Goal: Task Accomplishment & Management: Use online tool/utility

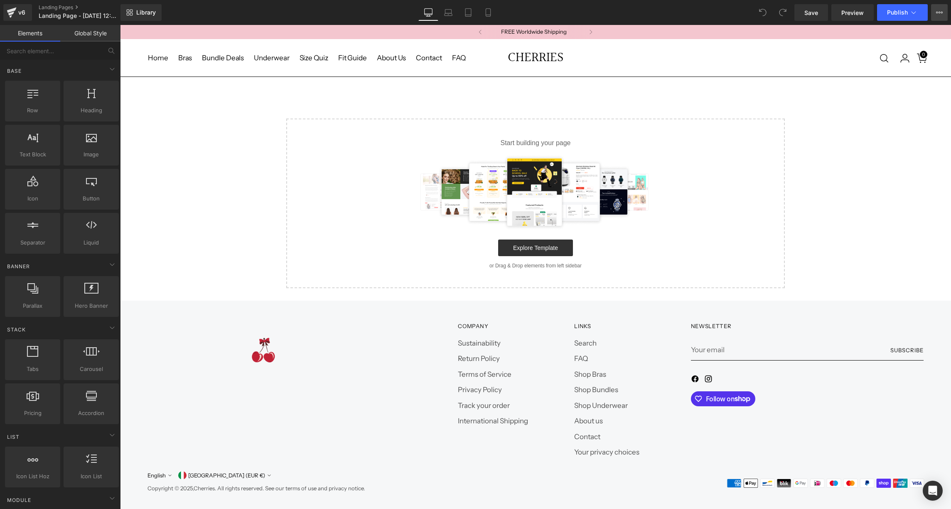
click at [940, 15] on icon at bounding box center [939, 12] width 7 height 7
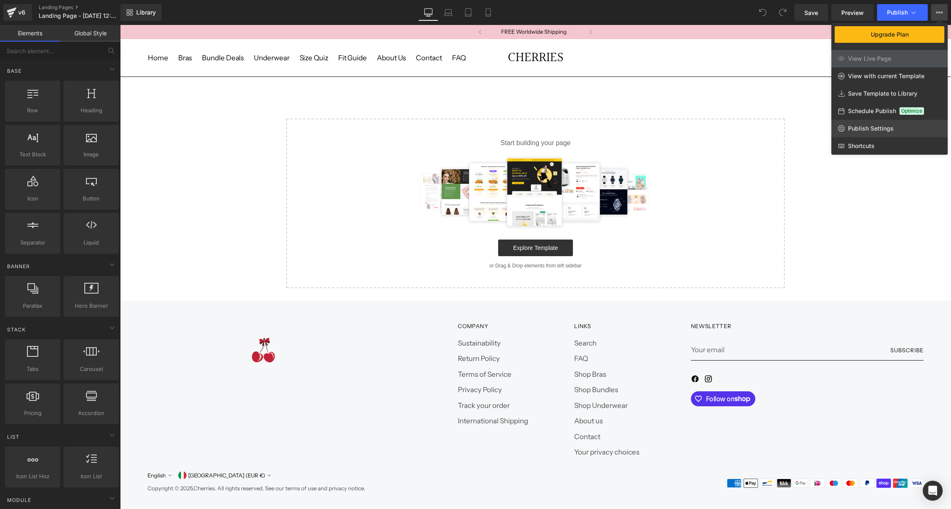
click at [868, 128] on span "Publish Settings" at bounding box center [871, 128] width 46 height 7
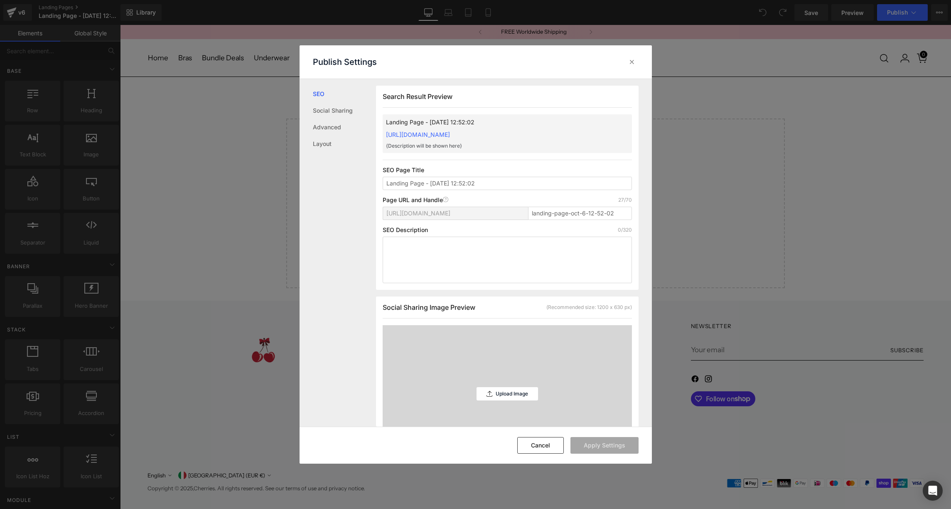
scroll to position [0, 0]
click at [434, 183] on input "Landing Page - [DATE] 12:52:02" at bounding box center [507, 182] width 249 height 13
type input "Quiz Home Lander | Cherries"
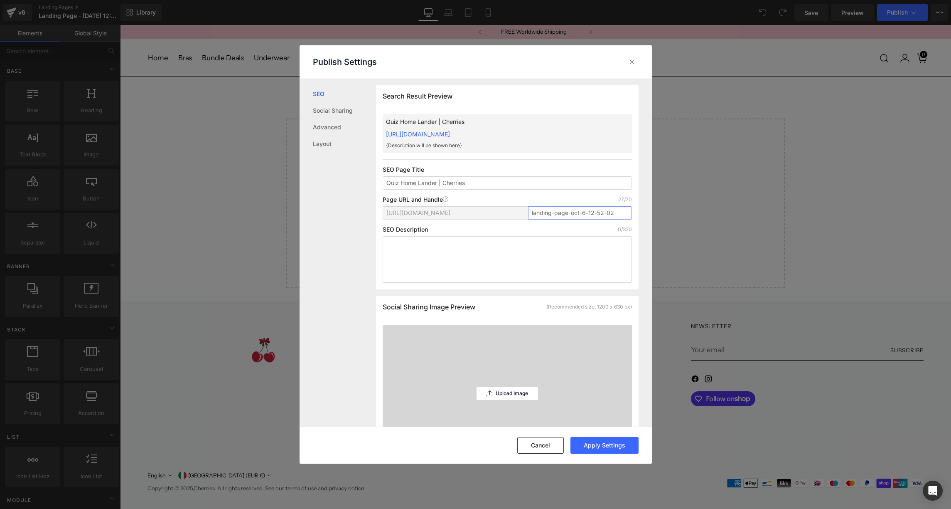
click at [546, 214] on input "landing-page-oct-6-12-52-02" at bounding box center [580, 212] width 104 height 13
type input "quiz-home"
click at [605, 444] on button "Apply Settings" at bounding box center [604, 445] width 68 height 17
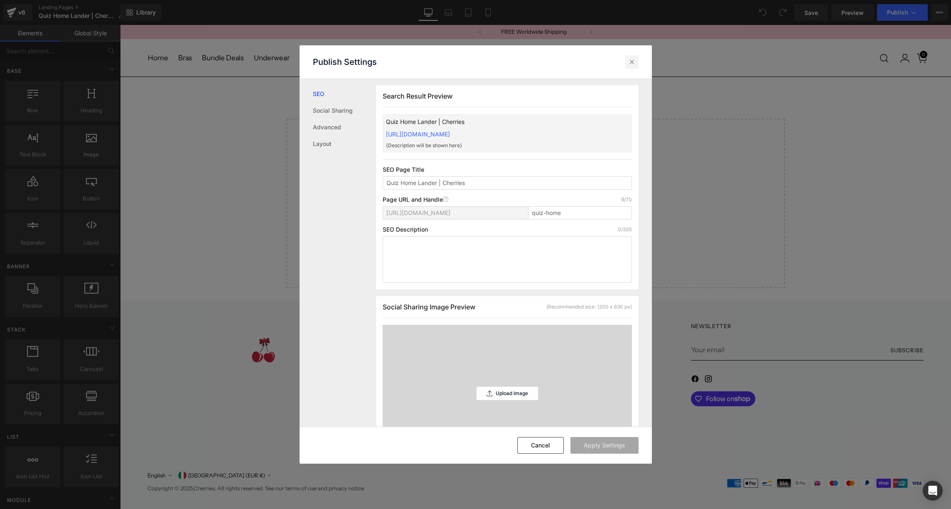
click at [630, 62] on icon at bounding box center [632, 62] width 8 height 8
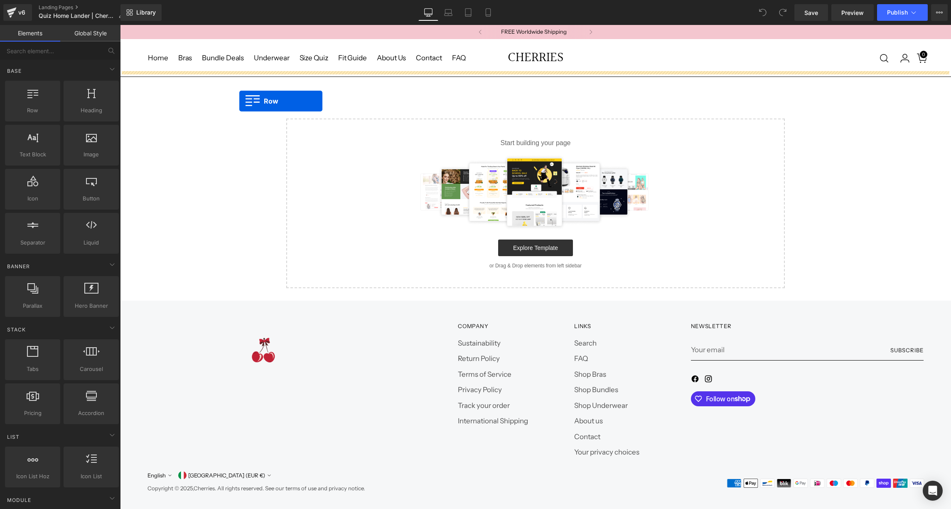
drag, startPoint x: 147, startPoint y: 129, endPoint x: 239, endPoint y: 101, distance: 96.7
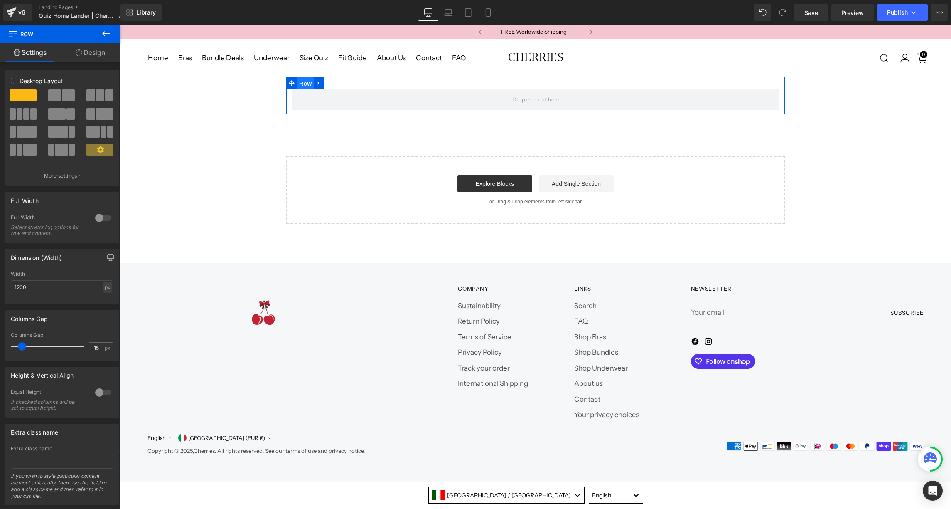
click at [304, 77] on span "Row" at bounding box center [305, 83] width 17 height 12
click at [101, 219] on div at bounding box center [103, 217] width 20 height 13
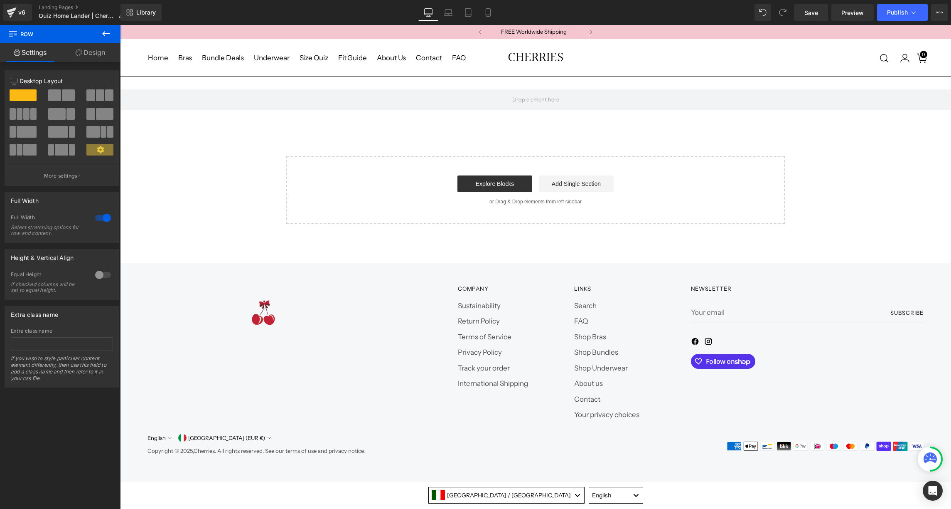
click at [103, 30] on icon at bounding box center [106, 34] width 10 height 10
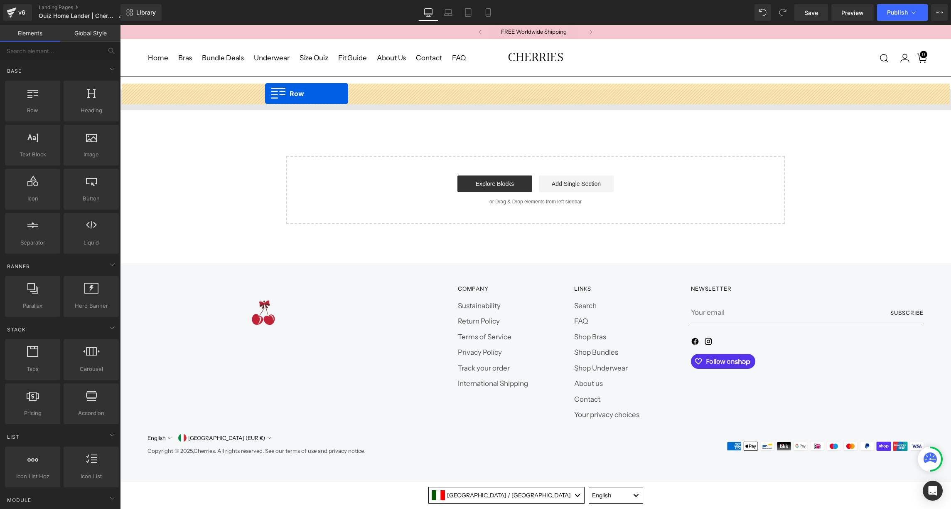
drag, startPoint x: 141, startPoint y: 129, endPoint x: 265, endPoint y: 93, distance: 128.9
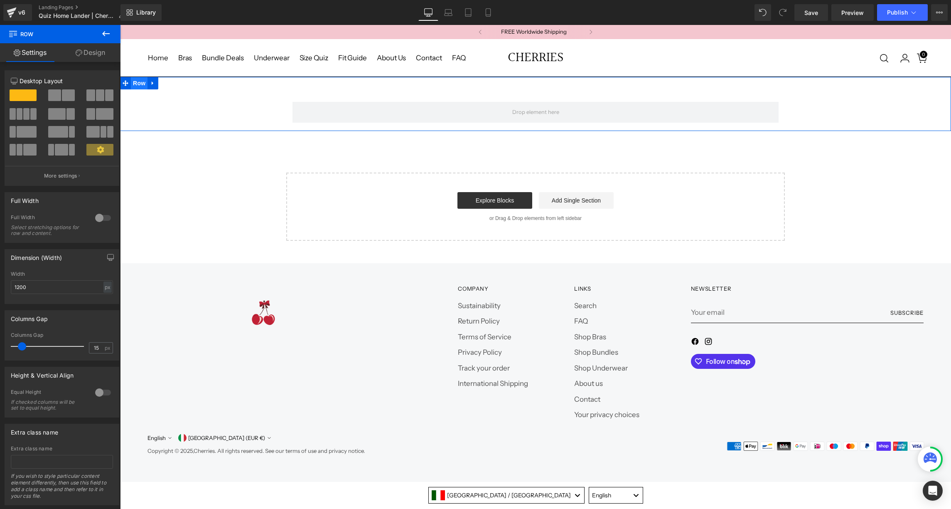
click at [139, 79] on span "Row" at bounding box center [139, 83] width 17 height 12
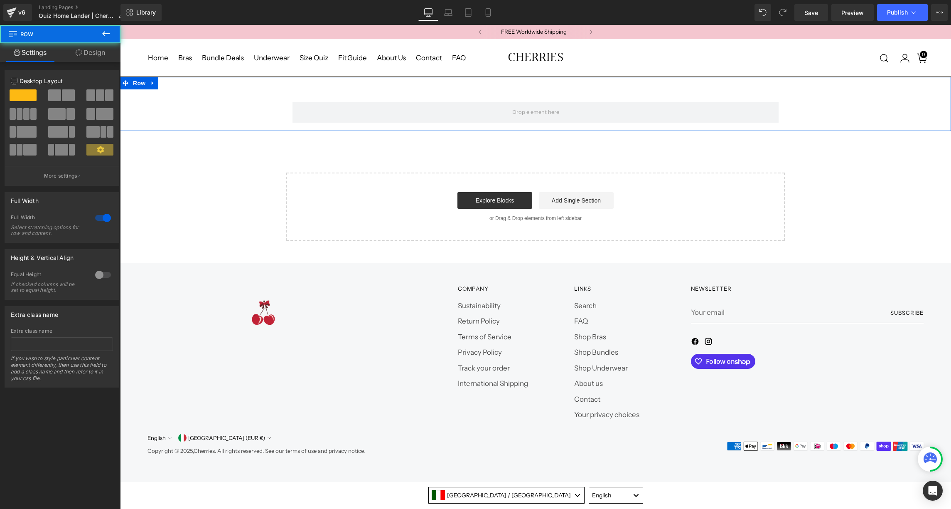
click at [98, 54] on link "Design" at bounding box center [90, 52] width 60 height 19
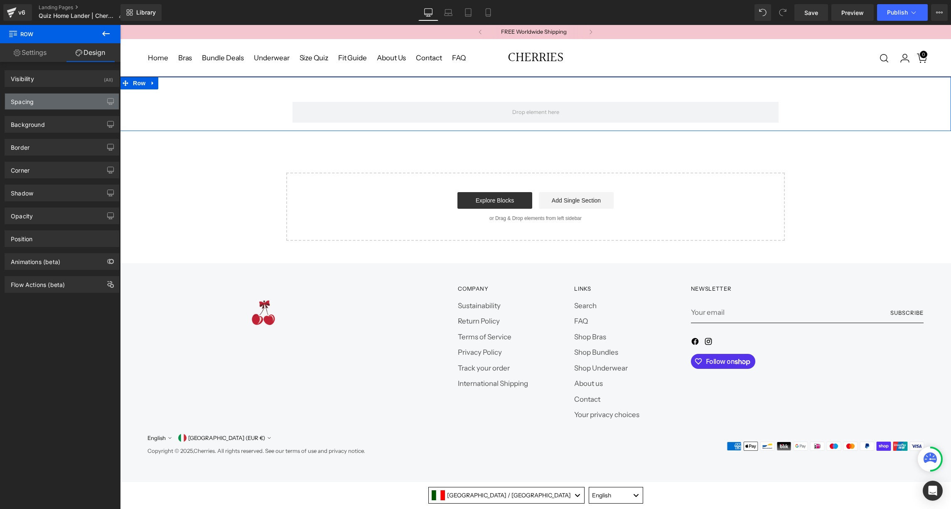
click at [52, 109] on div "Spacing" at bounding box center [62, 101] width 114 height 16
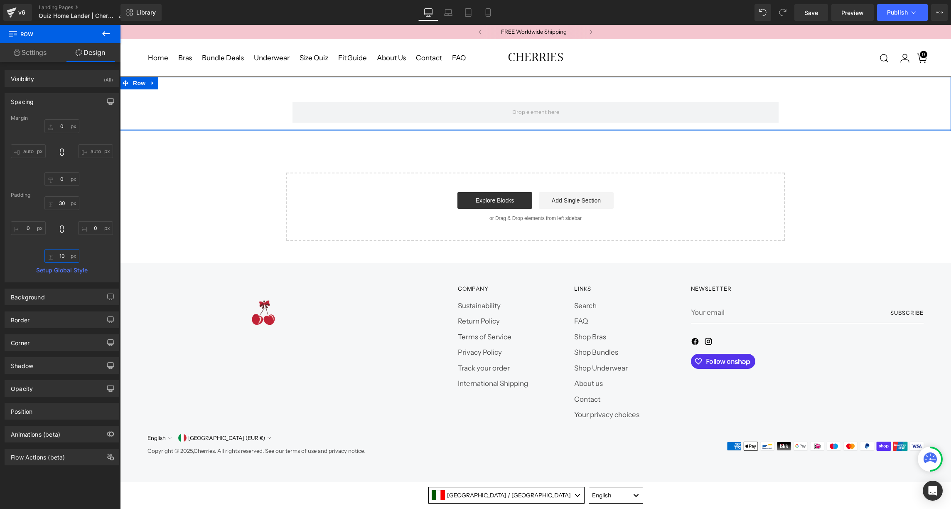
click at [61, 256] on input "10" at bounding box center [61, 256] width 35 height 14
type input "30"
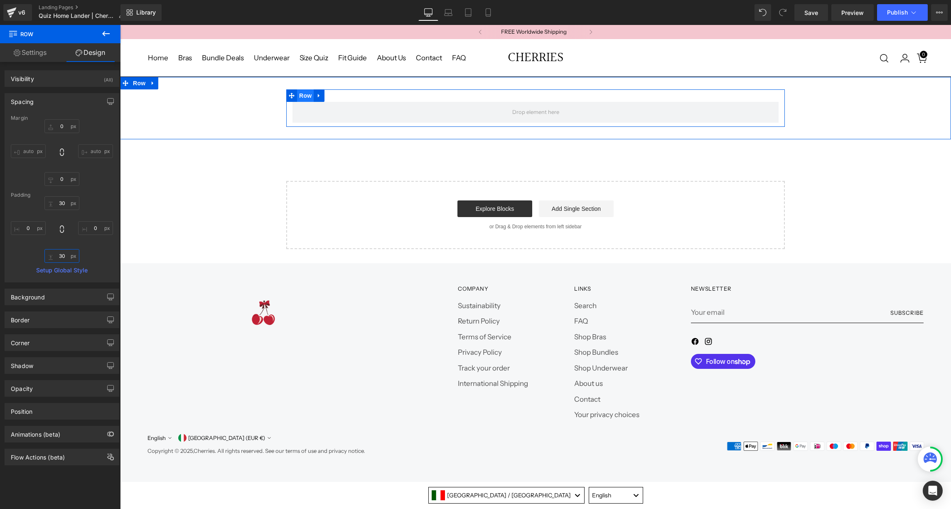
click at [302, 89] on span "Row" at bounding box center [305, 95] width 17 height 12
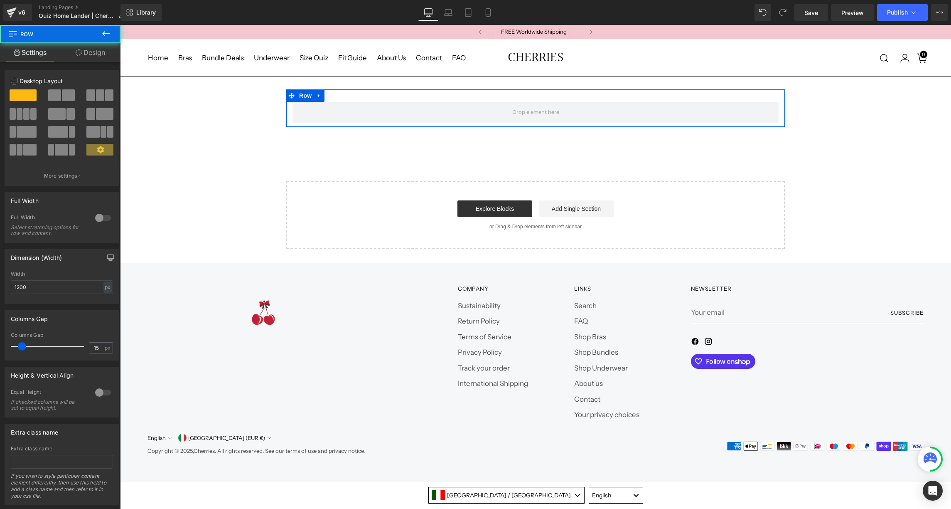
click at [86, 49] on link "Design" at bounding box center [90, 52] width 60 height 19
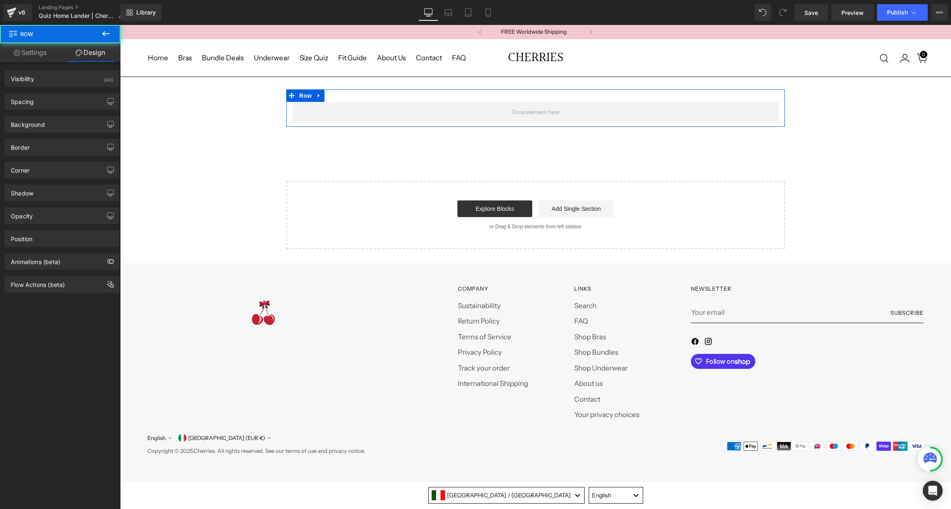
type input "0"
type input "30"
type input "0"
type input "10"
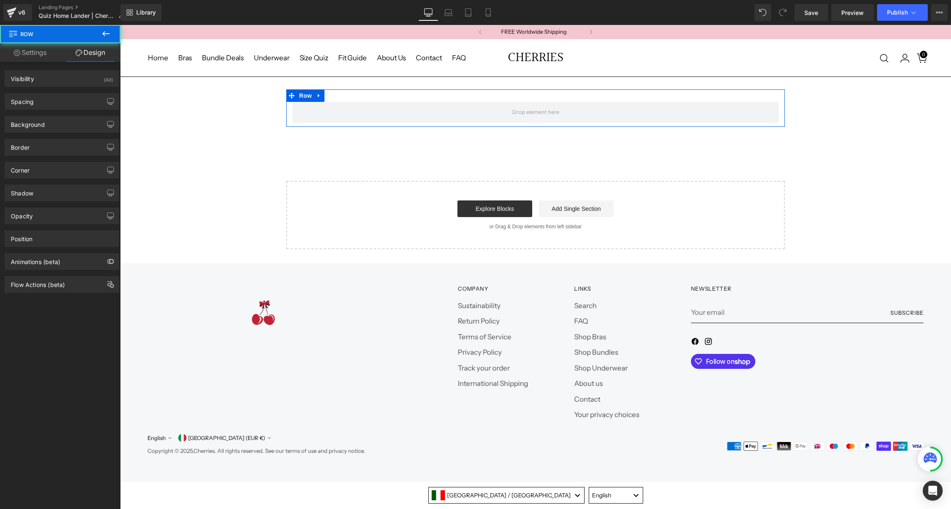
type input "0"
click at [50, 106] on div "Spacing" at bounding box center [62, 101] width 114 height 16
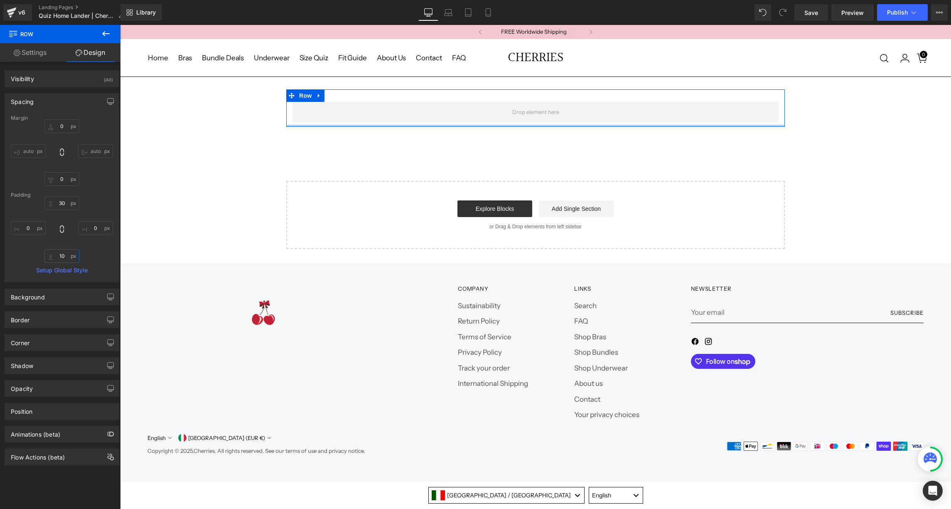
click at [60, 257] on input "10" at bounding box center [61, 256] width 35 height 14
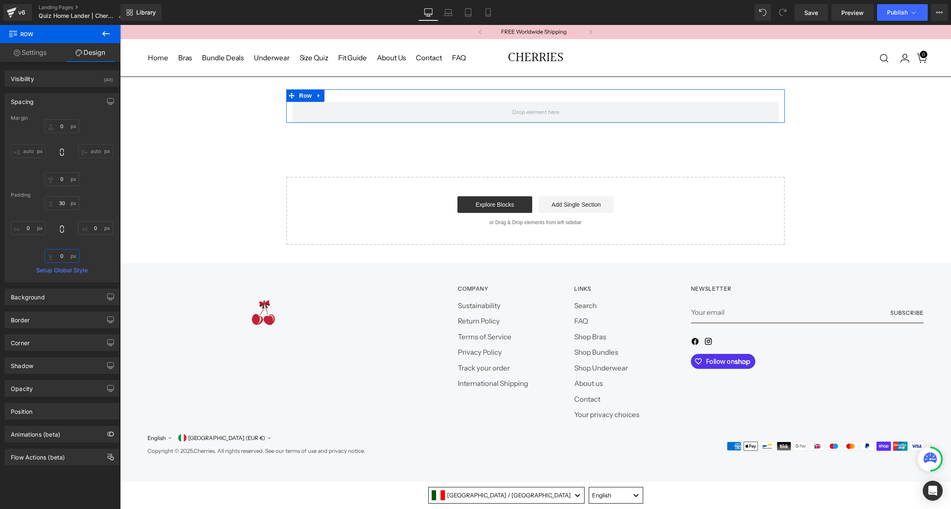
type input "30"
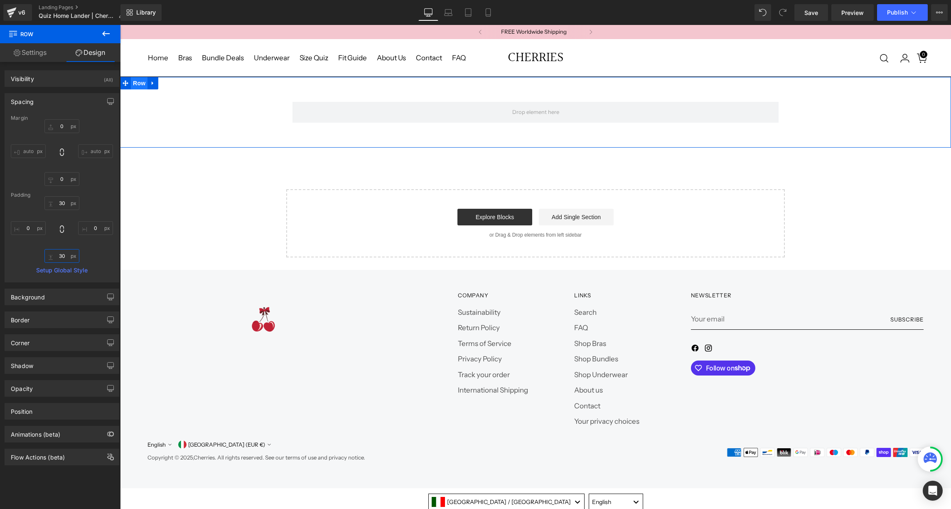
click at [134, 78] on span "Row" at bounding box center [139, 83] width 17 height 12
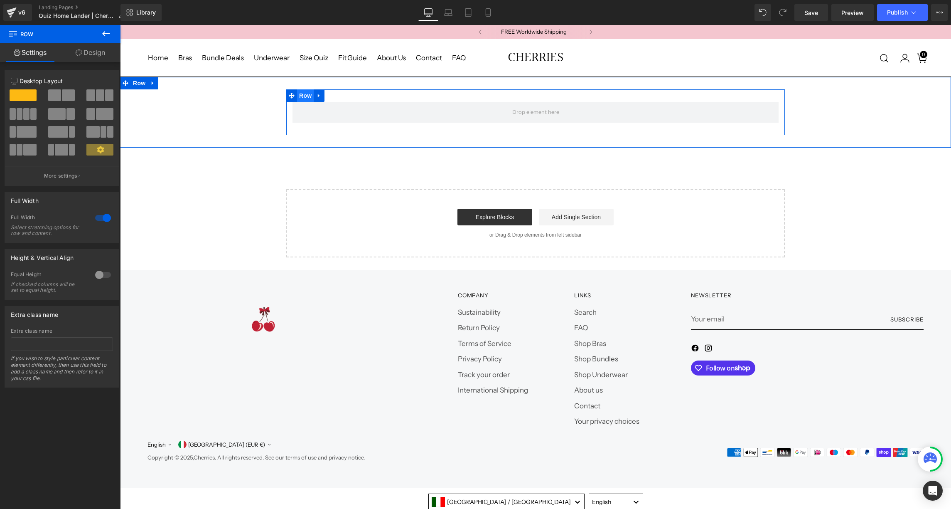
click at [304, 91] on span "Row" at bounding box center [305, 95] width 17 height 12
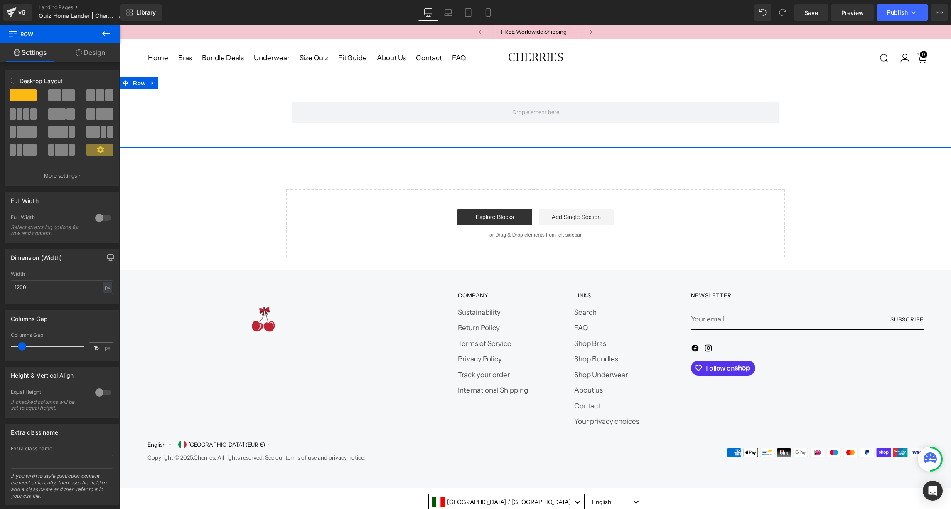
click at [224, 113] on div "Row" at bounding box center [535, 112] width 831 height 46
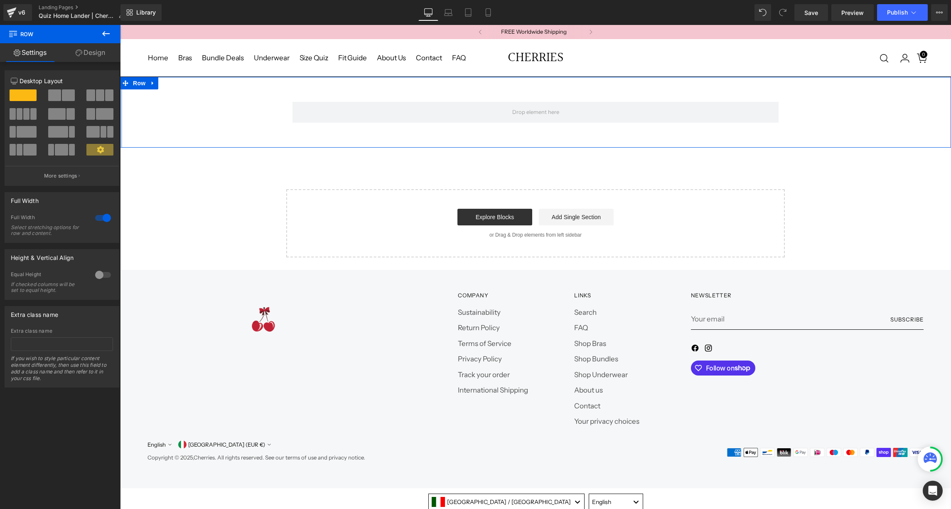
click at [91, 53] on link "Design" at bounding box center [90, 52] width 60 height 19
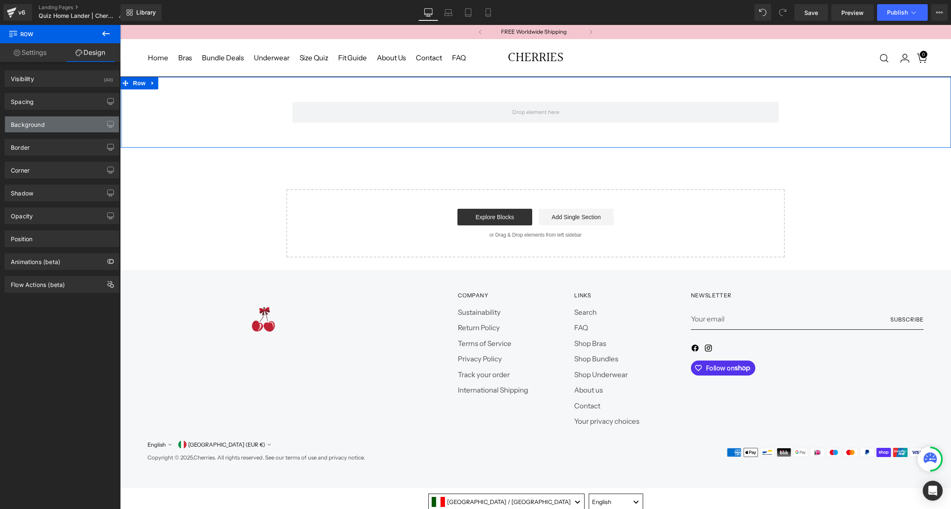
click at [32, 122] on div "Background" at bounding box center [28, 122] width 34 height 12
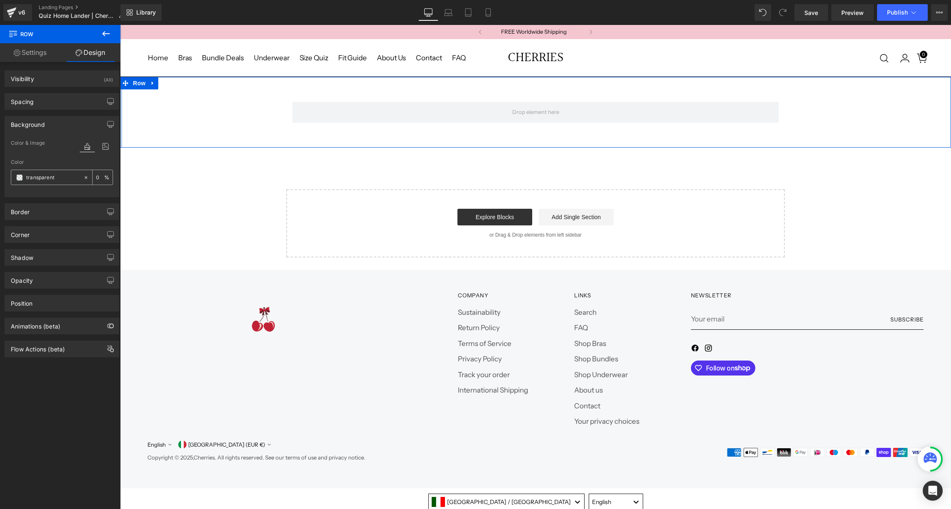
click at [20, 181] on div "transparent" at bounding box center [47, 177] width 72 height 15
click at [19, 178] on span at bounding box center [19, 177] width 7 height 7
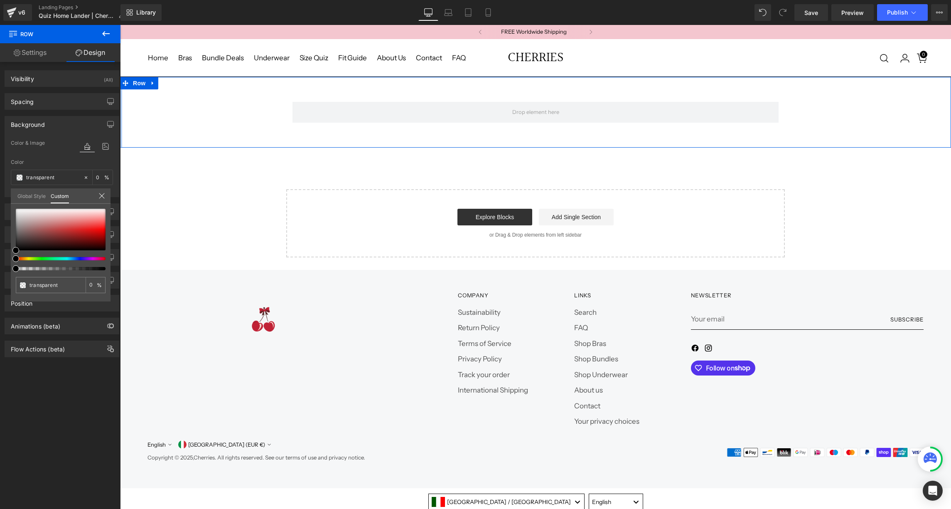
click at [98, 261] on div at bounding box center [61, 239] width 90 height 61
type input "#000000"
type input "100"
type input "#000000"
type input "100"
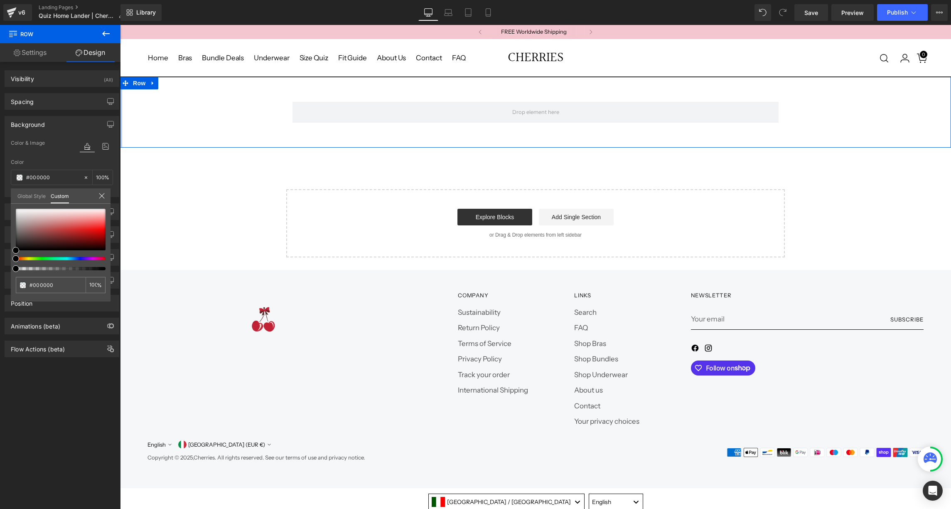
click at [96, 258] on div at bounding box center [57, 258] width 90 height 3
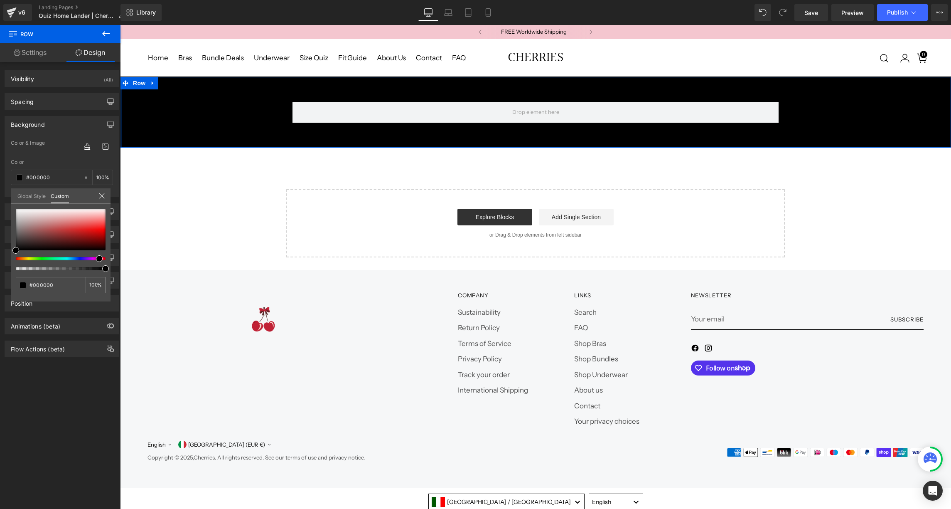
click at [91, 257] on div at bounding box center [57, 258] width 90 height 3
click at [98, 258] on div at bounding box center [57, 258] width 90 height 3
type input "#fad5e0"
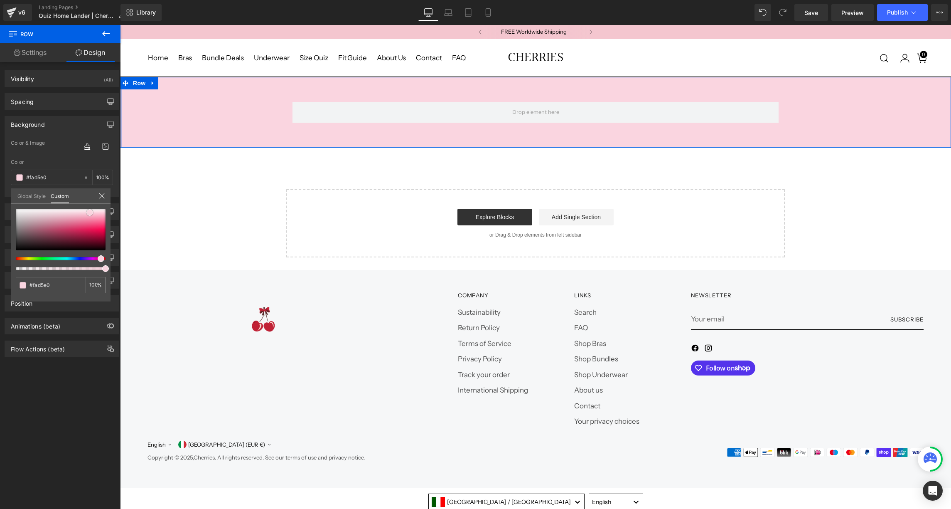
click at [90, 212] on div at bounding box center [61, 230] width 90 height 42
type input "#fdf1f5"
click at [86, 210] on div at bounding box center [61, 230] width 90 height 42
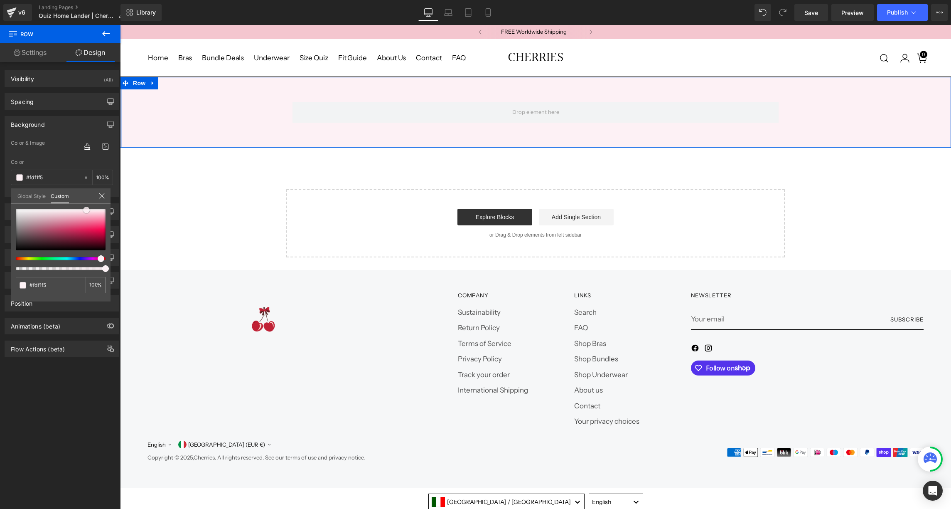
click at [88, 210] on span at bounding box center [86, 209] width 7 height 7
type input "#fcedf2"
type input "#fbe4eb"
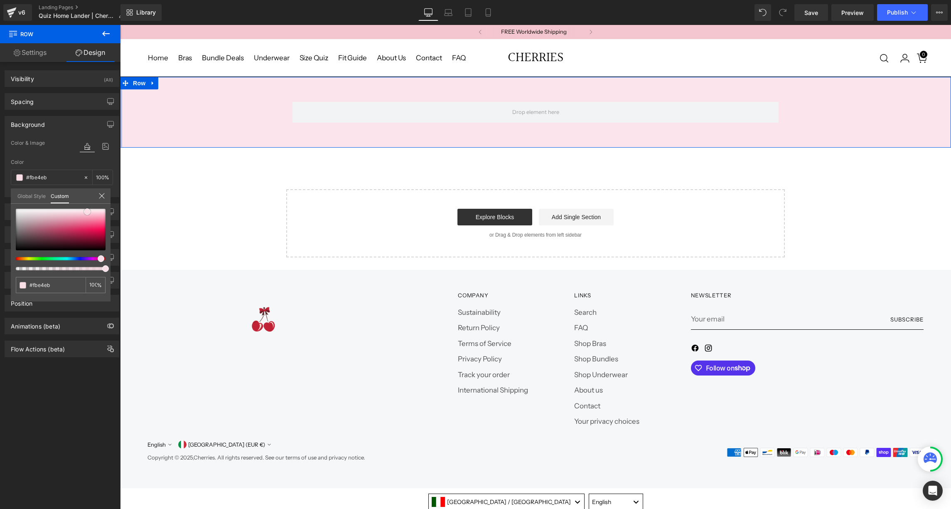
type input "#fadae3"
type input "#fad5e0"
type input "#f9d1dd"
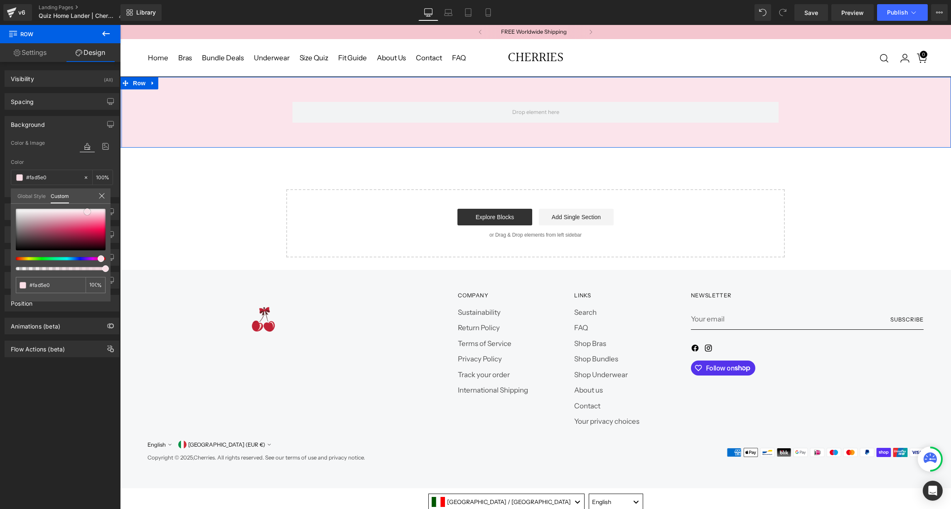
type input "#f9d1dd"
type input "#fad0dd"
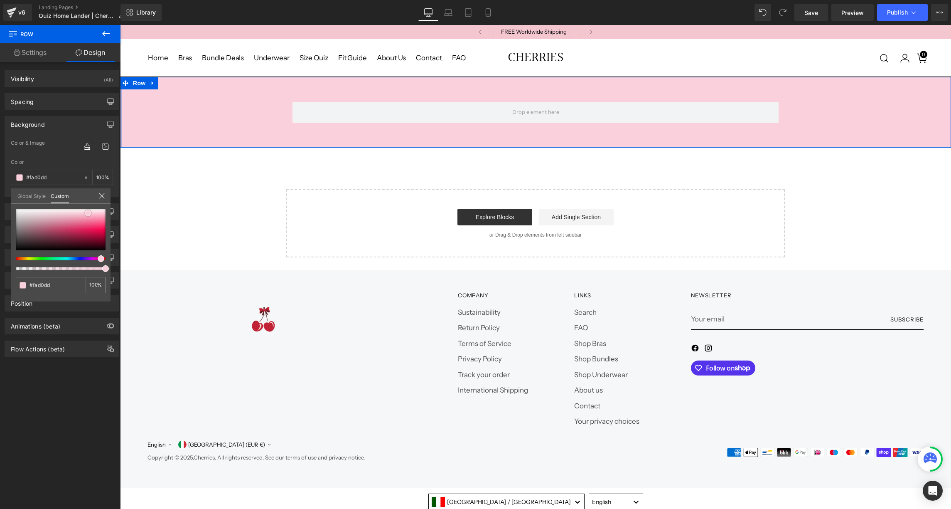
type input "#fad5e1"
type input "#fadae4"
type input "#fadbe2"
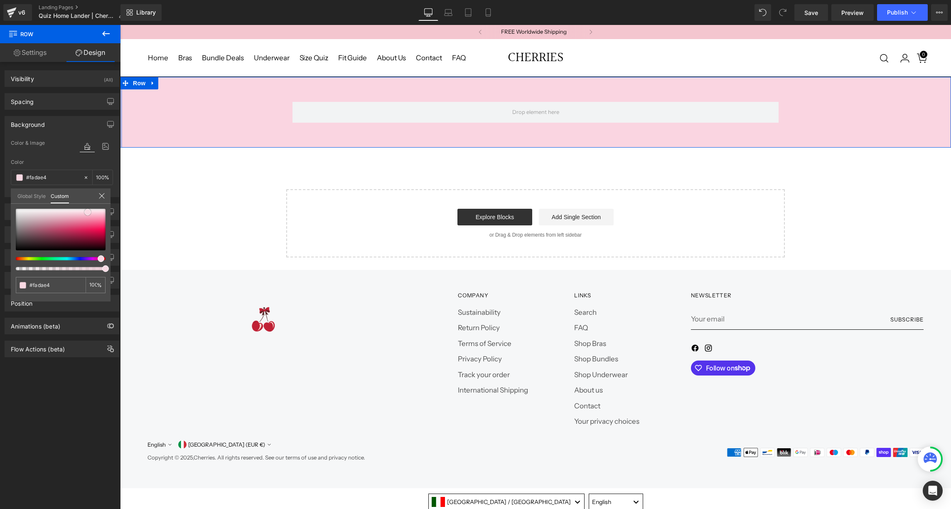
type input "#fadbe2"
type input "#fae0e6"
type input "#fbdfe5"
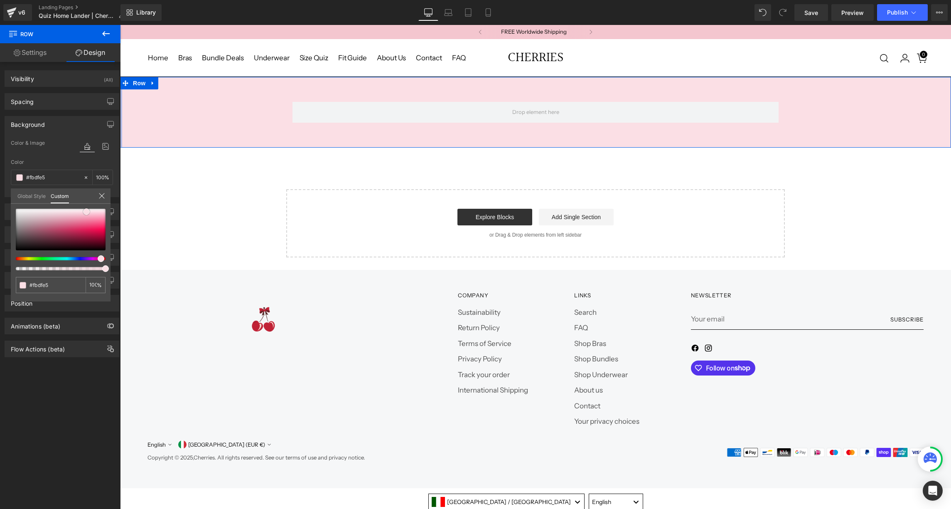
click at [88, 212] on span at bounding box center [86, 211] width 7 height 7
click at [219, 194] on body "FREE Worldwide Shipping Buy 1, Get 1 FREE Buy 1, Get 1 FREE Buy 1, Get 1 FREE B…" at bounding box center [535, 303] width 831 height 557
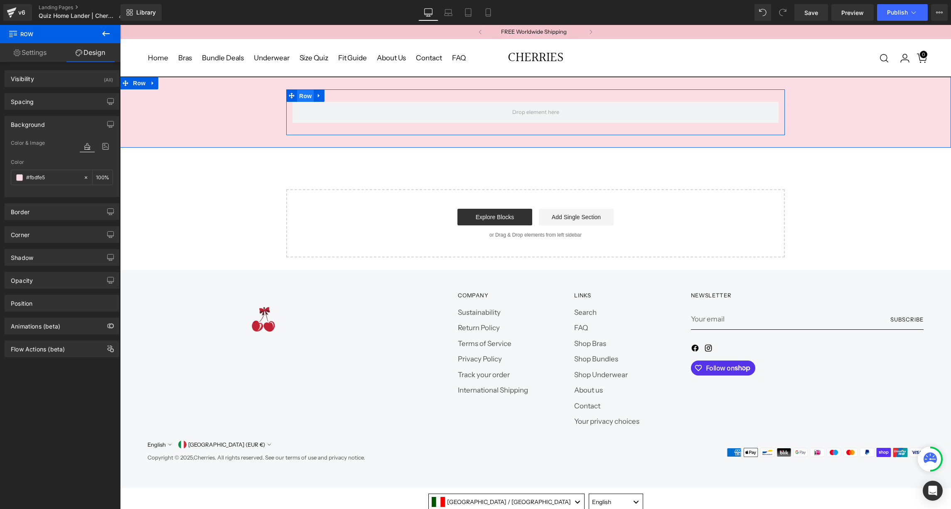
click at [303, 90] on span "Row" at bounding box center [305, 96] width 17 height 12
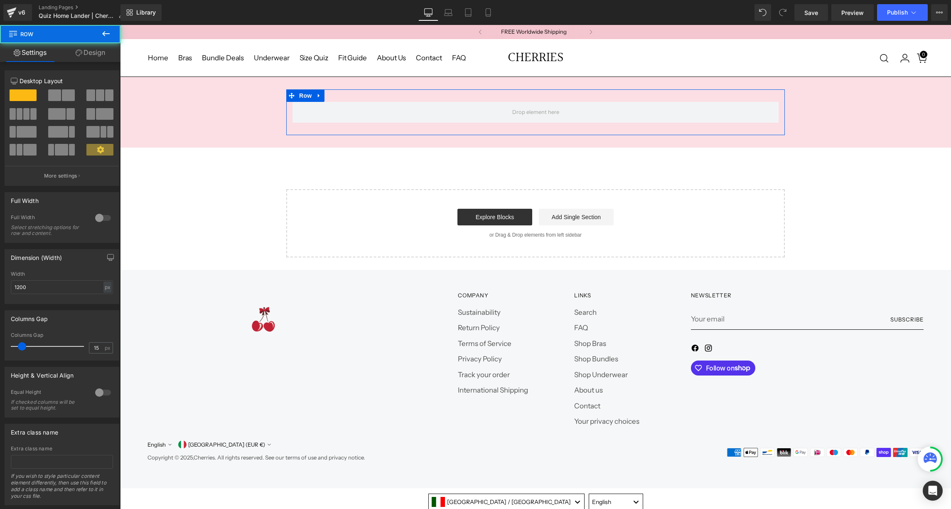
click at [59, 95] on button at bounding box center [62, 95] width 28 height 12
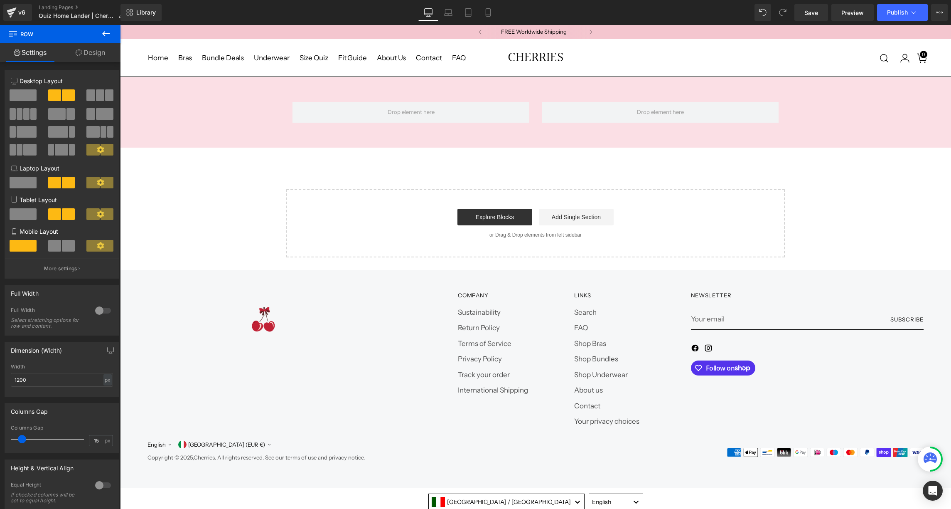
click at [107, 35] on icon at bounding box center [106, 34] width 10 height 10
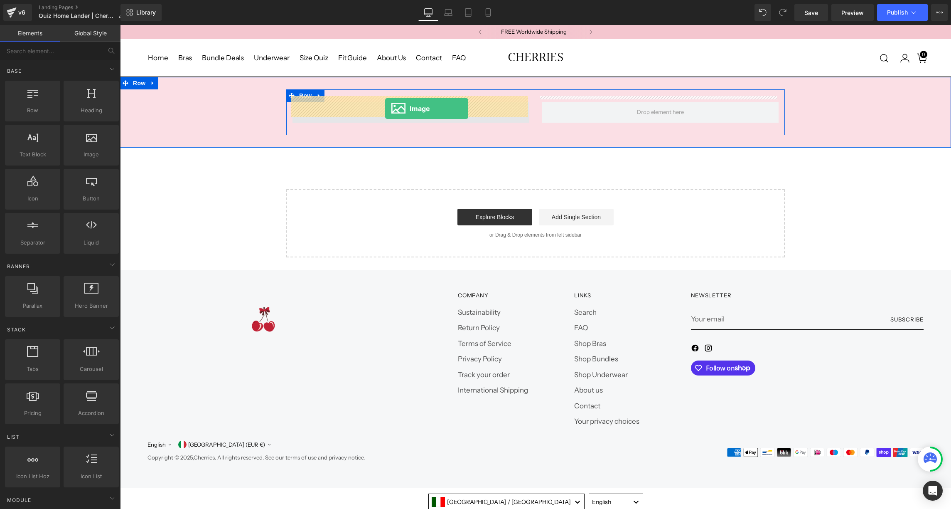
drag, startPoint x: 196, startPoint y: 178, endPoint x: 384, endPoint y: 108, distance: 201.0
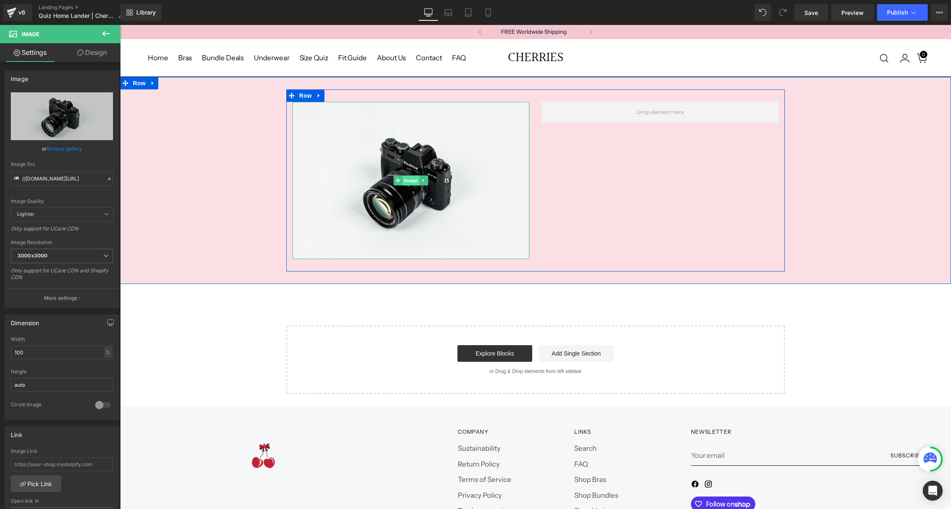
click at [406, 175] on span "Image" at bounding box center [410, 180] width 17 height 10
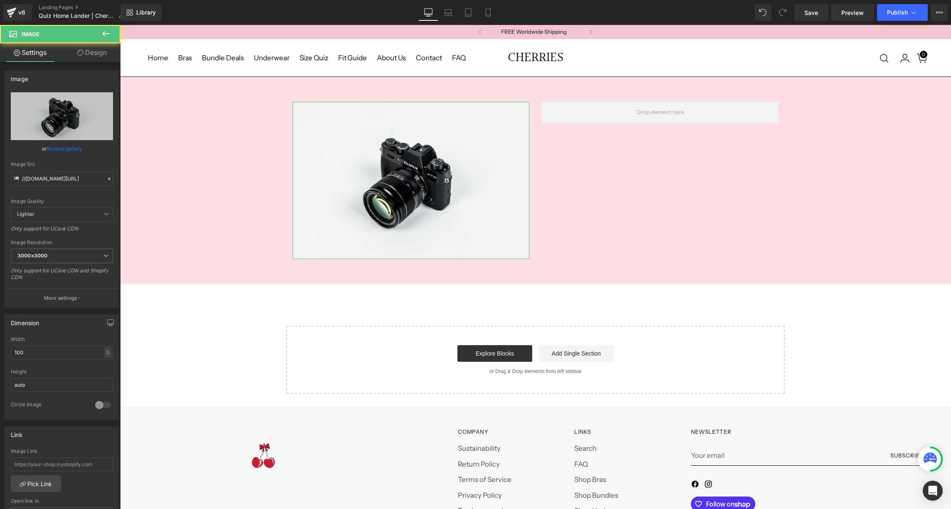
click at [92, 51] on link "Design" at bounding box center [92, 52] width 60 height 19
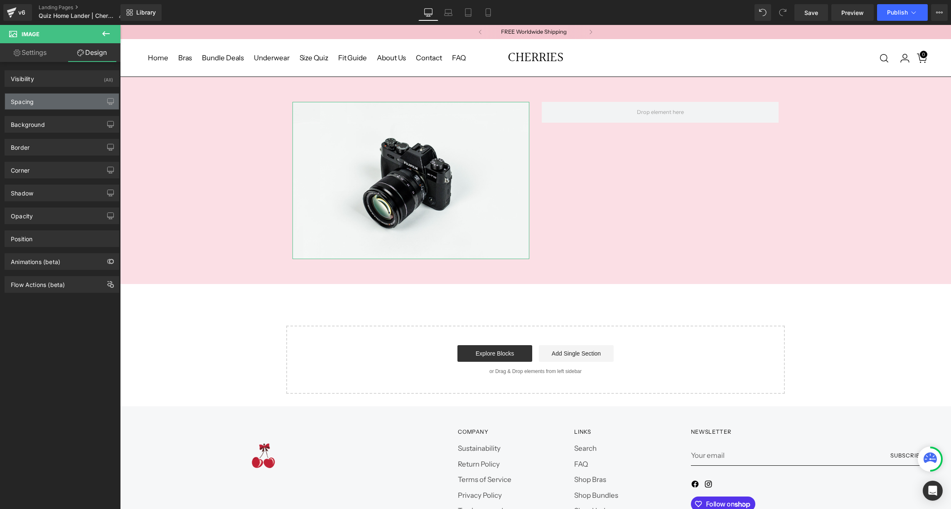
click at [61, 103] on div "Spacing" at bounding box center [62, 101] width 114 height 16
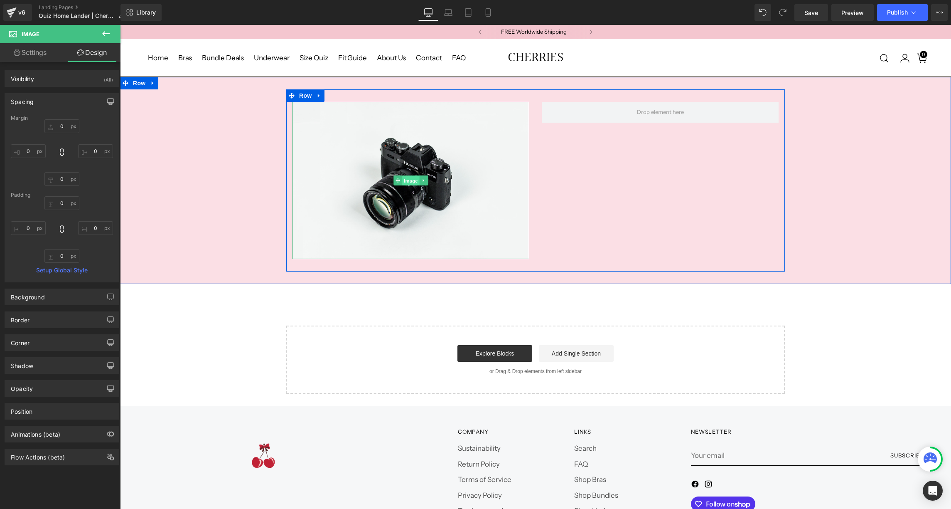
click at [406, 177] on span "Image" at bounding box center [410, 181] width 17 height 10
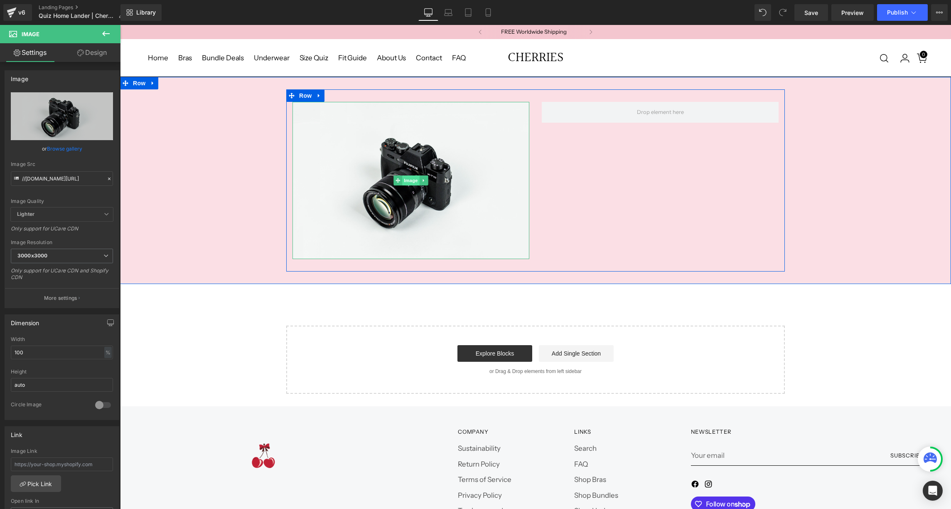
click at [410, 175] on span "Image" at bounding box center [410, 180] width 17 height 10
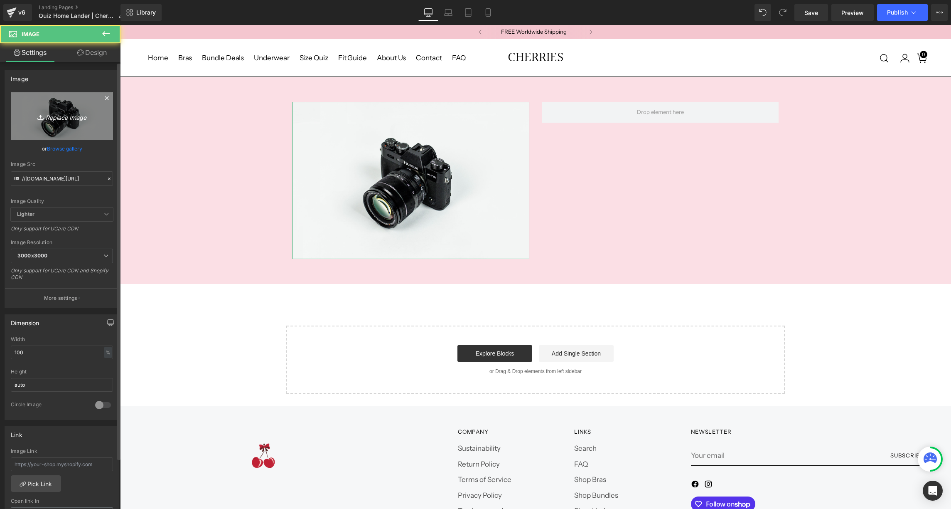
click at [59, 118] on icon "Replace Image" at bounding box center [62, 116] width 66 height 10
type input "C:\fakepath\CHERRY-09 copy.jpg"
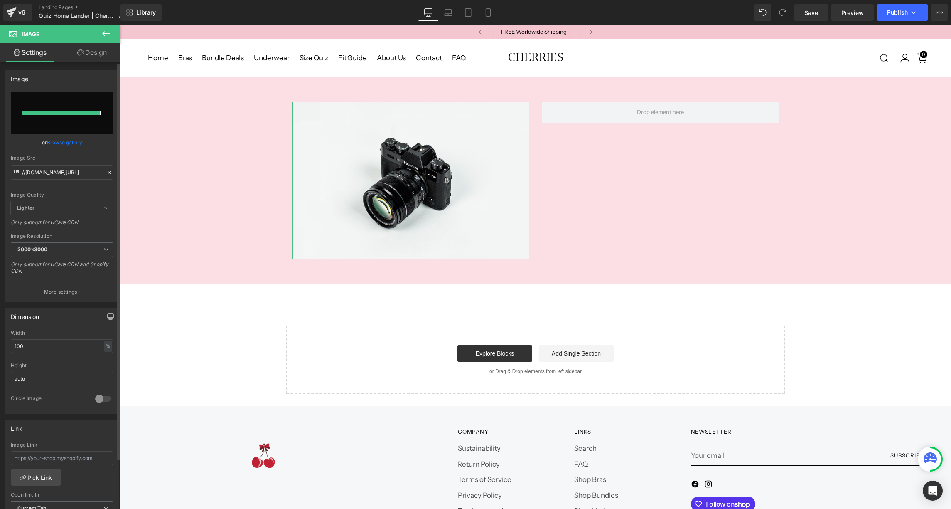
type input "[URL][DOMAIN_NAME]"
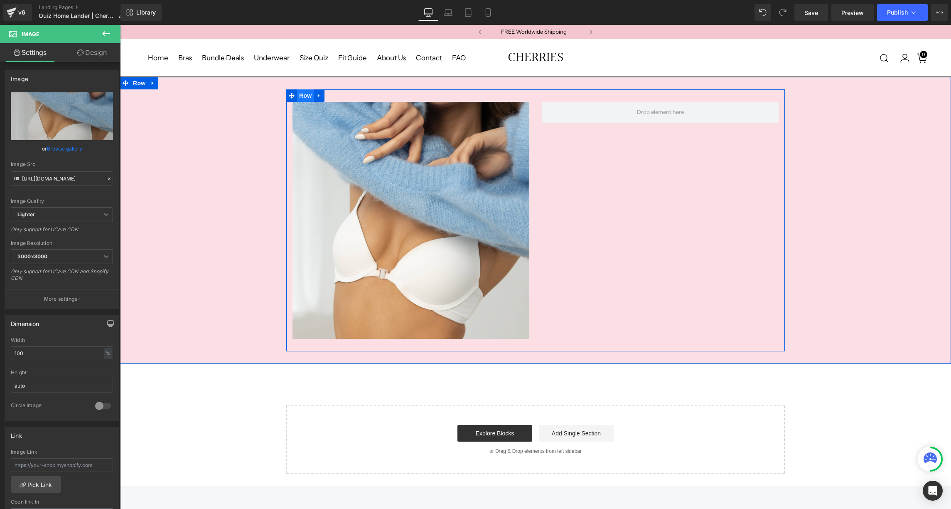
click at [310, 91] on span "Row" at bounding box center [305, 95] width 17 height 12
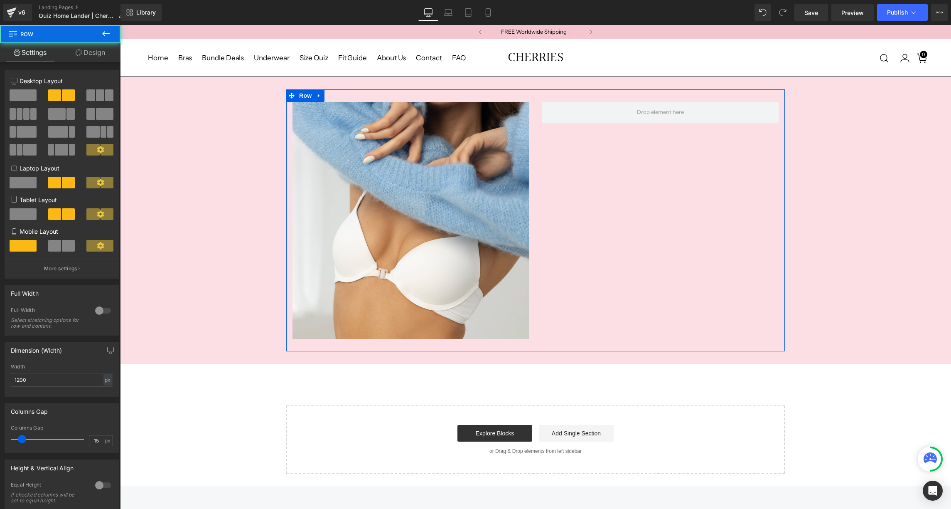
click at [86, 50] on link "Design" at bounding box center [90, 52] width 60 height 19
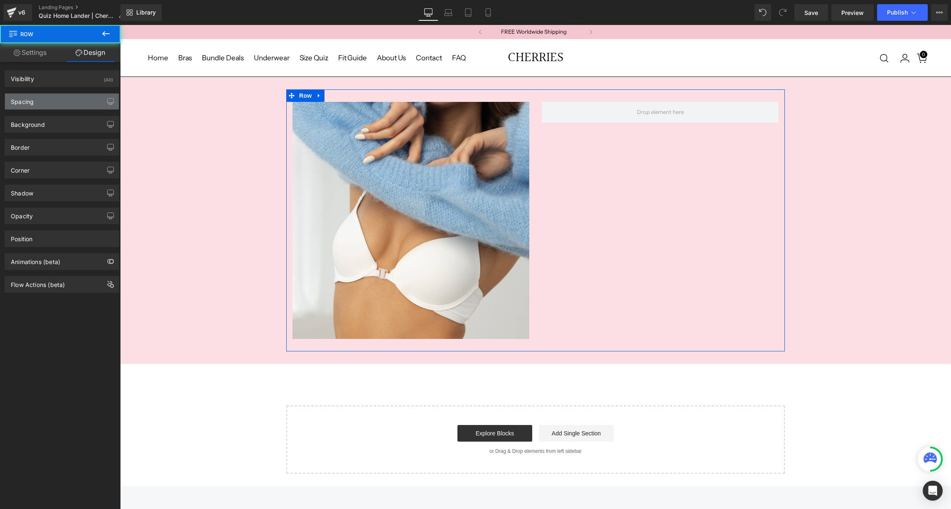
type input "0"
type input "30"
type input "0"
type input "30"
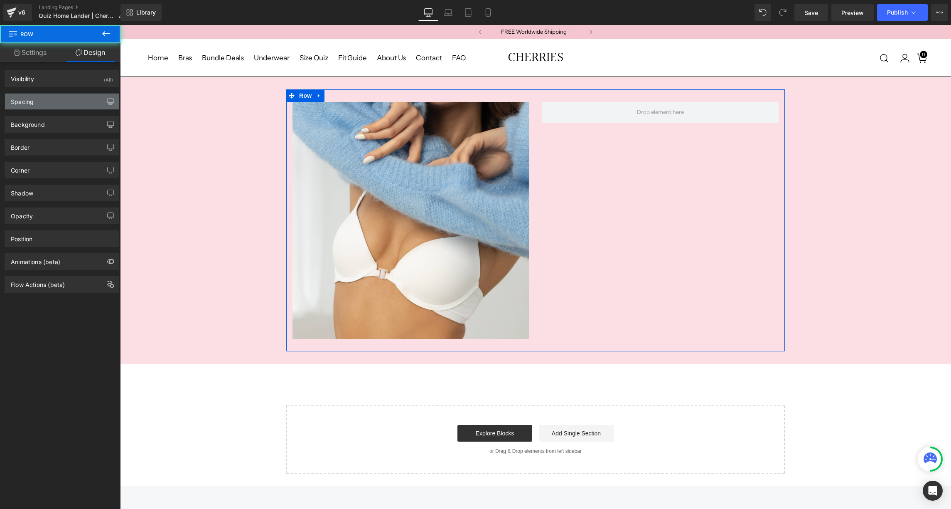
type input "0"
click at [54, 103] on div "Spacing" at bounding box center [62, 101] width 114 height 16
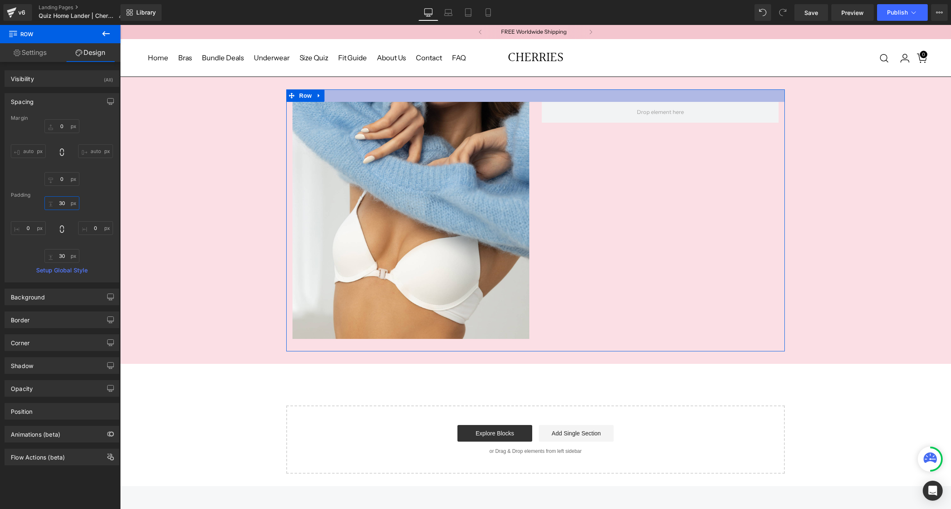
click at [60, 204] on input "30" at bounding box center [61, 203] width 35 height 14
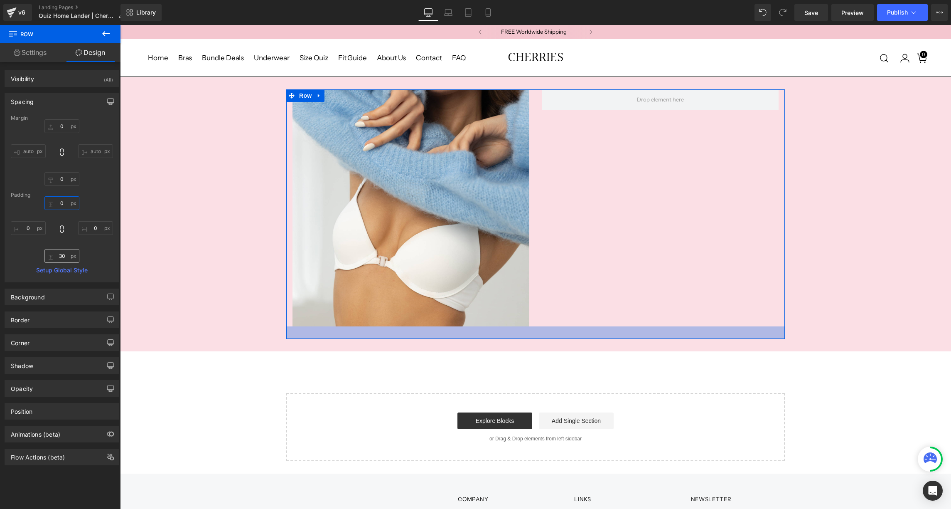
type input "0"
click at [61, 256] on input "30" at bounding box center [61, 256] width 35 height 14
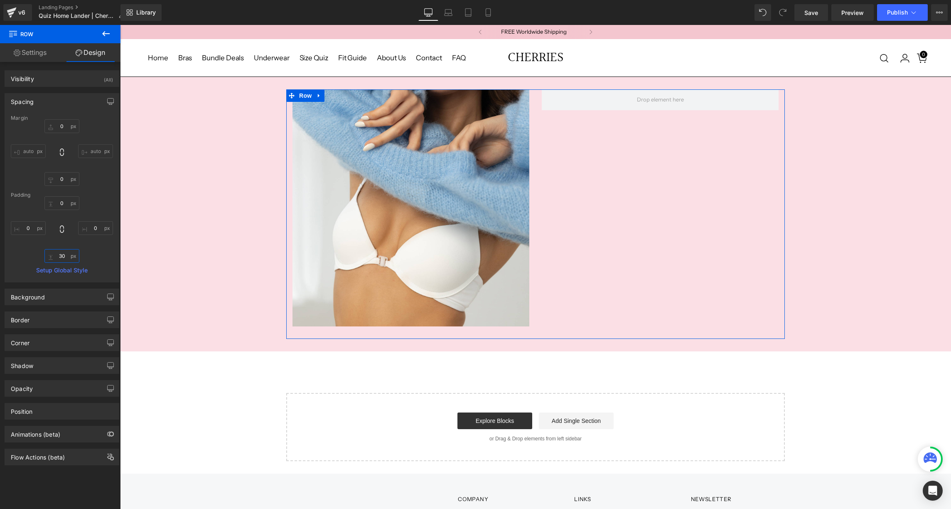
type input "0"
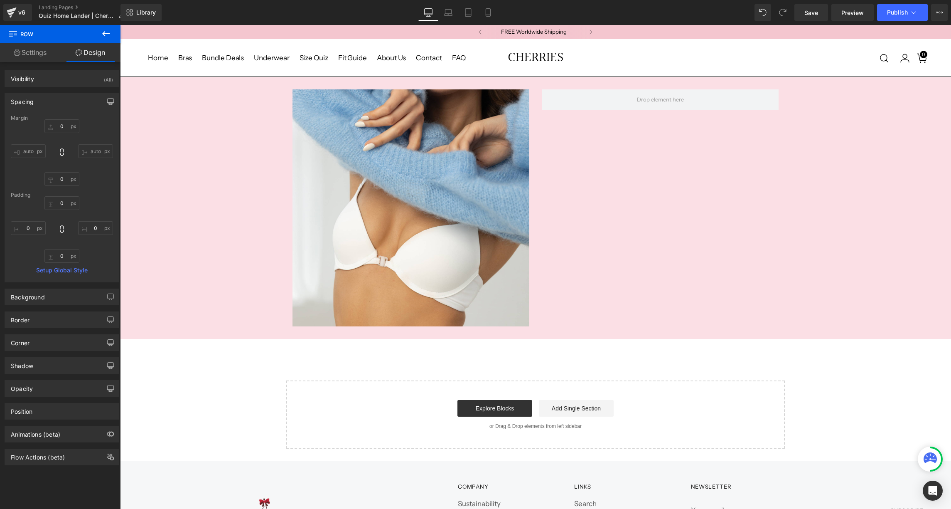
click at [241, 369] on div "Image Row Row Select your layout" at bounding box center [535, 262] width 831 height 371
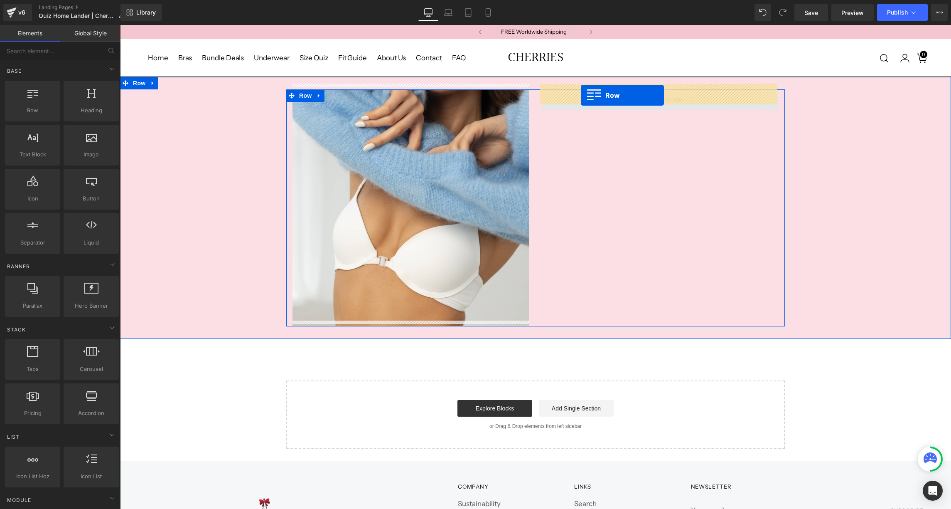
drag, startPoint x: 160, startPoint y: 138, endPoint x: 580, endPoint y: 96, distance: 422.2
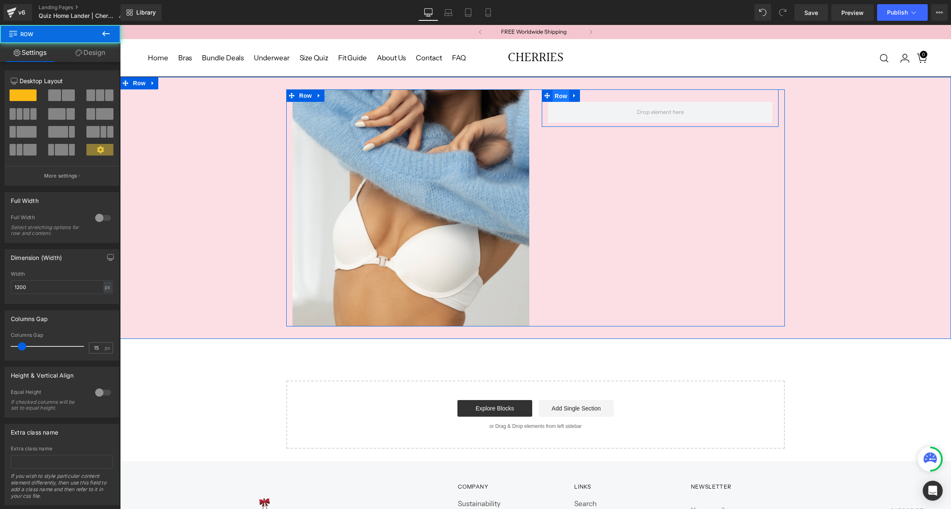
click at [563, 90] on span "Row" at bounding box center [561, 96] width 17 height 12
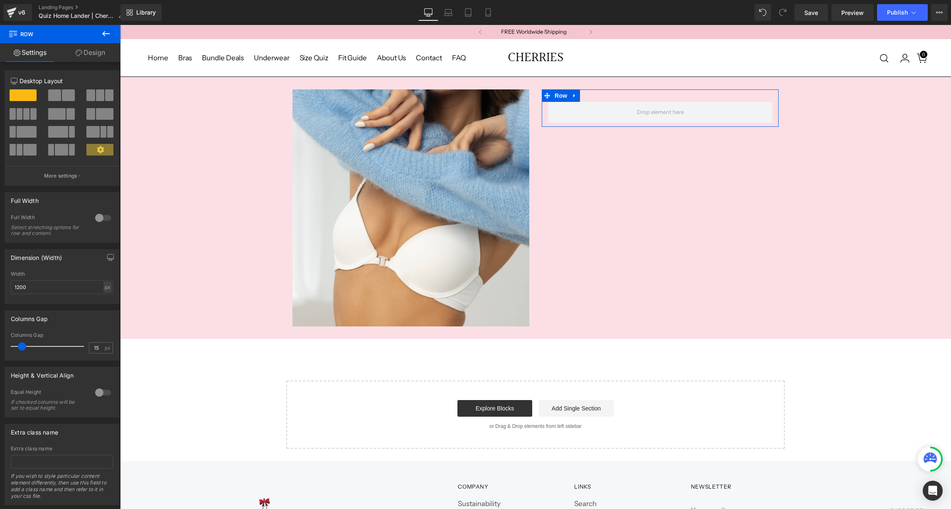
click at [87, 56] on link "Design" at bounding box center [90, 52] width 60 height 19
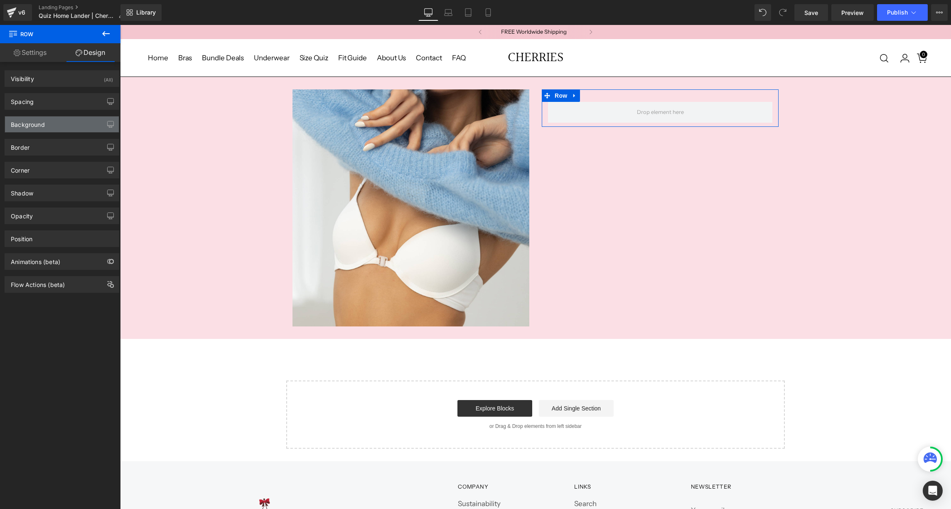
click at [40, 126] on div "Background" at bounding box center [28, 122] width 34 height 12
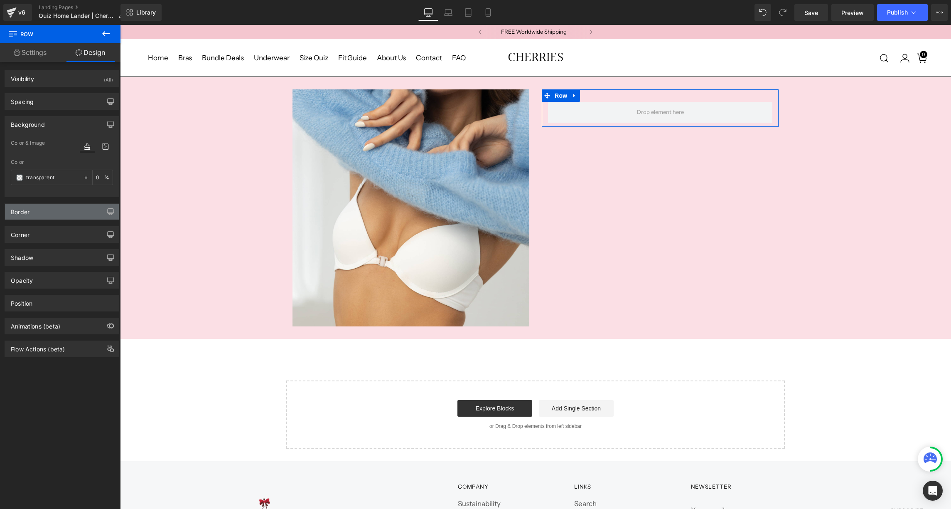
click at [23, 208] on div "Border" at bounding box center [20, 210] width 19 height 12
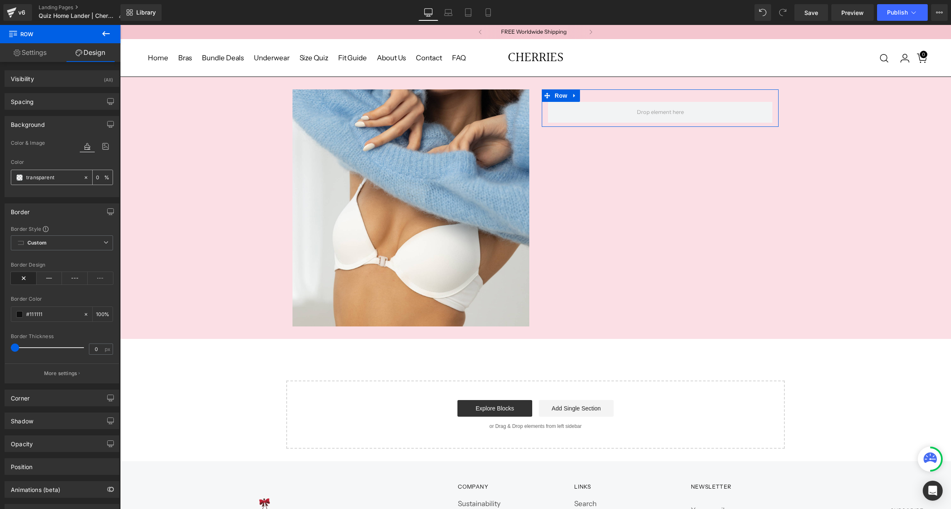
click at [18, 179] on span at bounding box center [19, 177] width 7 height 7
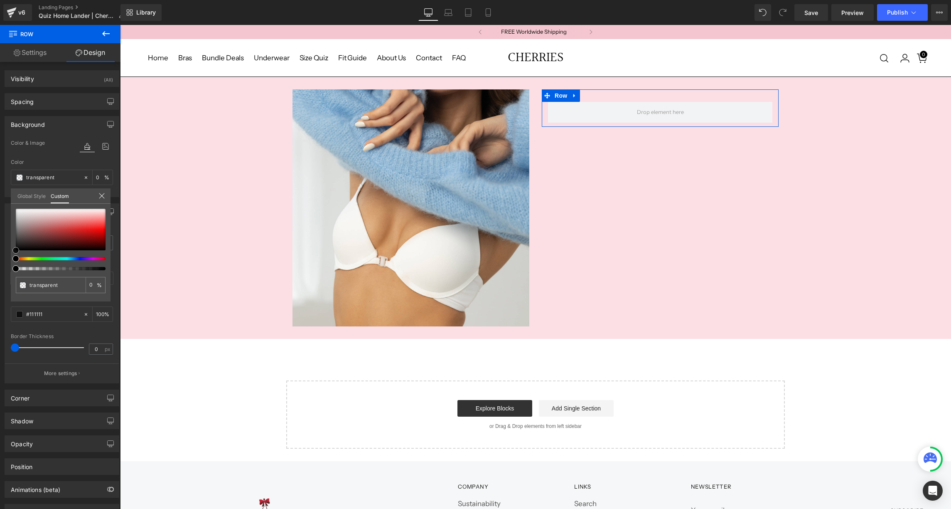
type input "#a17272"
type input "100"
type input "#a17272"
type input "100"
type input "#a67c7c"
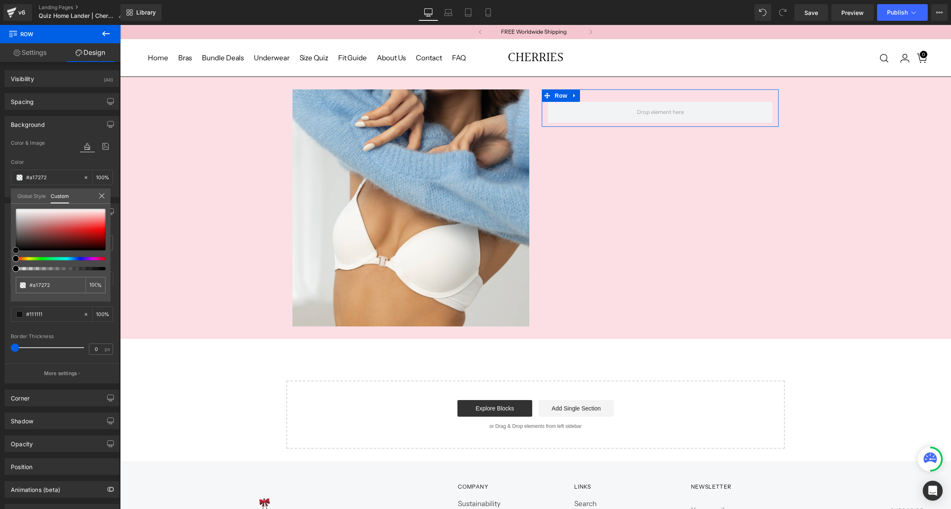
type input "#a67c7c"
type input "#e7e3e3"
type input "#ffffff"
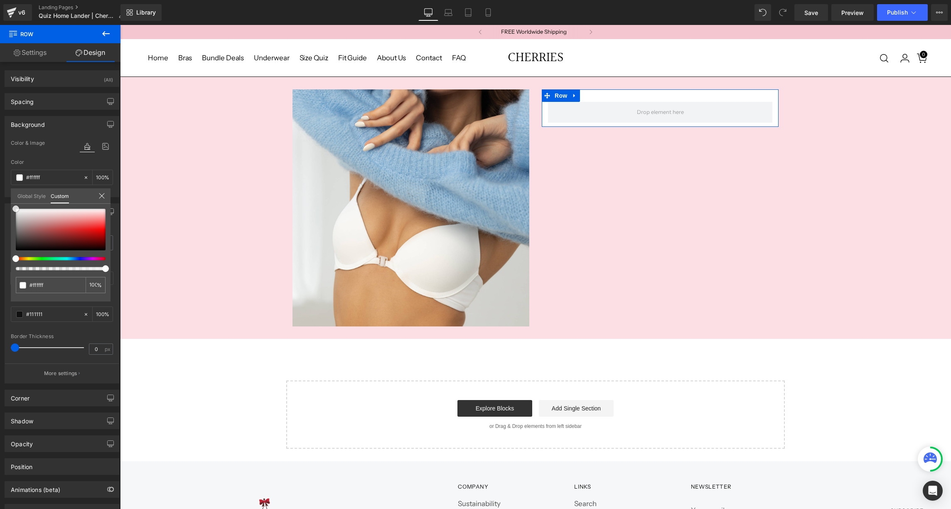
drag, startPoint x: 34, startPoint y: 228, endPoint x: 0, endPoint y: 193, distance: 48.2
click at [0, 193] on div "Background Color & Image color rgba(255, 255, 255, 1) Color #ffffff 100 % Image…" at bounding box center [62, 153] width 124 height 87
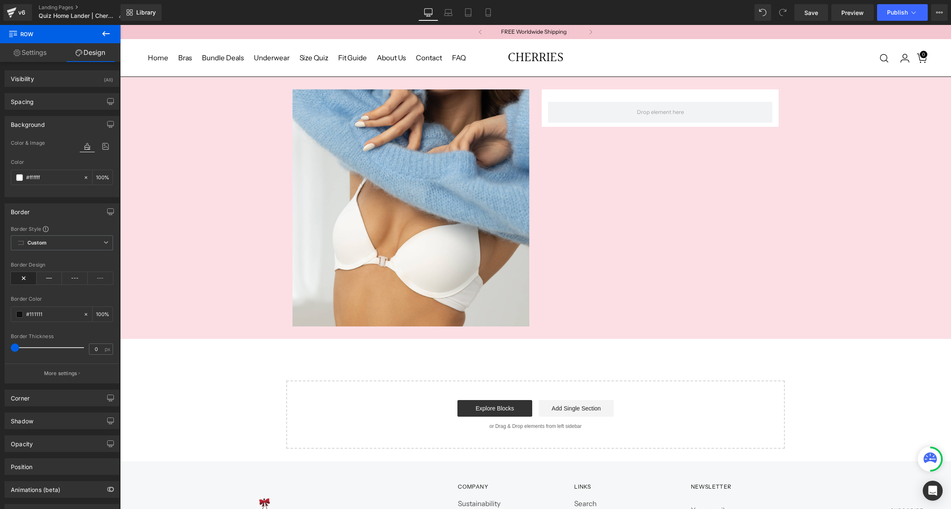
click at [560, 88] on body "FREE Worldwide Shipping Buy 1, Get 1 FREE Buy 1, Get 1 FREE Buy 1, Get 1 FREE B…" at bounding box center [535, 399] width 831 height 748
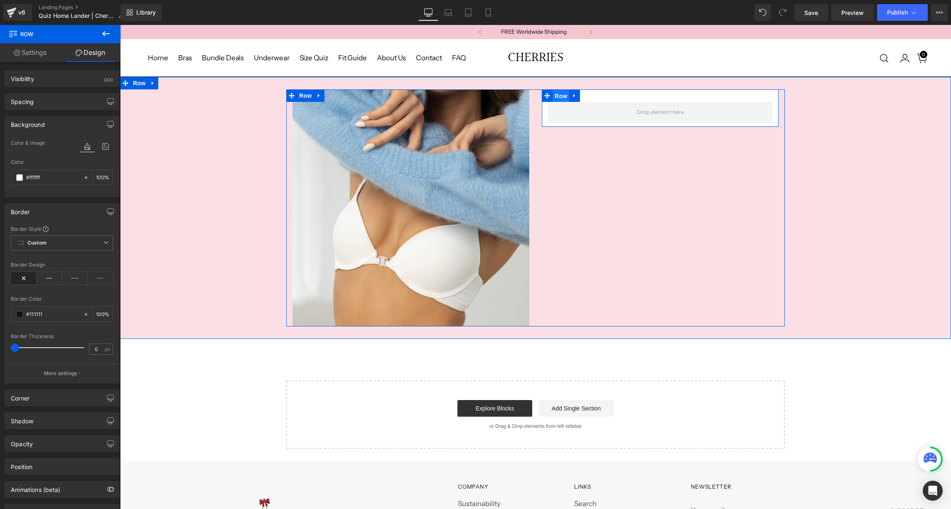
click at [559, 90] on span "Row" at bounding box center [561, 96] width 17 height 12
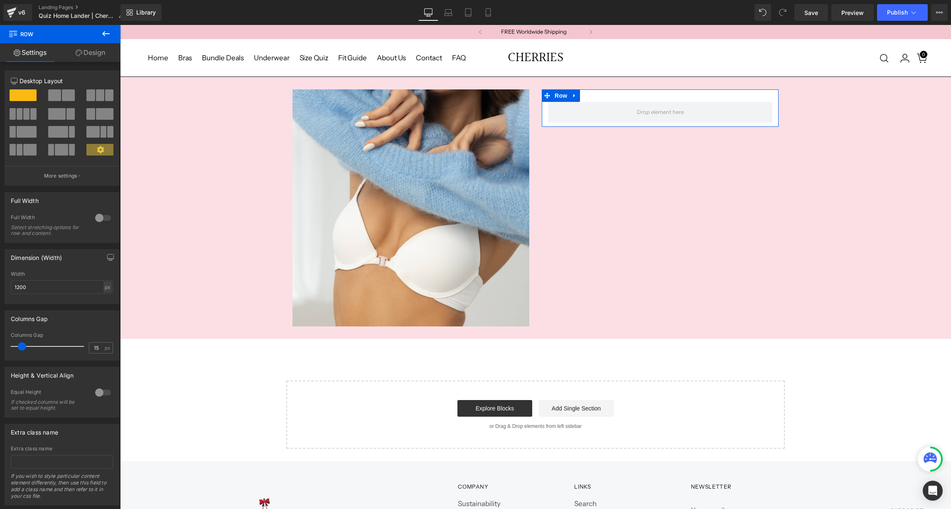
click at [88, 57] on link "Design" at bounding box center [90, 52] width 60 height 19
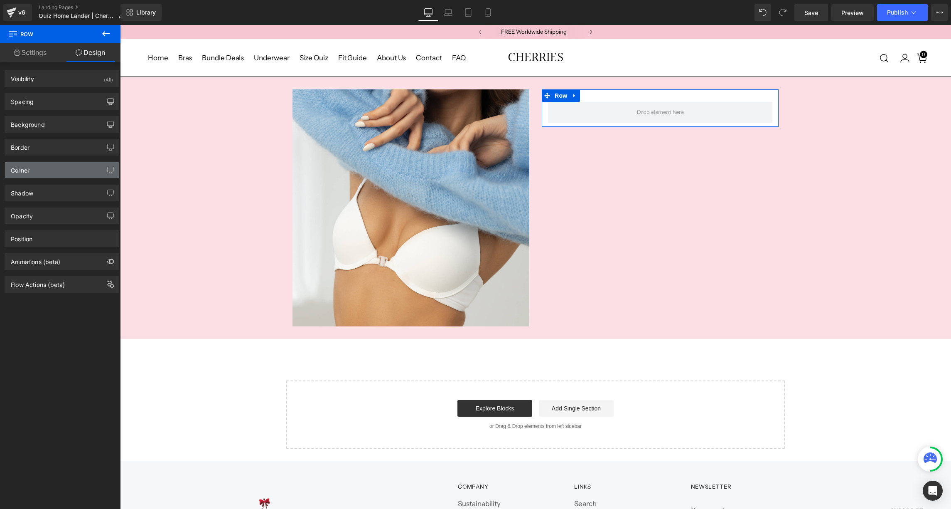
click at [49, 177] on div "Corner" at bounding box center [62, 170] width 114 height 16
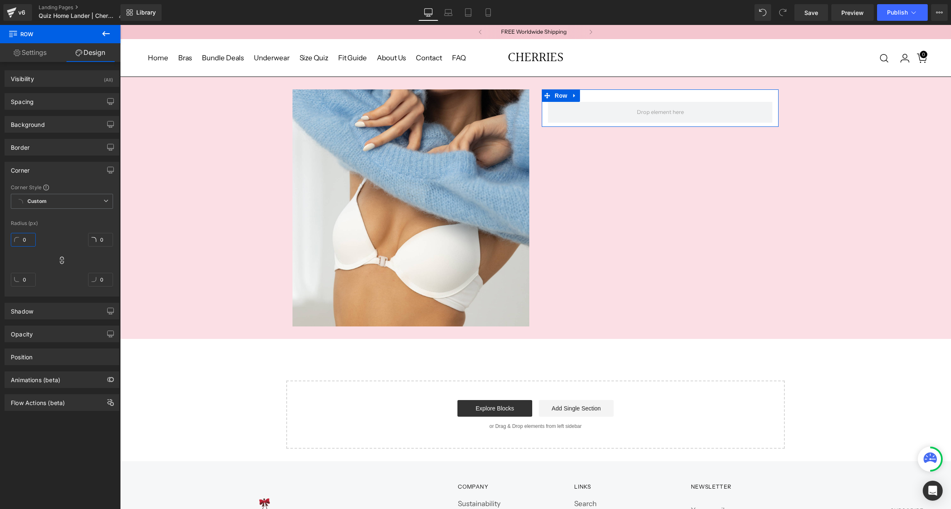
click at [21, 240] on input "0" at bounding box center [23, 240] width 25 height 14
type input "30"
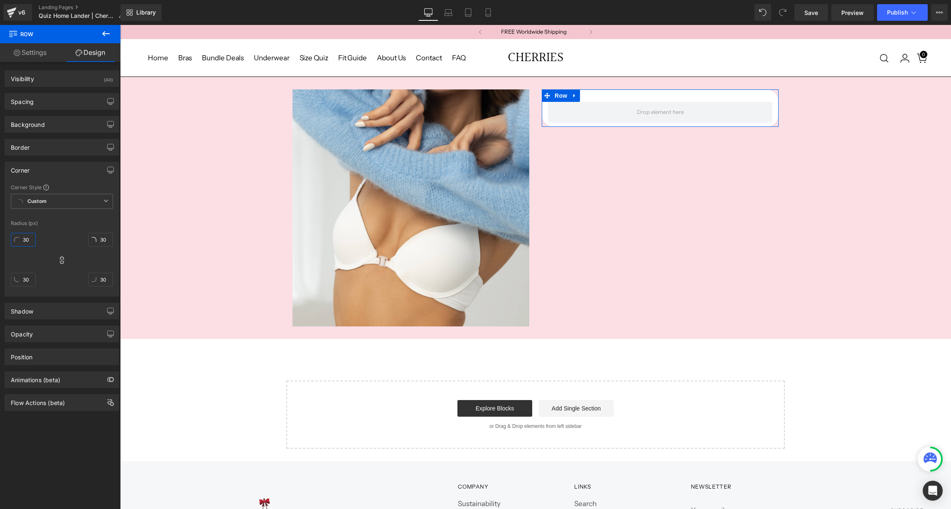
type input "0"
type input "20"
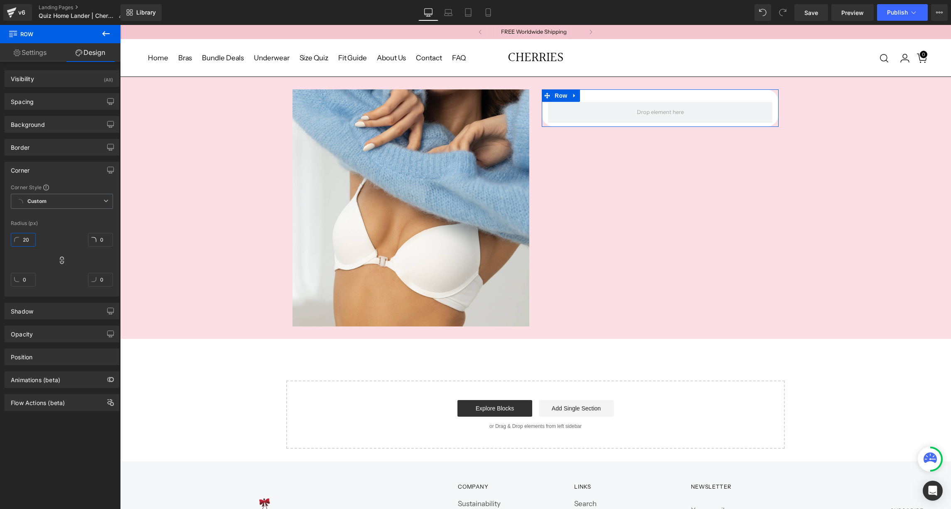
type input "20"
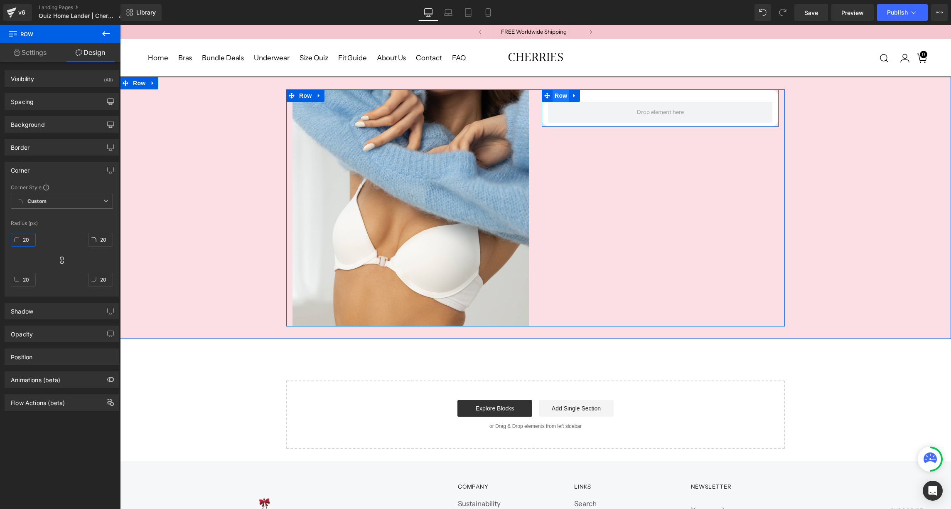
click at [564, 92] on span "Row" at bounding box center [561, 95] width 17 height 12
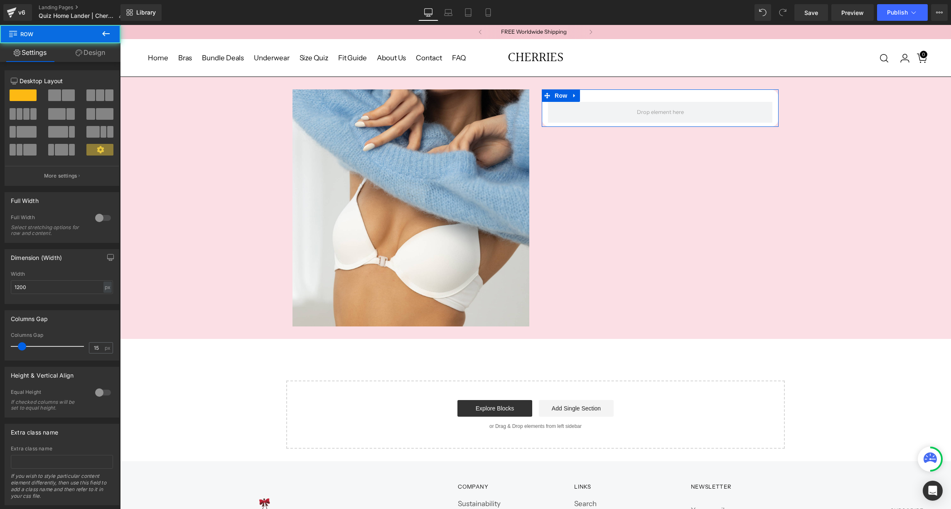
click at [89, 50] on link "Design" at bounding box center [90, 52] width 60 height 19
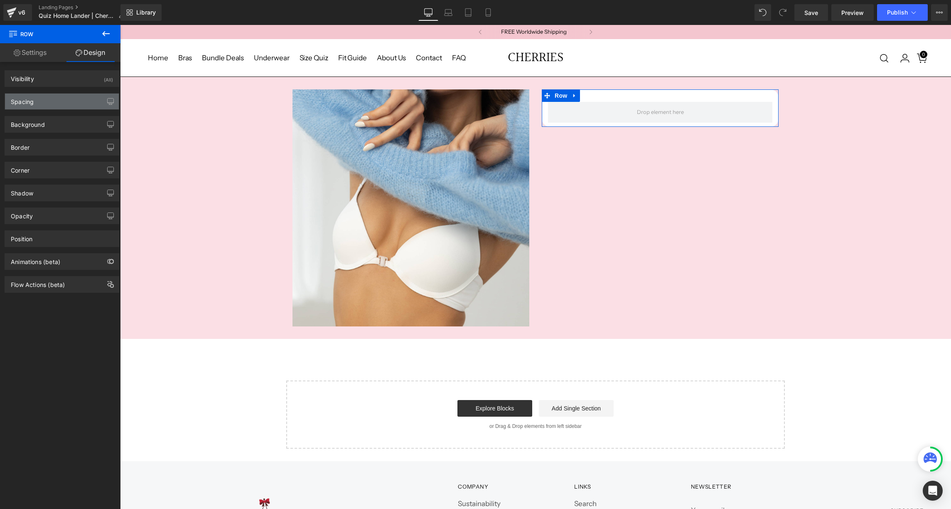
click at [58, 104] on div "Spacing" at bounding box center [62, 101] width 114 height 16
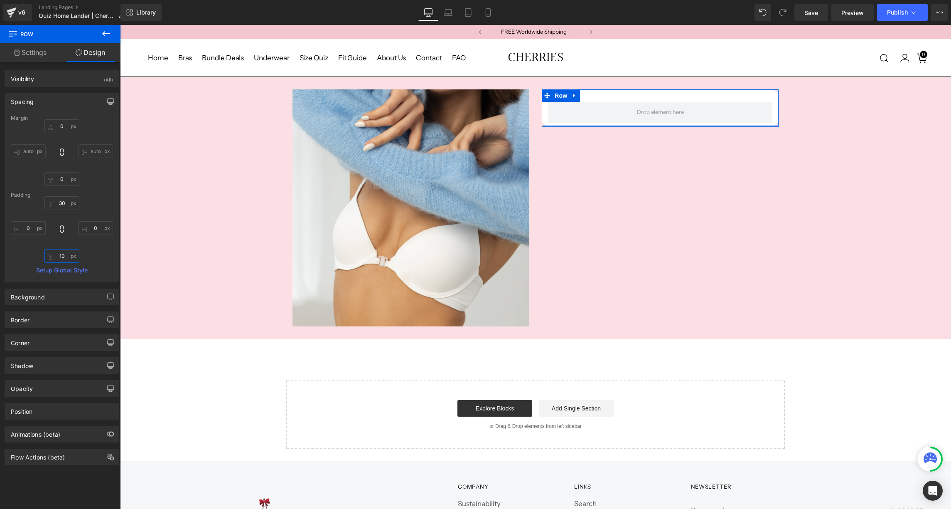
click at [59, 257] on input "10" at bounding box center [61, 256] width 35 height 14
type input "30"
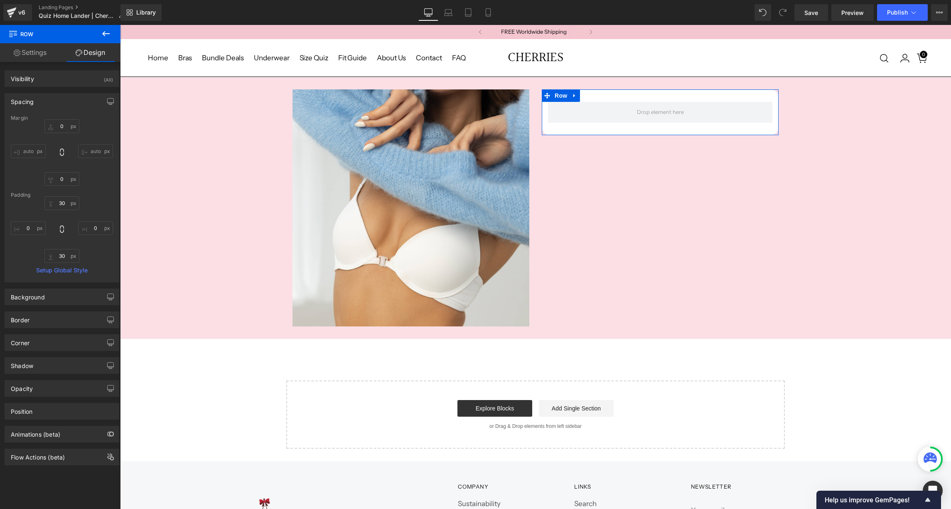
click at [31, 56] on link "Settings" at bounding box center [30, 52] width 60 height 19
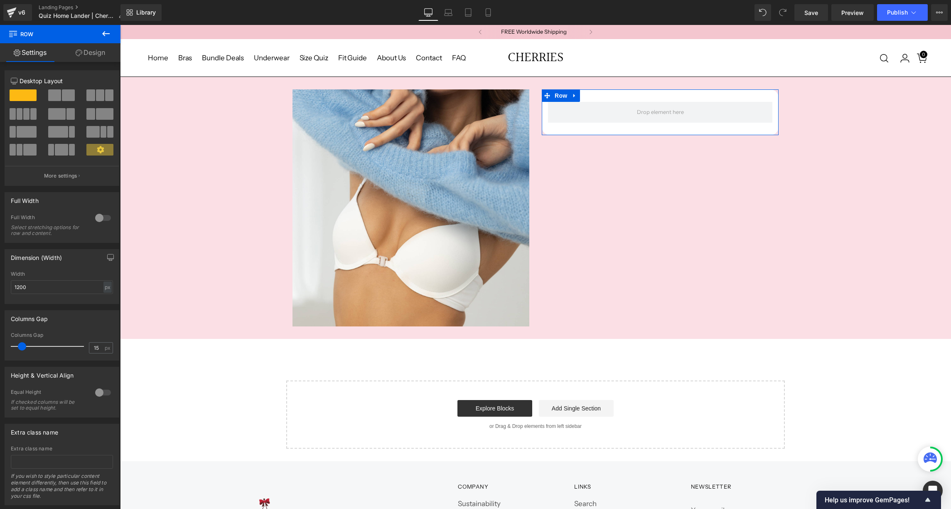
click at [89, 51] on link "Design" at bounding box center [90, 52] width 60 height 19
type input "0"
type input "30"
type input "0"
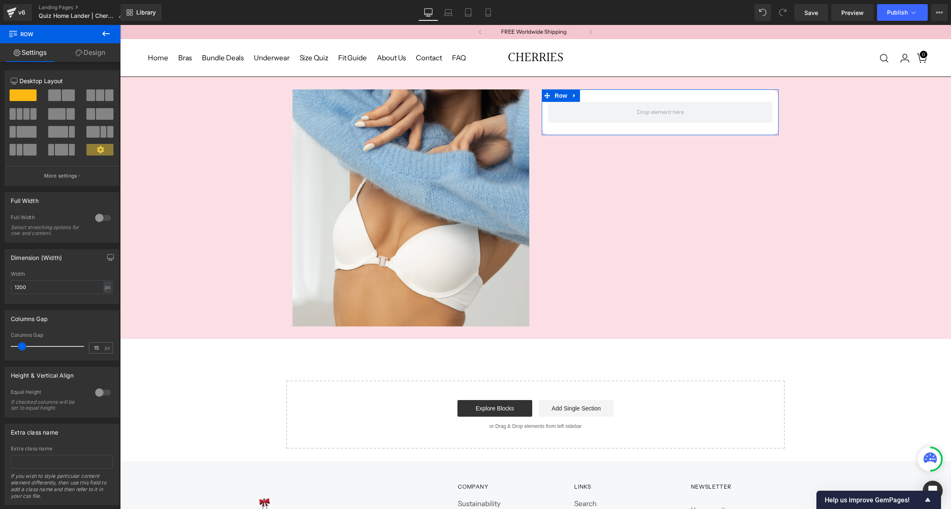
type input "30"
type input "0"
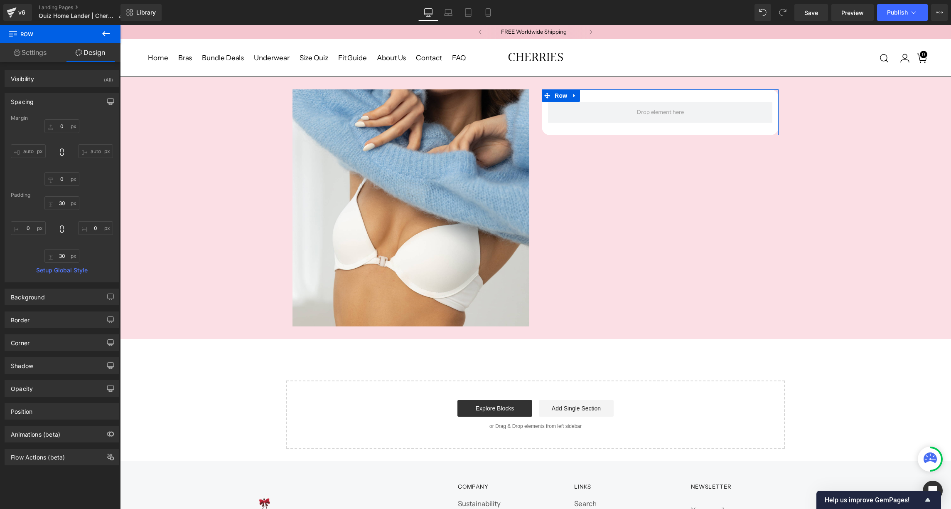
click at [31, 51] on link "Settings" at bounding box center [30, 52] width 60 height 19
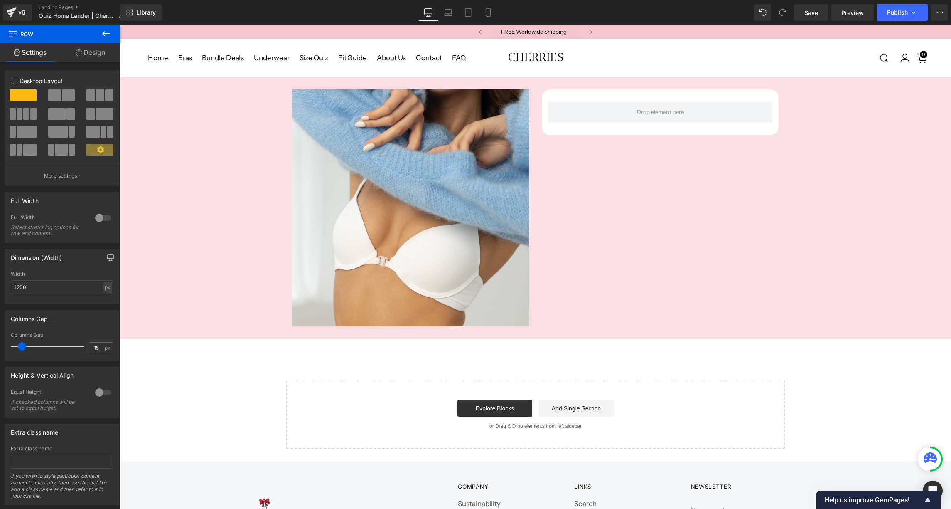
click at [106, 33] on icon at bounding box center [106, 34] width 10 height 10
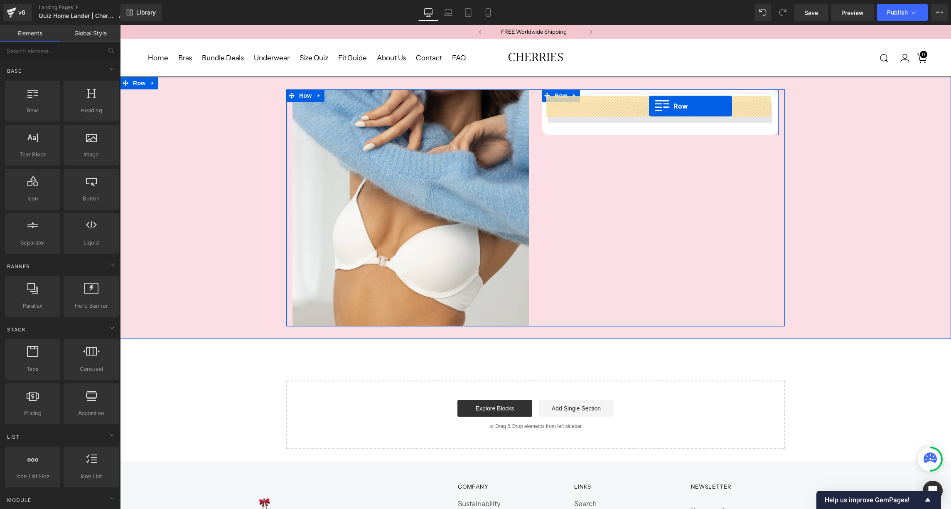
drag, startPoint x: 158, startPoint y: 124, endPoint x: 648, endPoint y: 106, distance: 490.2
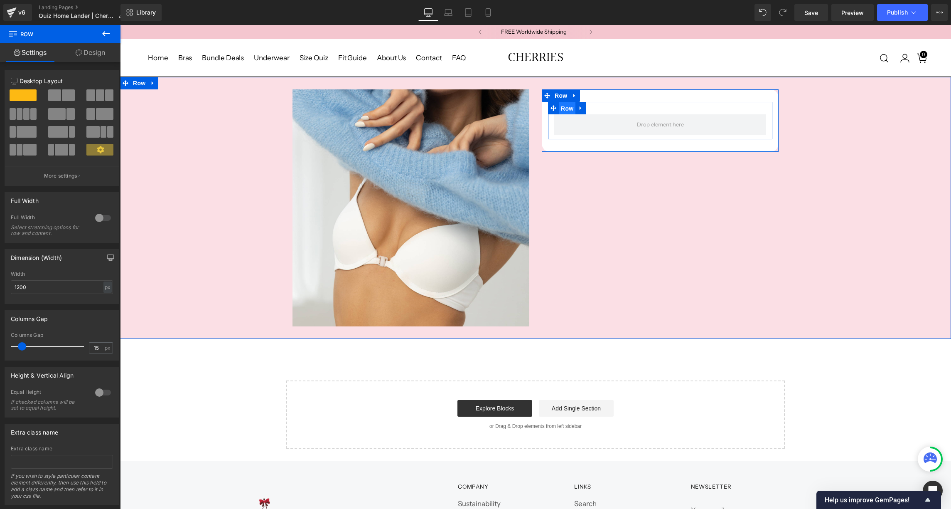
click at [569, 102] on span "Row" at bounding box center [567, 108] width 17 height 12
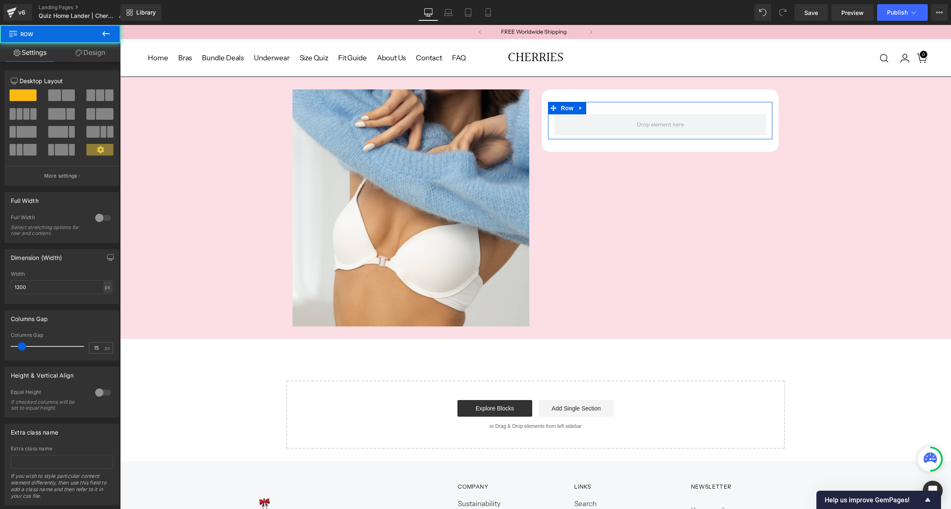
click at [88, 55] on link "Design" at bounding box center [90, 52] width 60 height 19
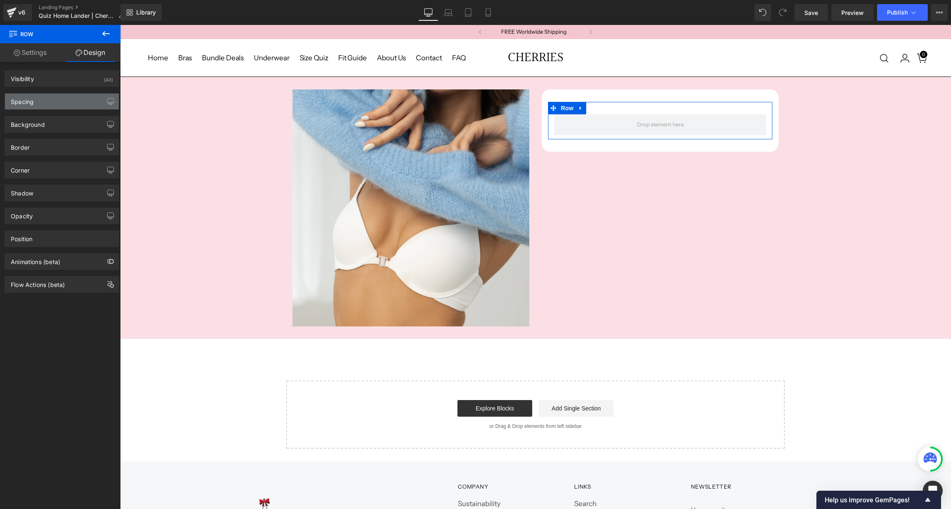
click at [47, 99] on div "Spacing" at bounding box center [62, 101] width 114 height 16
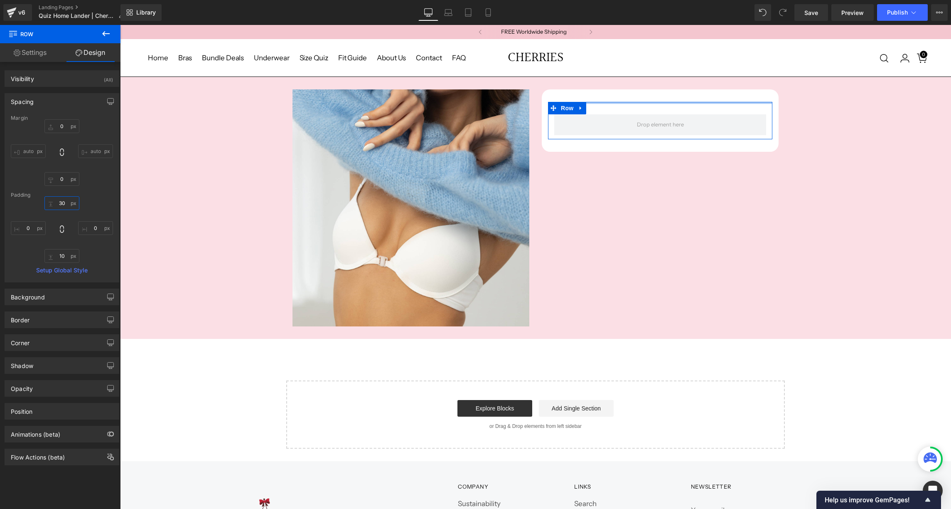
click at [60, 204] on input "30" at bounding box center [61, 203] width 35 height 14
type input "10"
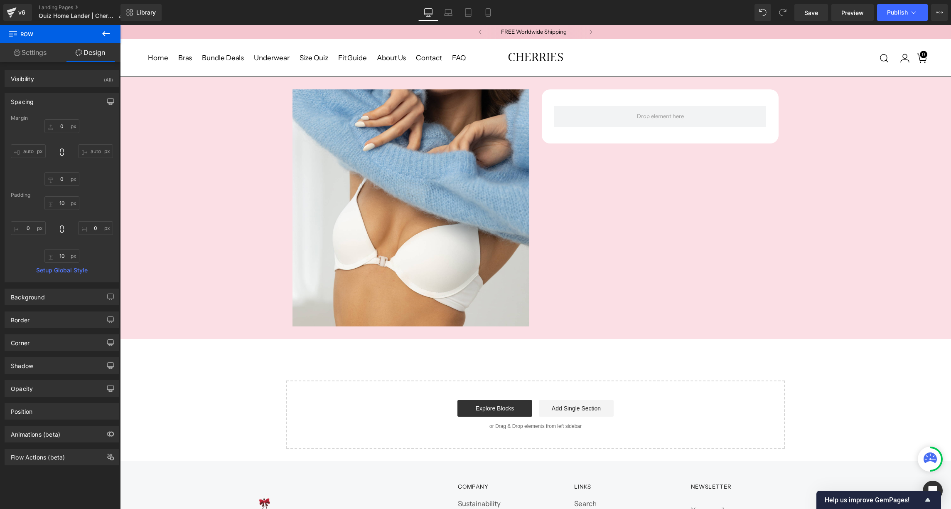
click at [105, 35] on icon at bounding box center [105, 33] width 7 height 5
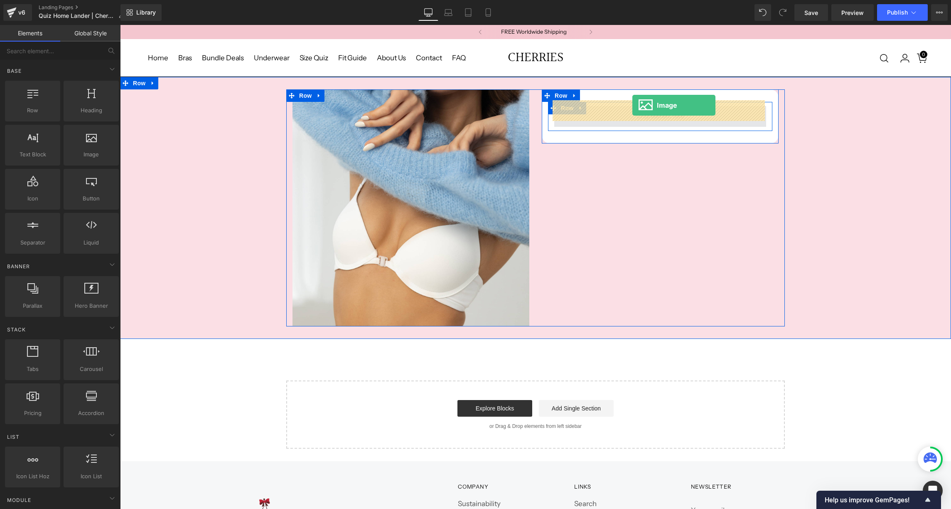
drag, startPoint x: 201, startPoint y: 182, endPoint x: 632, endPoint y: 105, distance: 438.6
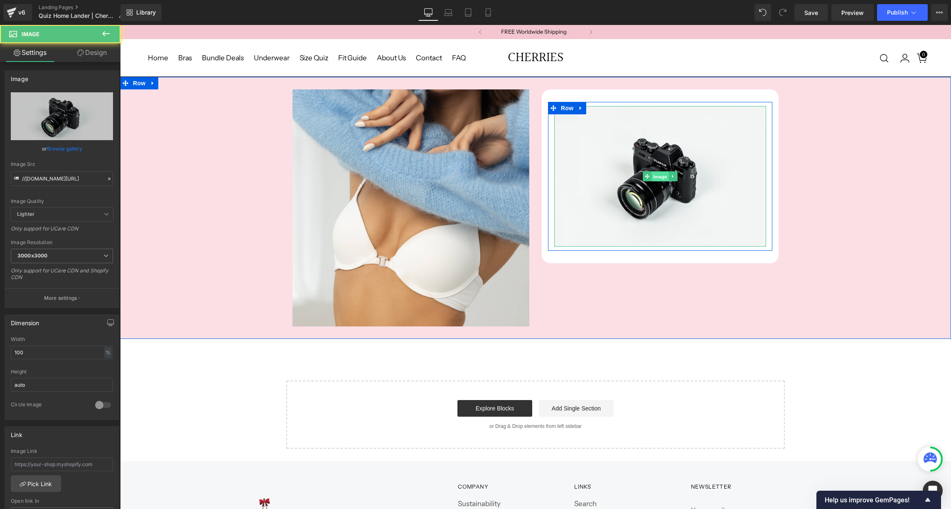
click at [663, 172] on span "Image" at bounding box center [659, 177] width 17 height 10
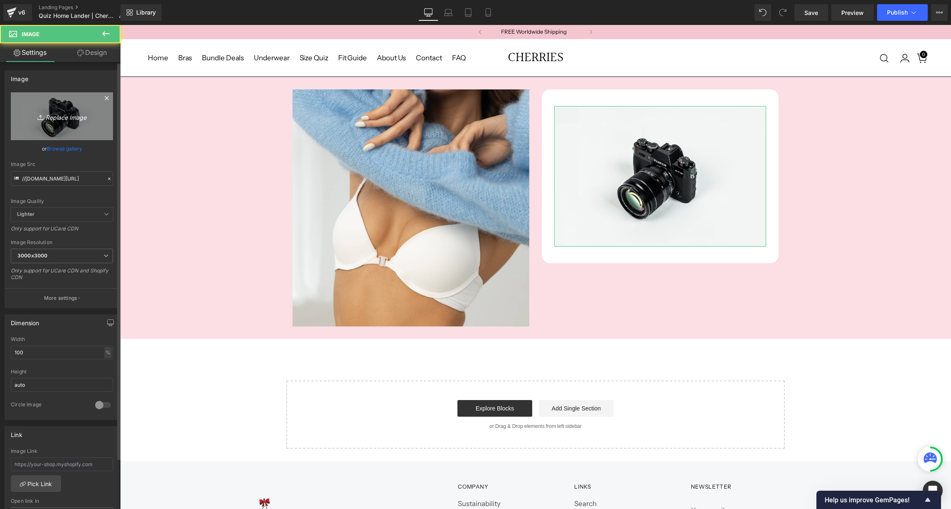
click at [57, 116] on icon "Replace Image" at bounding box center [62, 116] width 66 height 10
type input "C:\fakepath\love_3550364.png"
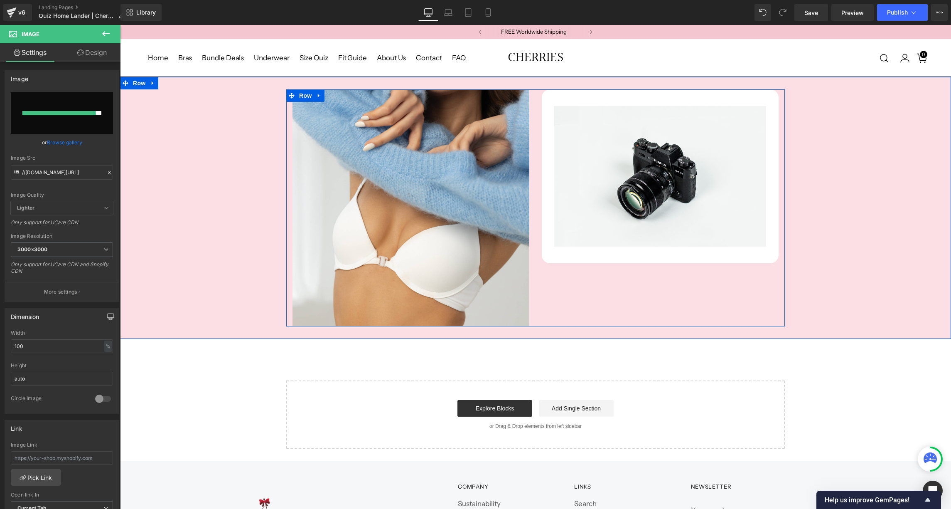
type input "[URL][DOMAIN_NAME]"
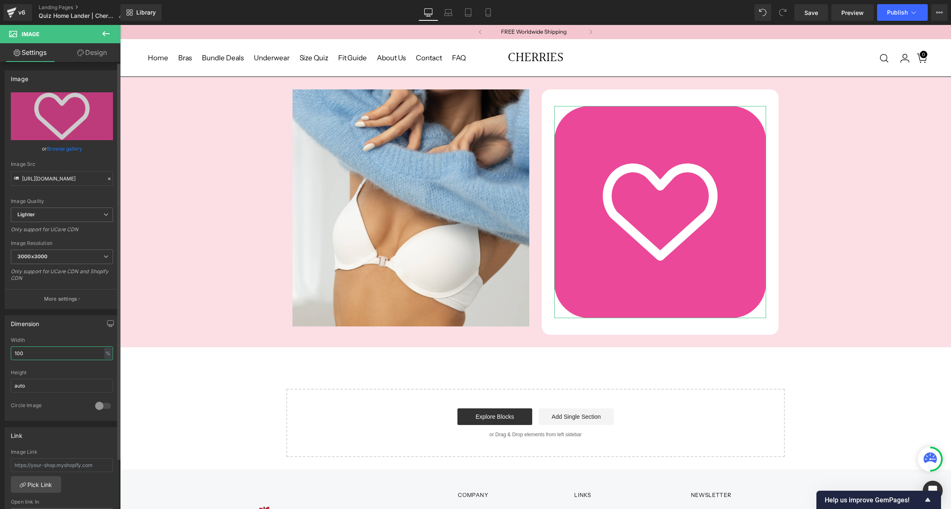
click at [27, 350] on input "100" at bounding box center [62, 353] width 102 height 14
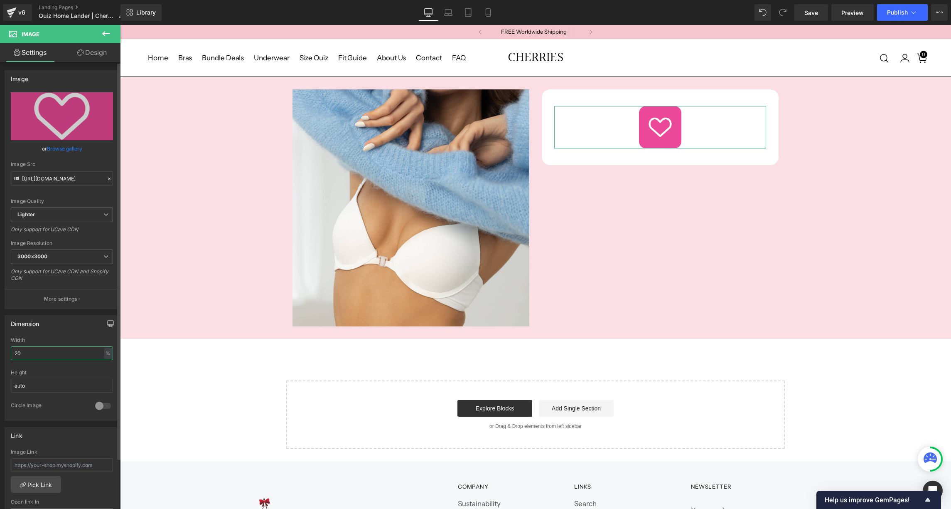
type input "2"
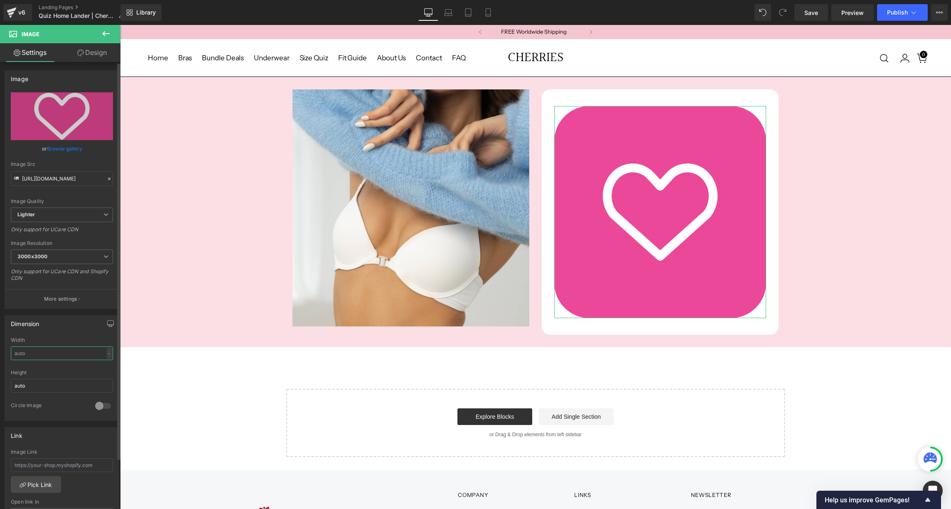
type input "5"
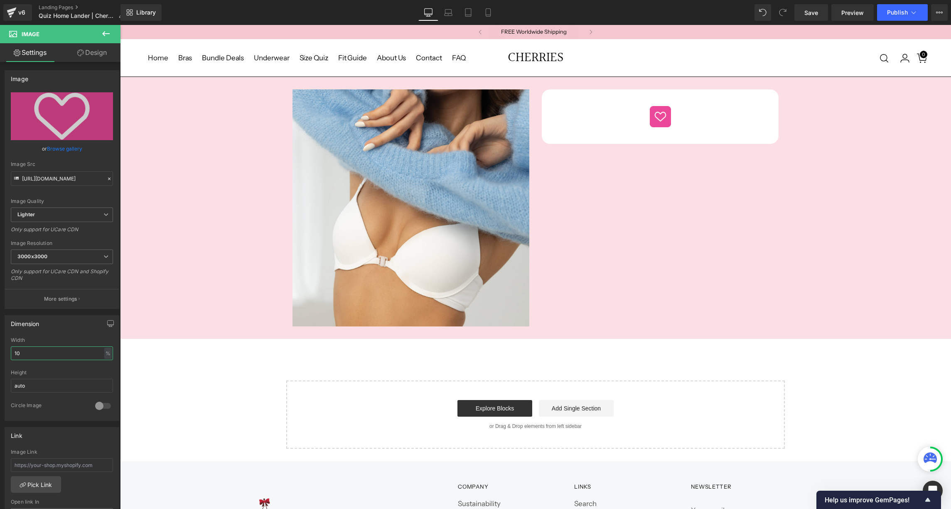
type input "10"
click at [108, 30] on icon at bounding box center [106, 34] width 10 height 10
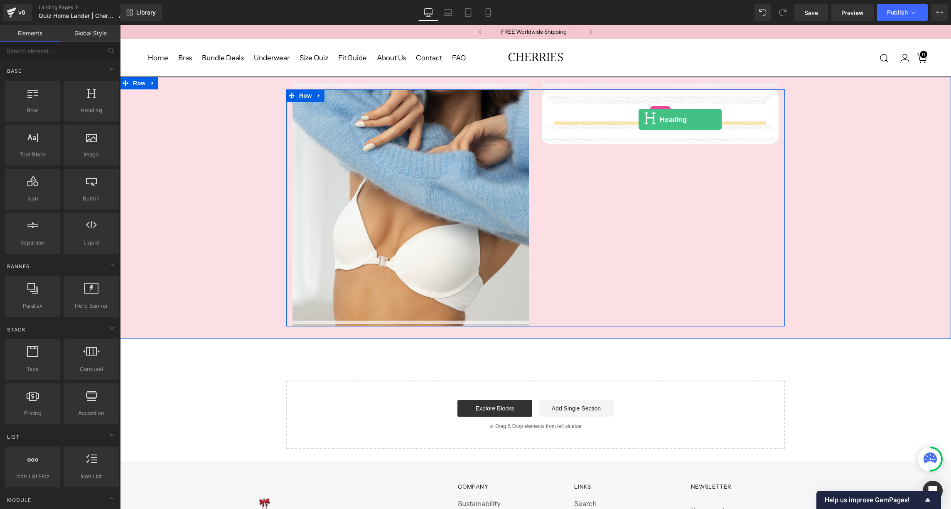
drag, startPoint x: 197, startPoint y: 139, endPoint x: 639, endPoint y: 120, distance: 441.7
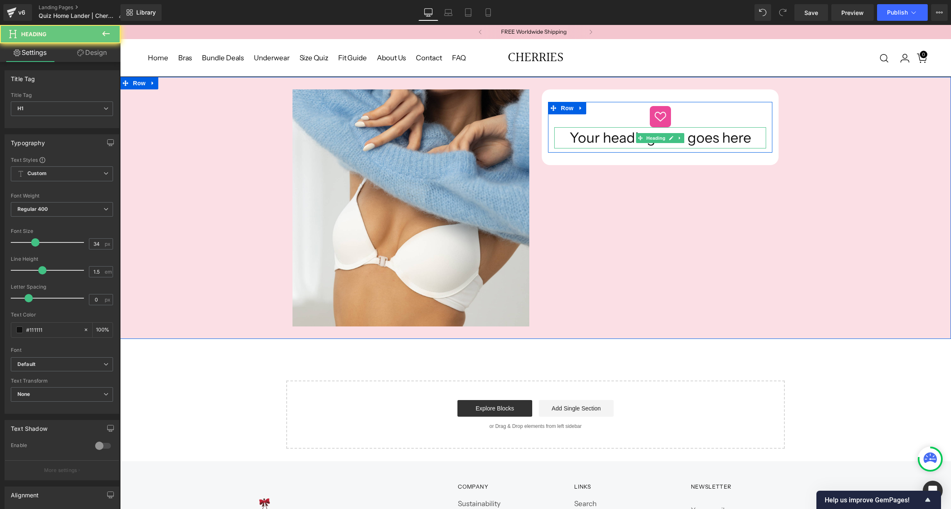
click at [638, 138] on h1 "Your heading text goes here" at bounding box center [660, 137] width 212 height 21
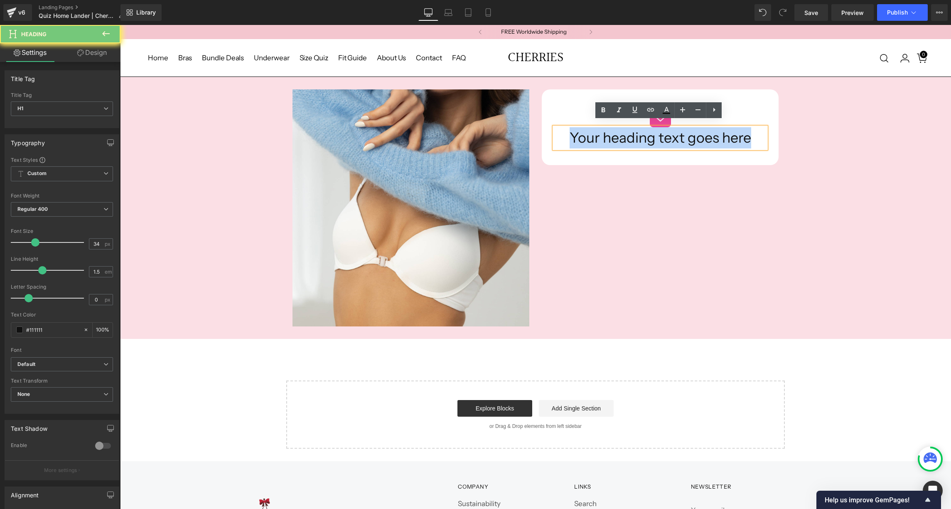
click at [638, 138] on h1 "Your heading text goes here" at bounding box center [660, 137] width 212 height 21
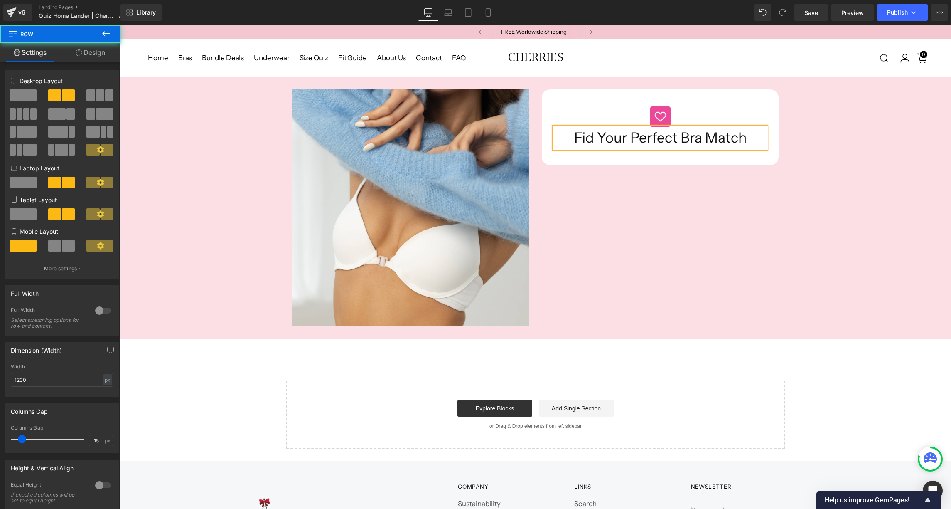
drag, startPoint x: 671, startPoint y: 219, endPoint x: 669, endPoint y: 207, distance: 11.4
click at [671, 219] on div "Image Image Fid Your Perfect Bra Match [GEOGRAPHIC_DATA]" at bounding box center [535, 207] width 499 height 237
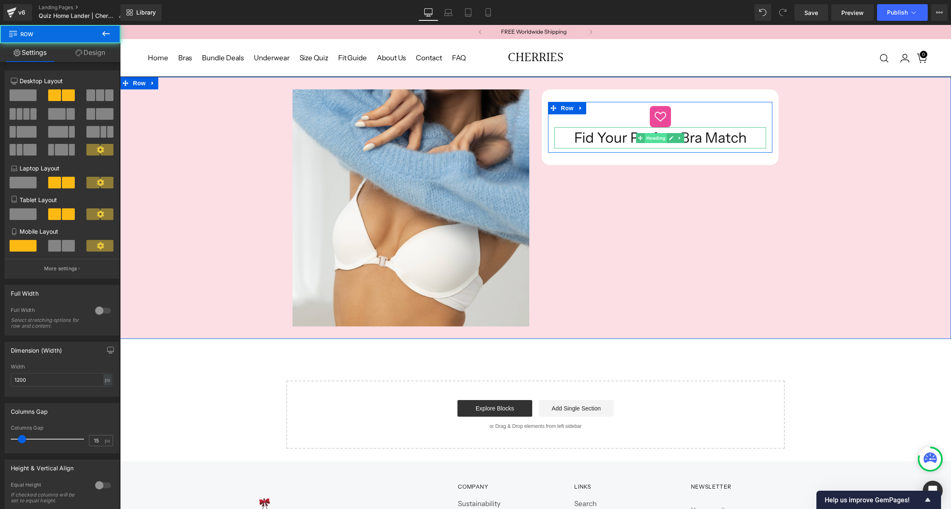
click at [654, 133] on span "Heading" at bounding box center [656, 138] width 22 height 10
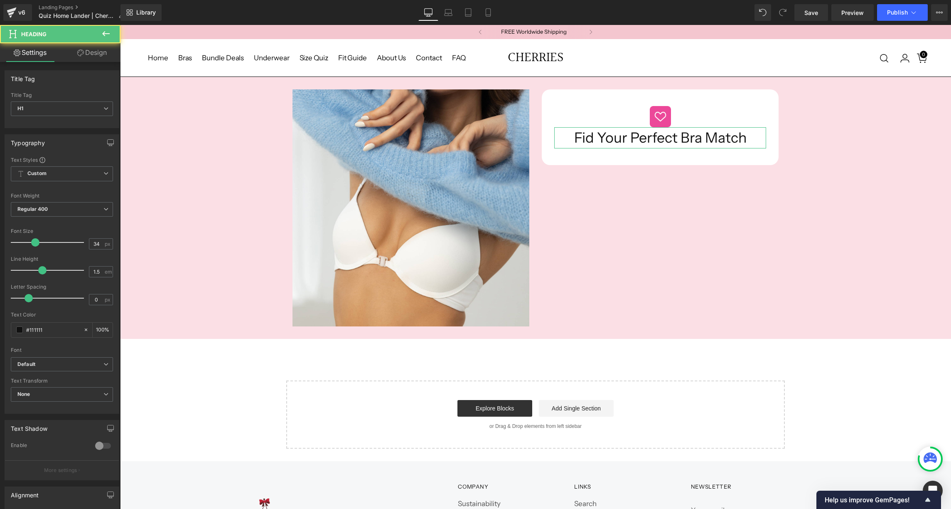
click at [99, 52] on link "Design" at bounding box center [92, 52] width 60 height 19
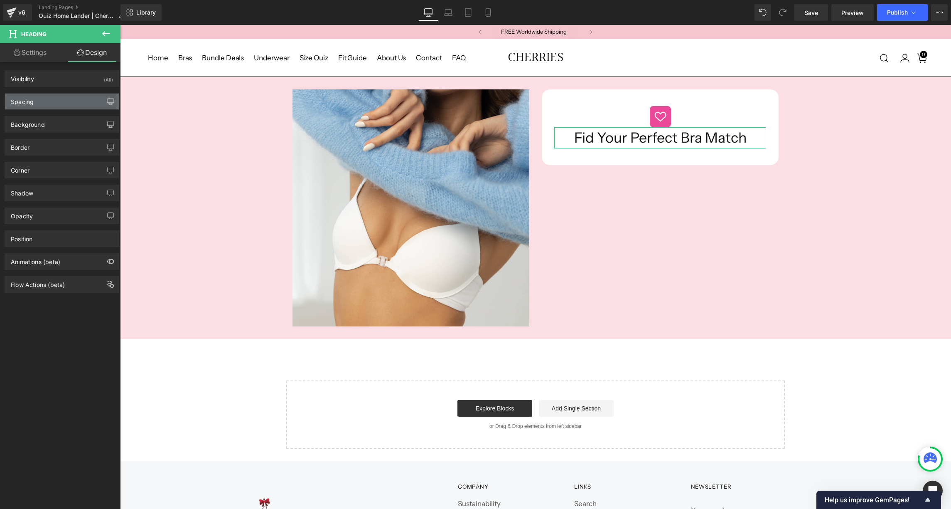
click at [54, 102] on div "Spacing" at bounding box center [62, 101] width 114 height 16
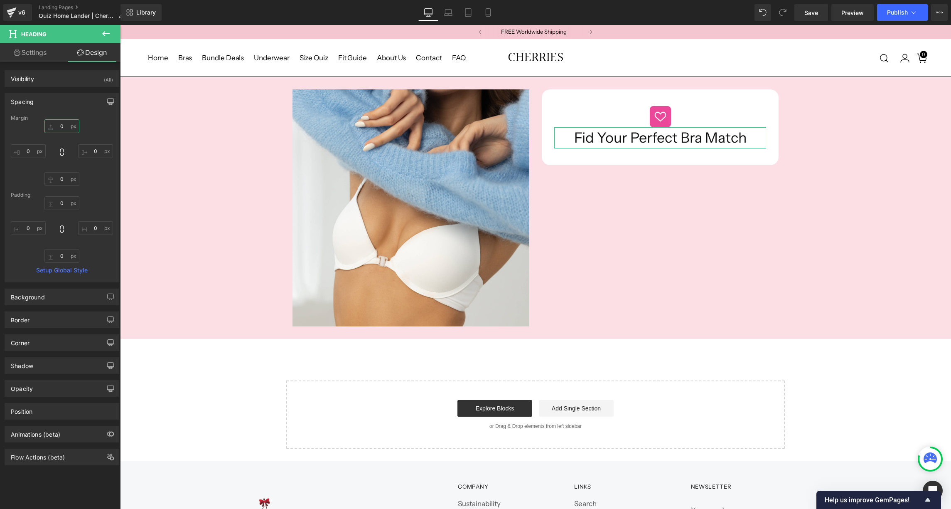
click at [56, 126] on input "0" at bounding box center [61, 126] width 35 height 14
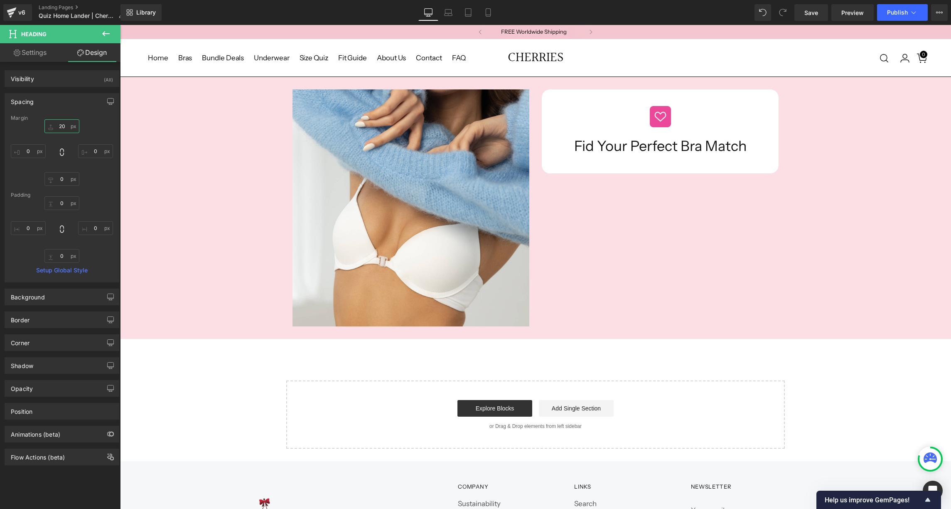
type input "20"
click at [104, 33] on icon at bounding box center [106, 34] width 10 height 10
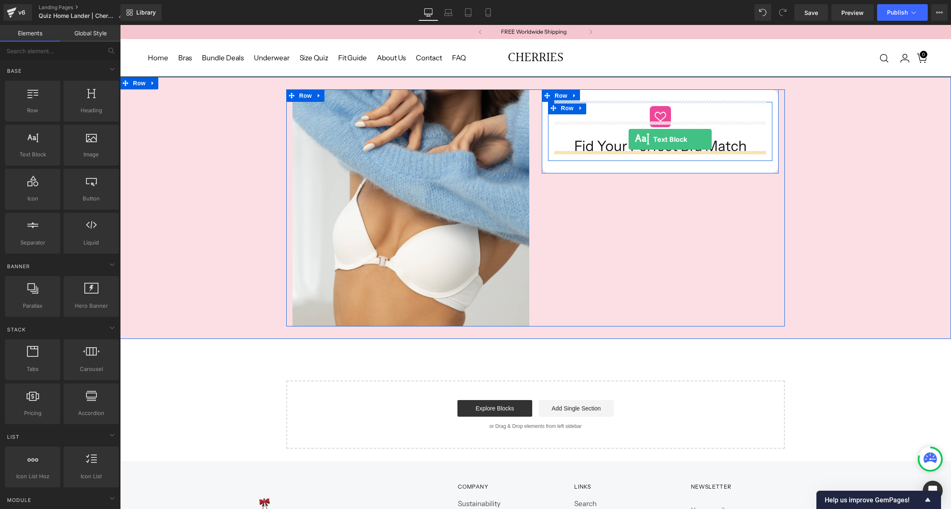
drag, startPoint x: 155, startPoint y: 175, endPoint x: 627, endPoint y: 138, distance: 473.4
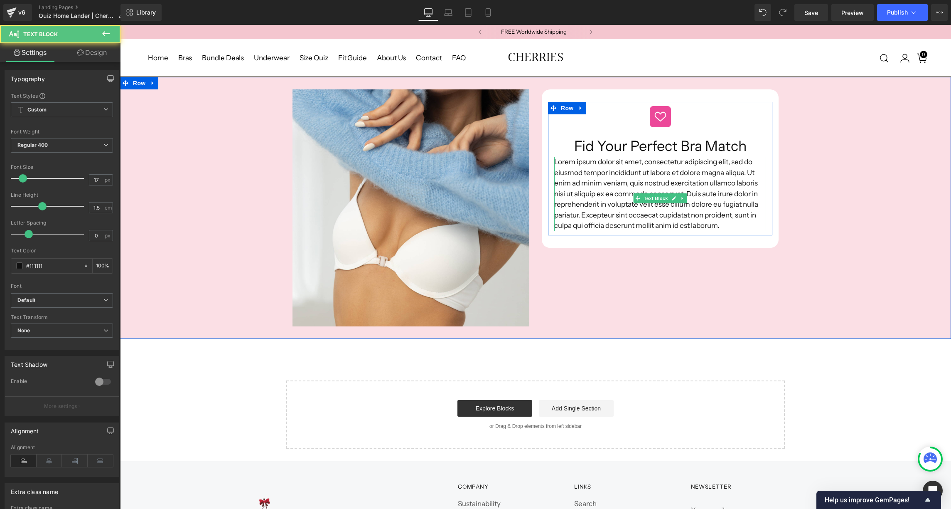
click at [624, 173] on p "Lorem ipsum dolor sit amet, consectetur adipiscing elit, sed do eiusmod tempor …" at bounding box center [660, 194] width 212 height 74
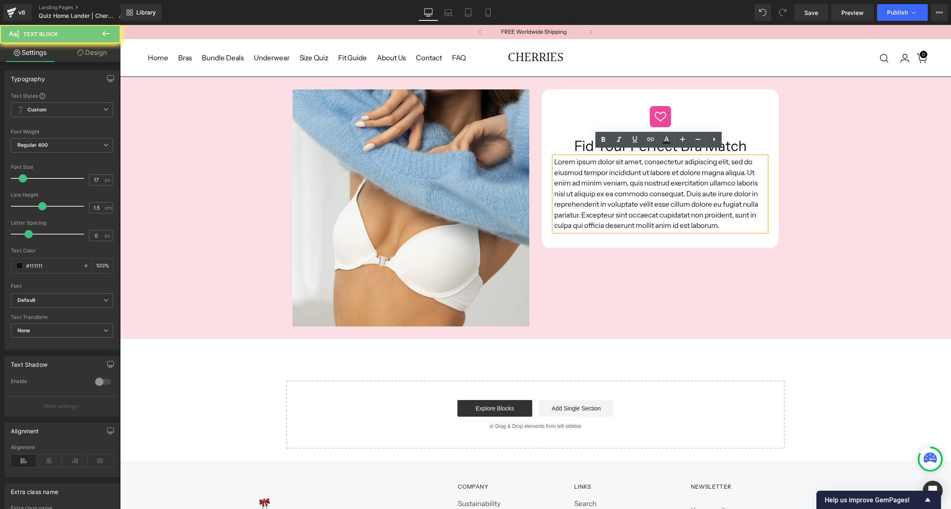
click at [624, 173] on p "Lorem ipsum dolor sit amet, consectetur adipiscing elit, sed do eiusmod tempor …" at bounding box center [660, 194] width 212 height 74
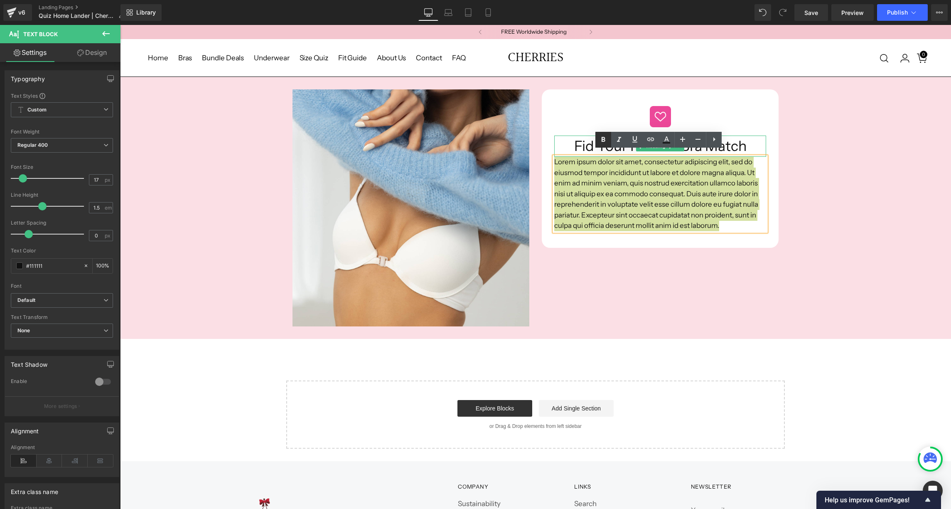
click at [602, 142] on icon at bounding box center [603, 140] width 10 height 10
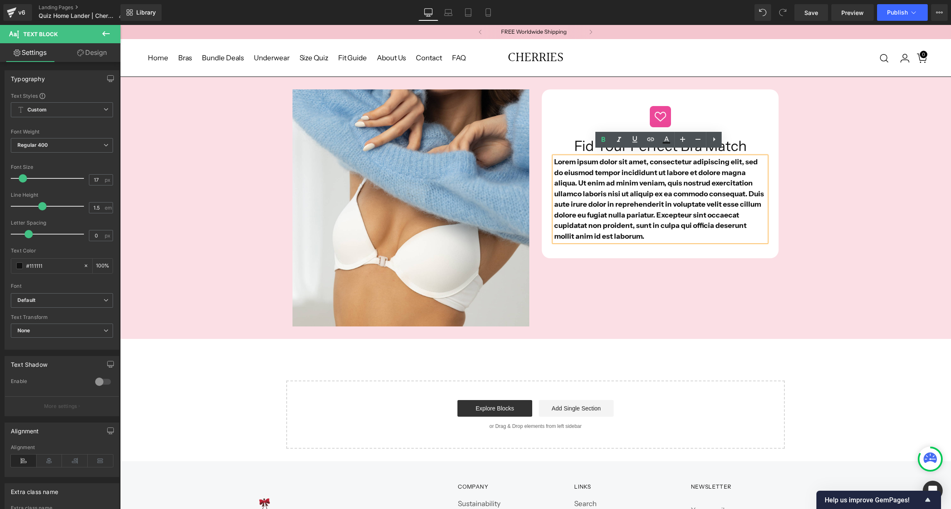
click at [585, 199] on strong "Lorem ipsum dolor sit amet, consectetur adipiscing elit, sed do eiusmod tempor …" at bounding box center [659, 198] width 210 height 83
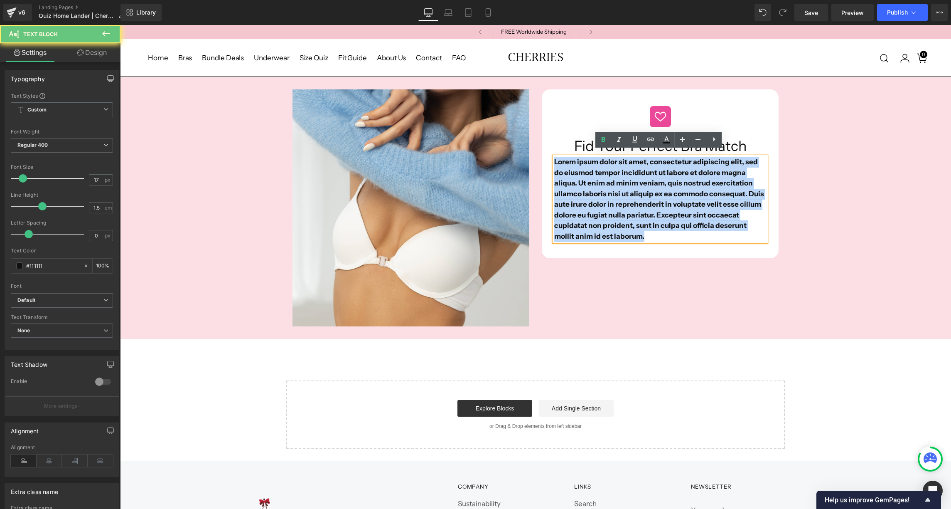
click at [585, 199] on strong "Lorem ipsum dolor sit amet, consectetur adipiscing elit, sed do eiusmod tempor …" at bounding box center [659, 198] width 210 height 83
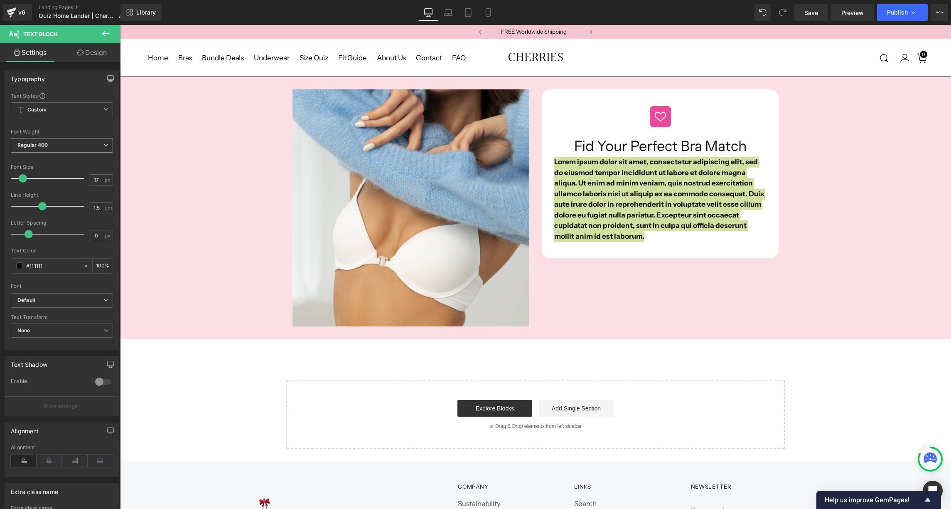
click at [63, 146] on span "Regular 400" at bounding box center [62, 145] width 102 height 15
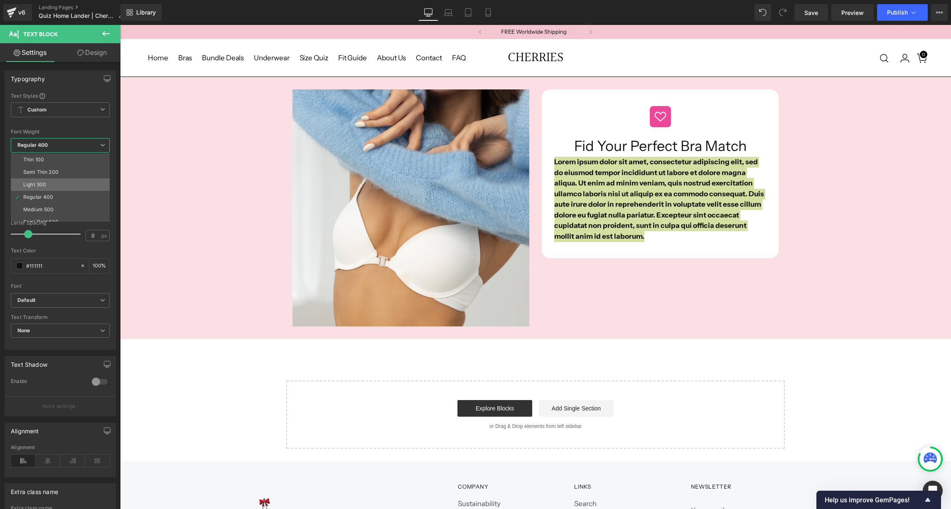
click at [41, 184] on div "Light 300" at bounding box center [34, 185] width 23 height 6
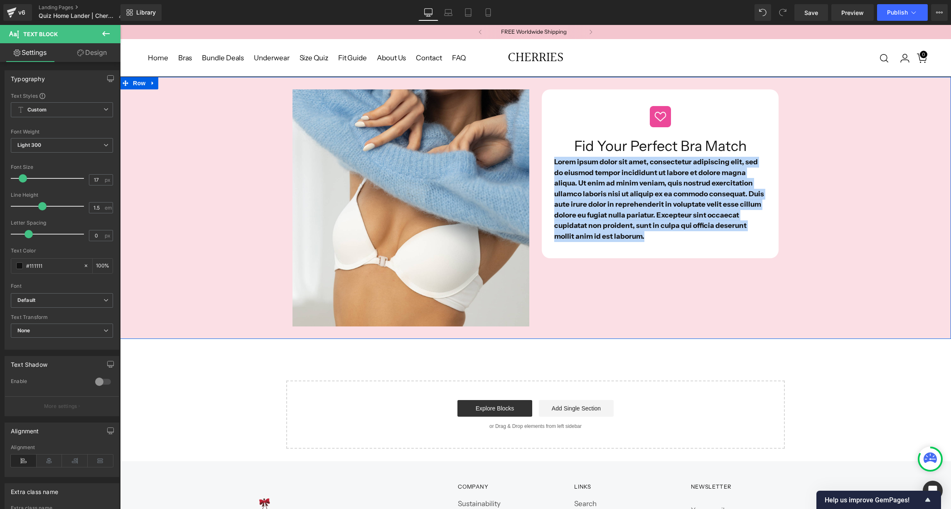
drag, startPoint x: 585, startPoint y: 269, endPoint x: 580, endPoint y: 269, distance: 5.0
click at [585, 269] on div "Image Image Fid Your Perfect Bra Match Heading Lorem ipsum dolor sit amet, cons…" at bounding box center [535, 207] width 499 height 237
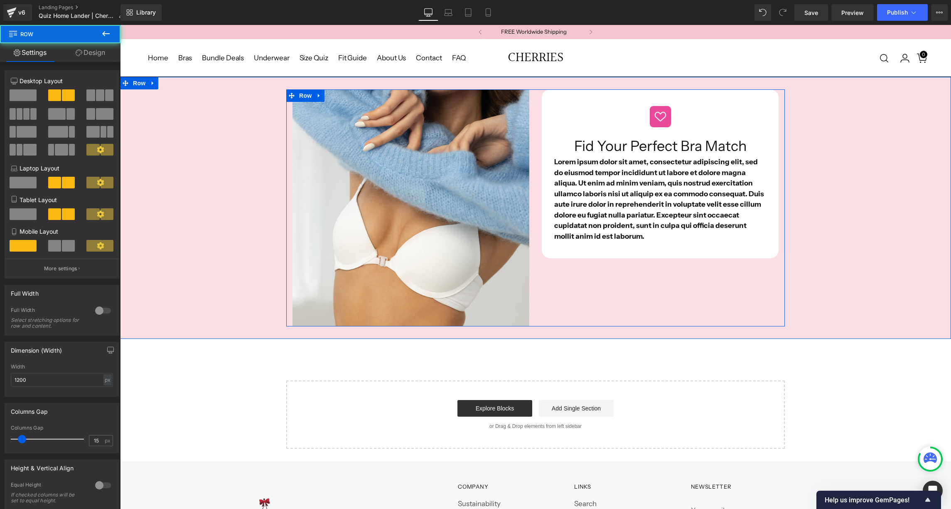
click at [609, 196] on strong "Lorem ipsum dolor sit amet, consectetur adipiscing elit, sed do eiusmod tempor …" at bounding box center [659, 198] width 210 height 83
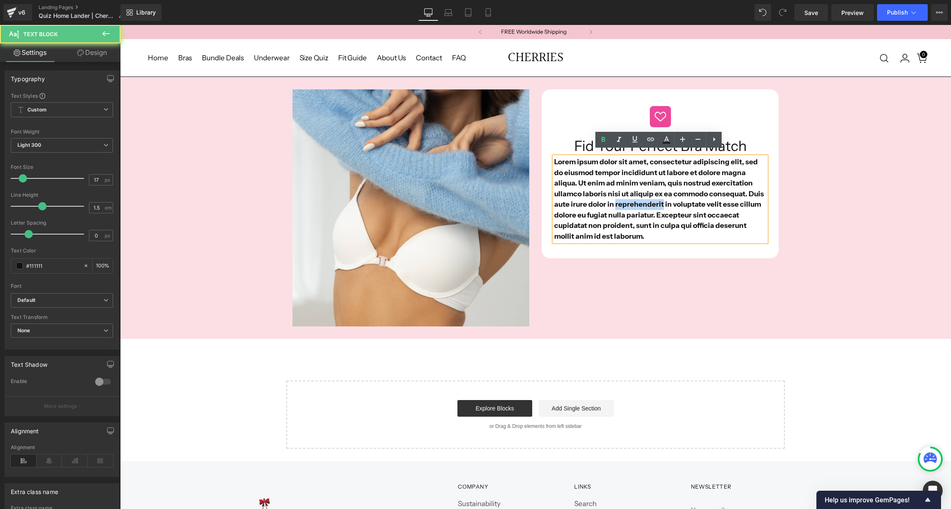
click at [609, 196] on strong "Lorem ipsum dolor sit amet, consectetur adipiscing elit, sed do eiusmod tempor …" at bounding box center [659, 198] width 210 height 83
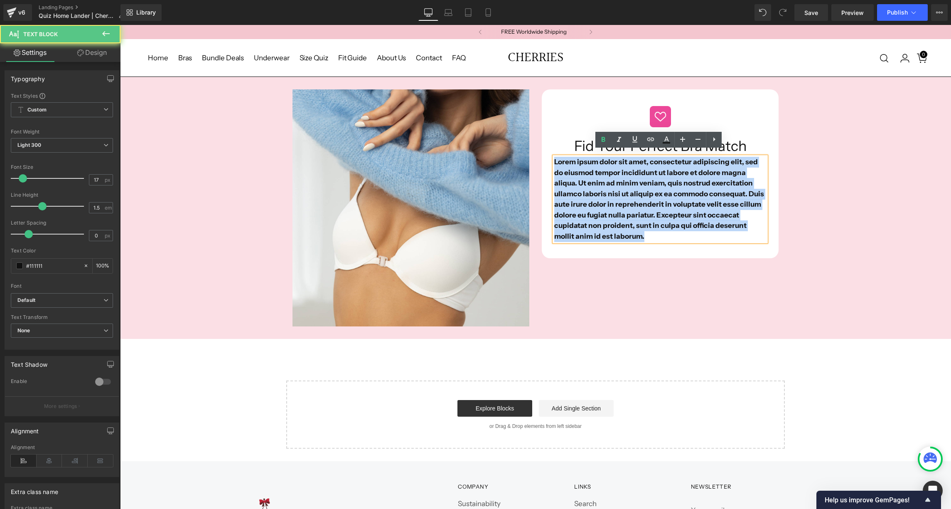
click at [609, 196] on strong "Lorem ipsum dolor sit amet, consectetur adipiscing elit, sed do eiusmod tempor …" at bounding box center [659, 198] width 210 height 83
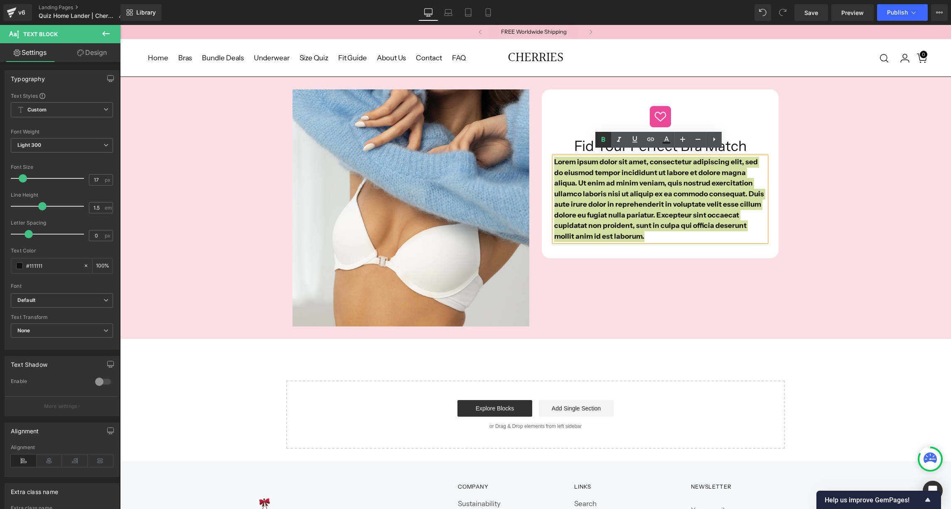
click at [602, 140] on icon at bounding box center [604, 139] width 4 height 5
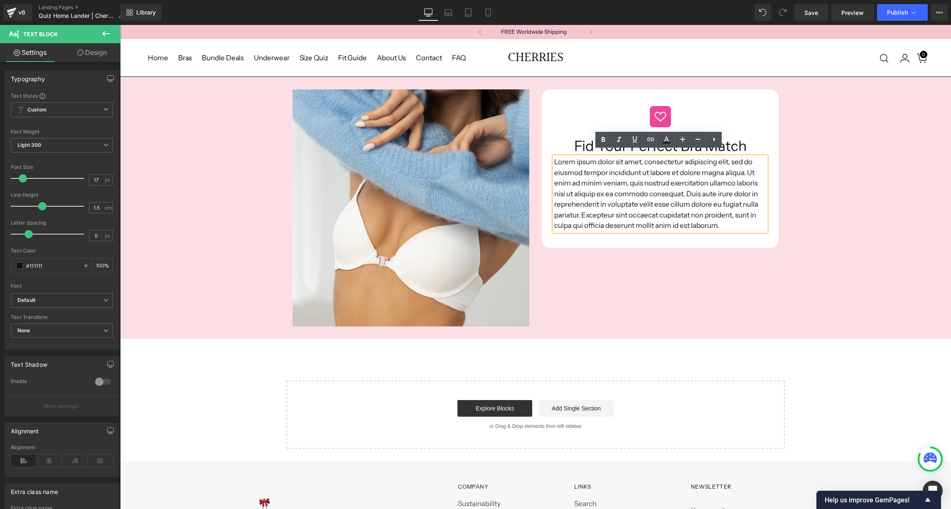
click at [589, 178] on p "Lorem ipsum dolor sit amet, consectetur adipiscing elit, sed do eiusmod tempor …" at bounding box center [660, 194] width 212 height 74
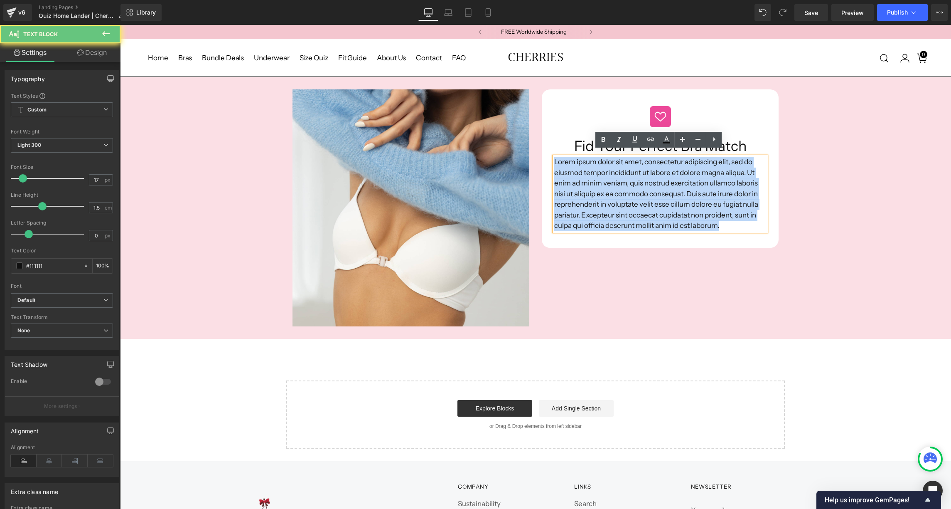
click at [589, 178] on p "Lorem ipsum dolor sit amet, consectetur adipiscing elit, sed do eiusmod tempor …" at bounding box center [660, 194] width 212 height 74
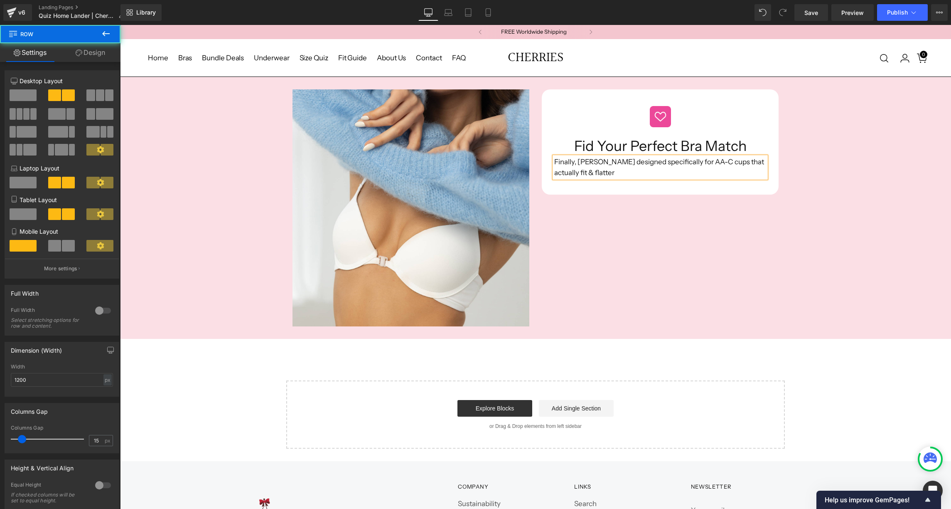
drag, startPoint x: 625, startPoint y: 227, endPoint x: 626, endPoint y: 217, distance: 10.0
click at [625, 227] on div "Image Image Fid Your Perfect Bra Match Heading Finally, bras designed specifica…" at bounding box center [535, 207] width 499 height 237
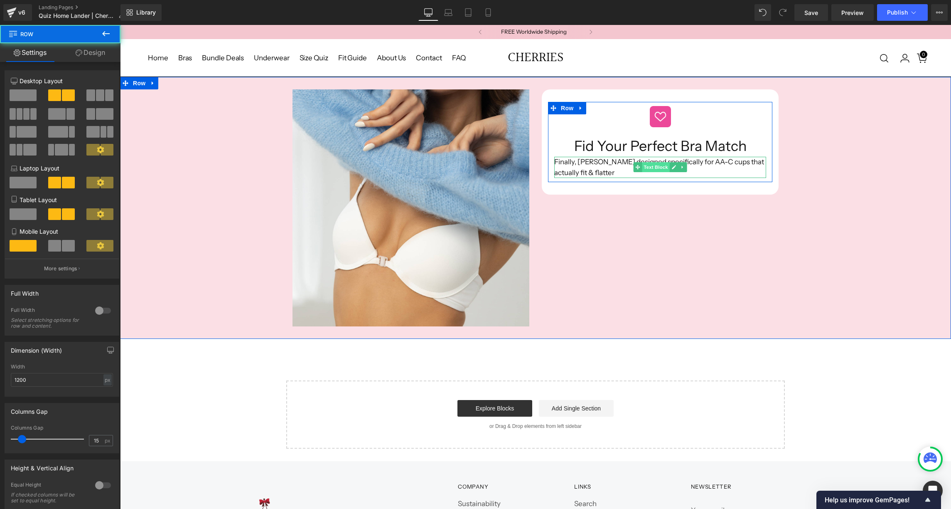
click at [660, 162] on span "Text Block" at bounding box center [655, 167] width 27 height 10
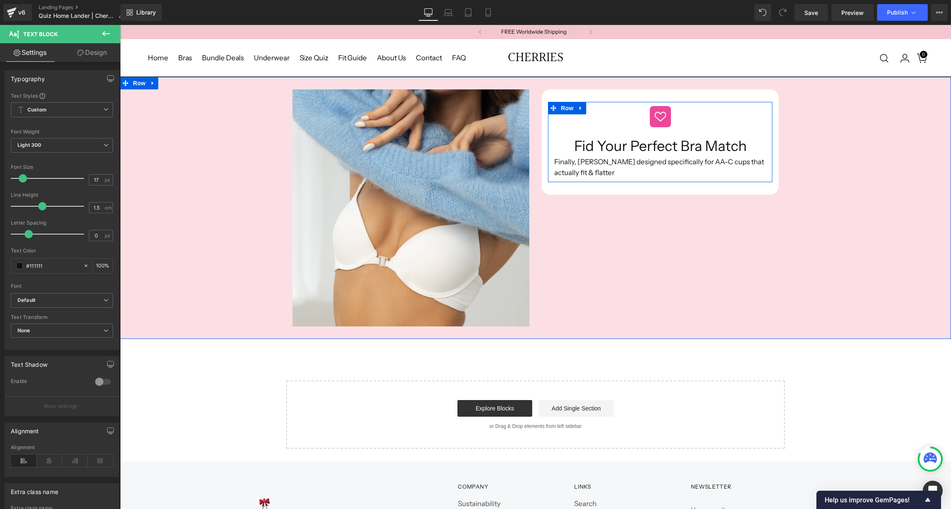
click at [587, 180] on div at bounding box center [660, 181] width 224 height 2
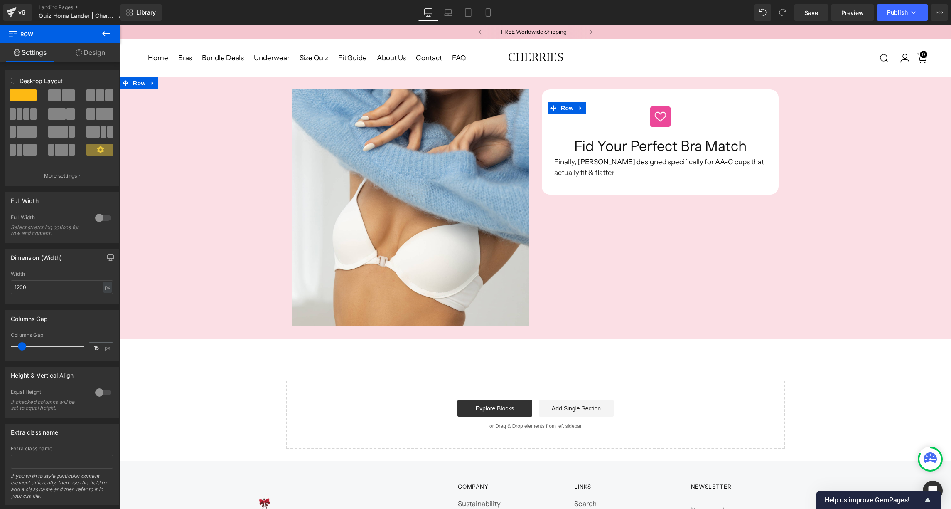
click at [587, 167] on p "Finally, [PERSON_NAME] designed specifically for AA-C cups that actually fit & …" at bounding box center [660, 167] width 212 height 21
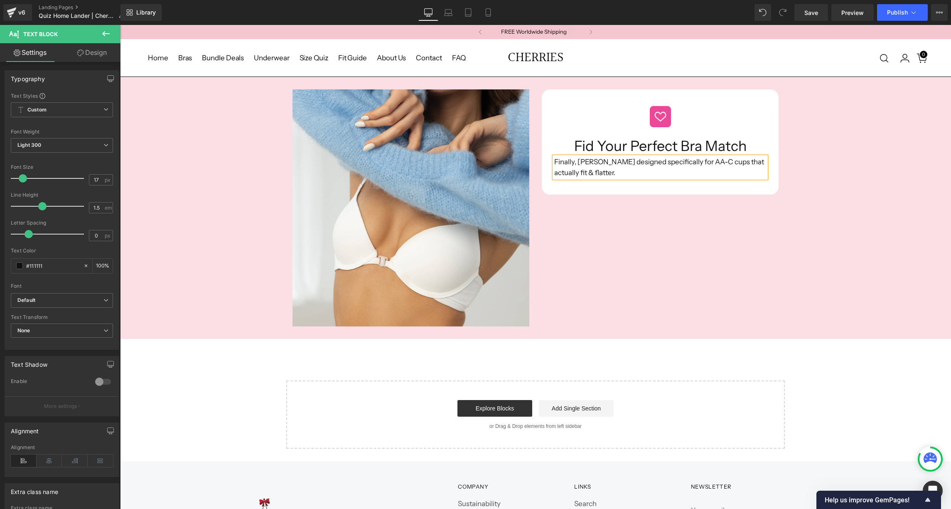
click at [617, 218] on div "Image Image Fid Your Perfect Bra Match Heading Finally, bras designed specifica…" at bounding box center [535, 207] width 499 height 237
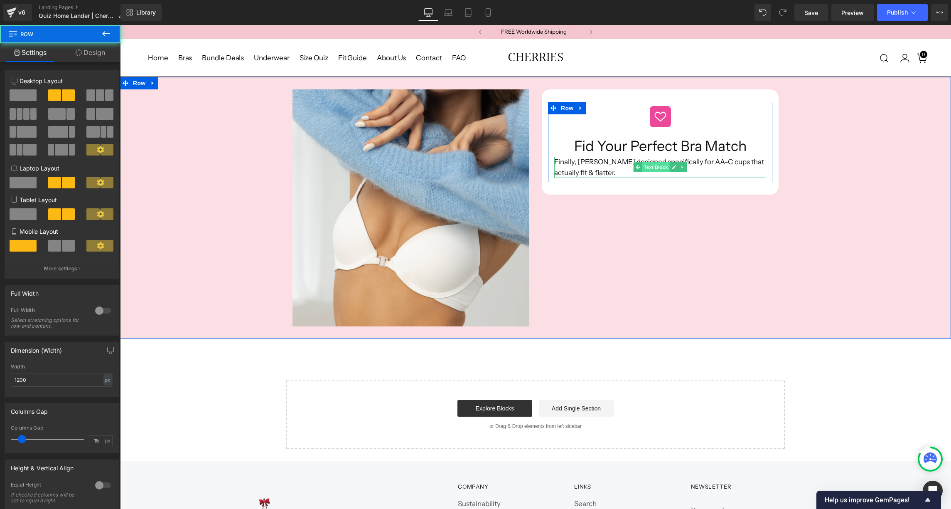
click at [659, 162] on span "Text Block" at bounding box center [655, 167] width 27 height 10
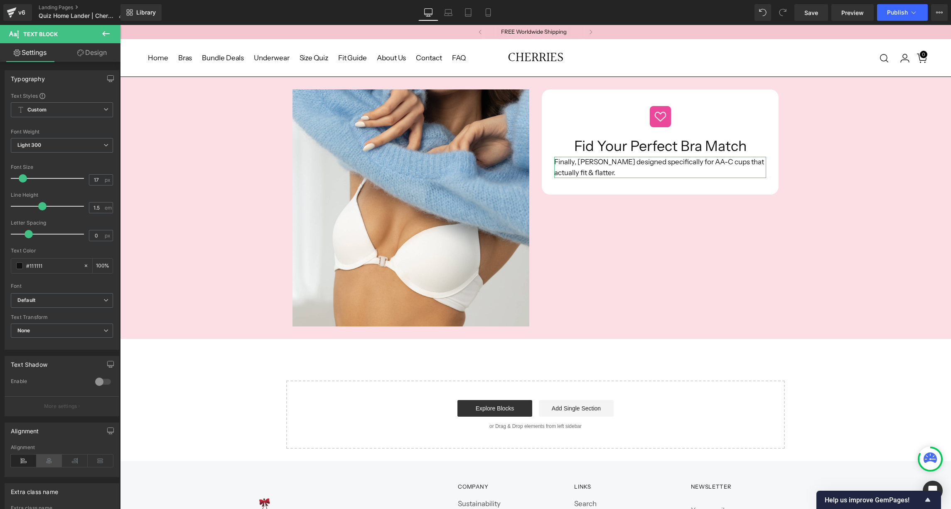
click at [49, 461] on icon at bounding box center [50, 460] width 26 height 12
click at [95, 52] on link "Design" at bounding box center [92, 52] width 60 height 19
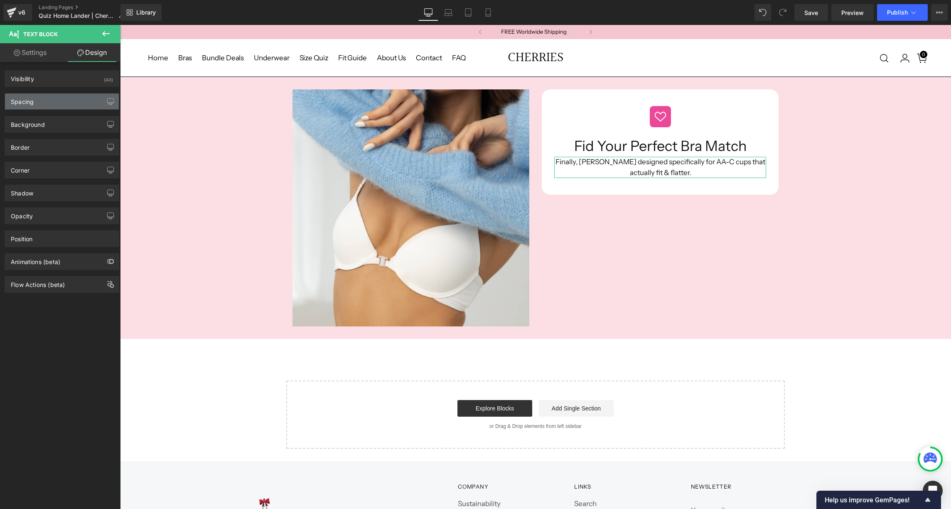
click at [40, 98] on div "Spacing" at bounding box center [62, 101] width 114 height 16
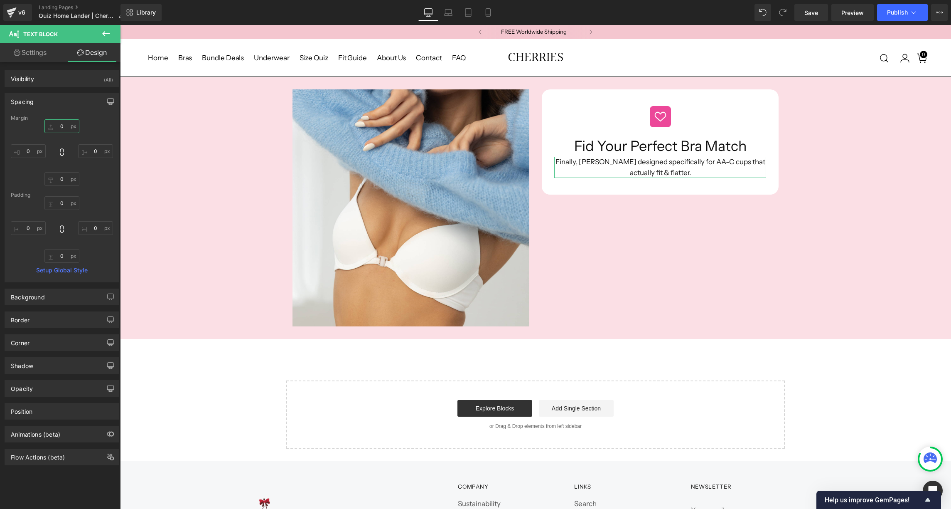
click at [58, 126] on input "0" at bounding box center [61, 126] width 35 height 14
type input "10"
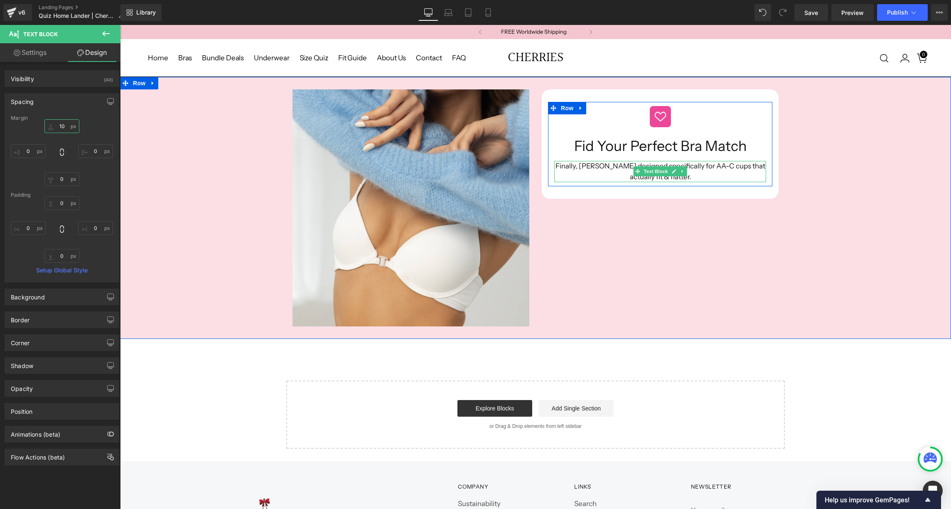
click at [656, 169] on span "Text Block" at bounding box center [655, 171] width 27 height 10
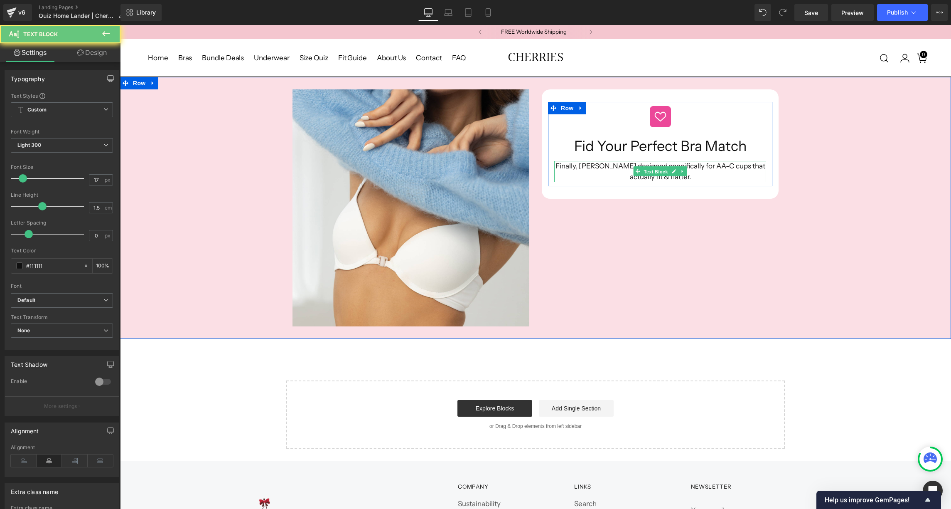
click at [656, 169] on span "Text Block" at bounding box center [655, 172] width 27 height 10
click at [620, 163] on p "Finally, [PERSON_NAME] designed specifically for AA-C cups that actually fit & …" at bounding box center [660, 171] width 212 height 21
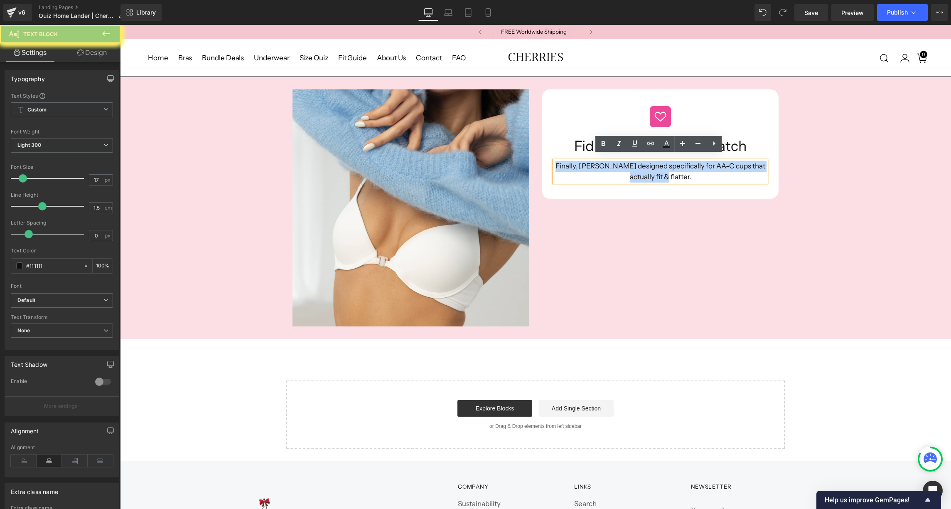
click at [620, 163] on p "Finally, [PERSON_NAME] designed specifically for AA-C cups that actually fit & …" at bounding box center [660, 171] width 212 height 21
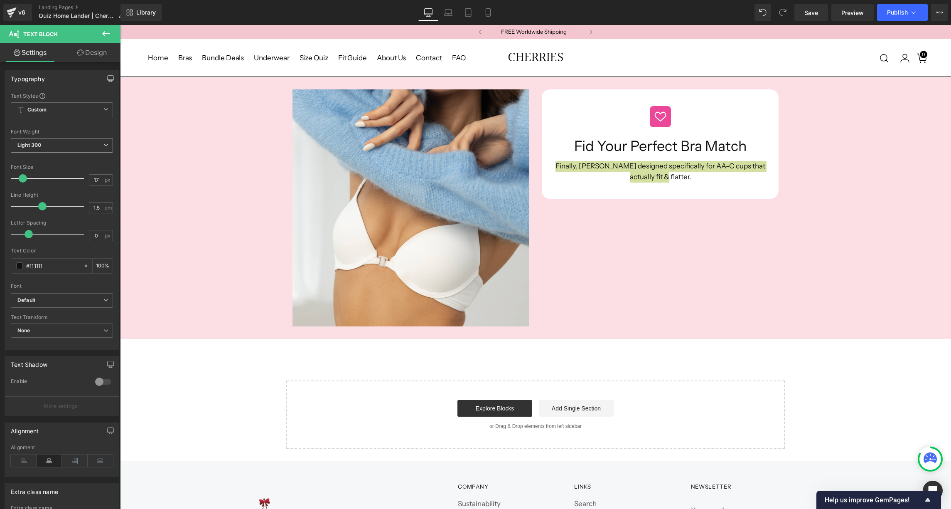
click at [53, 146] on span "Light 300" at bounding box center [62, 145] width 102 height 15
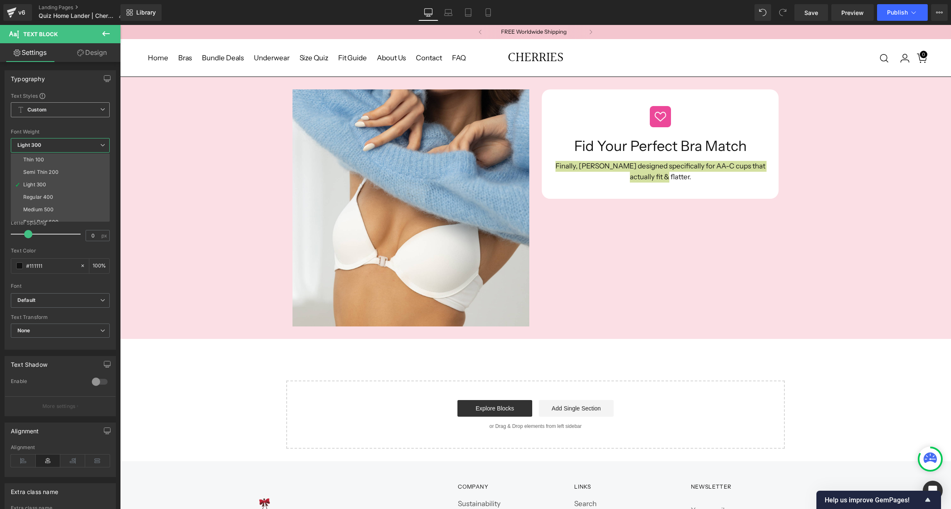
click at [52, 112] on span "Custom Setup Global Style" at bounding box center [60, 109] width 99 height 15
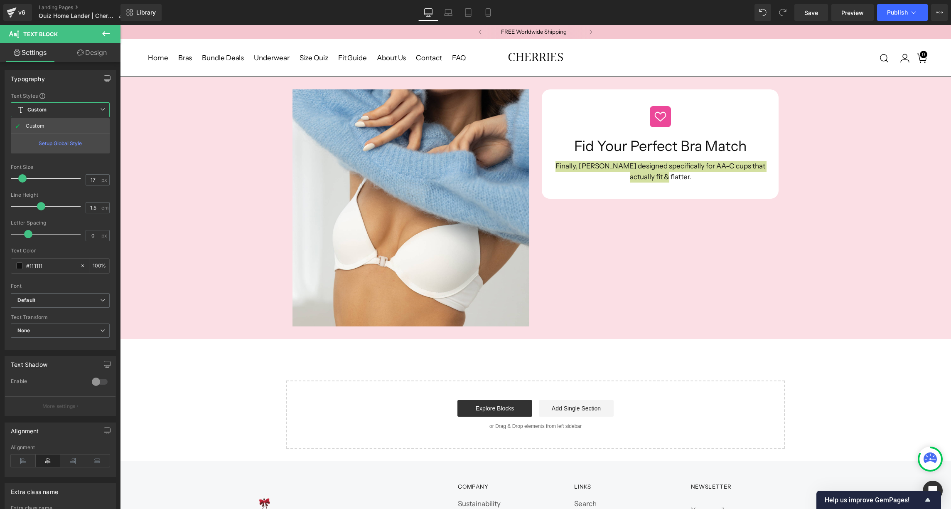
click at [86, 109] on span "Custom Setup Global Style" at bounding box center [60, 109] width 99 height 15
click at [47, 302] on b "Default" at bounding box center [60, 300] width 86 height 7
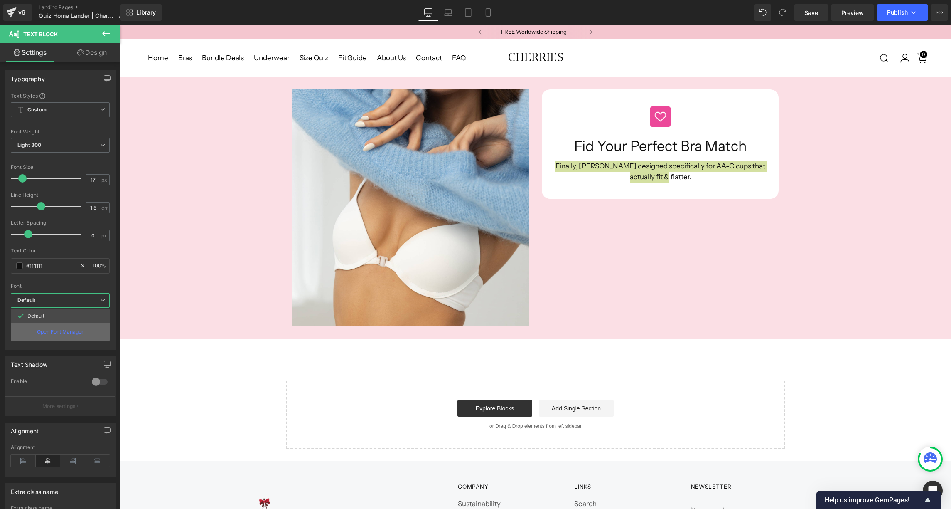
click at [50, 332] on p "Open Font Manager" at bounding box center [60, 331] width 47 height 7
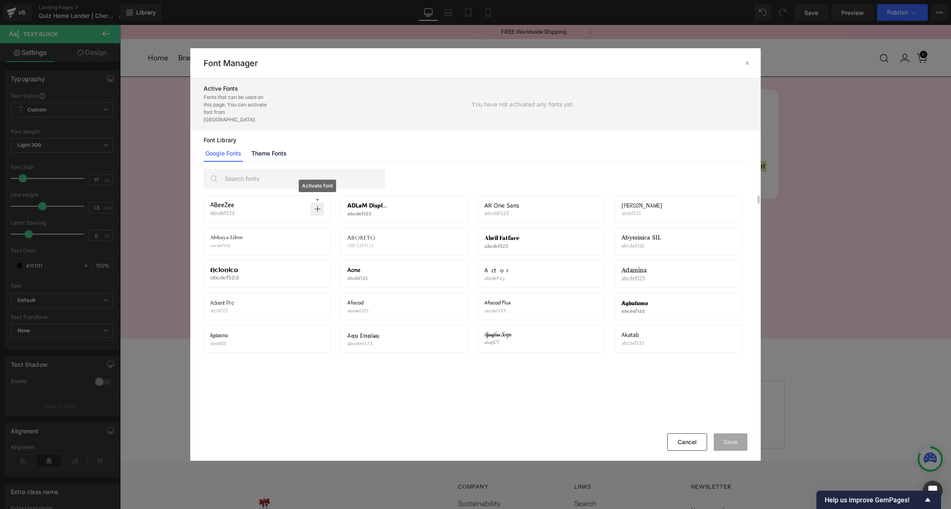
click at [318, 206] on icon at bounding box center [317, 209] width 7 height 7
click at [727, 447] on button "Save" at bounding box center [731, 441] width 34 height 17
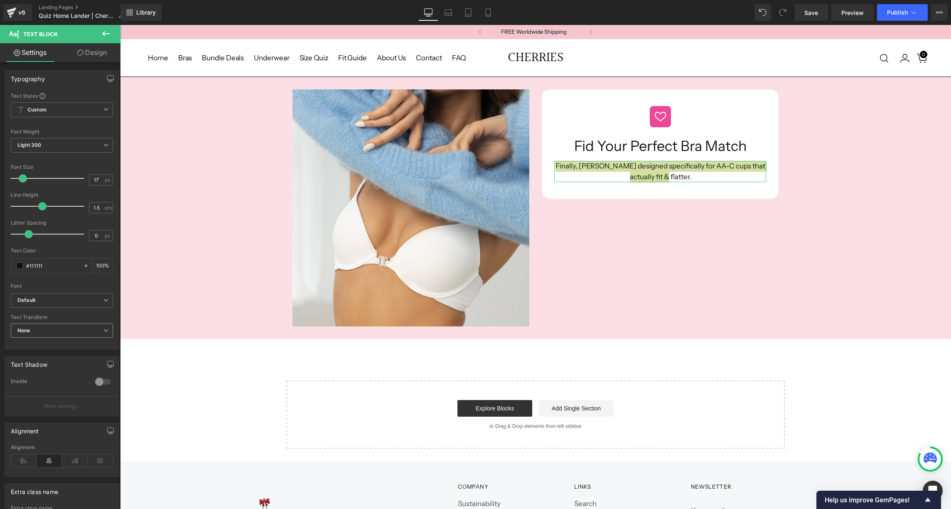
click at [61, 330] on span "None" at bounding box center [62, 330] width 102 height 15
click at [52, 327] on span "None" at bounding box center [60, 330] width 99 height 15
click at [44, 300] on b "Default" at bounding box center [60, 300] width 86 height 7
click at [40, 328] on p "ABeeZee" at bounding box center [38, 329] width 22 height 6
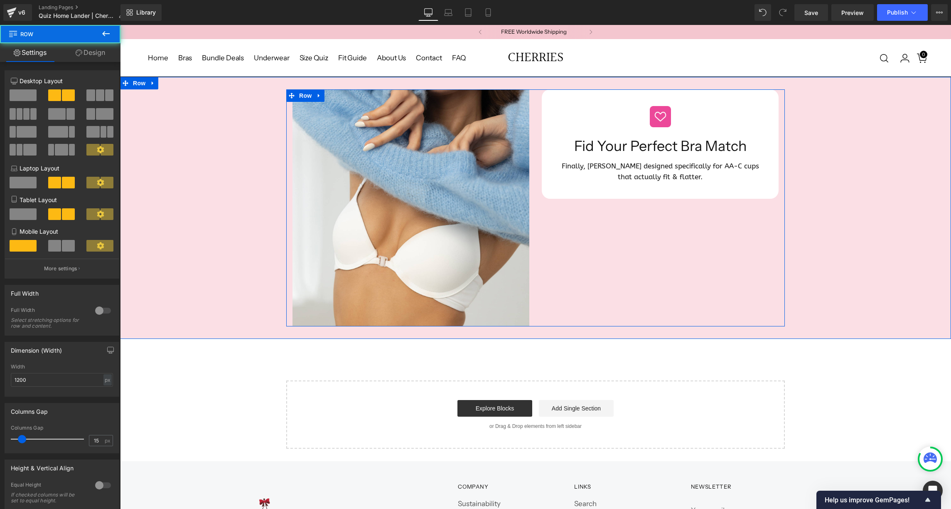
click at [611, 288] on div "Image Image Fid Your Perfect Bra Match Heading Finally, bras designed specifica…" at bounding box center [535, 207] width 499 height 237
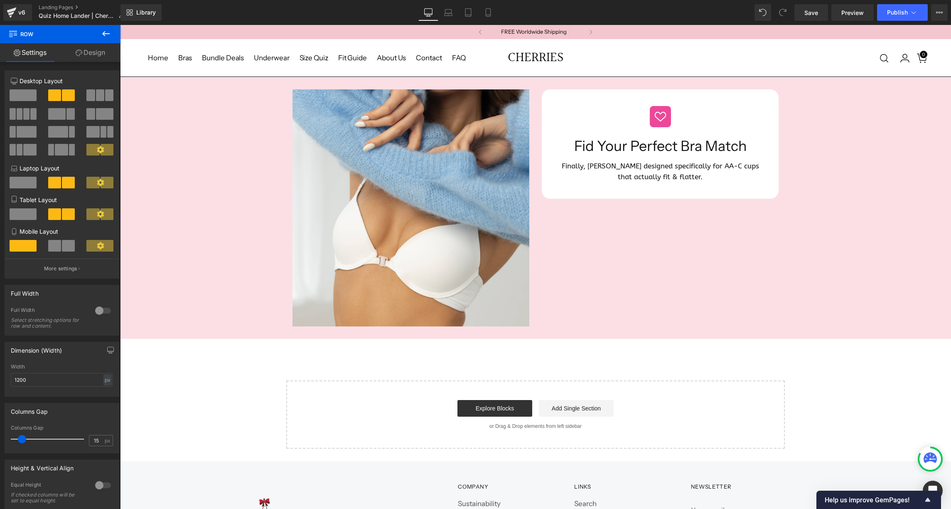
click at [233, 383] on div "Image Image Fid Your Perfect Bra Match Heading Finally, bras designed specifica…" at bounding box center [535, 262] width 831 height 371
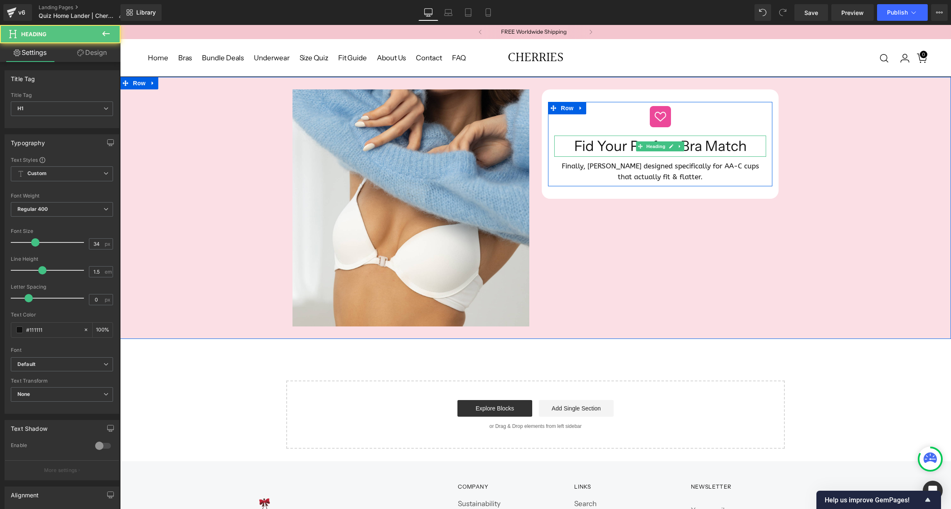
click at [580, 142] on h1 "Fid Your Perfect Bra Match" at bounding box center [660, 145] width 212 height 21
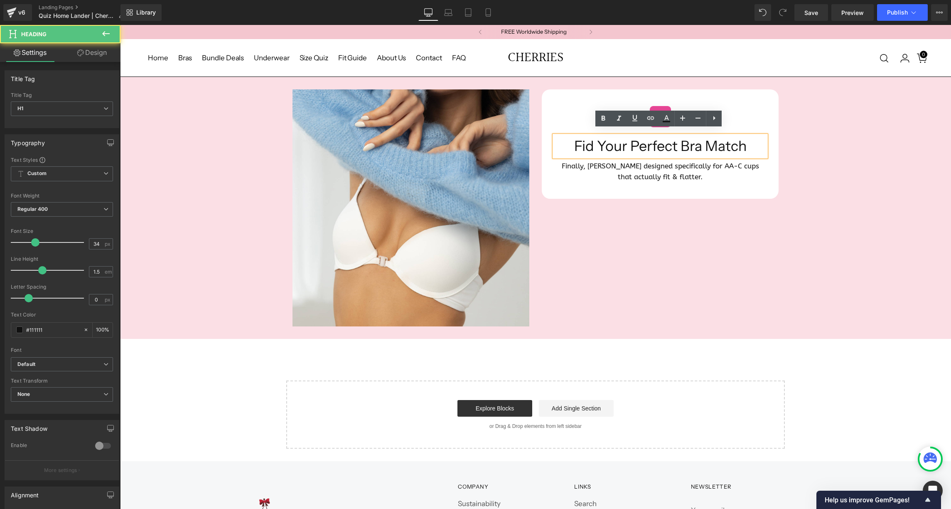
click at [581, 142] on h1 "Fid Your Perfect Bra Match" at bounding box center [660, 145] width 212 height 21
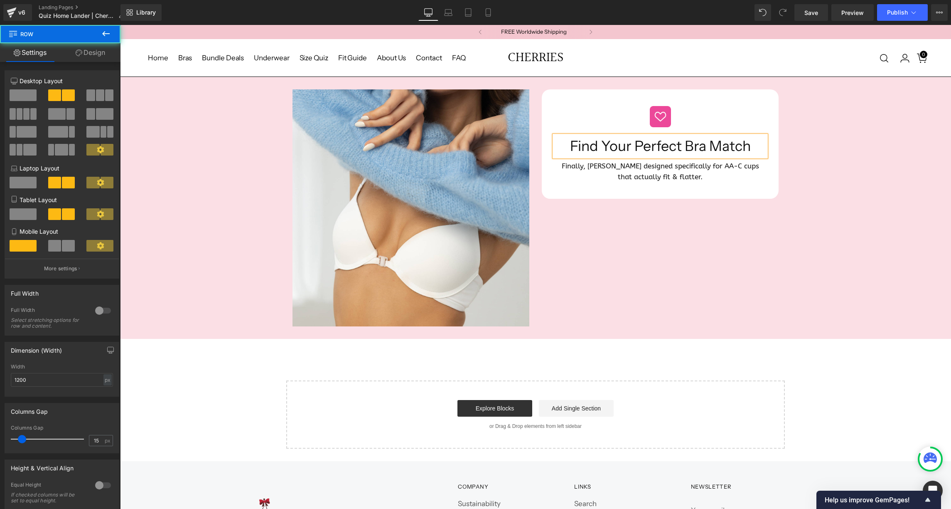
click at [605, 233] on div "Image Image Find Your Perfect Bra Match Heading Finally, bras designed specific…" at bounding box center [535, 207] width 499 height 237
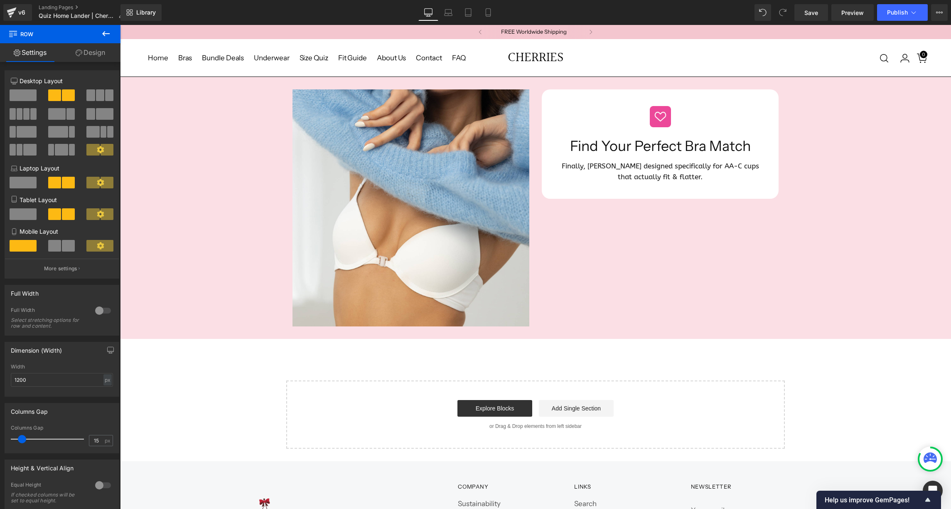
click at [104, 31] on icon at bounding box center [106, 34] width 10 height 10
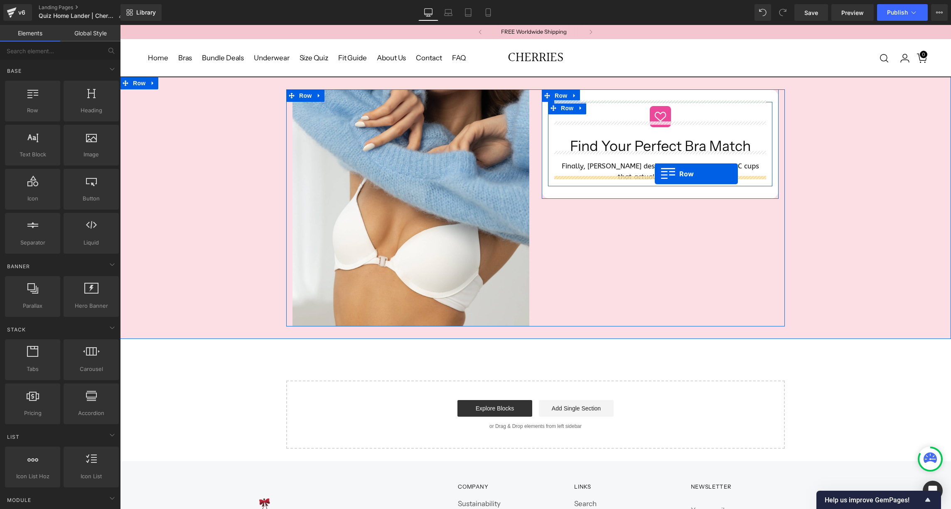
drag, startPoint x: 154, startPoint y: 129, endPoint x: 655, endPoint y: 174, distance: 503.1
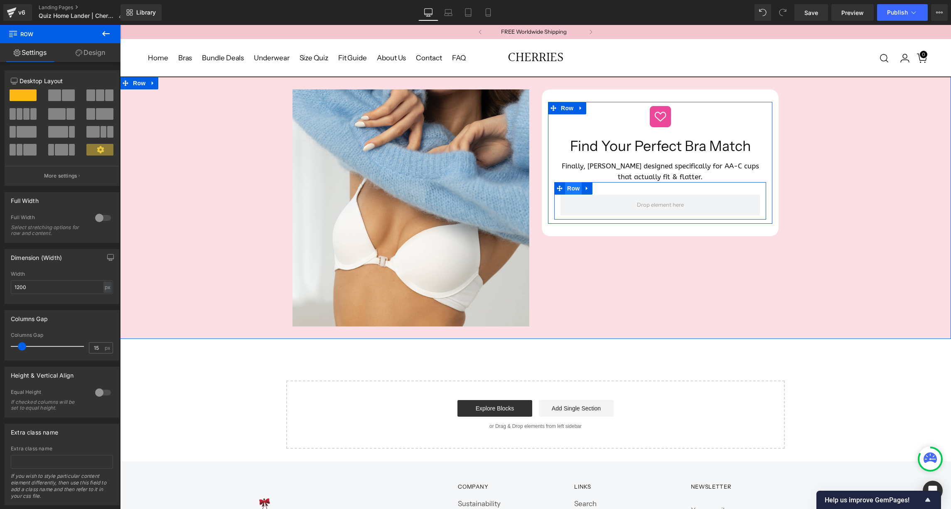
click at [576, 183] on span "Row" at bounding box center [573, 188] width 17 height 12
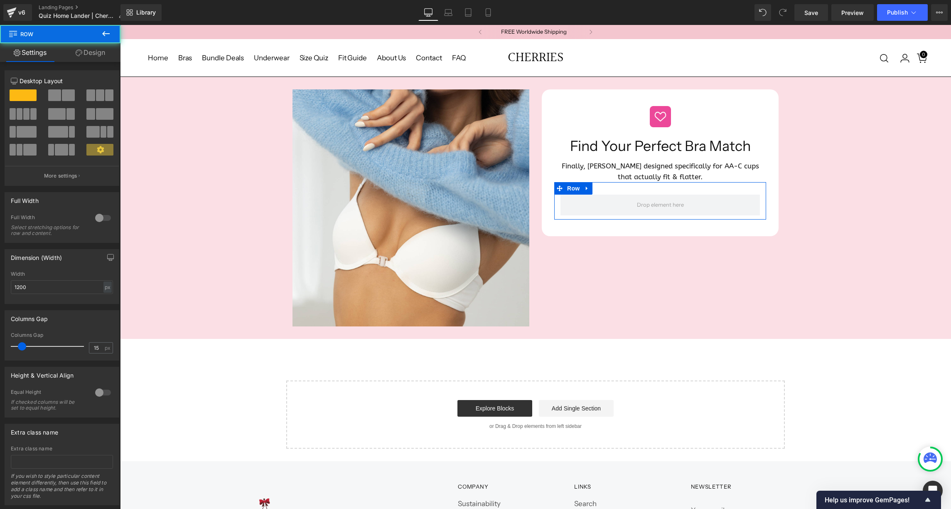
click at [86, 48] on link "Design" at bounding box center [90, 52] width 60 height 19
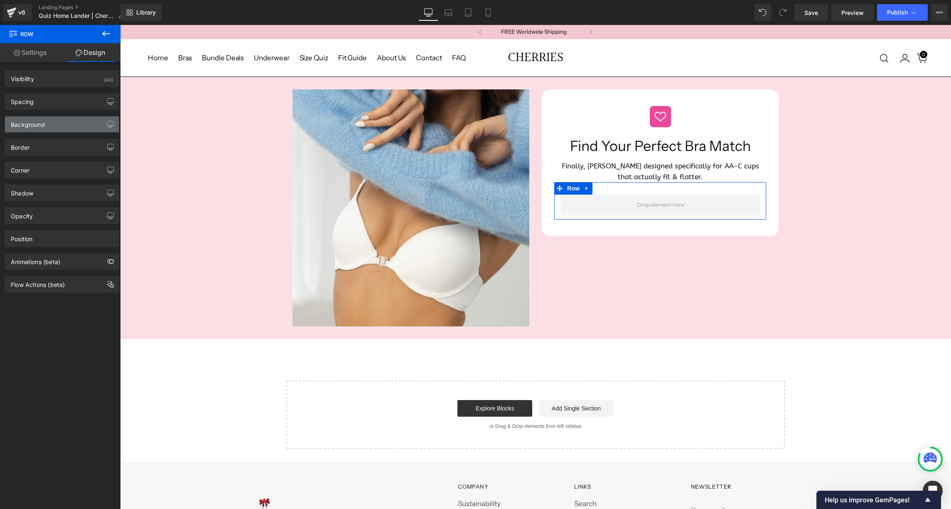
click at [34, 124] on div "Background" at bounding box center [28, 122] width 34 height 12
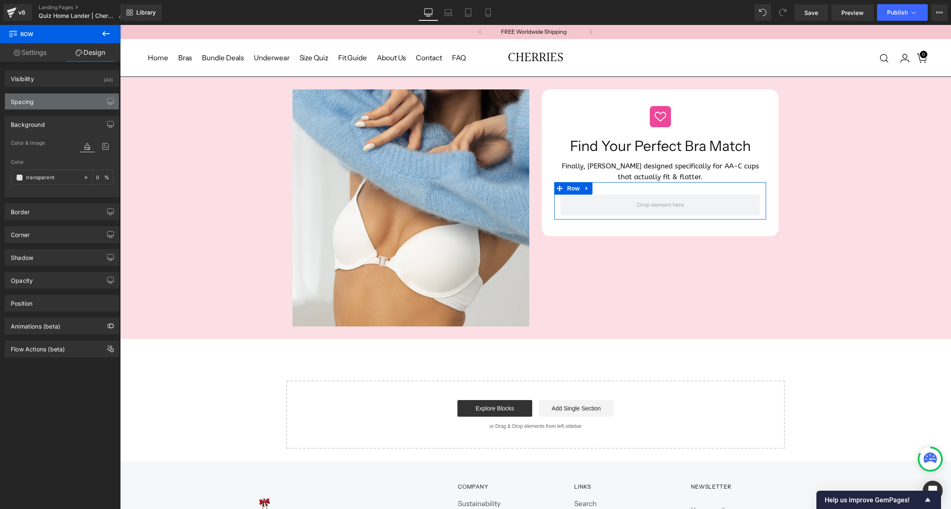
click at [34, 108] on div "Spacing" at bounding box center [62, 101] width 114 height 16
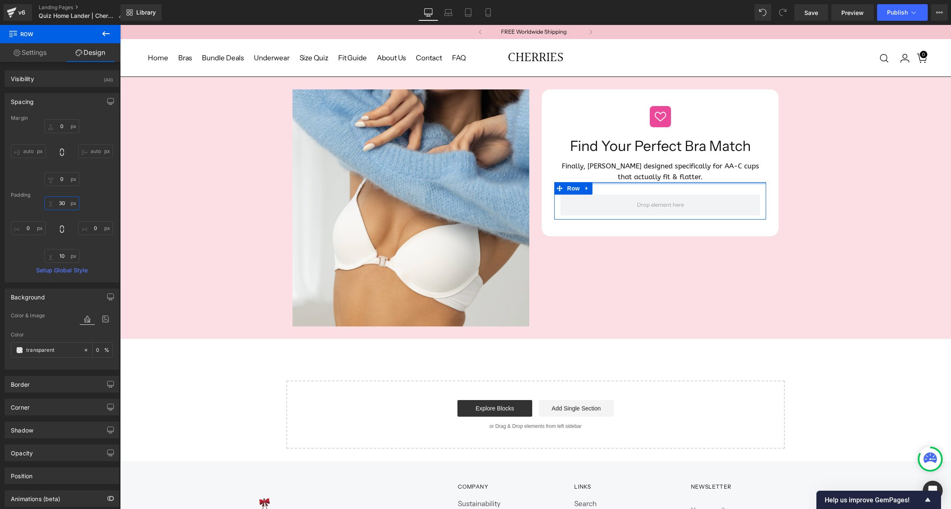
click at [61, 204] on input "30" at bounding box center [61, 203] width 35 height 14
type input "20"
click at [59, 256] on input "10" at bounding box center [61, 256] width 35 height 14
type input "20"
click at [572, 184] on span "Row" at bounding box center [573, 188] width 17 height 12
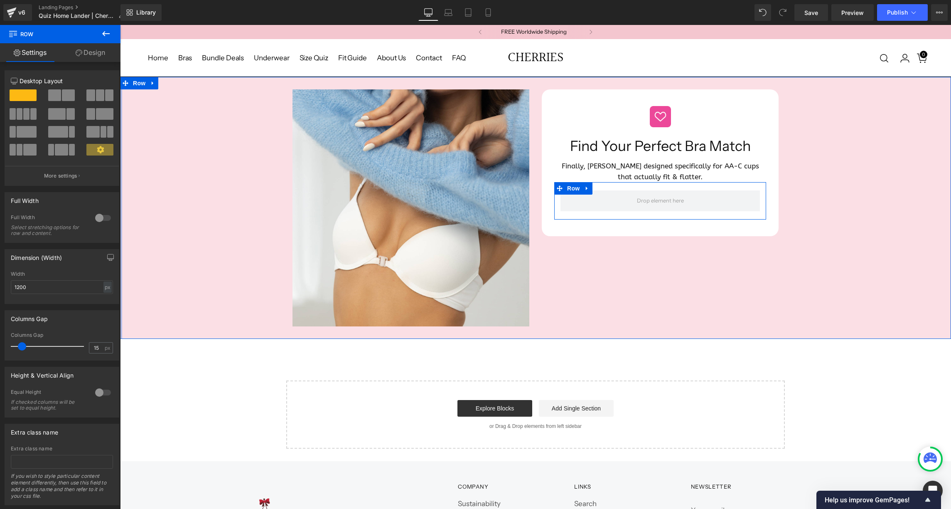
click at [96, 97] on span at bounding box center [100, 95] width 8 height 12
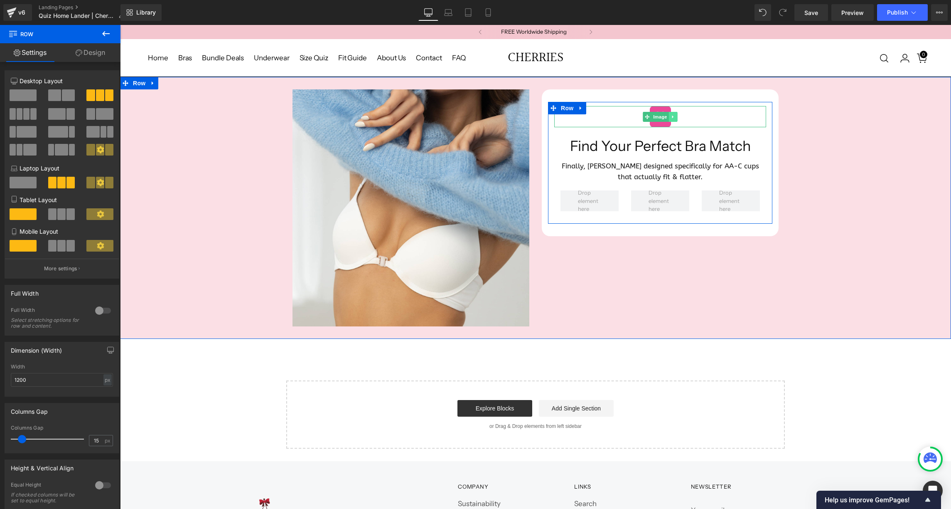
click at [671, 114] on icon at bounding box center [673, 116] width 5 height 5
click at [666, 114] on icon at bounding box center [668, 116] width 5 height 5
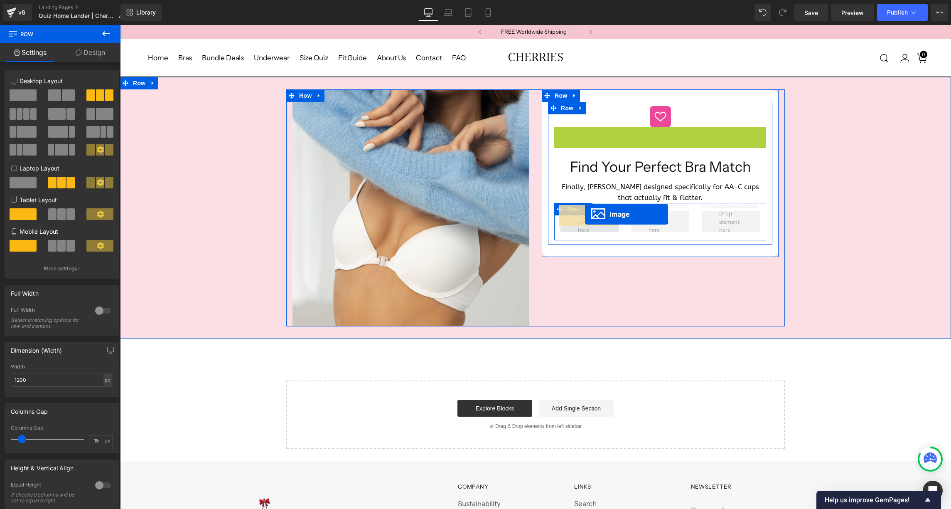
drag, startPoint x: 644, startPoint y: 133, endPoint x: 585, endPoint y: 214, distance: 100.2
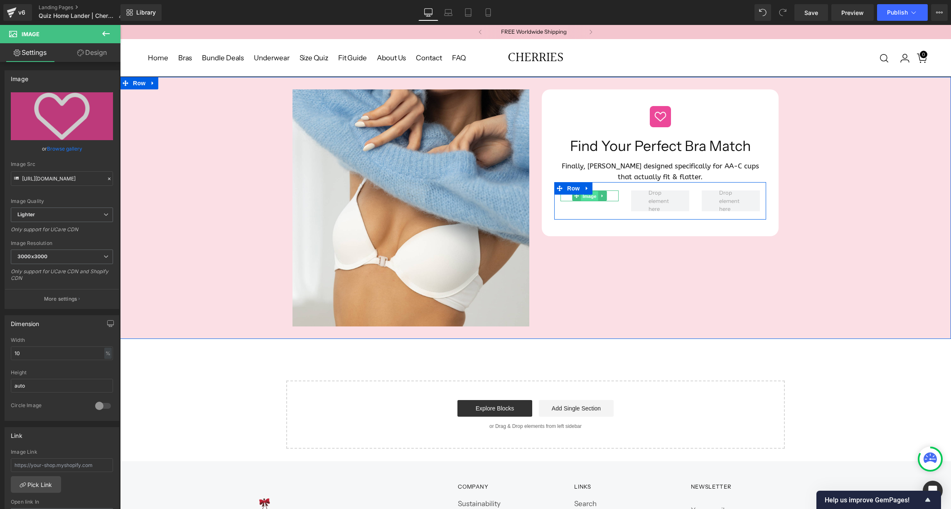
click at [588, 192] on span "Image" at bounding box center [589, 196] width 17 height 10
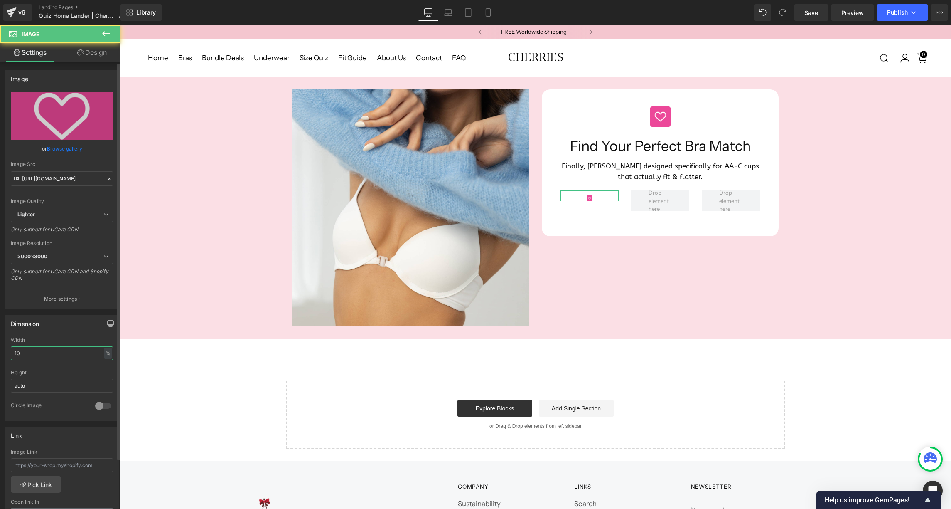
click at [33, 354] on input "10" at bounding box center [62, 353] width 102 height 14
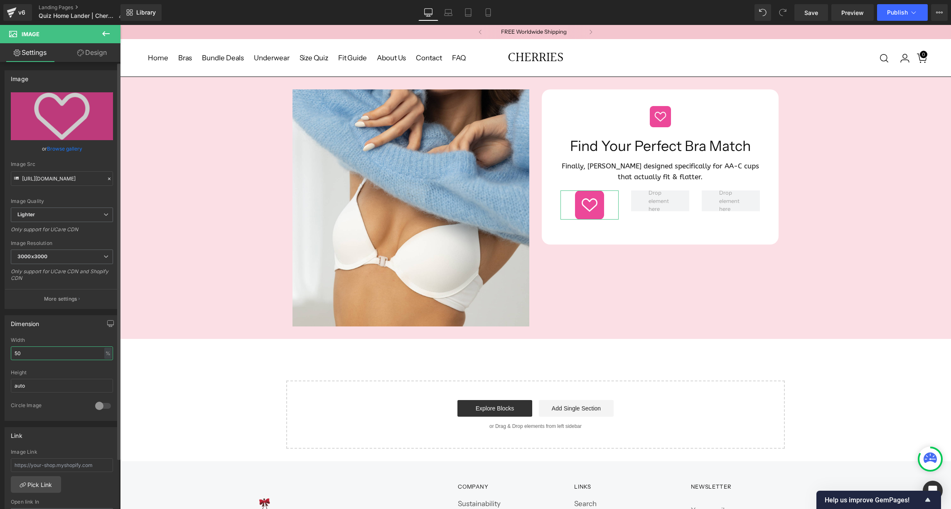
click at [15, 354] on input "50" at bounding box center [62, 353] width 102 height 14
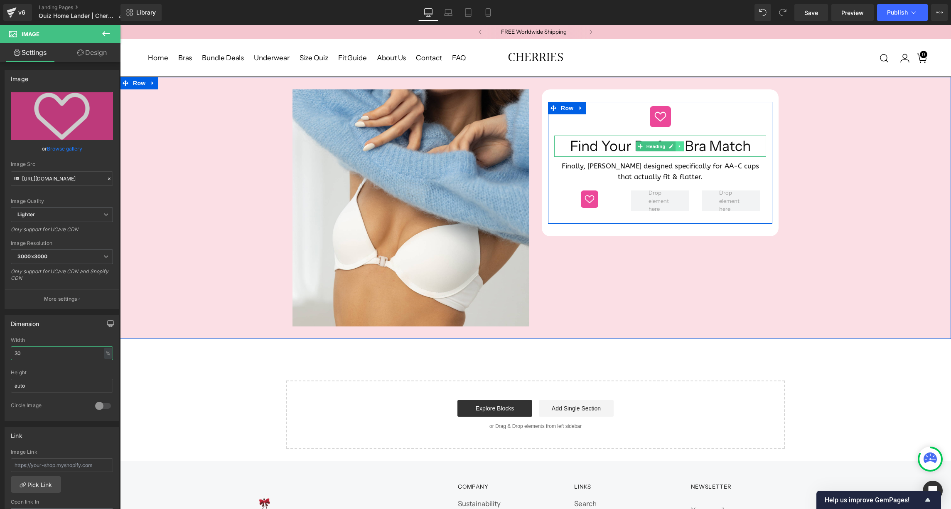
type input "30"
click at [679, 145] on icon at bounding box center [679, 146] width 1 height 3
click at [674, 144] on icon at bounding box center [676, 146] width 5 height 5
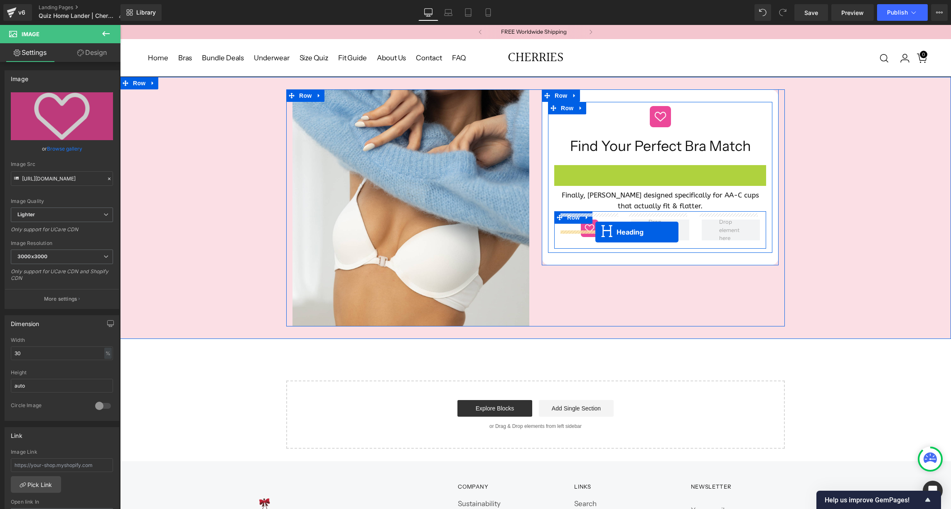
drag, startPoint x: 639, startPoint y: 170, endPoint x: 595, endPoint y: 231, distance: 76.0
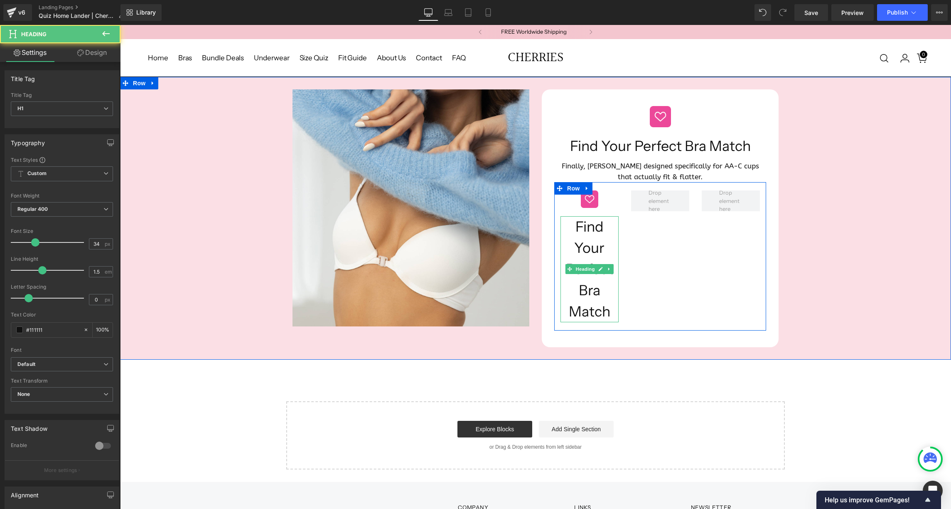
click at [583, 235] on h1 "Find Your Perfect Bra Match" at bounding box center [589, 269] width 58 height 106
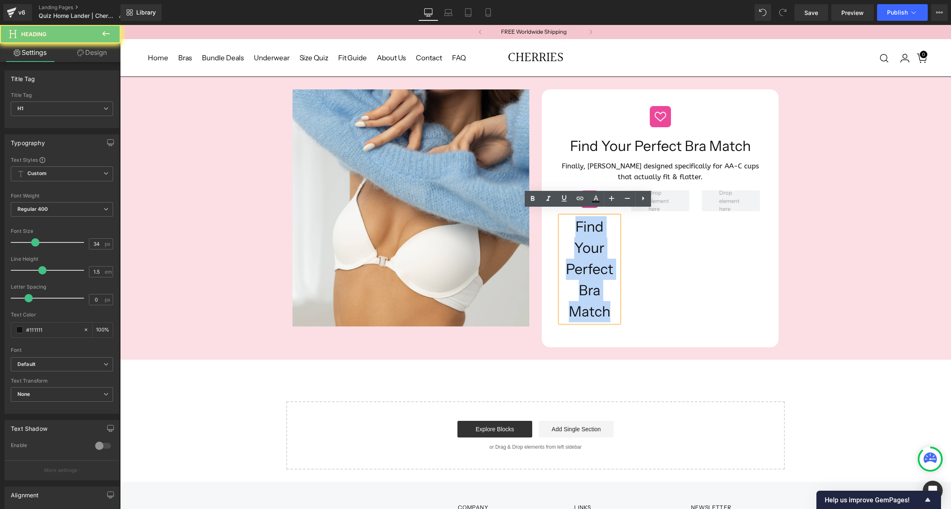
click at [583, 235] on h1 "Find Your Perfect Bra Match" at bounding box center [589, 269] width 58 height 106
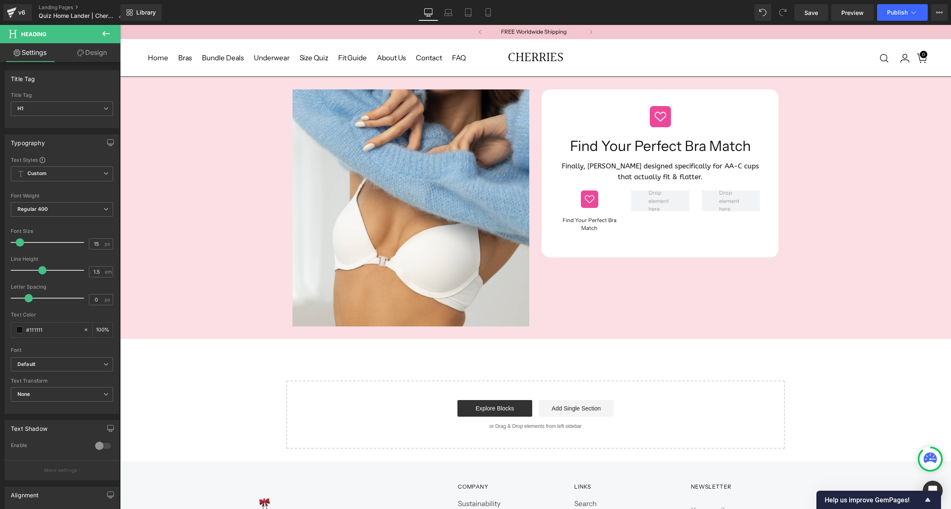
type input "16"
drag, startPoint x: 34, startPoint y: 243, endPoint x: 22, endPoint y: 244, distance: 12.6
click at [22, 244] on span at bounding box center [22, 242] width 8 height 8
click at [91, 57] on link "Design" at bounding box center [92, 52] width 60 height 19
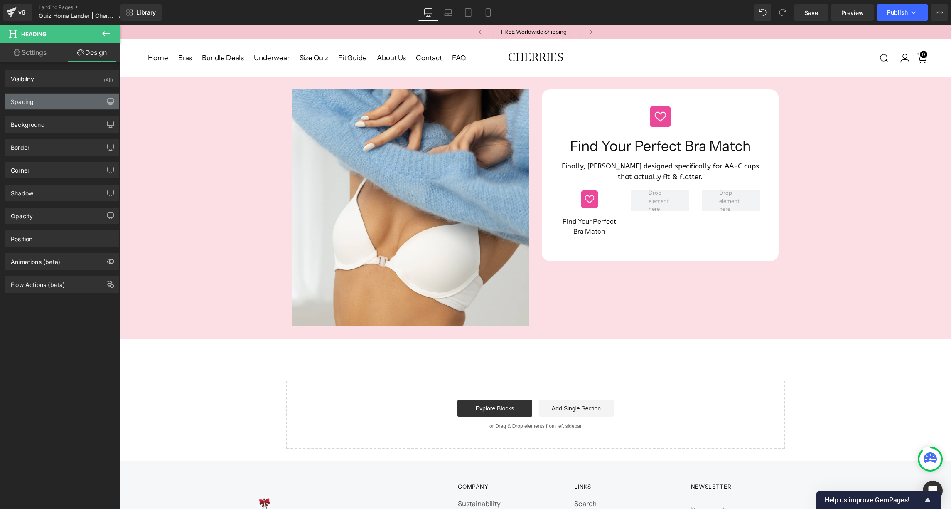
click at [47, 106] on div "Spacing" at bounding box center [62, 101] width 114 height 16
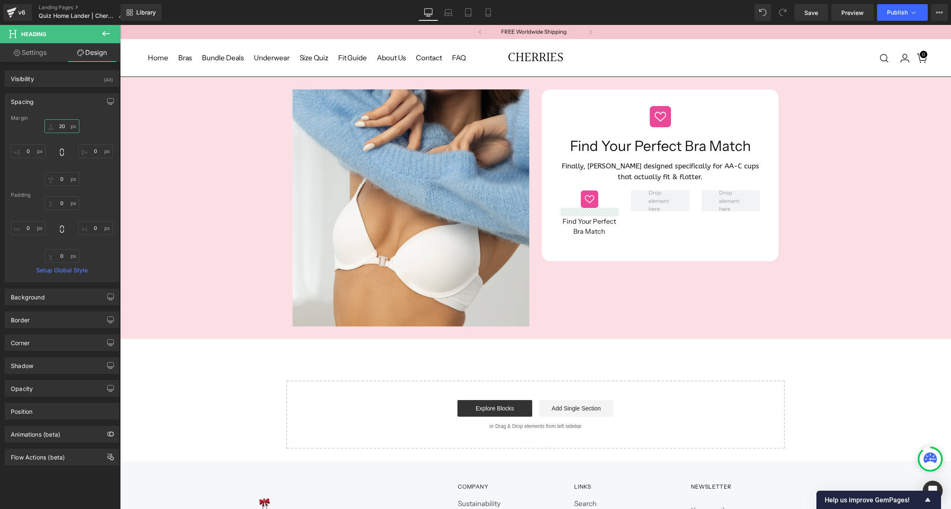
click at [60, 126] on input "20" at bounding box center [61, 126] width 35 height 14
type input "10"
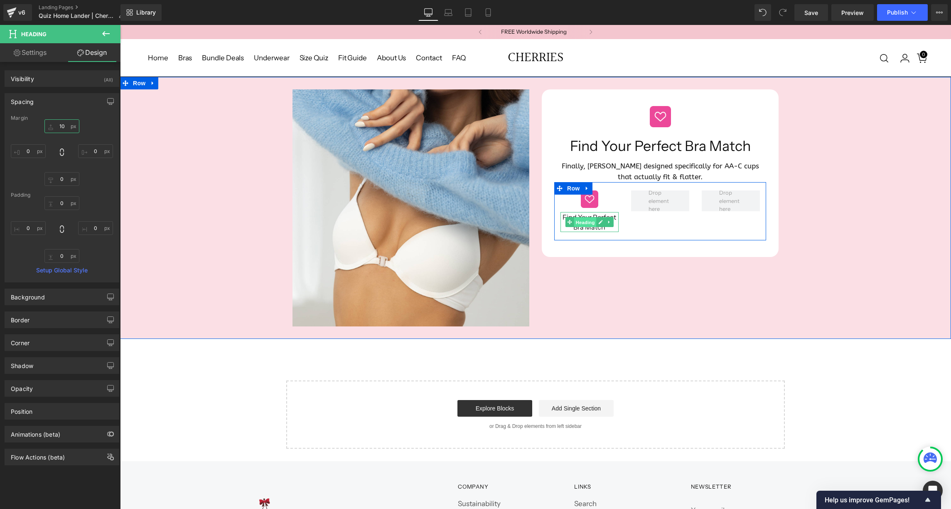
click at [586, 217] on span "Heading" at bounding box center [585, 222] width 22 height 10
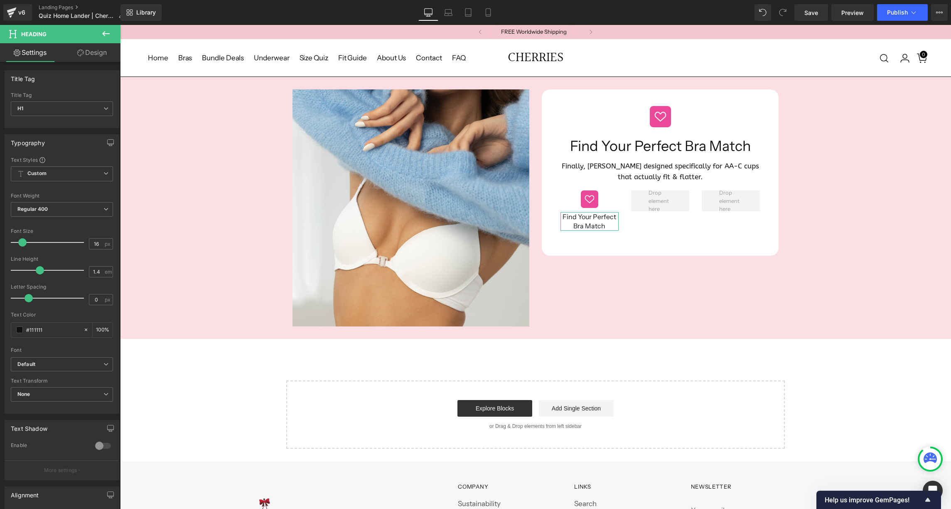
type input "1.3"
drag, startPoint x: 41, startPoint y: 268, endPoint x: 36, endPoint y: 268, distance: 5.0
click at [36, 268] on span at bounding box center [37, 270] width 8 height 8
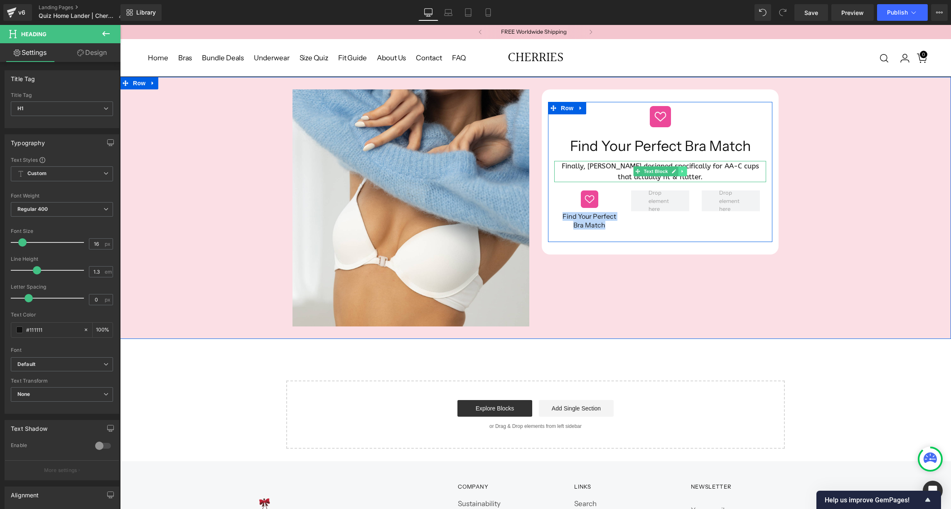
click at [681, 169] on icon at bounding box center [682, 171] width 5 height 5
click at [677, 169] on icon at bounding box center [678, 171] width 5 height 5
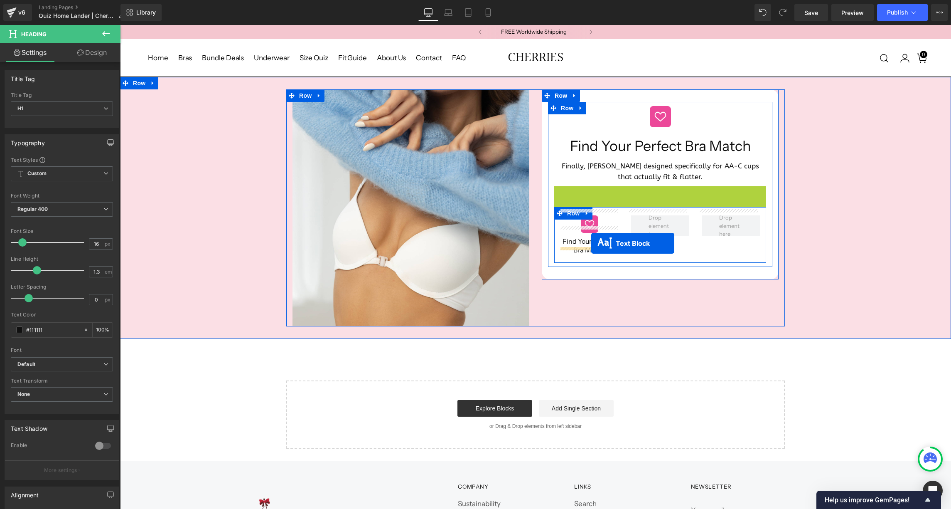
drag, startPoint x: 636, startPoint y: 191, endPoint x: 591, endPoint y: 243, distance: 68.6
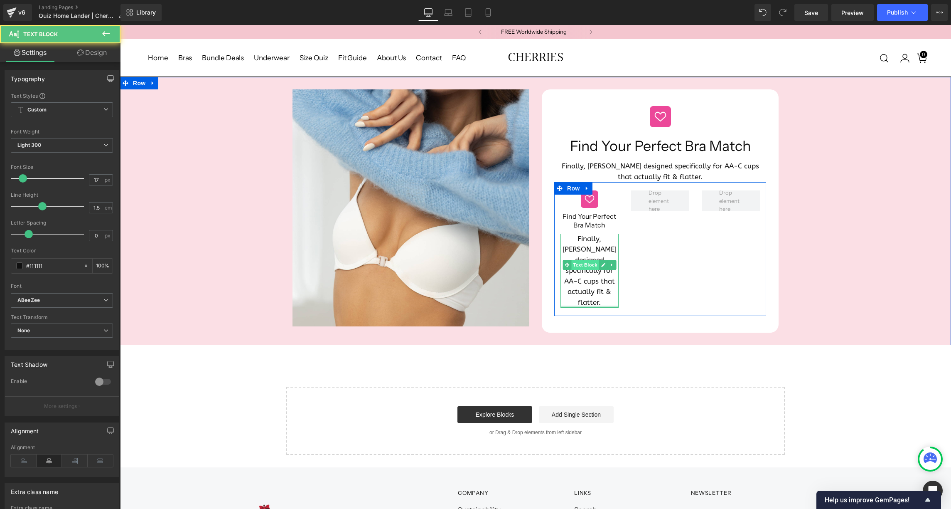
click at [585, 260] on span "Text Block" at bounding box center [584, 265] width 27 height 10
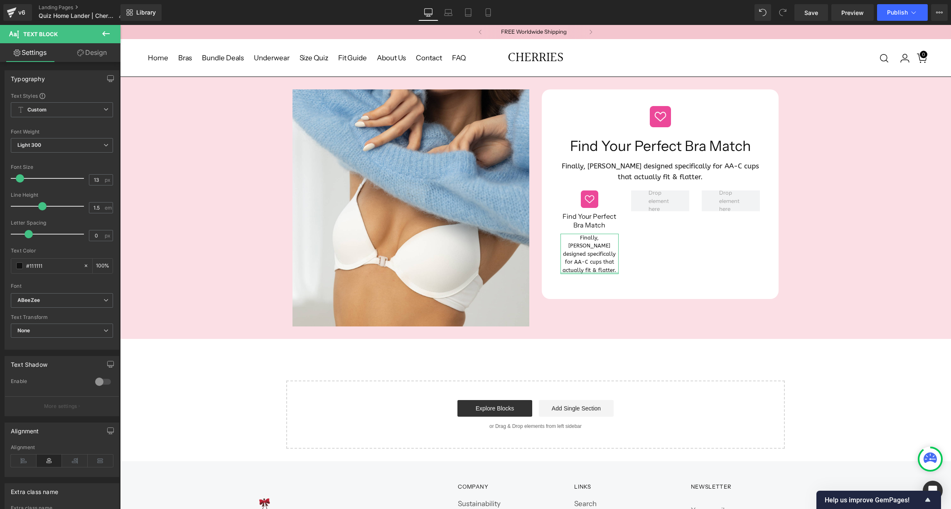
type input "12"
click at [20, 179] on span at bounding box center [19, 178] width 8 height 8
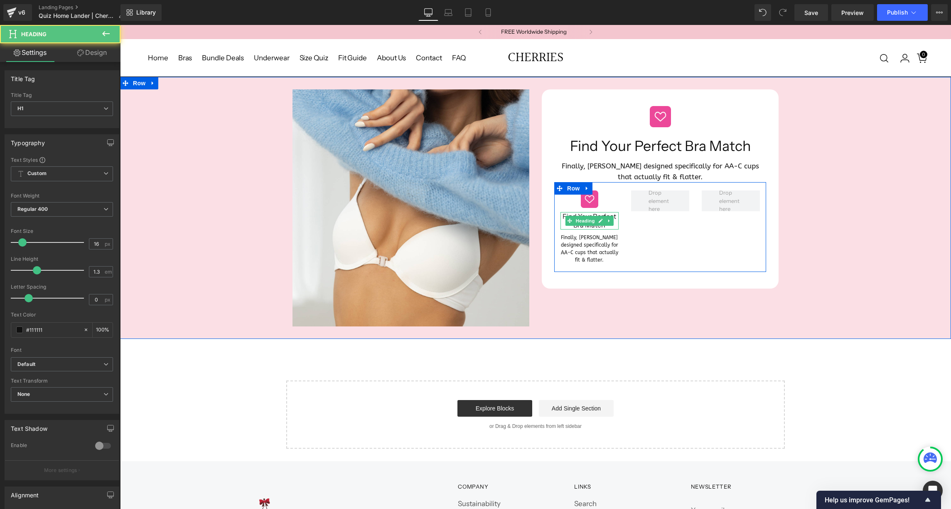
click at [575, 212] on div "Find Your Perfect Bra Match Heading" at bounding box center [589, 220] width 58 height 17
click at [575, 212] on h1 "Find Your Perfect Bra Match" at bounding box center [589, 220] width 58 height 17
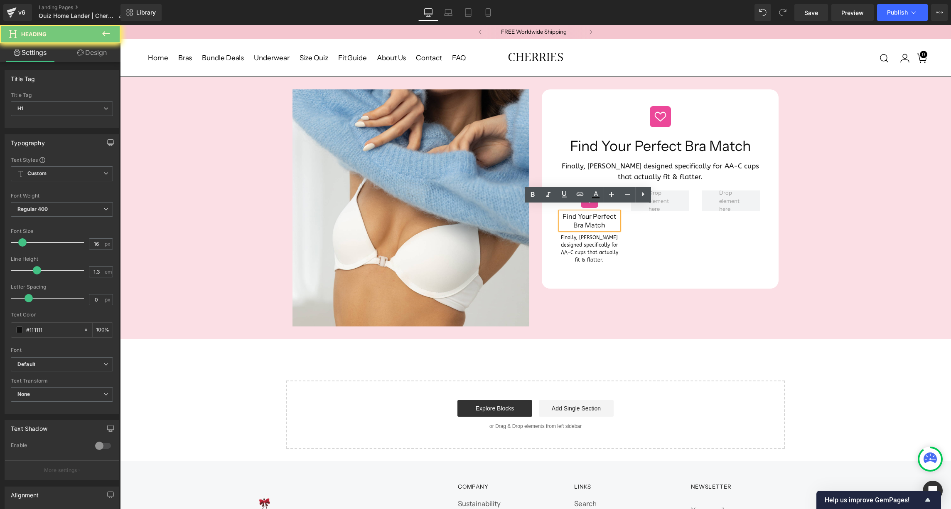
click at [579, 215] on h1 "Find Your Perfect Bra Match" at bounding box center [589, 220] width 58 height 17
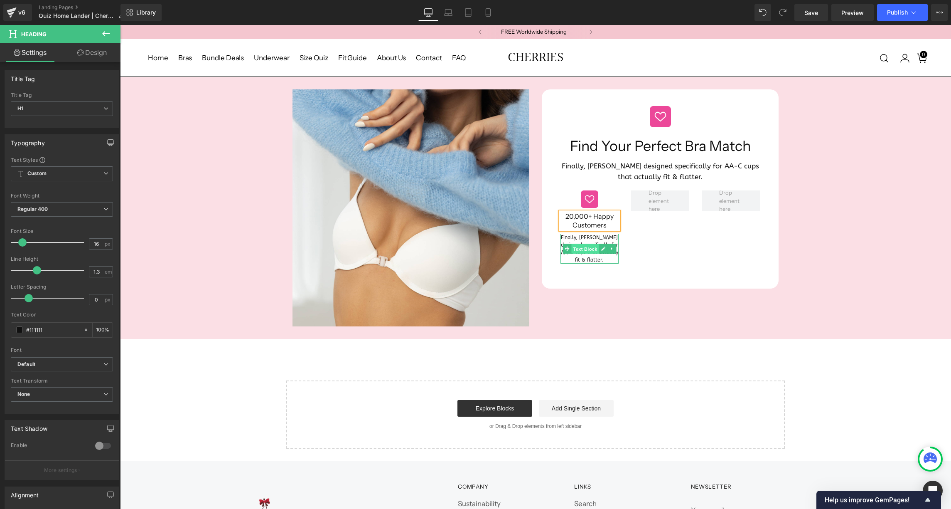
click at [587, 243] on span "Text Block" at bounding box center [584, 248] width 27 height 10
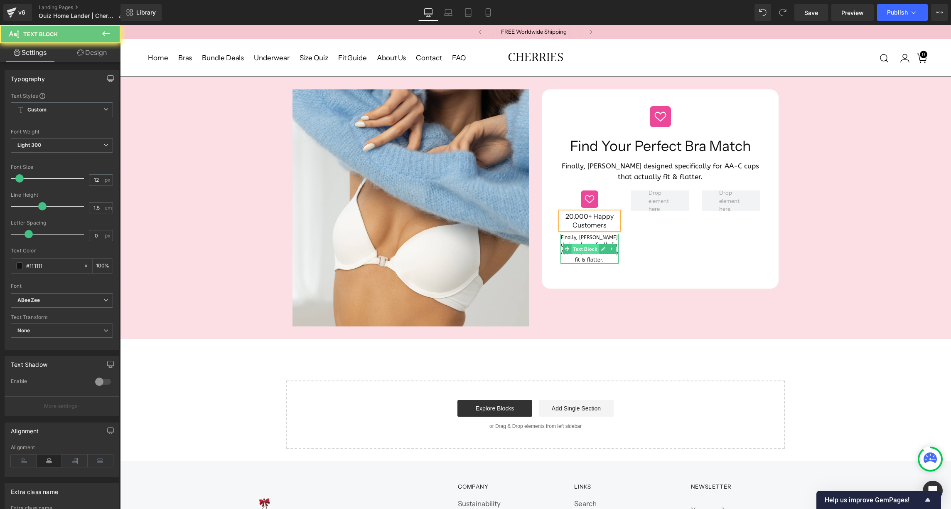
click at [587, 243] on span "Text Block" at bounding box center [584, 248] width 27 height 10
click at [587, 234] on p "Finally, [PERSON_NAME] designed specifically for AA-C cups that actually fit & …" at bounding box center [589, 249] width 58 height 30
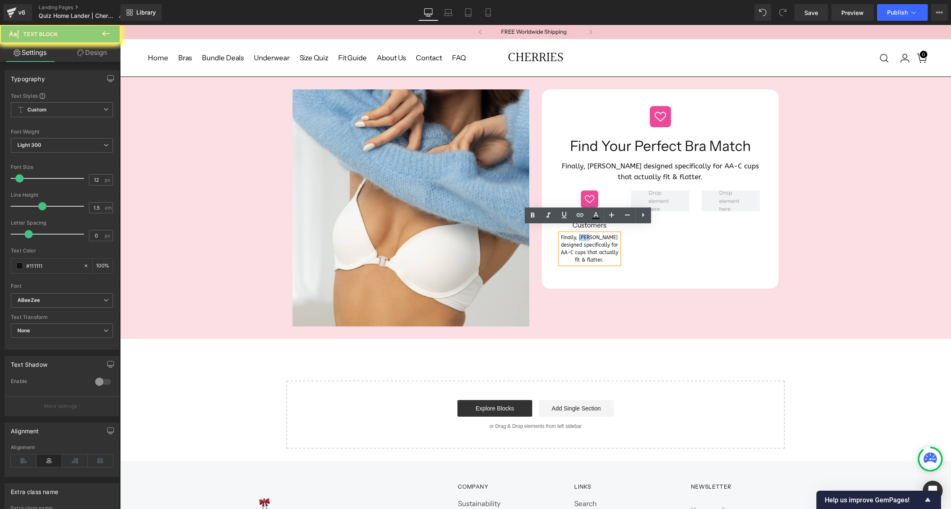
click at [587, 234] on p "Finally, [PERSON_NAME] designed specifically for AA-C cups that actually fit & …" at bounding box center [589, 249] width 58 height 30
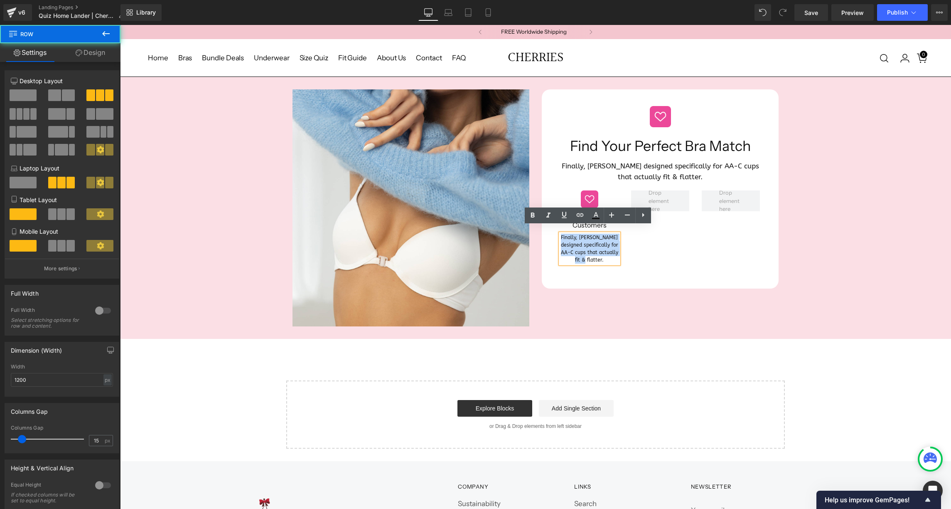
click at [639, 240] on div "Image 20,000+ Happy Customers Heading Finally, bras designed specifically for A…" at bounding box center [660, 227] width 212 height 90
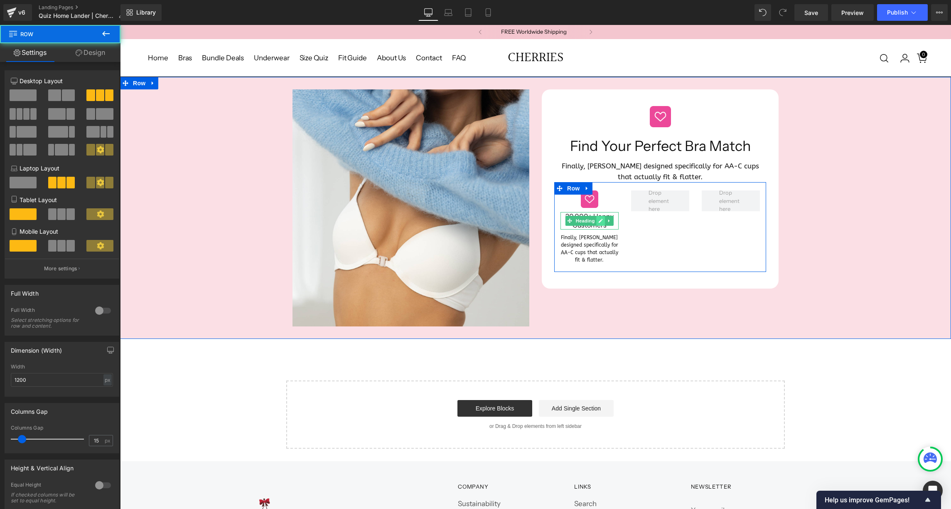
click at [597, 216] on link at bounding box center [601, 221] width 9 height 10
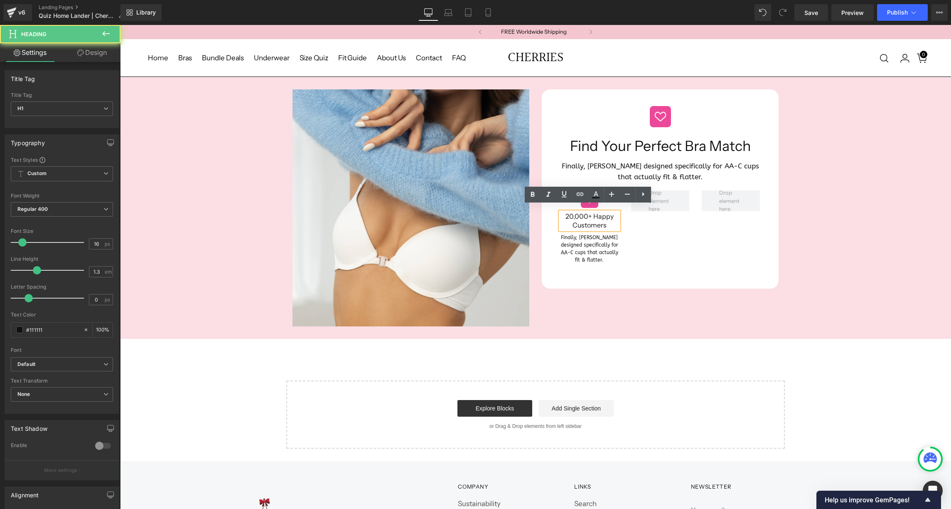
click at [595, 214] on h1 "20,000+ Happy Customers" at bounding box center [589, 220] width 58 height 17
click at [592, 212] on h1 "20,000+ Happy Customers" at bounding box center [589, 220] width 58 height 17
drag, startPoint x: 592, startPoint y: 210, endPoint x: 603, endPoint y: 219, distance: 14.5
click at [604, 219] on h1 "20,000+ Happy Customers" at bounding box center [589, 220] width 58 height 17
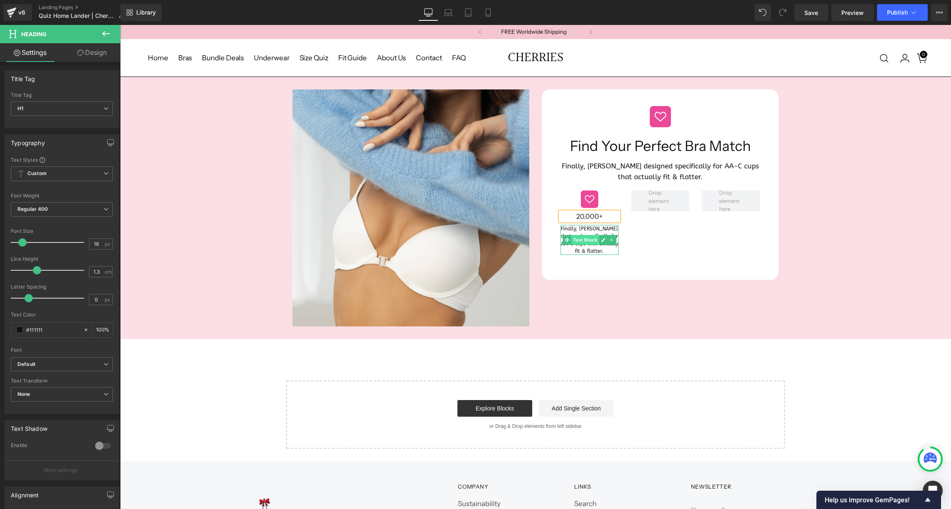
click at [573, 235] on span "Text Block" at bounding box center [584, 240] width 27 height 10
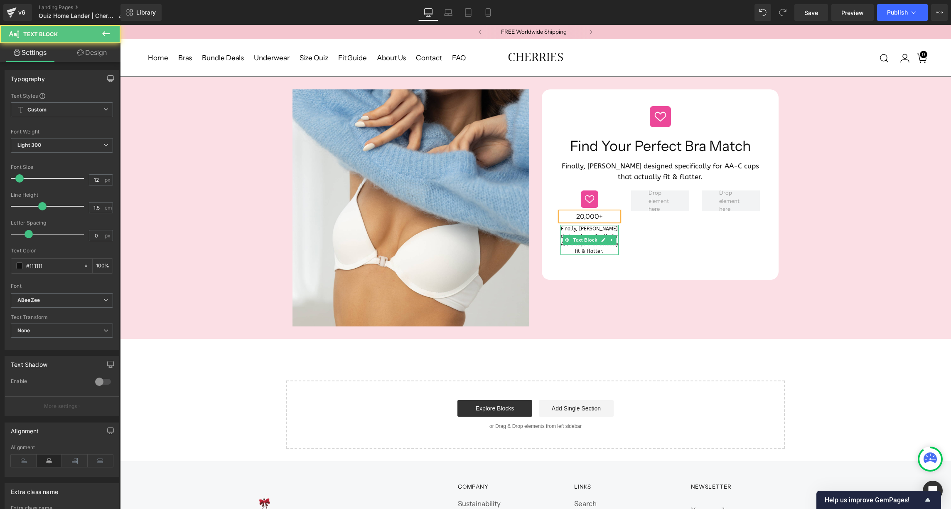
click at [577, 225] on p "Finally, [PERSON_NAME] designed specifically for AA-C cups that actually fit & …" at bounding box center [589, 240] width 58 height 30
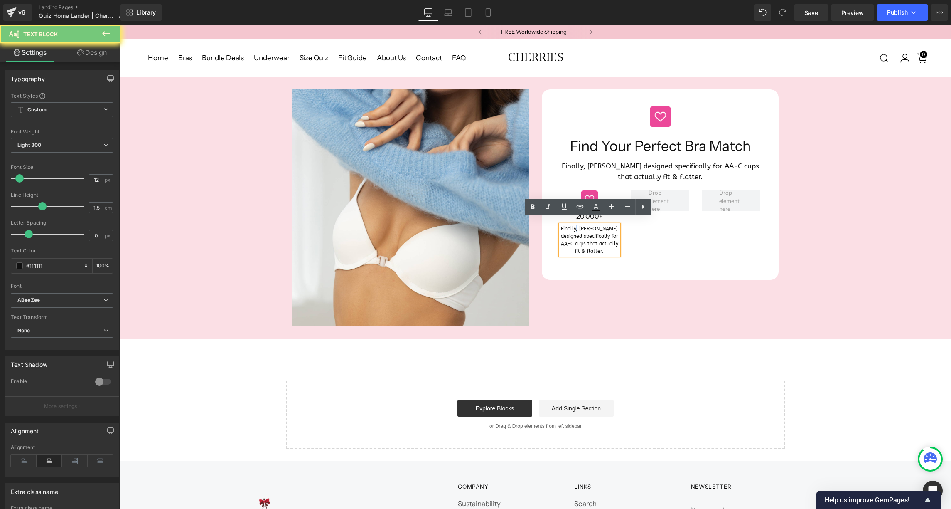
click at [577, 225] on p "Finally, [PERSON_NAME] designed specifically for AA-C cups that actually fit & …" at bounding box center [589, 240] width 58 height 30
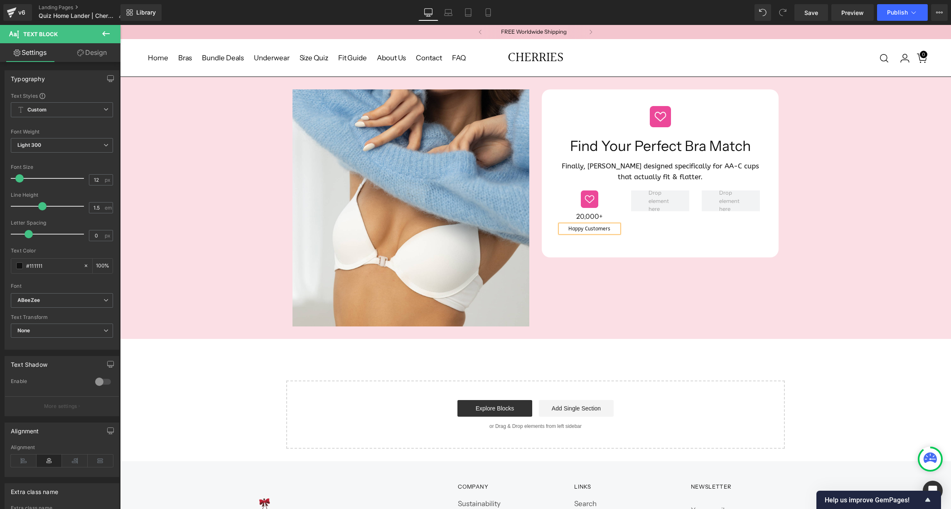
click at [624, 233] on div "Image 20,000+ Heading Happy Customers Text Block Row" at bounding box center [660, 211] width 212 height 59
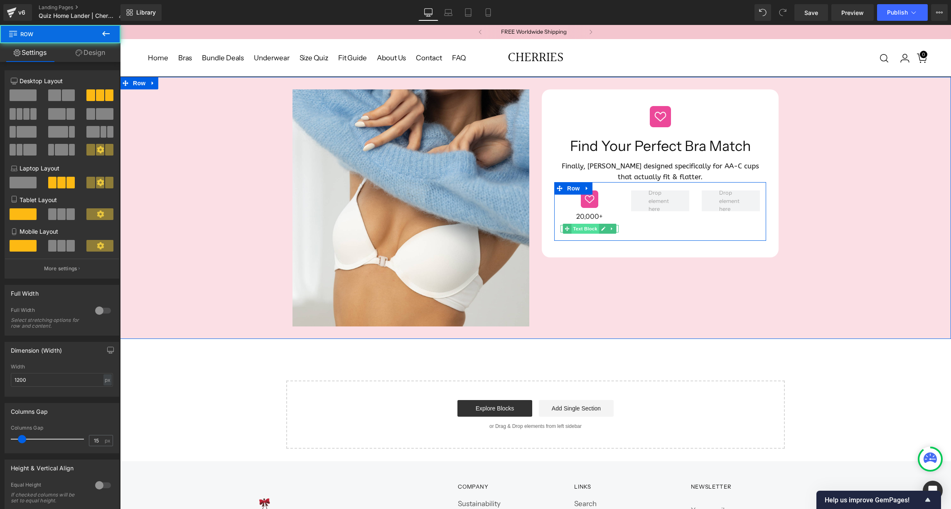
click at [587, 224] on span "Text Block" at bounding box center [584, 229] width 27 height 10
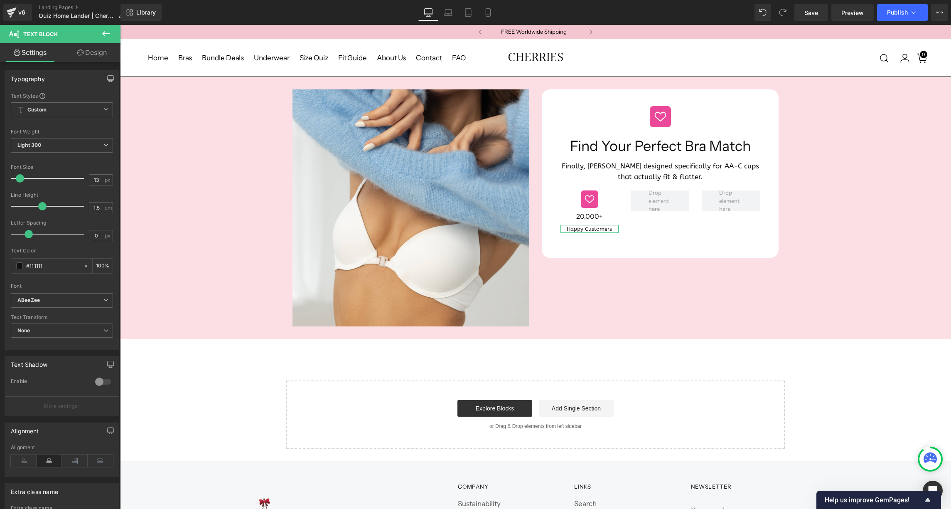
type input "14"
click at [21, 176] on span at bounding box center [21, 178] width 8 height 8
click at [95, 45] on link "Design" at bounding box center [92, 52] width 60 height 19
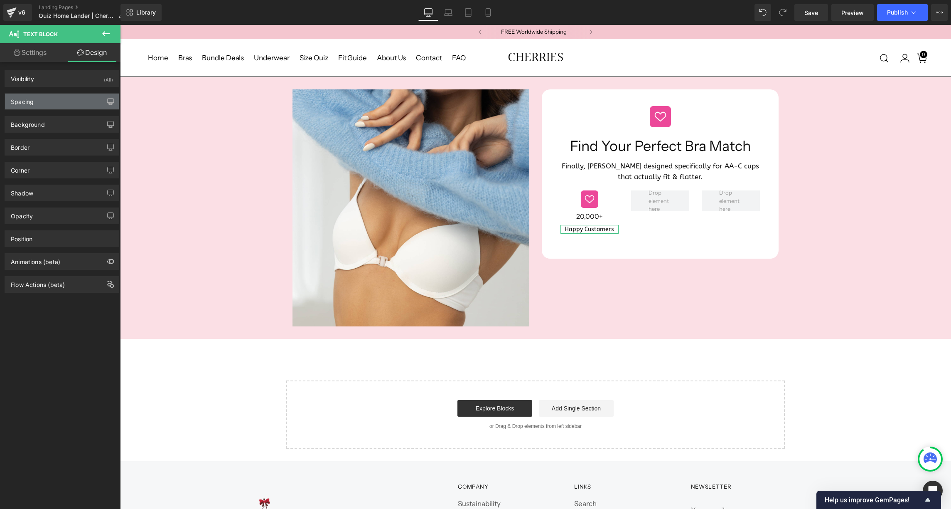
click at [66, 103] on div "Spacing" at bounding box center [62, 101] width 114 height 16
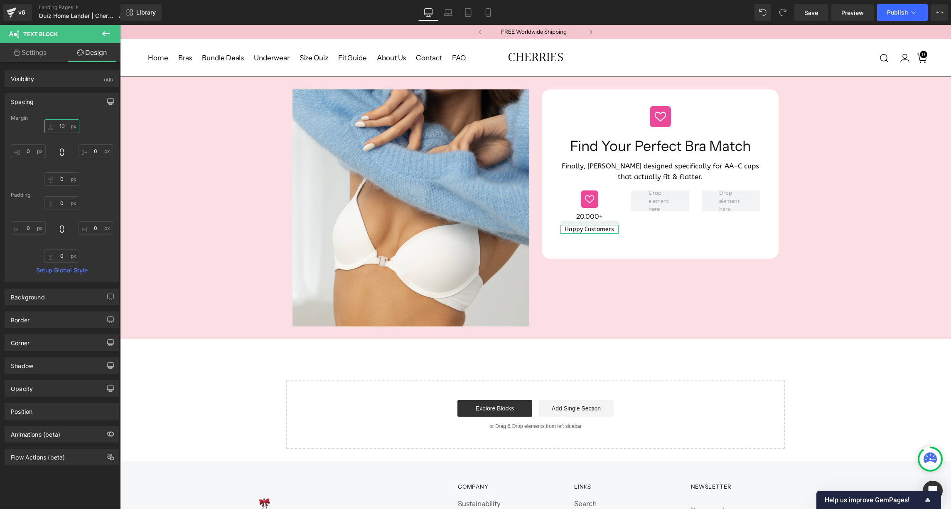
click at [60, 126] on input "10" at bounding box center [61, 126] width 35 height 14
type input "1"
type input "5"
click at [105, 37] on icon at bounding box center [106, 34] width 10 height 10
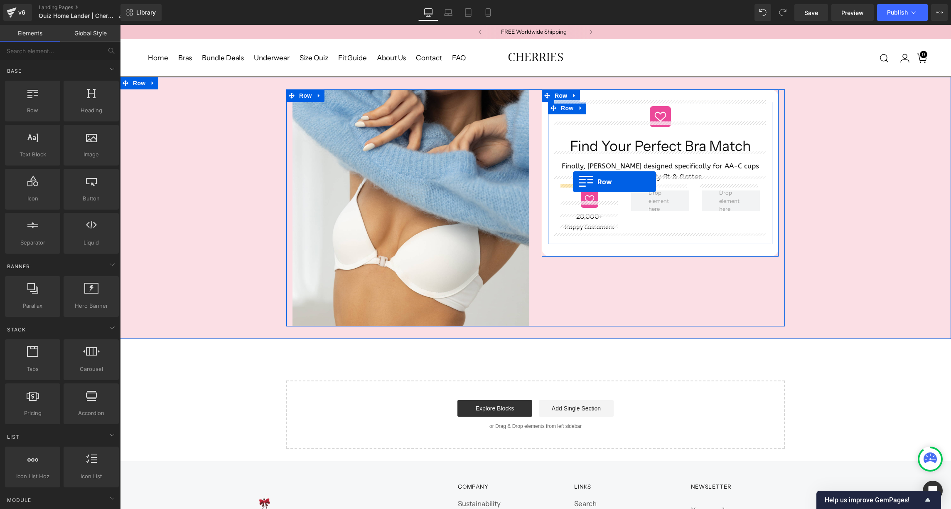
drag, startPoint x: 157, startPoint y: 136, endPoint x: 573, endPoint y: 182, distance: 418.8
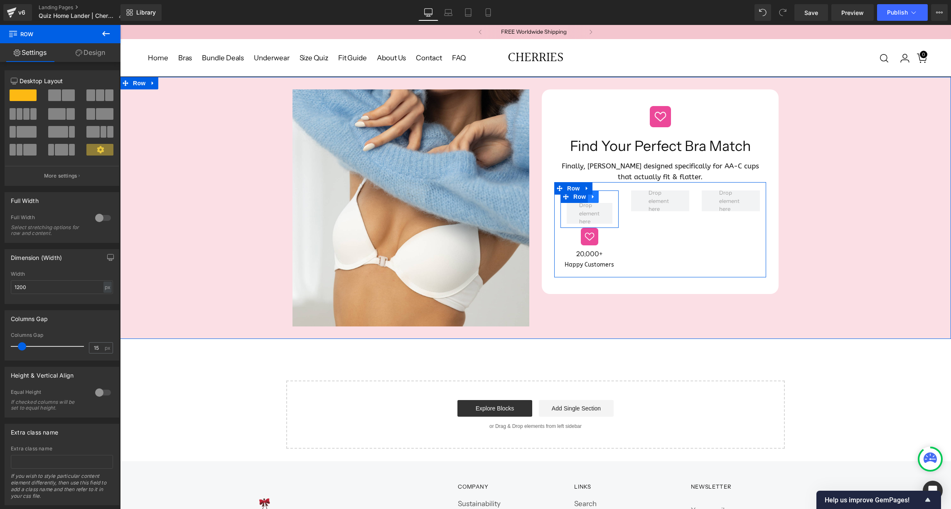
click at [593, 194] on icon at bounding box center [593, 197] width 6 height 6
click at [614, 194] on icon at bounding box center [615, 197] width 6 height 6
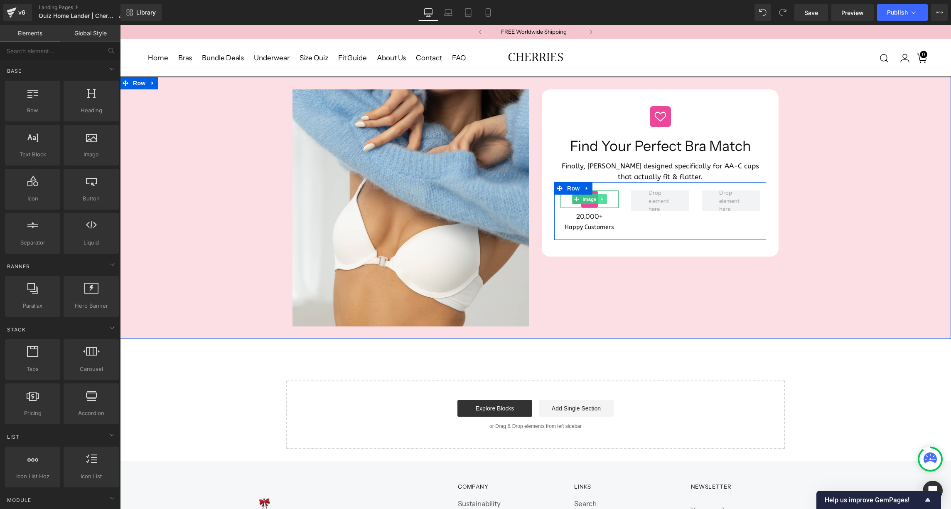
click at [602, 197] on icon at bounding box center [602, 199] width 5 height 5
click at [598, 197] on icon at bounding box center [598, 199] width 5 height 5
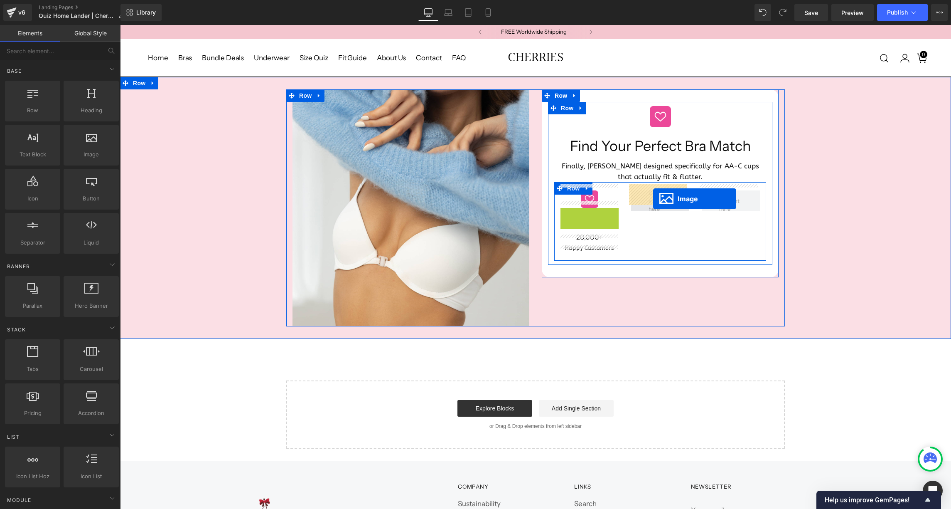
drag, startPoint x: 576, startPoint y: 208, endPoint x: 653, endPoint y: 199, distance: 77.9
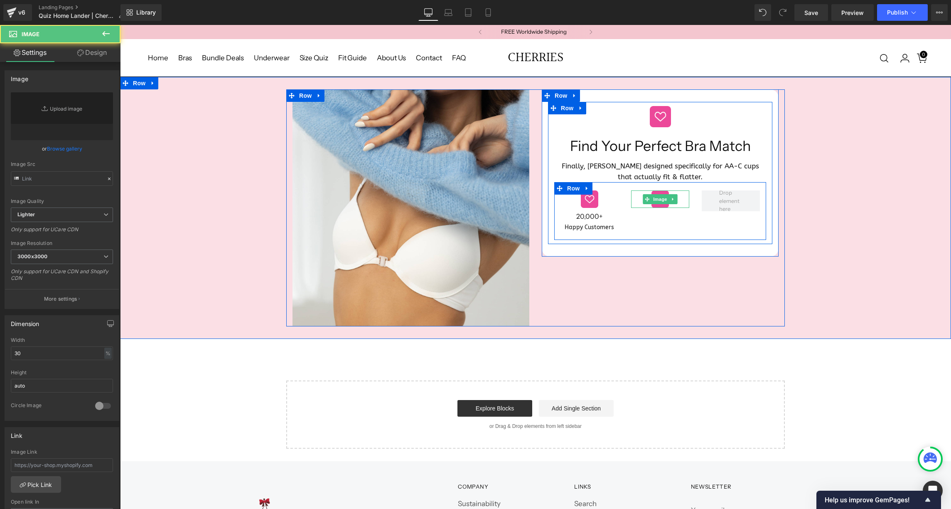
type input "[URL][DOMAIN_NAME]"
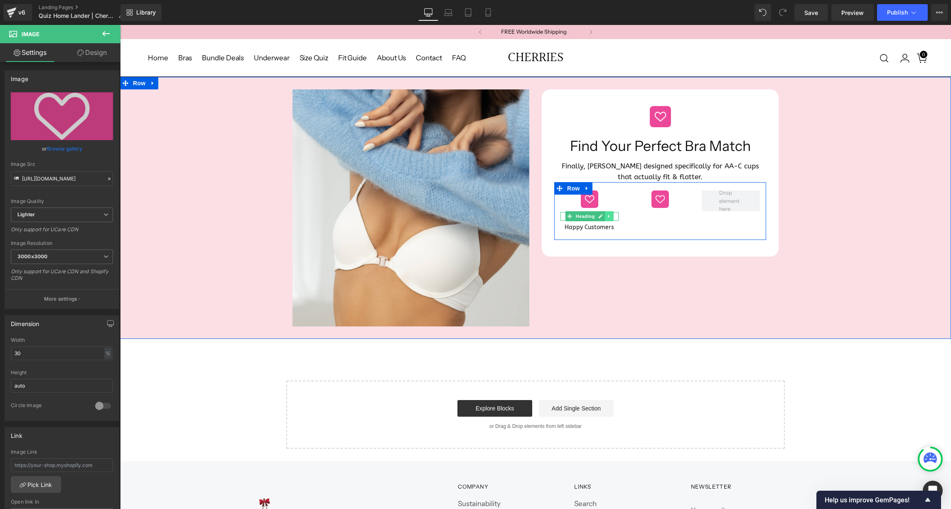
click at [609, 214] on icon at bounding box center [609, 216] width 5 height 5
click at [605, 214] on icon at bounding box center [605, 216] width 5 height 5
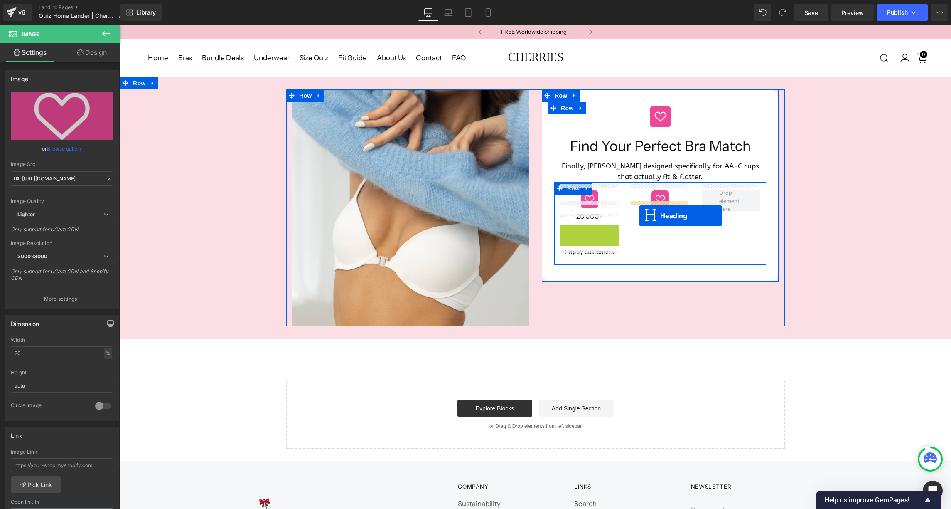
drag, startPoint x: 569, startPoint y: 222, endPoint x: 639, endPoint y: 216, distance: 70.1
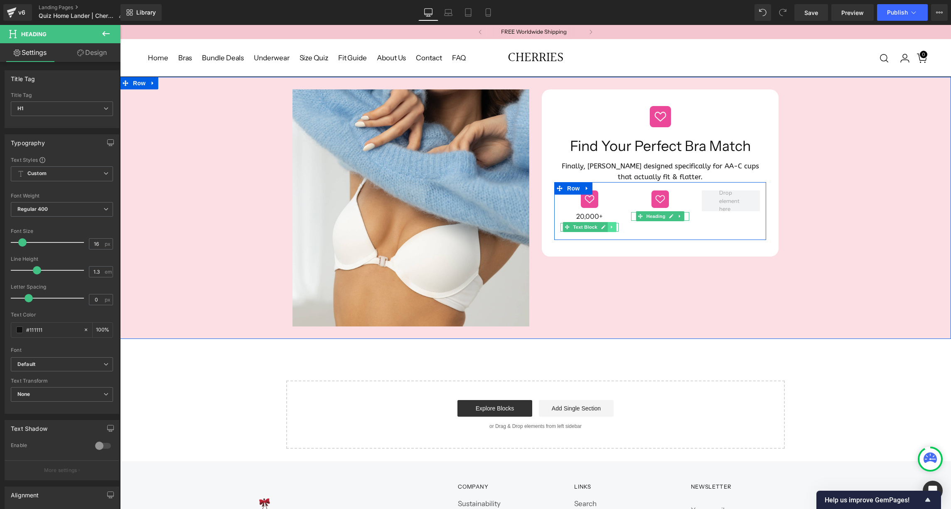
click at [611, 226] on icon at bounding box center [611, 227] width 1 height 3
click at [606, 225] on icon at bounding box center [607, 227] width 5 height 5
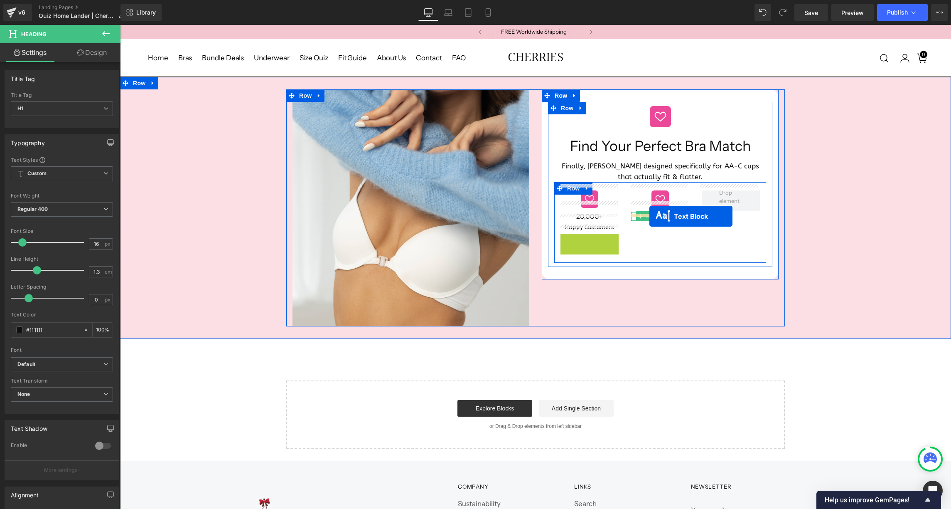
drag, startPoint x: 565, startPoint y: 232, endPoint x: 649, endPoint y: 216, distance: 85.5
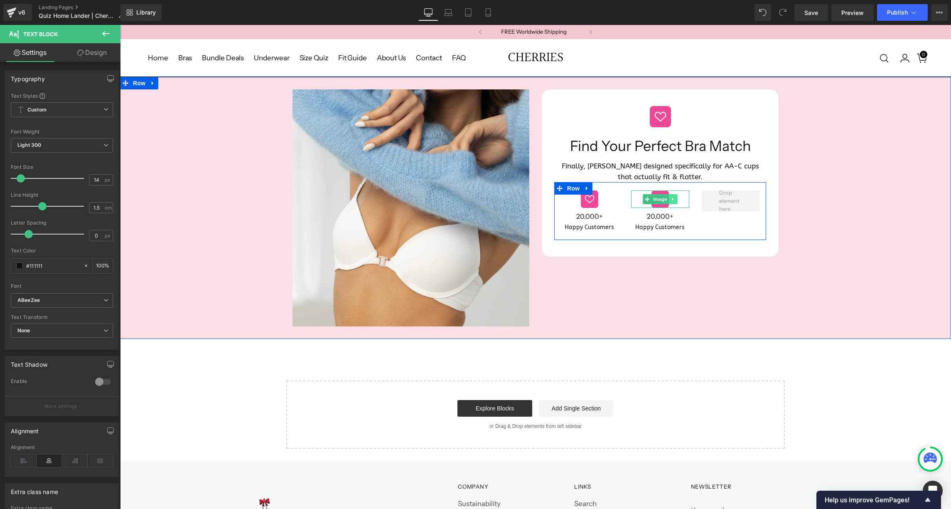
click at [671, 197] on icon at bounding box center [673, 199] width 5 height 5
click at [667, 197] on icon at bounding box center [668, 199] width 5 height 5
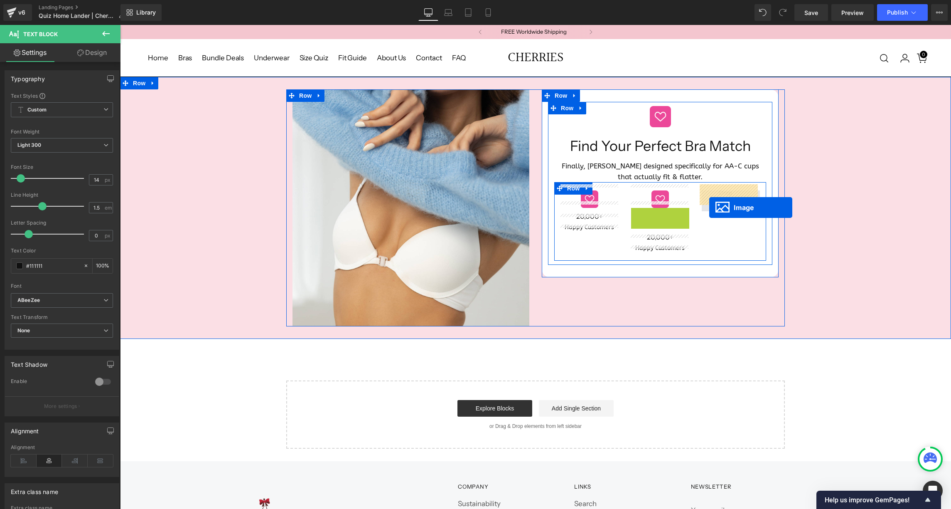
drag, startPoint x: 644, startPoint y: 211, endPoint x: 710, endPoint y: 200, distance: 66.6
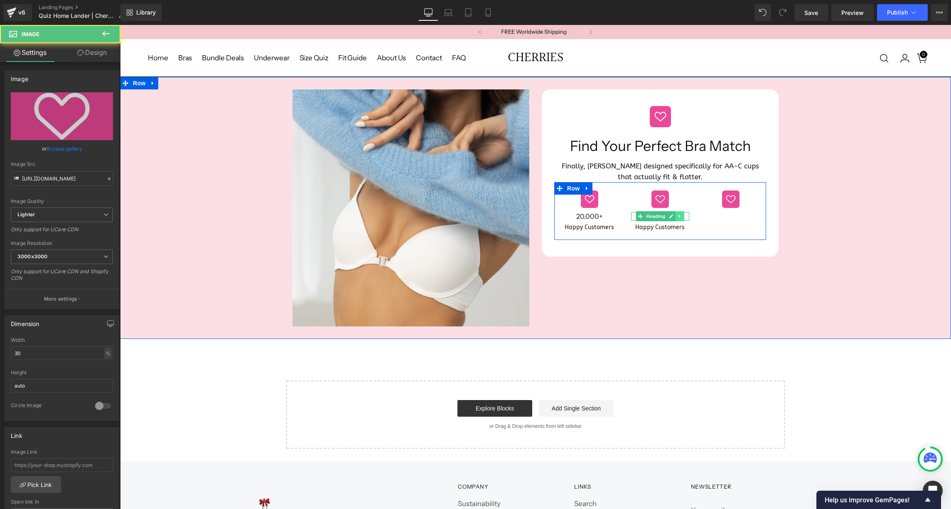
click at [681, 211] on link at bounding box center [680, 216] width 9 height 10
click at [676, 214] on icon at bounding box center [676, 216] width 5 height 5
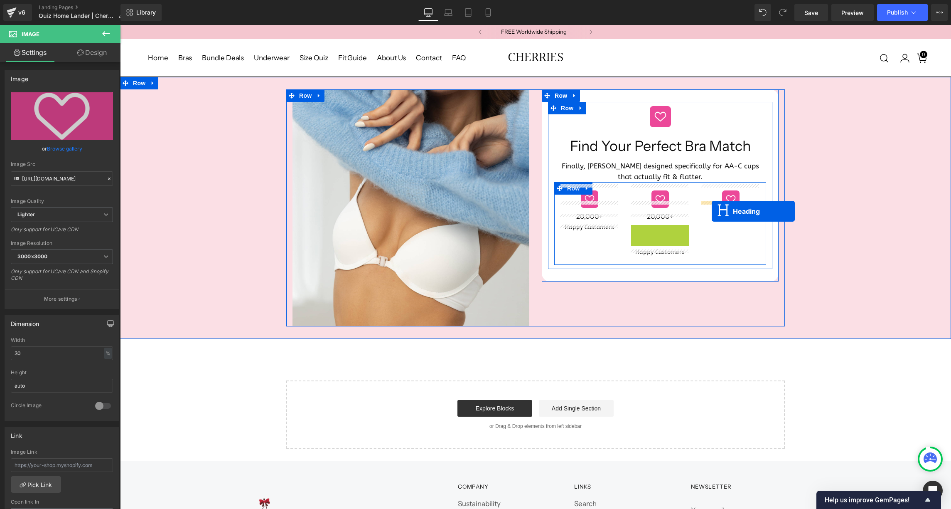
drag, startPoint x: 639, startPoint y: 222, endPoint x: 712, endPoint y: 211, distance: 73.6
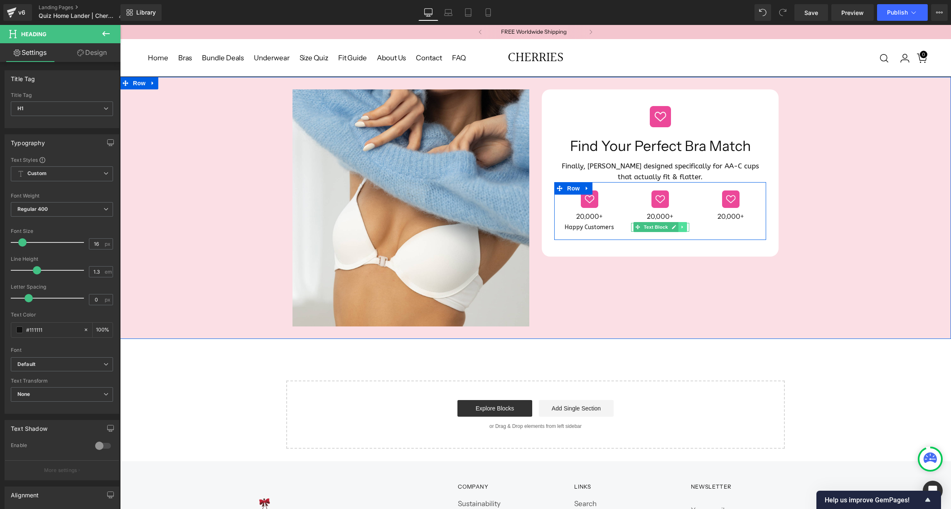
click at [681, 226] on icon at bounding box center [681, 227] width 1 height 3
click at [678, 224] on icon at bounding box center [678, 226] width 5 height 5
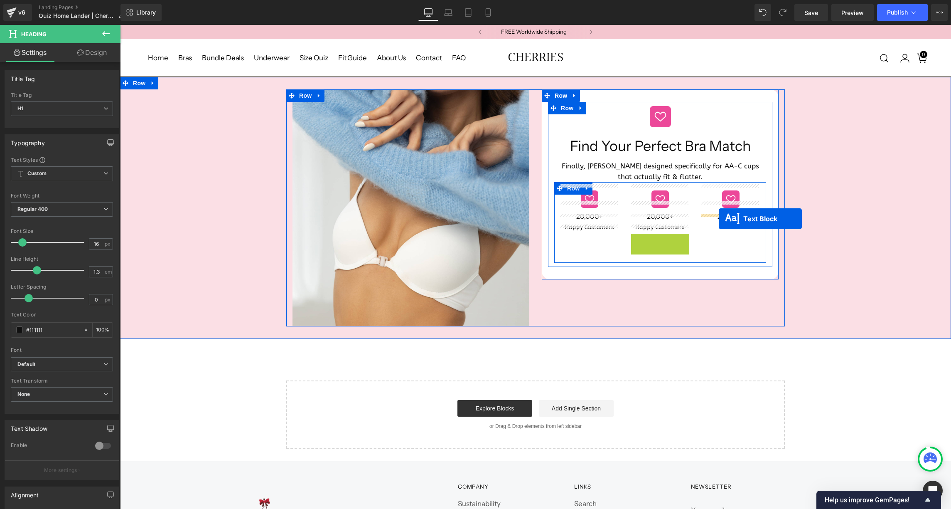
drag, startPoint x: 637, startPoint y: 229, endPoint x: 719, endPoint y: 219, distance: 82.5
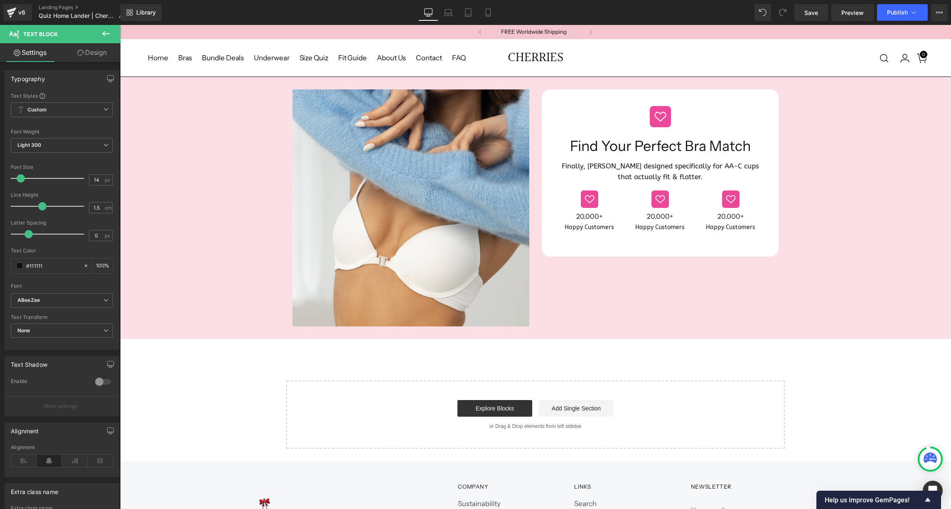
click at [656, 214] on icon at bounding box center [658, 216] width 5 height 5
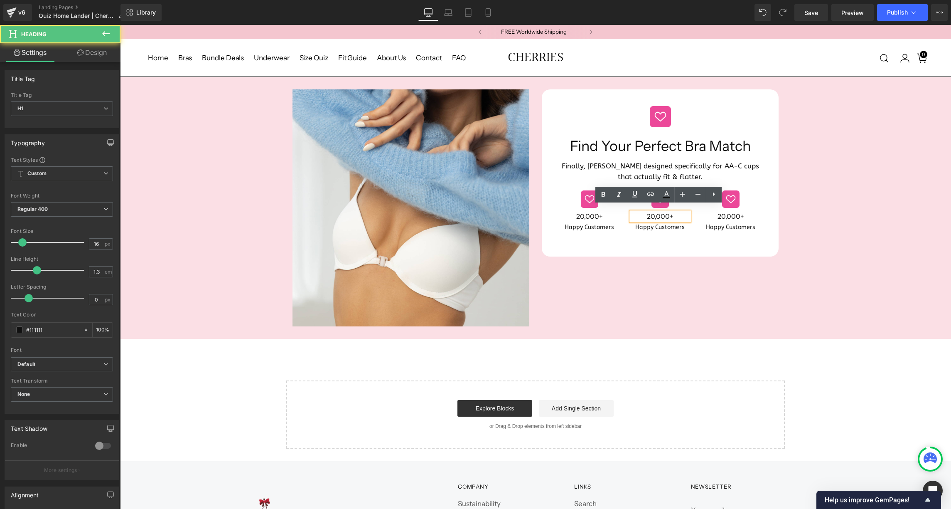
click at [655, 212] on h1 "20,000+" at bounding box center [660, 216] width 58 height 9
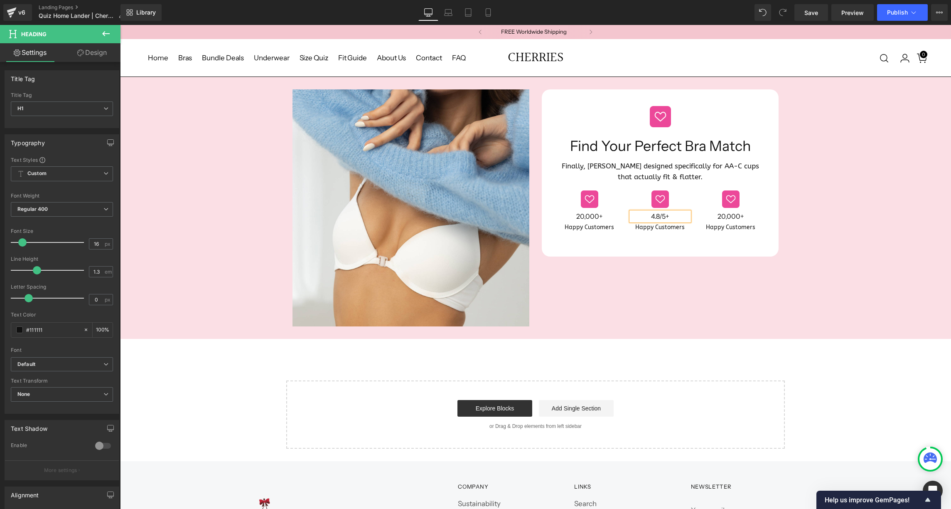
click at [668, 212] on h1 "4.8/5+" at bounding box center [660, 216] width 58 height 9
click at [657, 240] on div "Image Find Your Perfect Bra Match Heading Finally, bras designed specifically f…" at bounding box center [660, 172] width 237 height 167
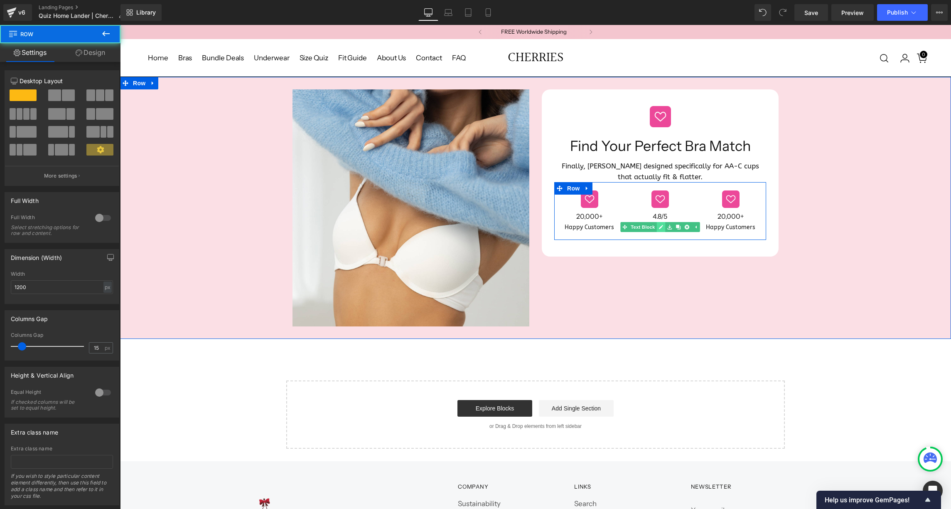
click at [656, 222] on link at bounding box center [660, 227] width 9 height 10
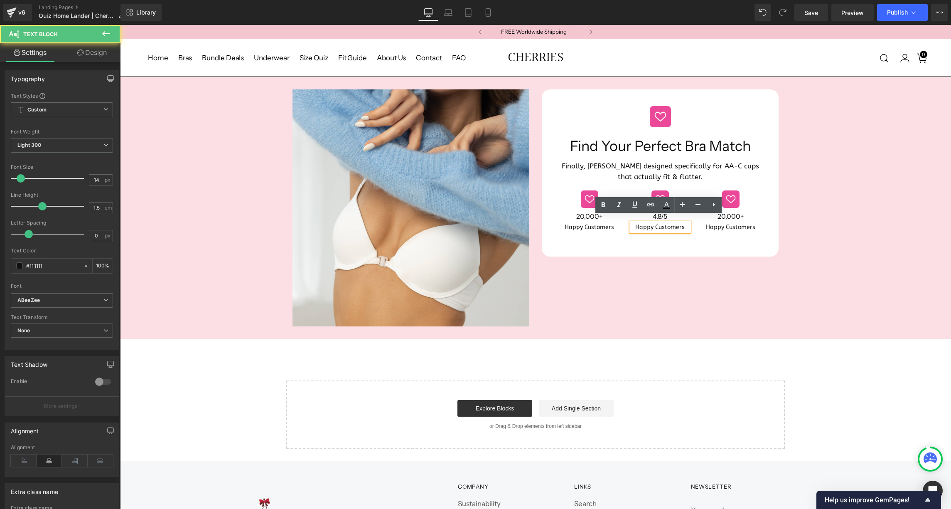
click at [647, 223] on p "Happy Customers" at bounding box center [660, 227] width 58 height 9
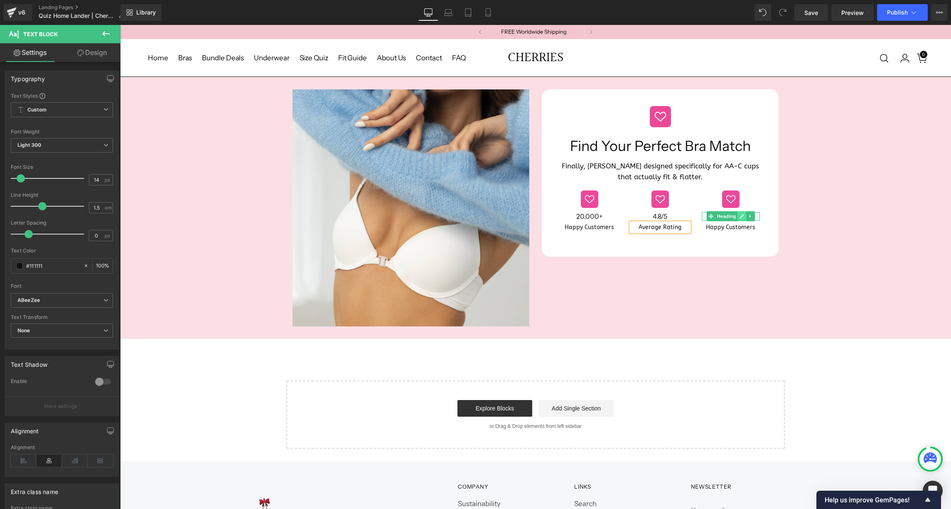
click at [742, 214] on icon at bounding box center [742, 216] width 5 height 5
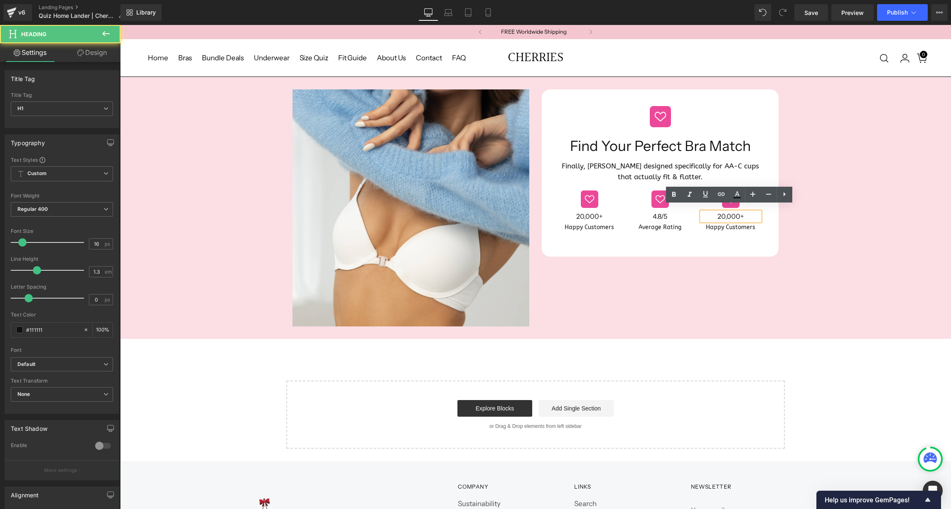
click at [729, 212] on h1 "20,000+" at bounding box center [731, 216] width 58 height 9
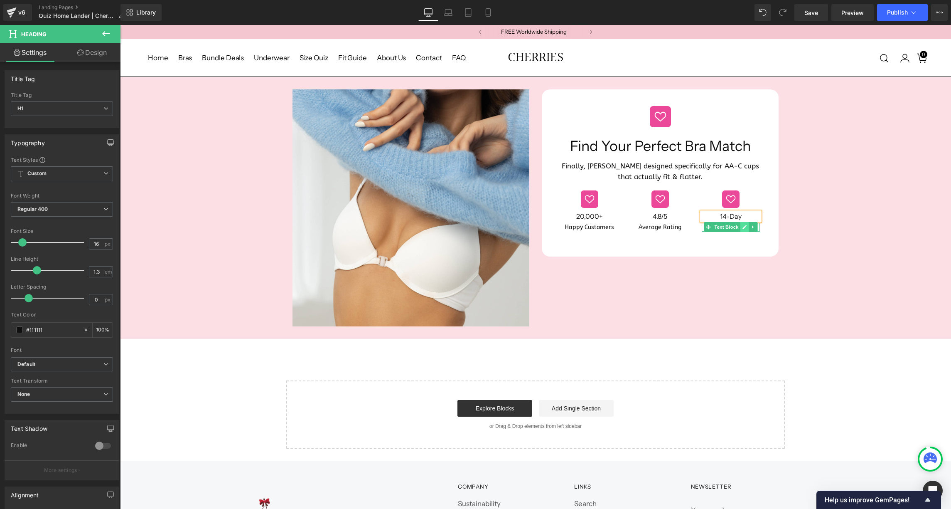
click at [742, 224] on icon at bounding box center [744, 226] width 5 height 5
click at [723, 223] on p "Happy Customers" at bounding box center [731, 227] width 58 height 9
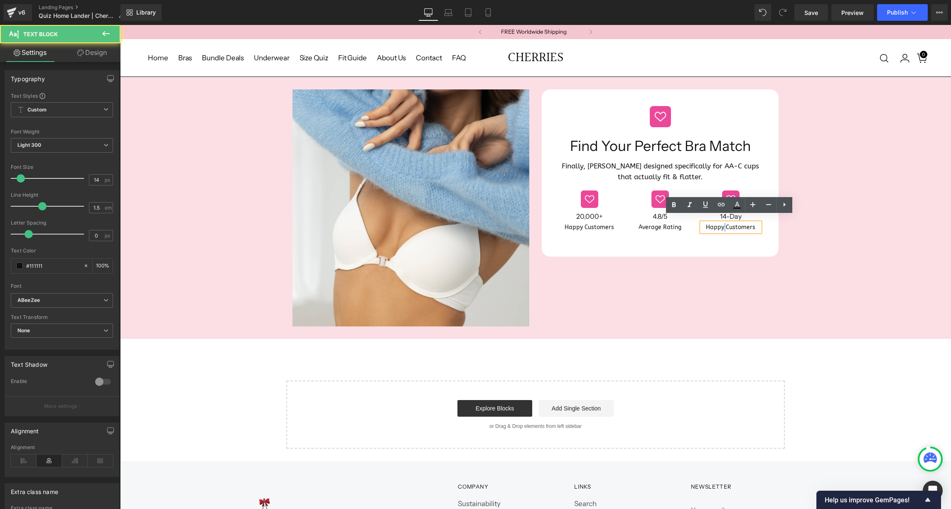
click at [723, 223] on p "Happy Customers" at bounding box center [731, 227] width 58 height 9
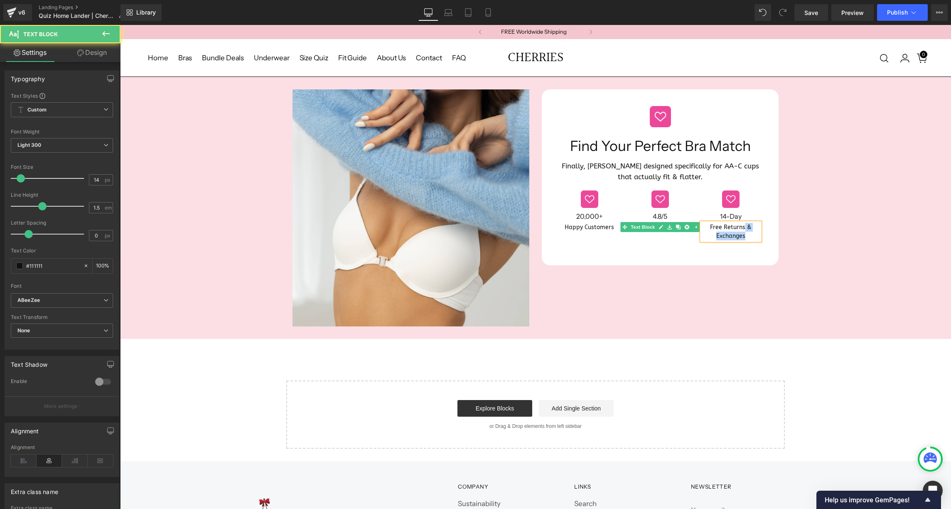
drag, startPoint x: 742, startPoint y: 221, endPoint x: 747, endPoint y: 229, distance: 9.3
click at [748, 230] on p "Free Returns & Exchanges" at bounding box center [731, 231] width 58 height 17
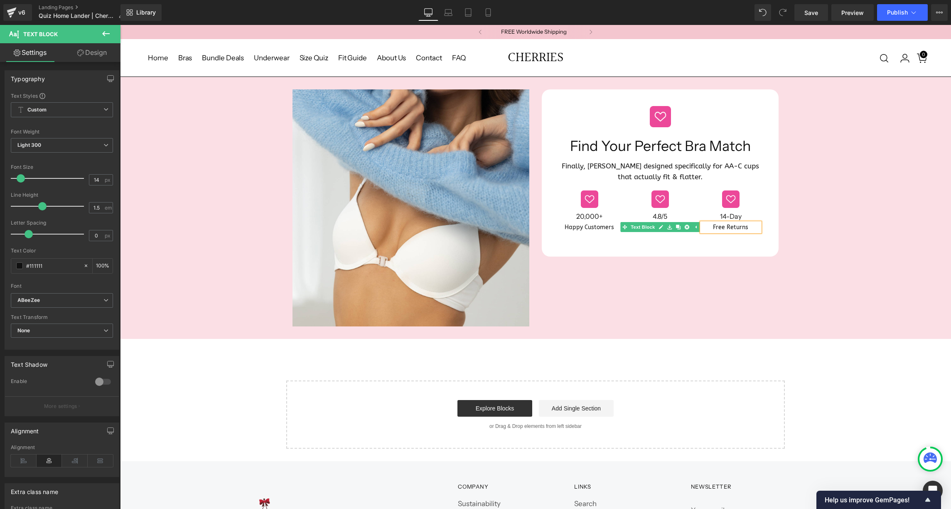
click at [784, 256] on div "Image Image Find Your Perfect Bra Match Heading Finally, bras designed specific…" at bounding box center [535, 207] width 831 height 237
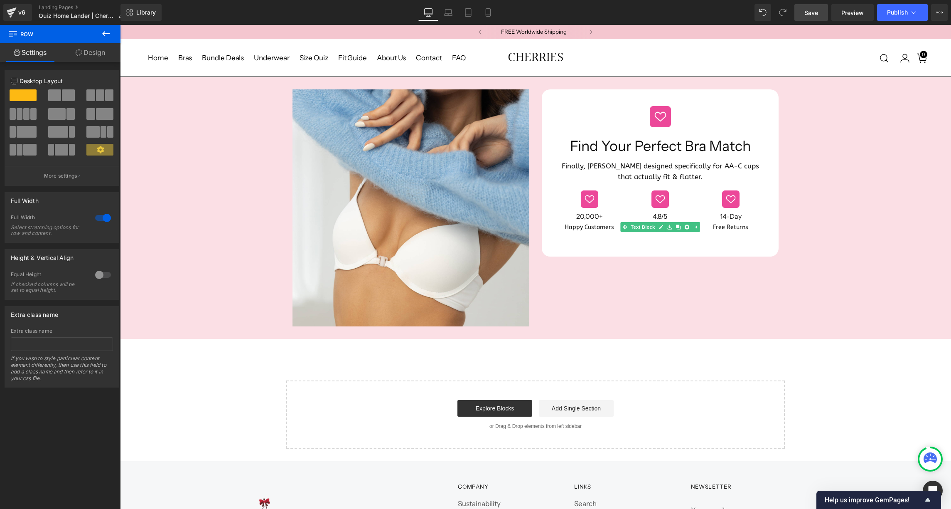
click at [807, 15] on span "Save" at bounding box center [811, 12] width 14 height 9
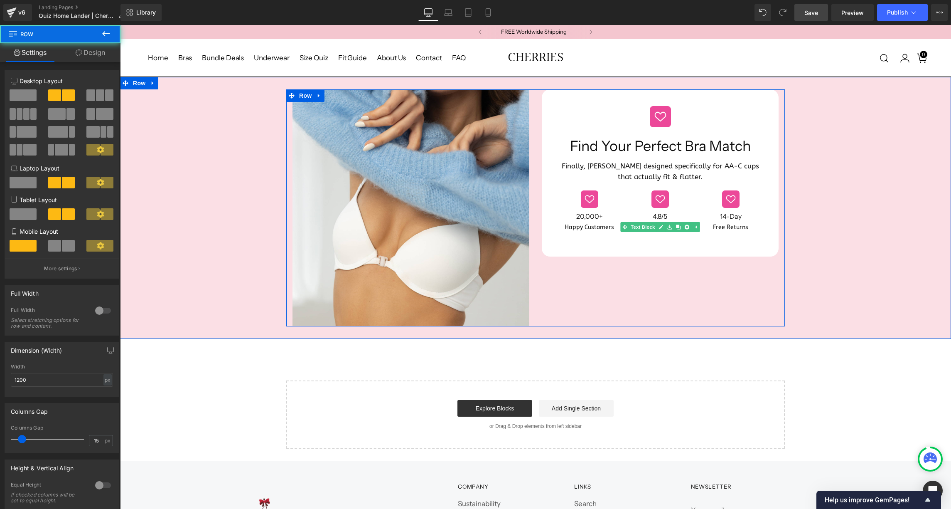
click at [696, 279] on div "Image Image Find Your Perfect Bra Match Heading Finally, bras designed specific…" at bounding box center [535, 207] width 499 height 237
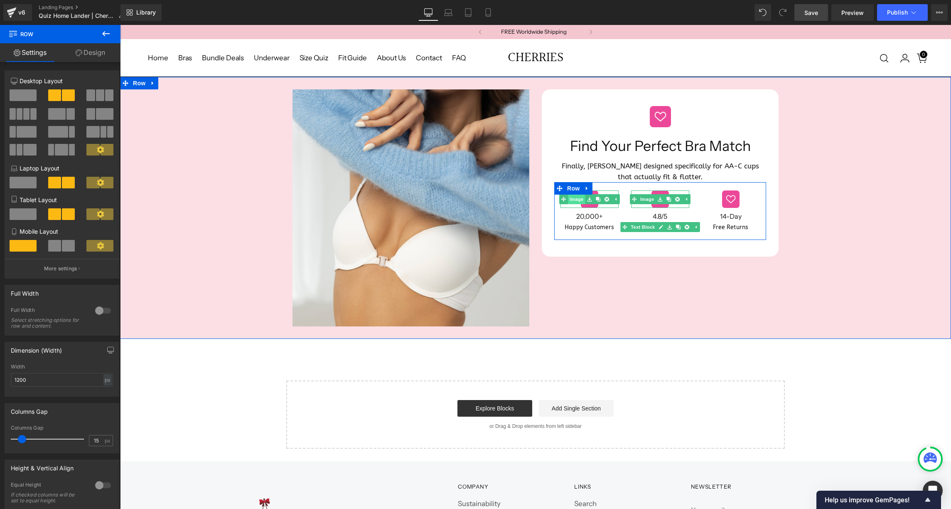
click at [578, 194] on link "Image" at bounding box center [572, 199] width 26 height 10
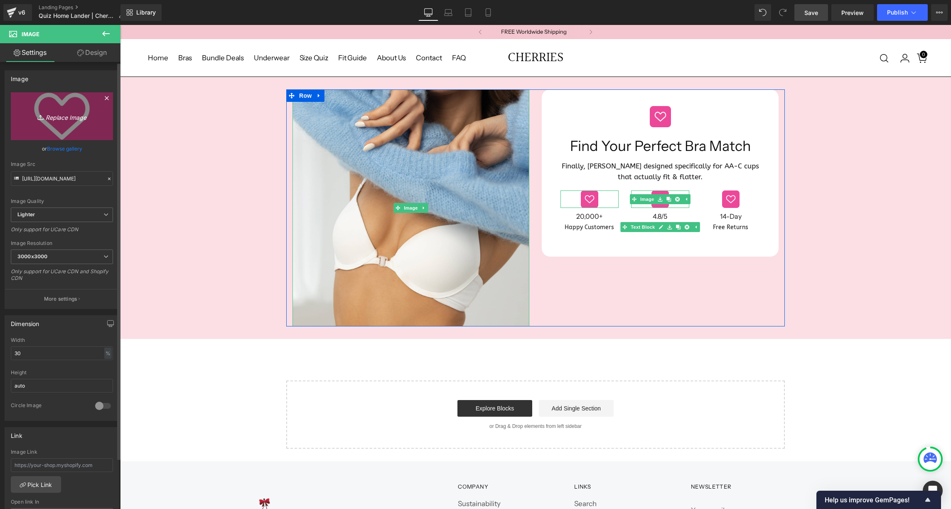
click at [69, 120] on icon "Replace Image" at bounding box center [62, 116] width 66 height 10
type input "C:\fakepath\profile_3550652.png"
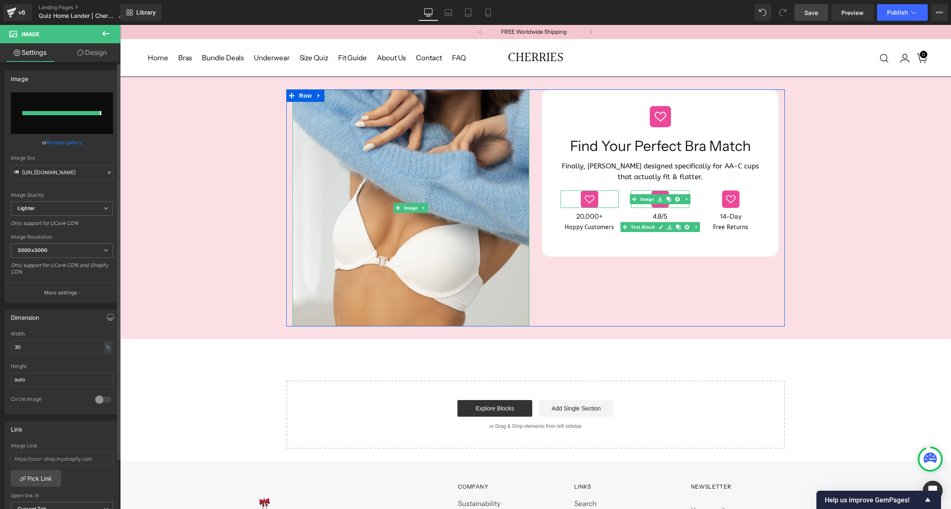
type input "[URL][DOMAIN_NAME]"
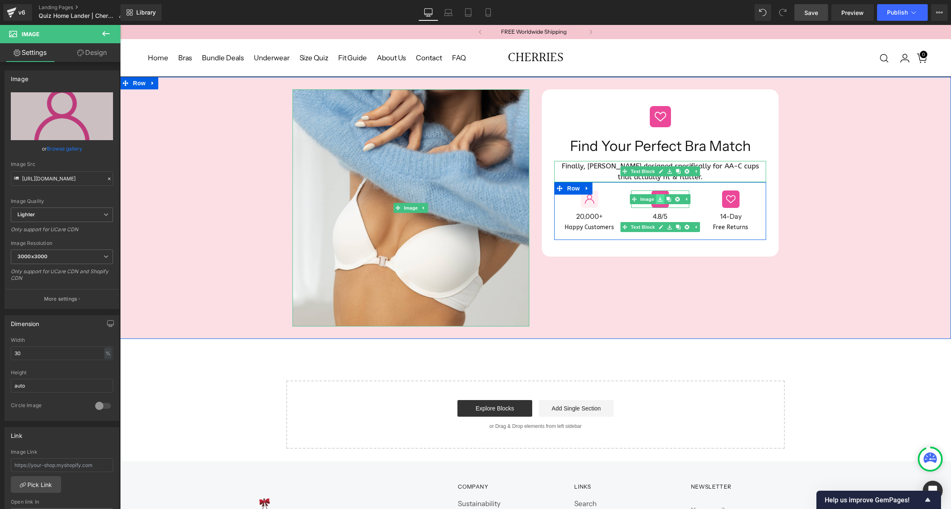
click at [659, 197] on icon at bounding box center [660, 199] width 5 height 5
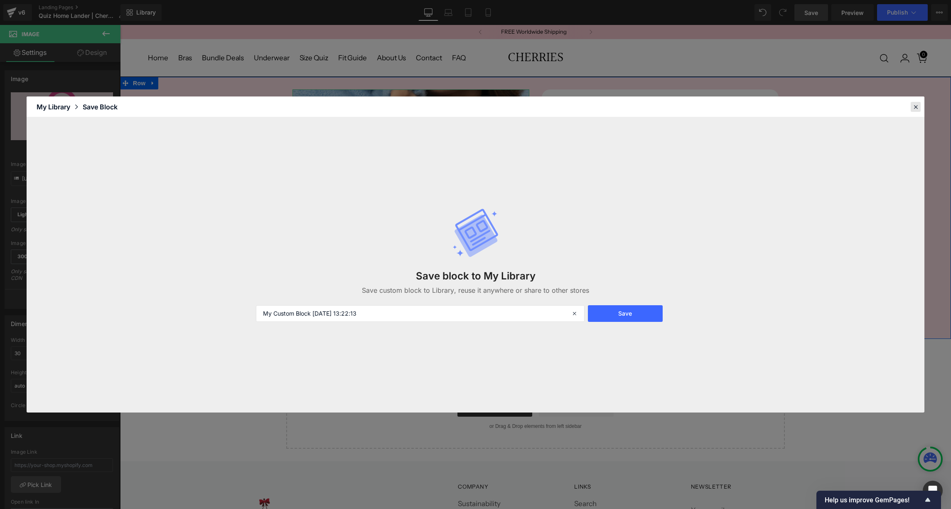
click at [918, 108] on icon at bounding box center [915, 106] width 7 height 7
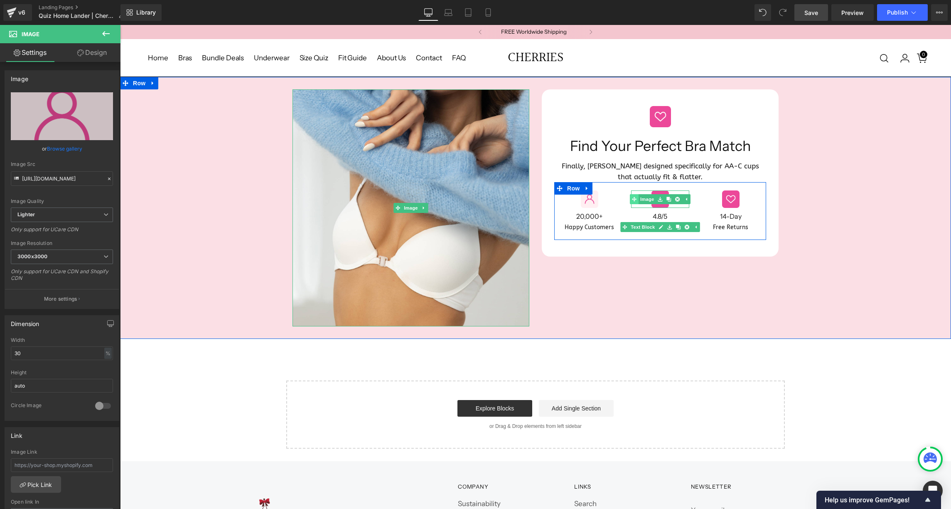
click at [642, 194] on link "Image" at bounding box center [643, 199] width 26 height 10
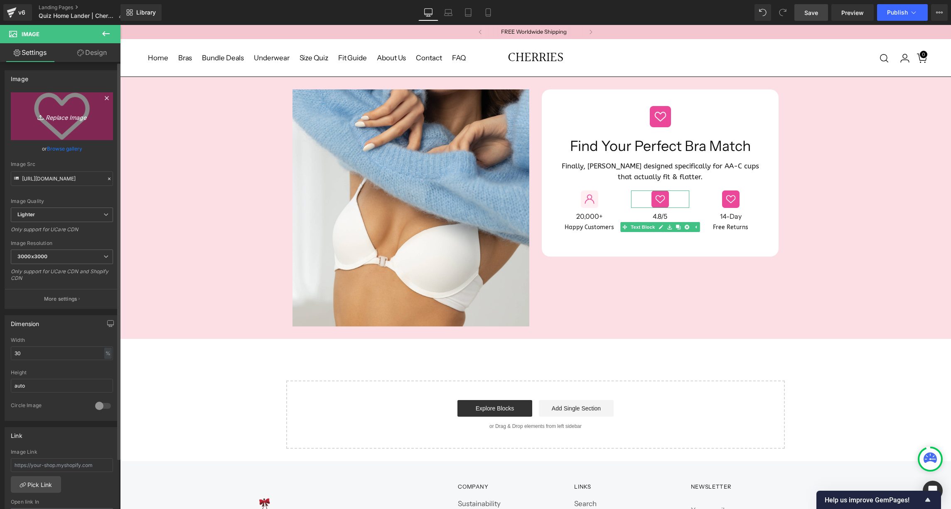
click at [55, 118] on icon "Replace Image" at bounding box center [62, 116] width 66 height 10
type input "C:\fakepath\star_3550337.png"
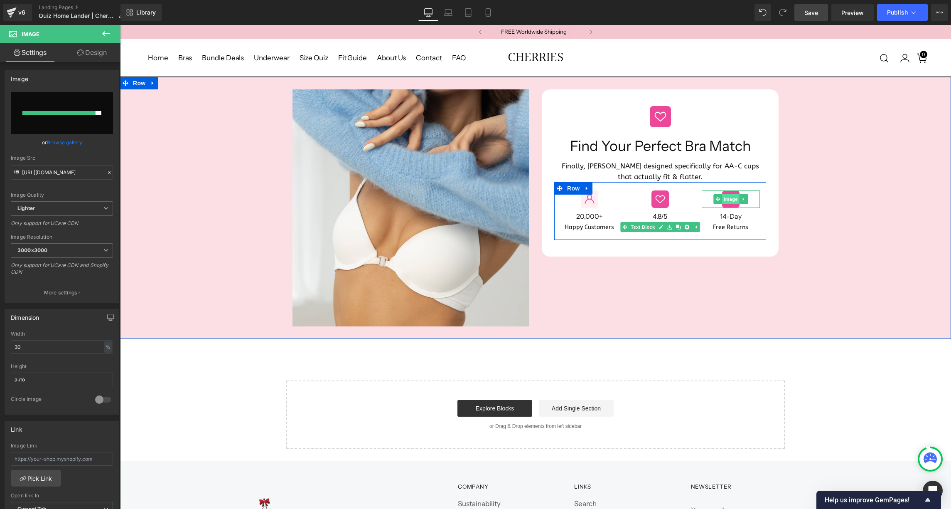
type input "[URL][DOMAIN_NAME]"
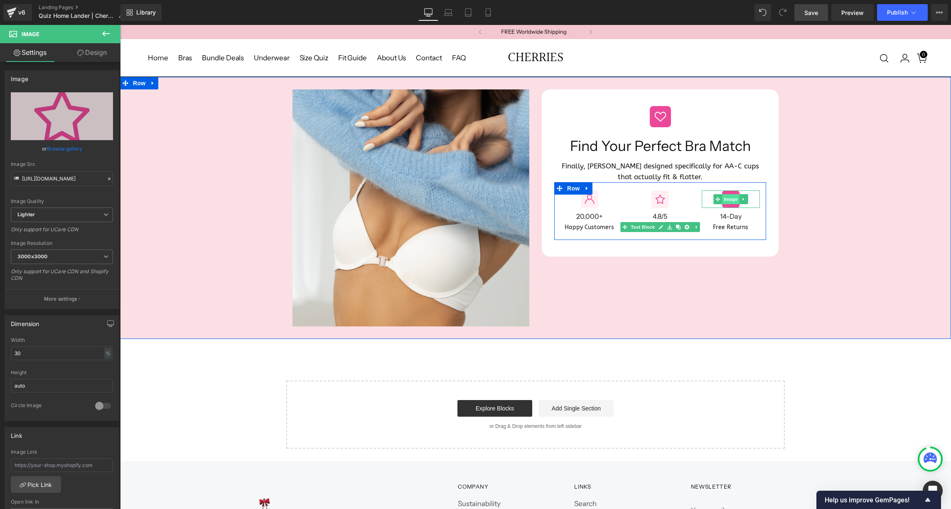
click at [729, 194] on span "Image" at bounding box center [730, 199] width 17 height 10
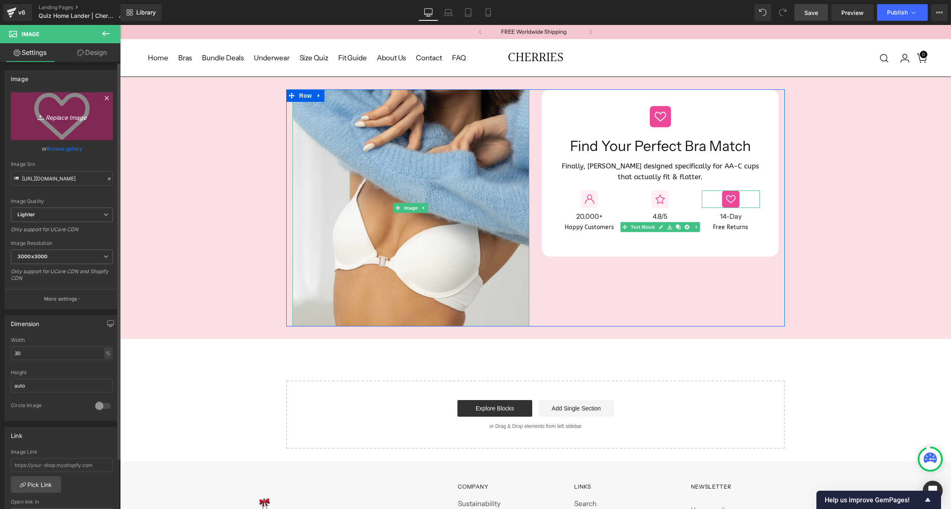
click at [67, 116] on icon "Replace Image" at bounding box center [62, 116] width 66 height 10
type input "C:\fakepath\Group 2286.png"
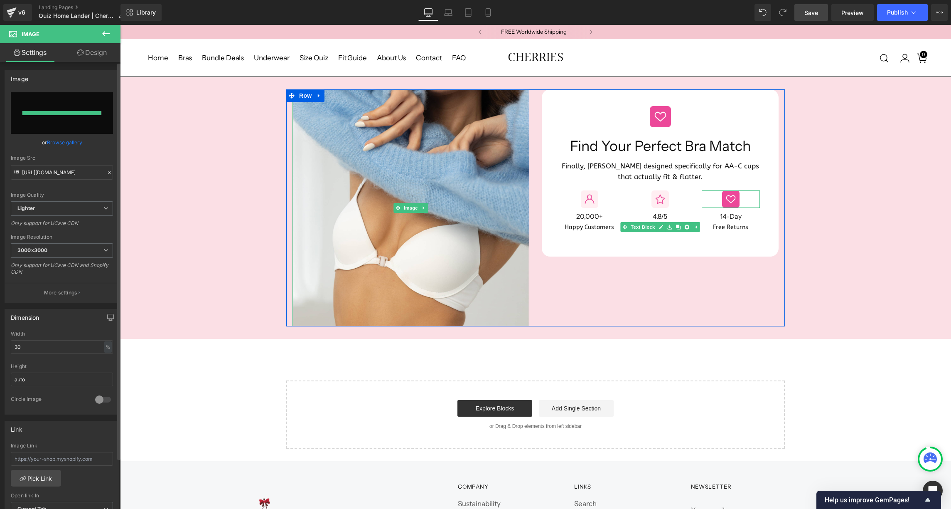
type input "[URL][DOMAIN_NAME]"
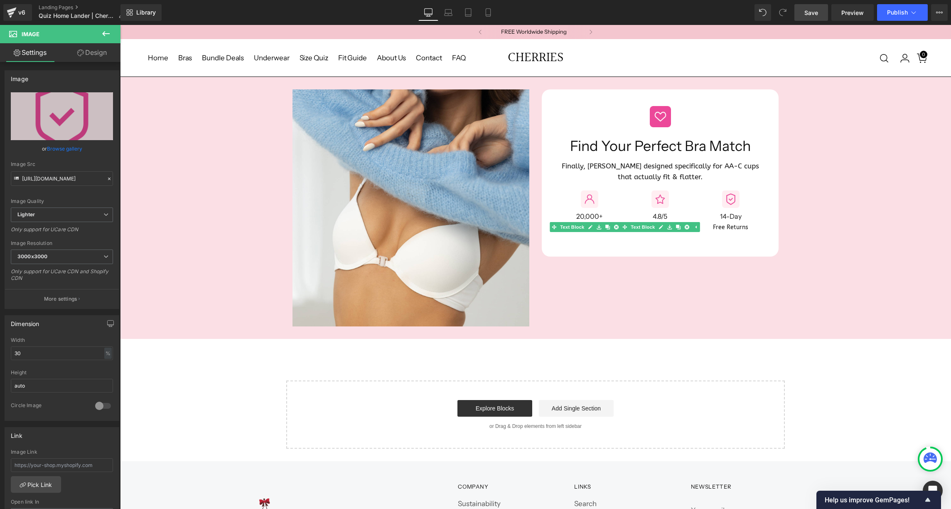
click at [108, 32] on icon at bounding box center [106, 34] width 10 height 10
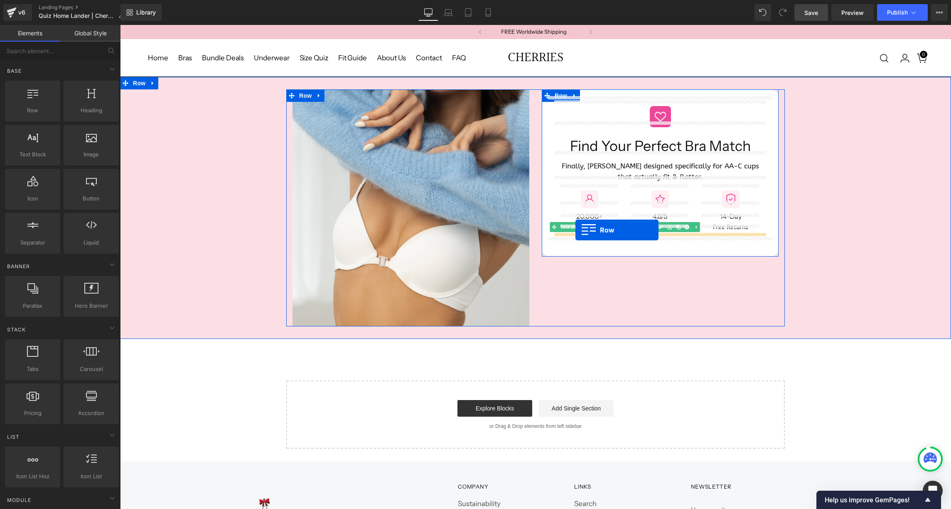
drag, startPoint x: 156, startPoint y: 130, endPoint x: 575, endPoint y: 230, distance: 431.0
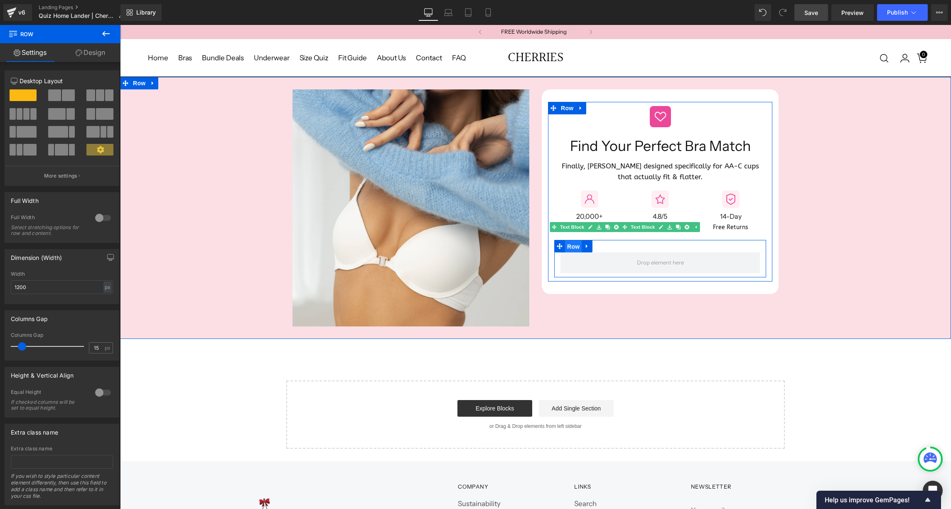
click at [572, 240] on span "Row" at bounding box center [573, 246] width 17 height 12
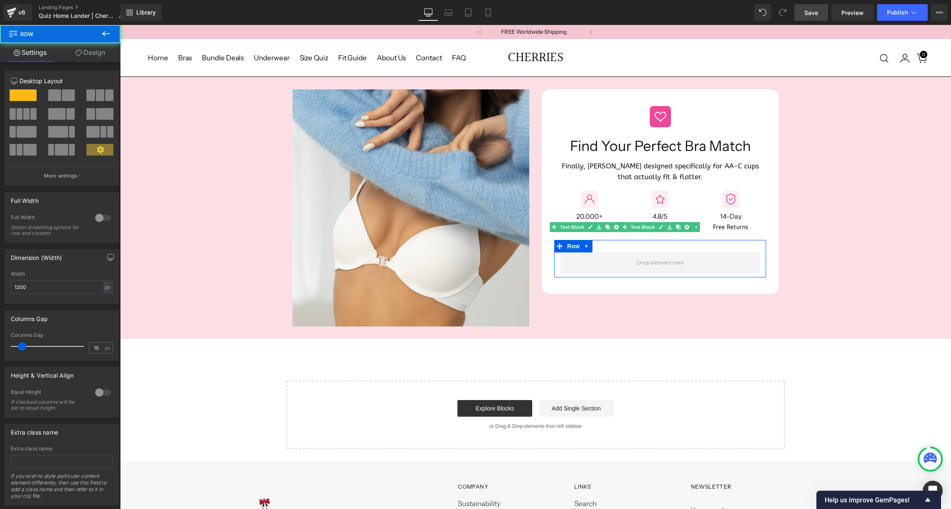
click at [89, 45] on link "Design" at bounding box center [90, 52] width 60 height 19
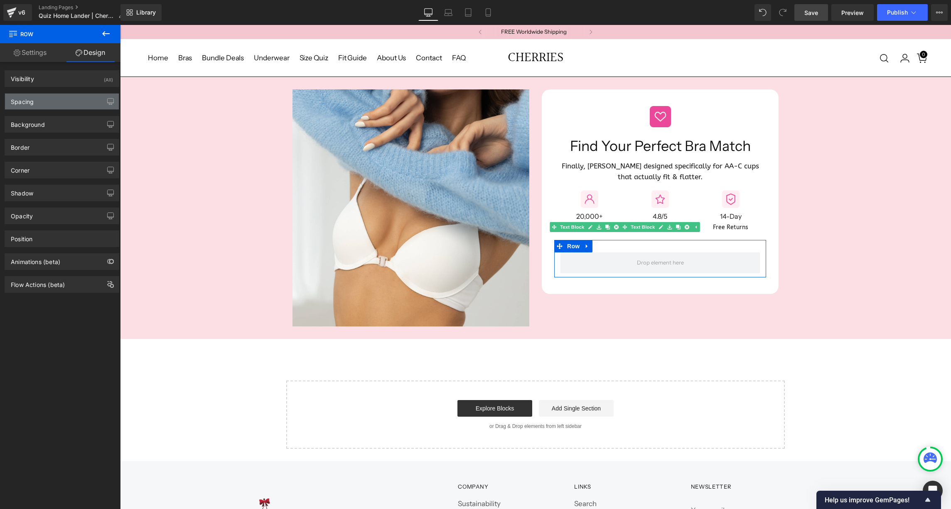
click at [59, 105] on div "Spacing" at bounding box center [62, 101] width 114 height 16
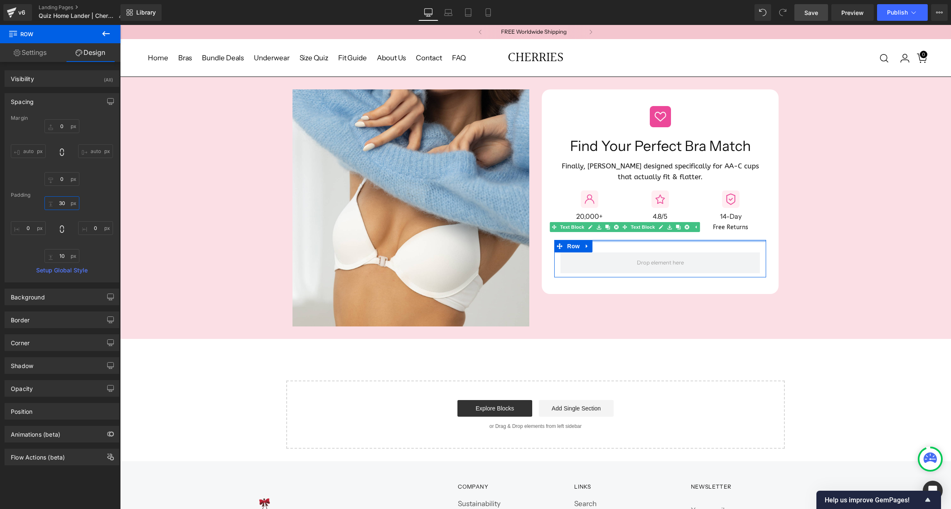
click at [60, 204] on input "30" at bounding box center [61, 203] width 35 height 14
type input "10"
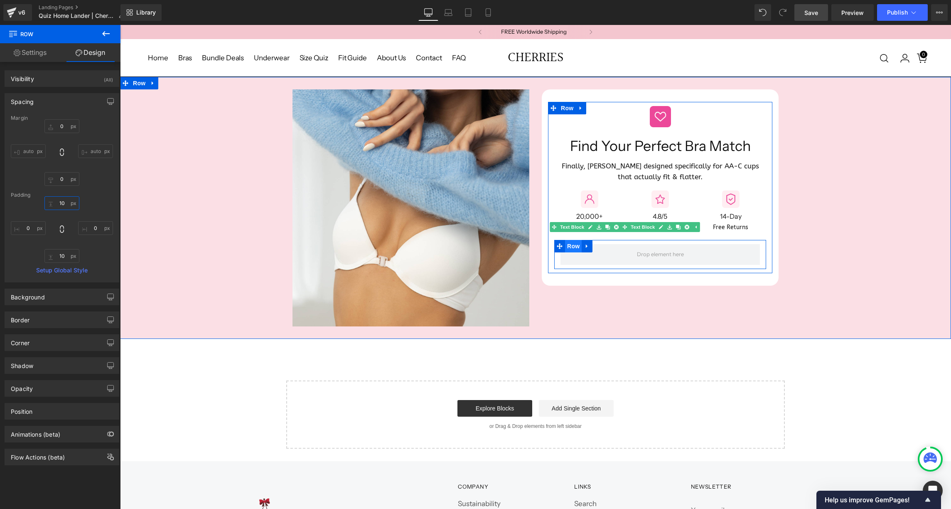
click at [572, 240] on span "Row" at bounding box center [573, 246] width 17 height 12
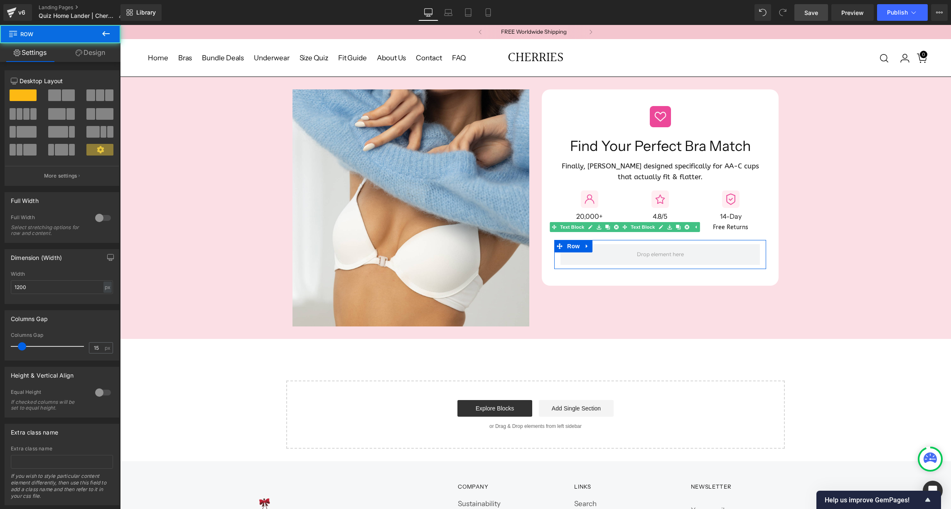
click at [89, 58] on link "Design" at bounding box center [90, 52] width 60 height 19
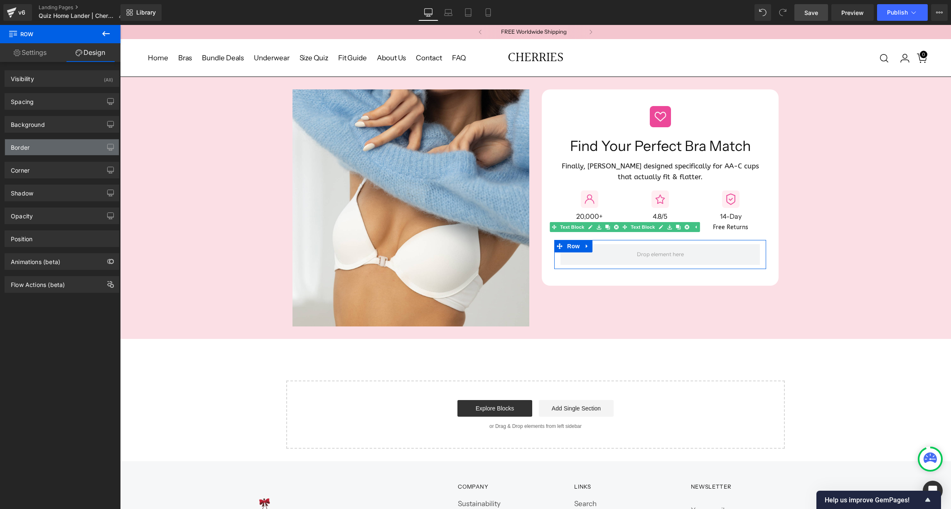
click at [38, 148] on div "Border" at bounding box center [62, 147] width 114 height 16
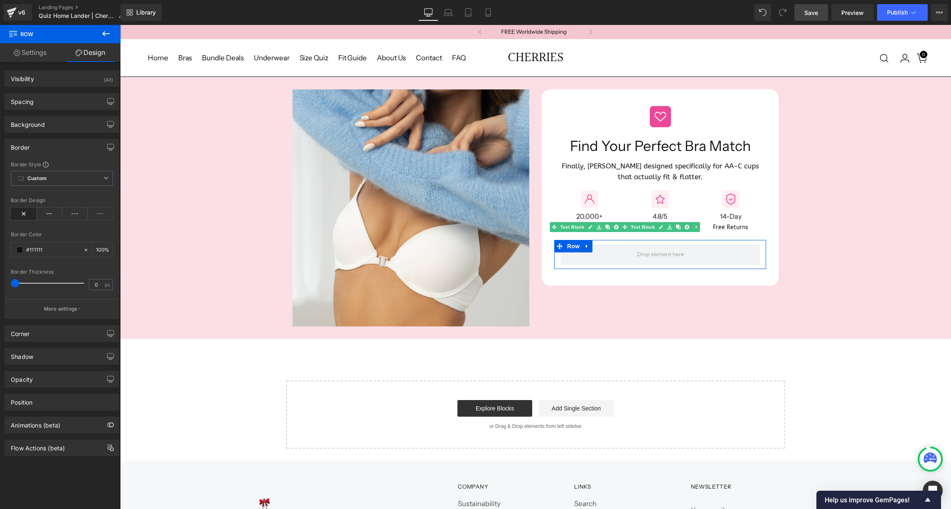
click at [31, 145] on div "Border" at bounding box center [62, 147] width 114 height 16
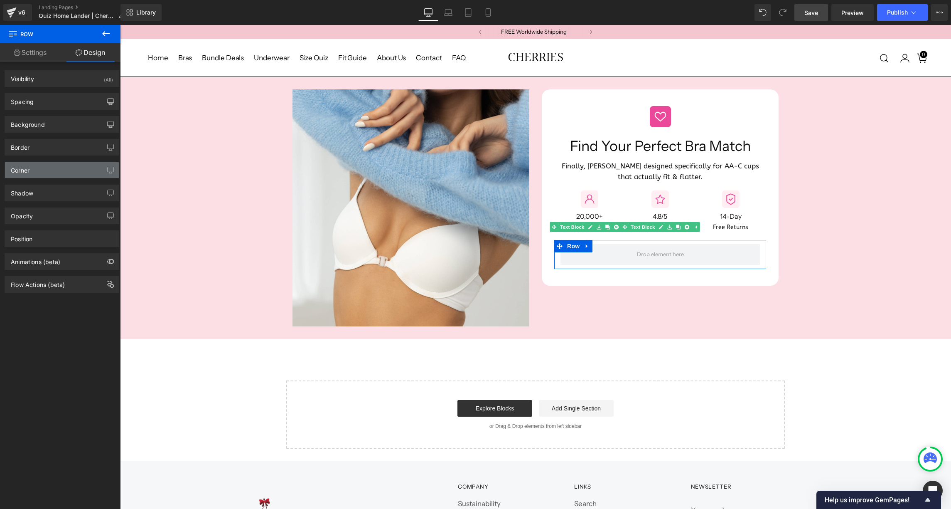
click at [31, 172] on div "Corner" at bounding box center [62, 170] width 114 height 16
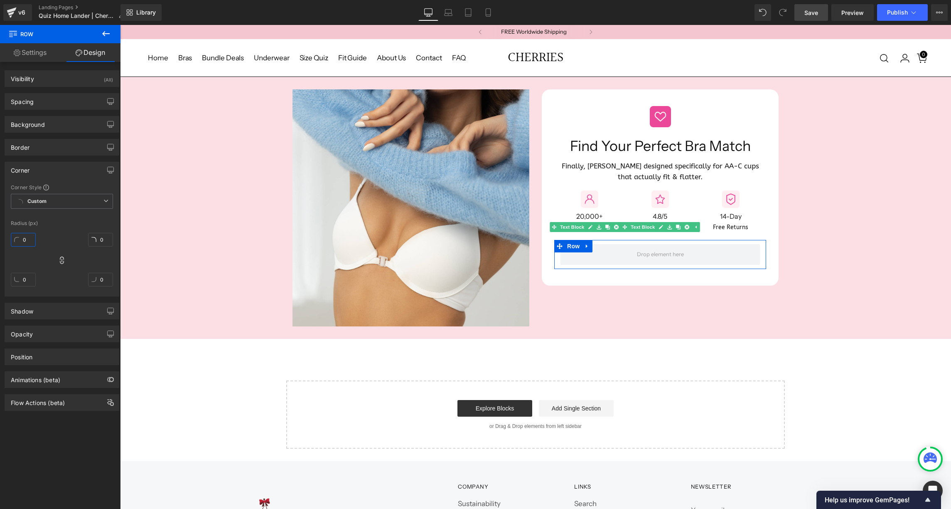
click at [22, 240] on input "0" at bounding box center [23, 240] width 25 height 14
type input "10"
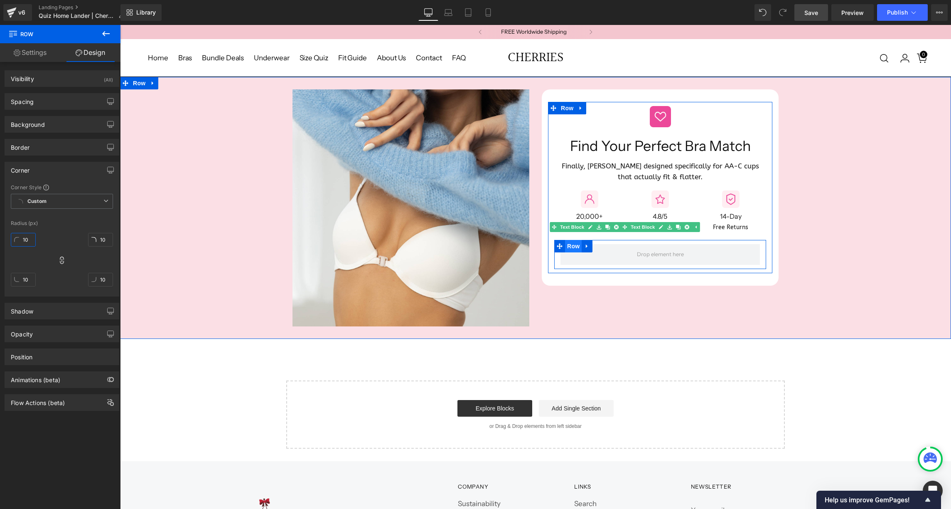
click at [572, 240] on span "Row" at bounding box center [573, 246] width 17 height 12
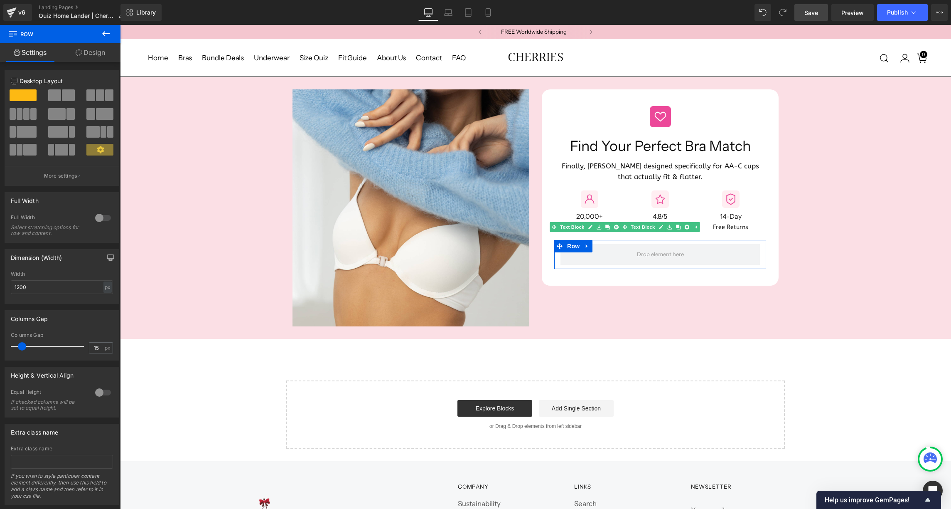
click at [93, 54] on link "Design" at bounding box center [90, 52] width 60 height 19
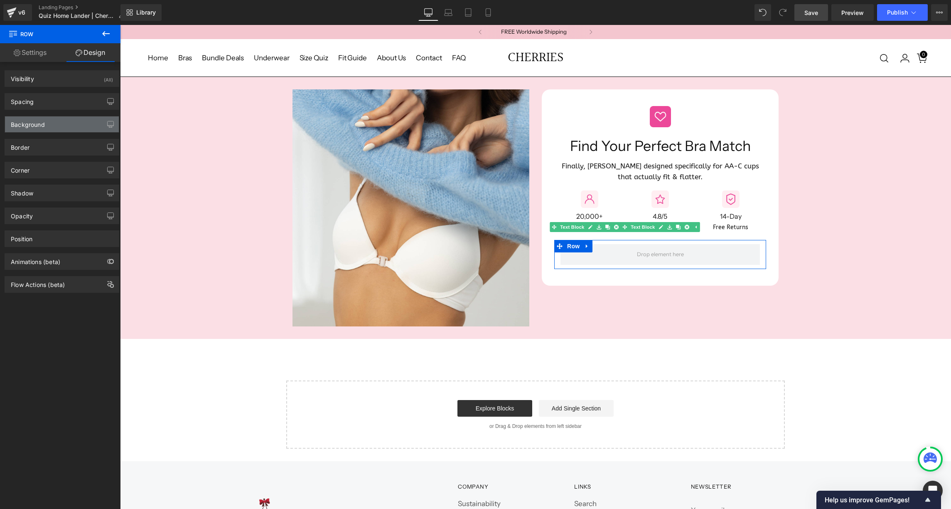
click at [25, 123] on div "Background" at bounding box center [28, 122] width 34 height 12
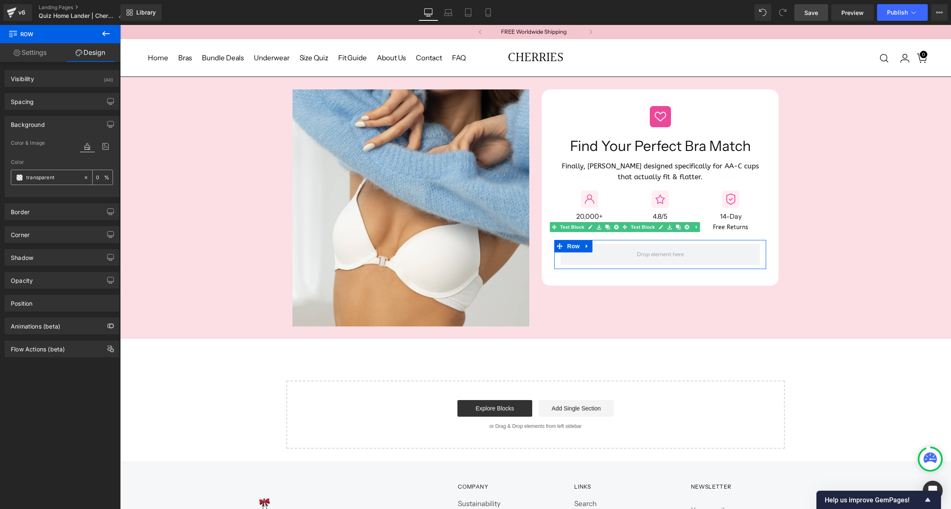
click at [19, 177] on span at bounding box center [19, 177] width 7 height 7
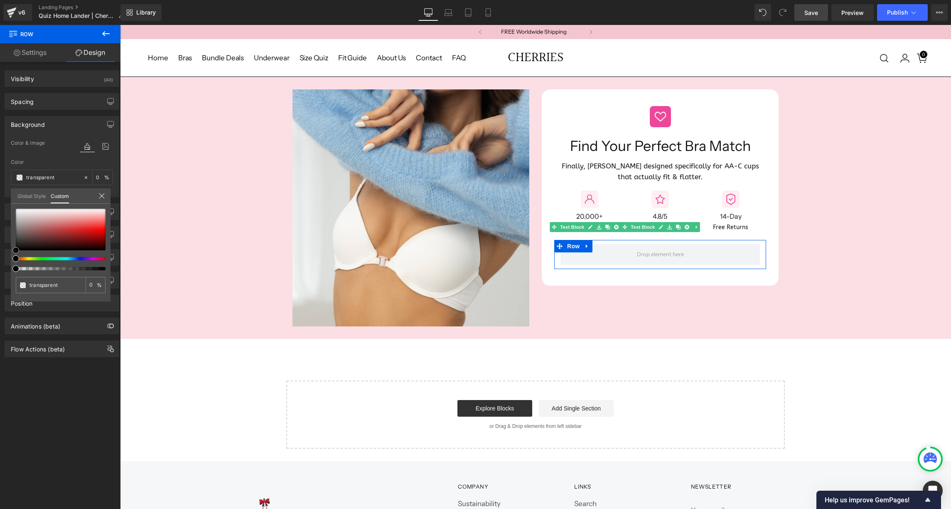
type input "#facbcb"
type input "100"
type input "#facbcb"
type input "100"
click at [91, 213] on div at bounding box center [61, 230] width 90 height 42
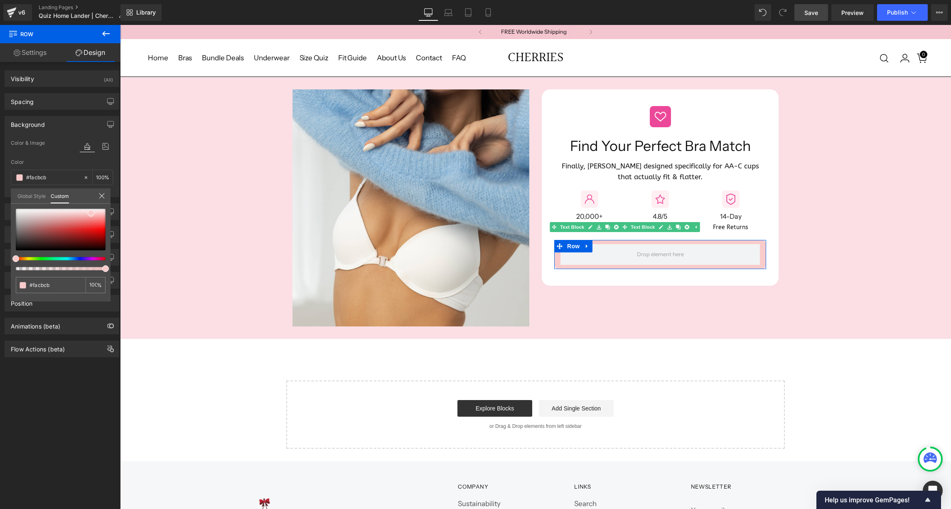
type input "#f9cbd5"
click at [99, 259] on div at bounding box center [57, 258] width 90 height 3
type input "#f9ccda"
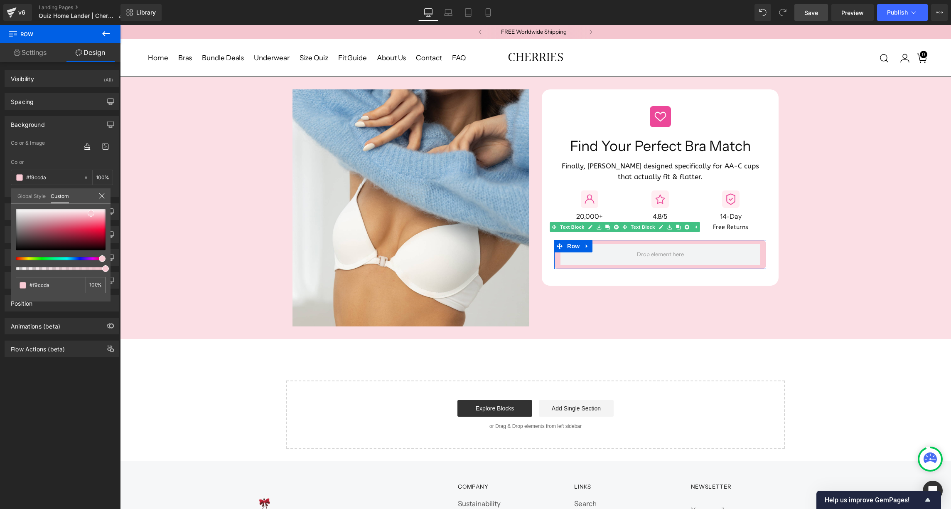
click at [98, 258] on div at bounding box center [57, 258] width 90 height 3
type input "#f9d1de"
type input "#fad0dd"
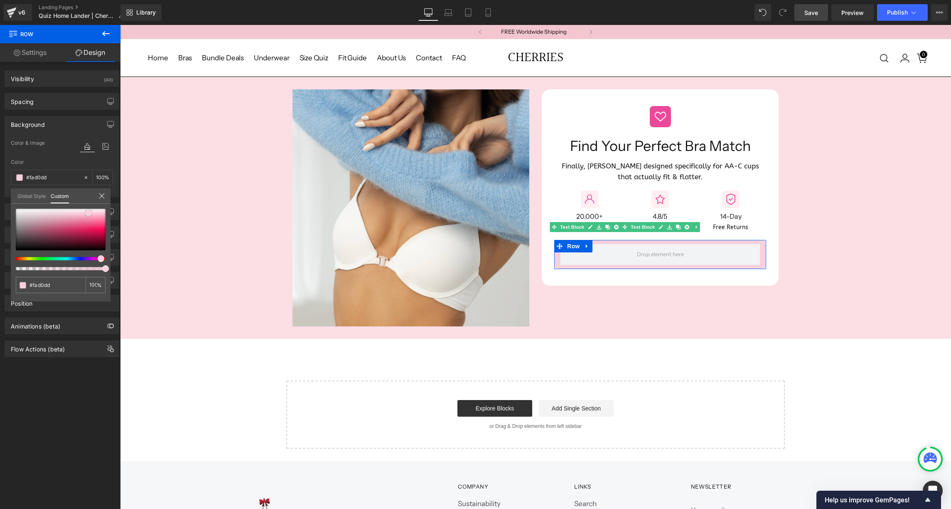
type input "#fad5e1"
type input "#fadae4"
type input "#fadbe3"
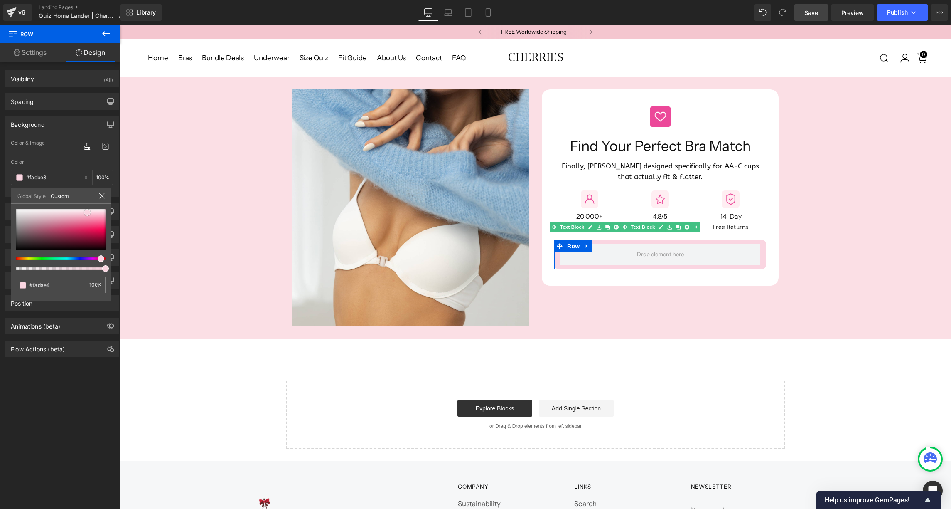
type input "#fadbe3"
type input "#fadbe2"
type input "#fae0e6"
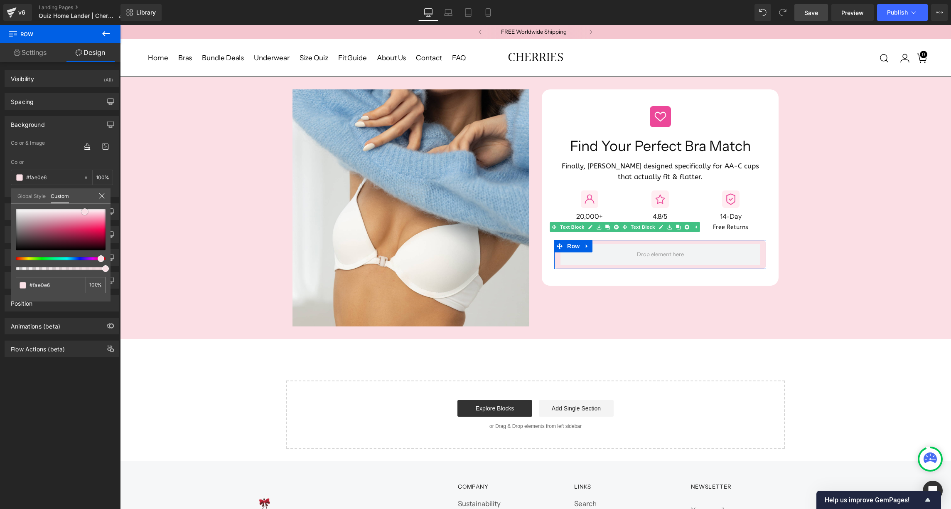
type input "#fbe4e9"
type input "#fbe8ec"
type input "#fbe9ed"
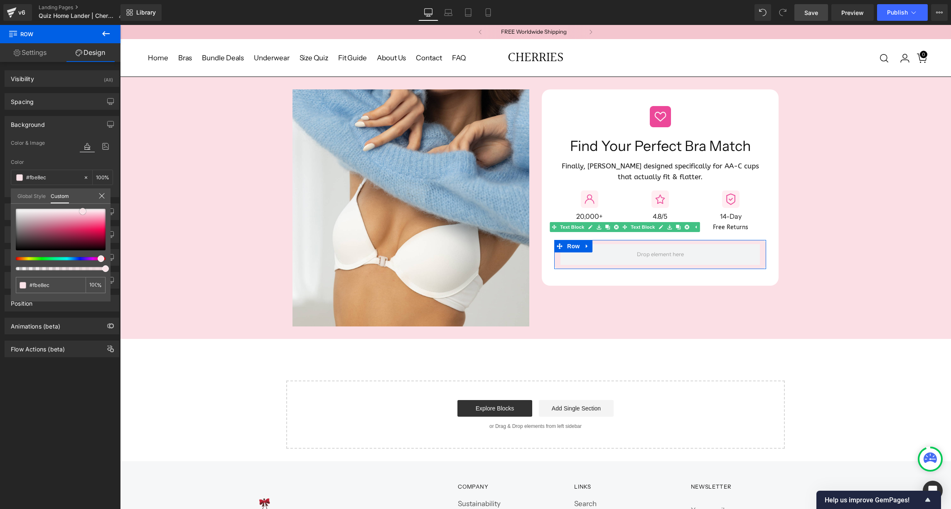
type input "#fbe9ed"
type input "#faeaed"
type input "#fbeef0"
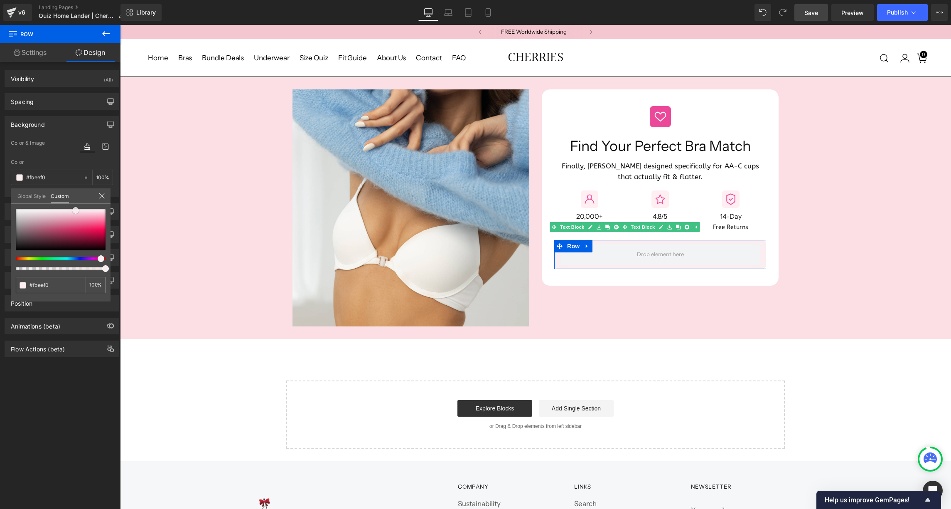
type input "#fcf2f3"
type input "#fdf6f7"
type input "#fefafb"
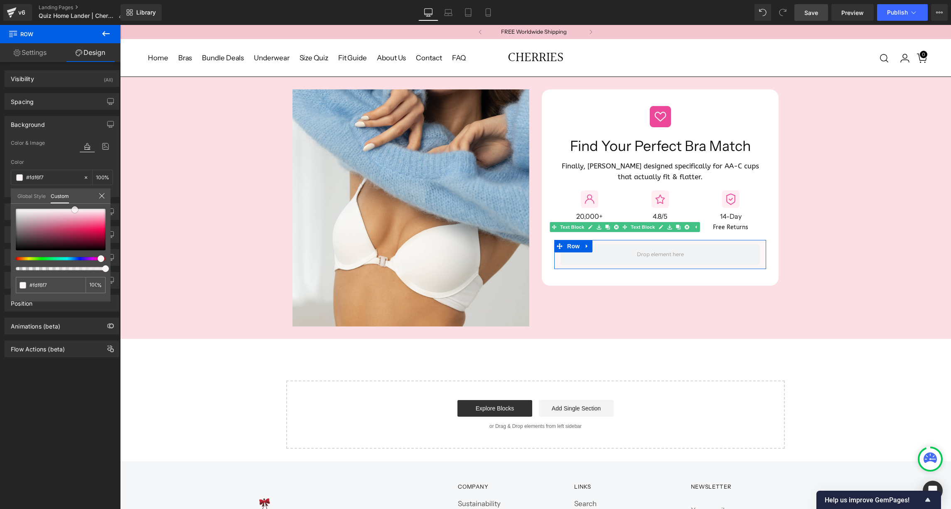
type input "#fefafb"
type input "#fdf6f8"
drag, startPoint x: 89, startPoint y: 212, endPoint x: 74, endPoint y: 208, distance: 15.4
click at [74, 208] on span at bounding box center [76, 209] width 7 height 7
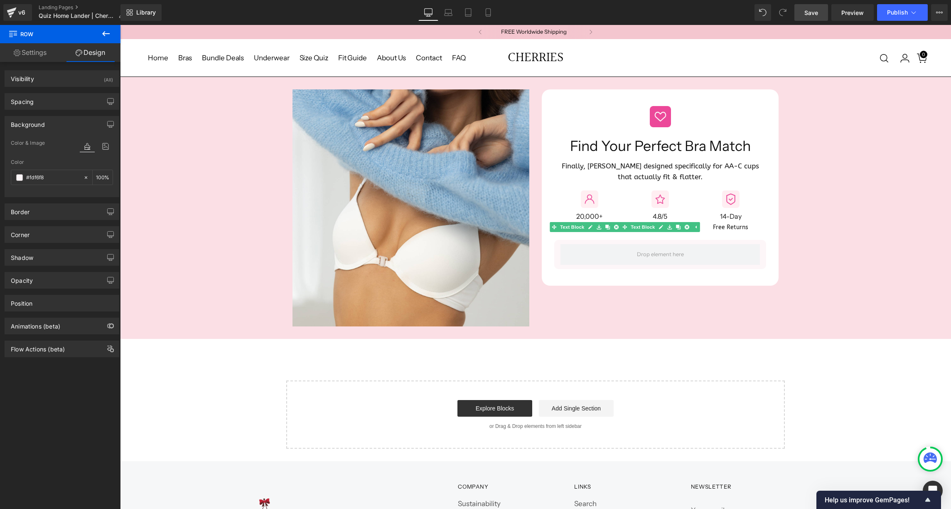
click at [606, 285] on body "FREE Worldwide Shipping Buy 1, Get 1 FREE Buy 1, Get 1 FREE Buy 1, Get 1 FREE B…" at bounding box center [535, 399] width 831 height 748
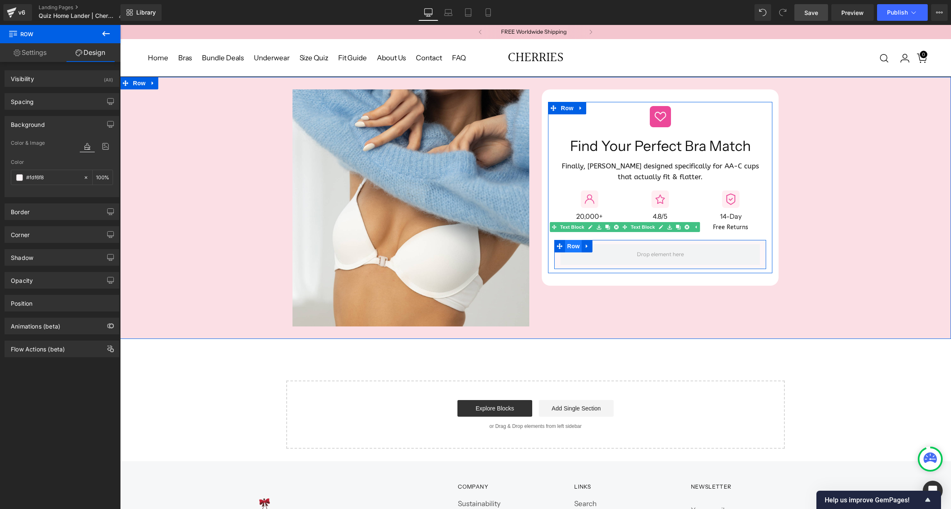
click at [569, 240] on span "Row" at bounding box center [573, 246] width 17 height 12
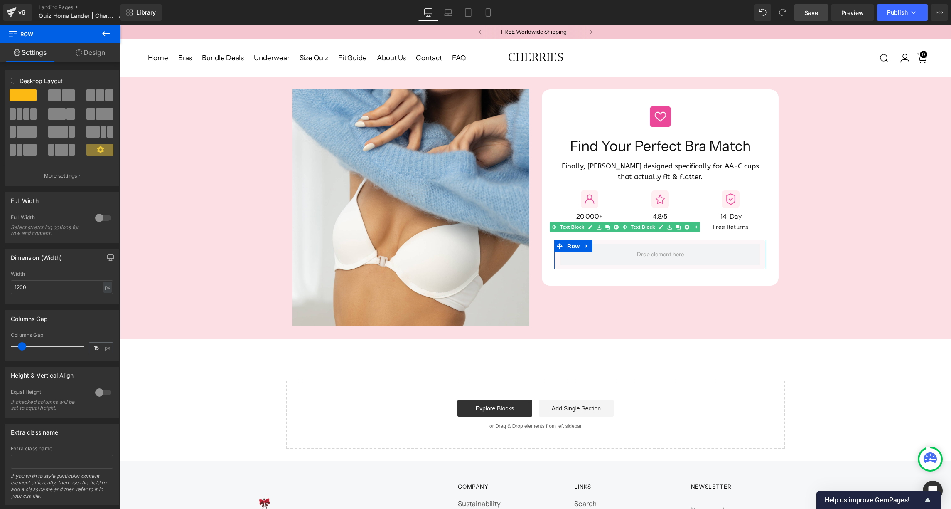
click at [89, 57] on link "Design" at bounding box center [90, 52] width 60 height 19
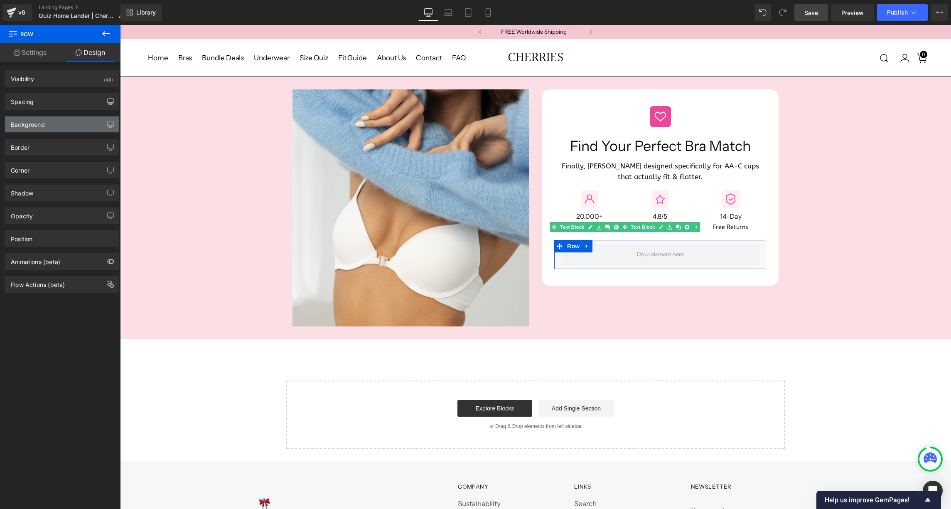
click at [55, 122] on div "Background" at bounding box center [62, 124] width 114 height 16
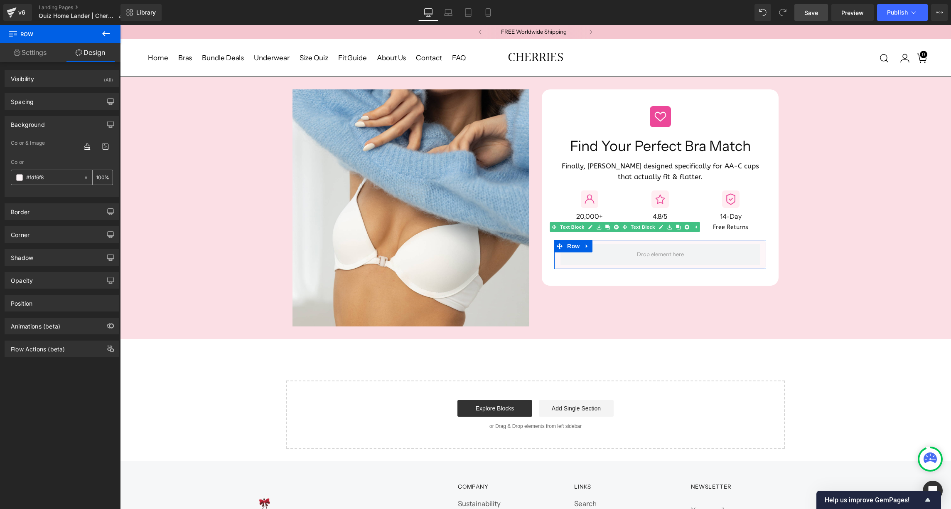
click at [31, 177] on input "#fdf6f8" at bounding box center [52, 177] width 53 height 9
type input "#"
type input "0"
paste input "#FFEFF2"
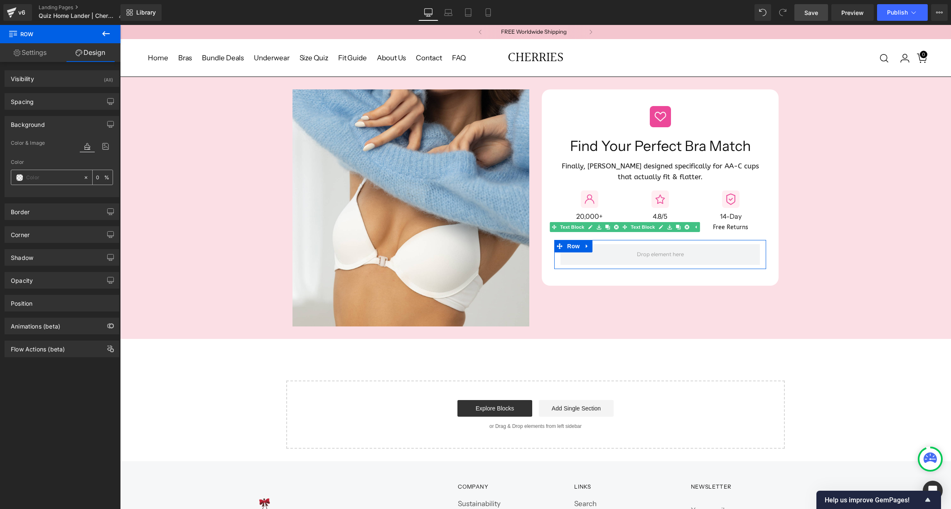
type input "#FFEFF2"
type input "100"
type input "#ffeff2"
click at [47, 161] on div "Color" at bounding box center [62, 162] width 102 height 6
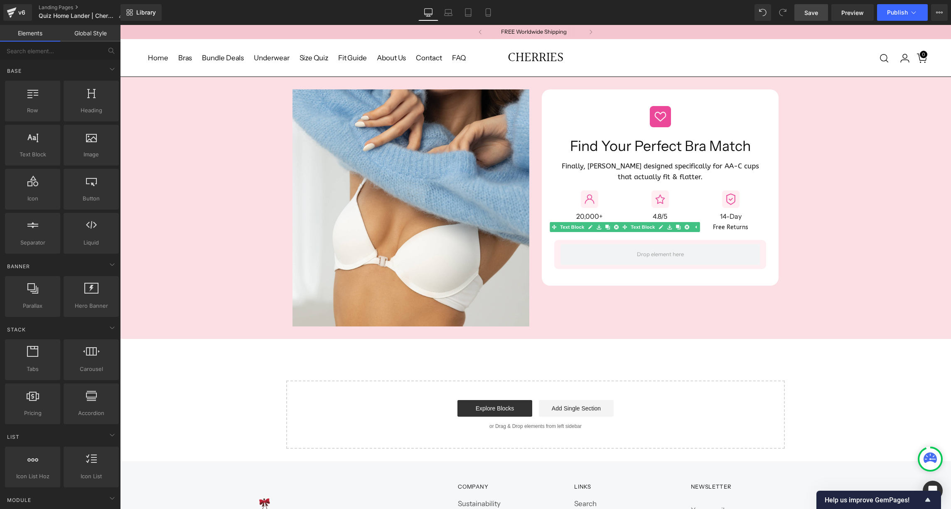
click at [489, 355] on div "Image Image Find Your Perfect Bra Match Heading Finally, bras designed specific…" at bounding box center [535, 262] width 831 height 371
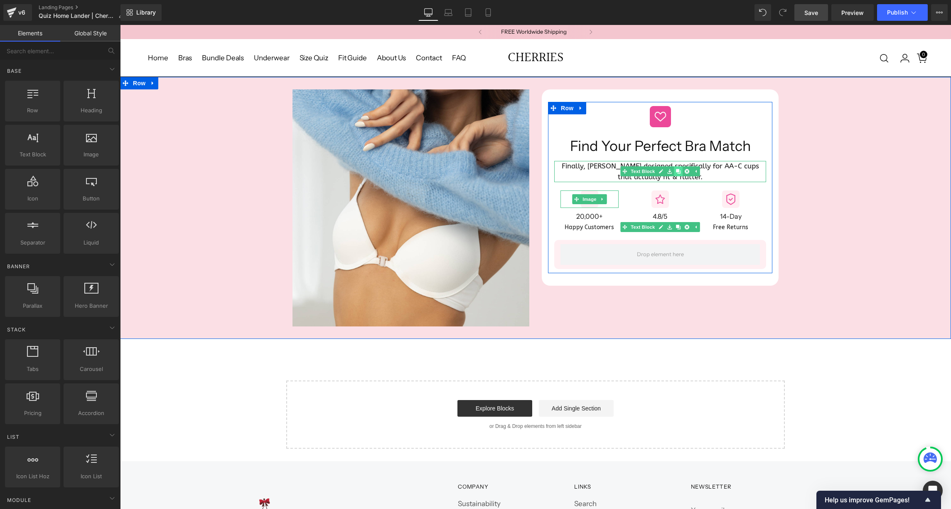
click at [679, 167] on link at bounding box center [678, 171] width 9 height 10
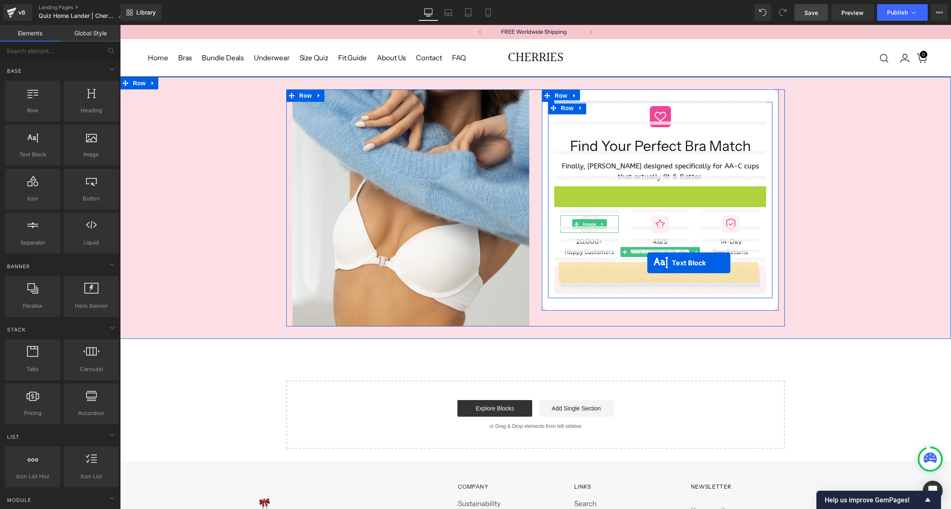
drag, startPoint x: 635, startPoint y: 190, endPoint x: 647, endPoint y: 267, distance: 77.5
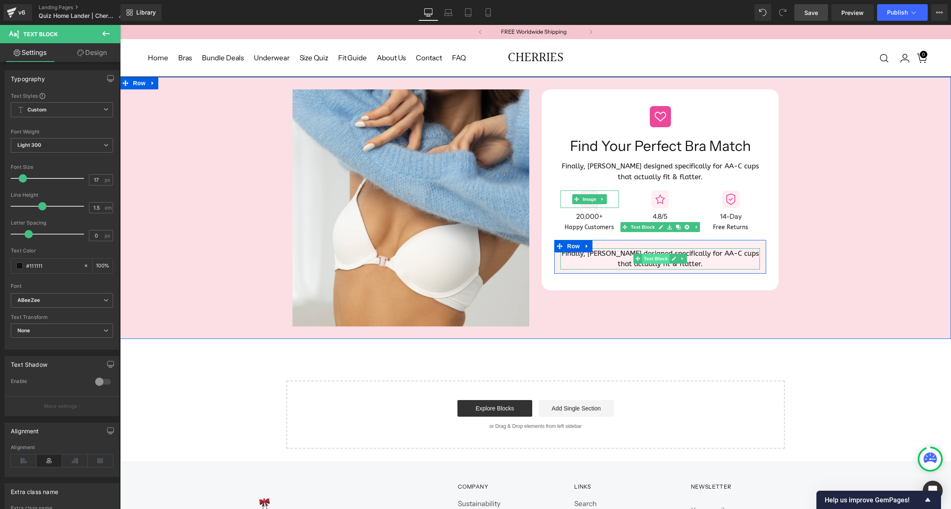
click at [649, 253] on span "Text Block" at bounding box center [655, 258] width 27 height 10
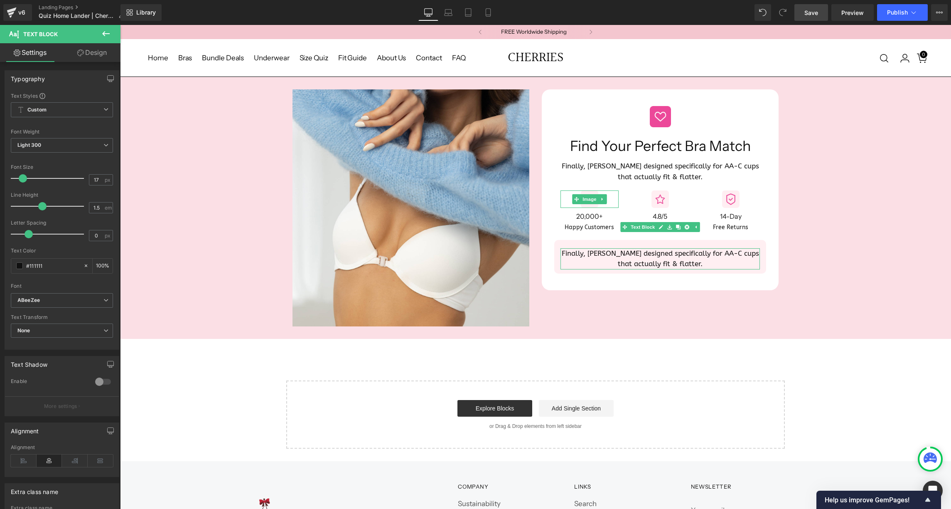
type input "16"
click at [22, 179] on span at bounding box center [22, 178] width 8 height 8
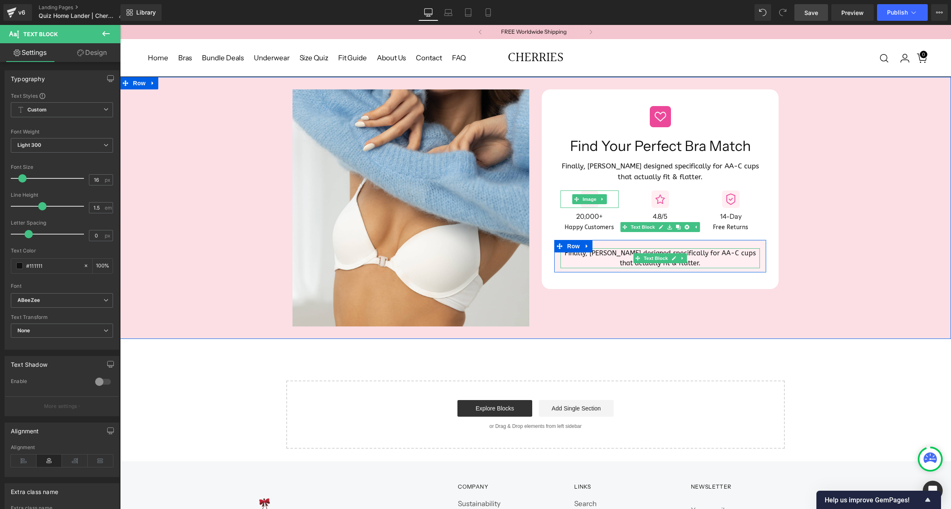
click at [625, 248] on p "Finally, [PERSON_NAME] designed specifically for AA-C cups that actually fit & …" at bounding box center [659, 258] width 199 height 20
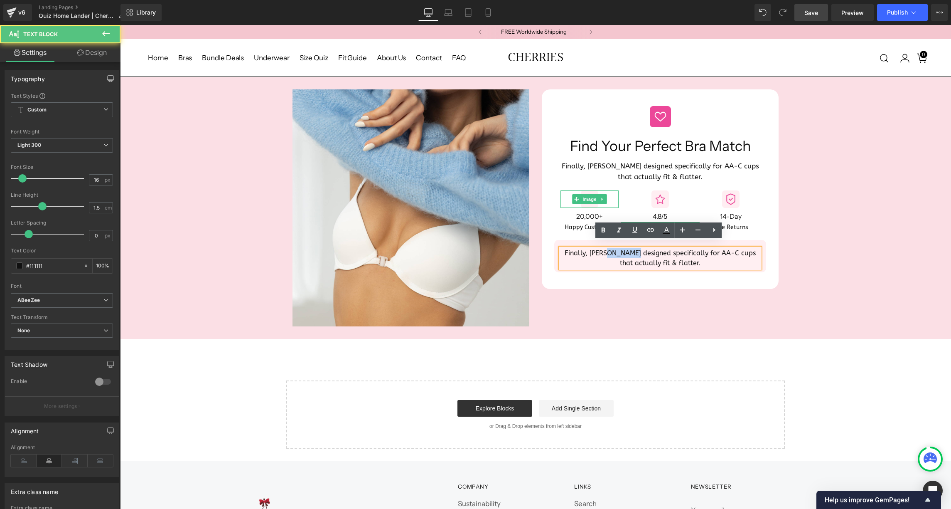
click at [625, 248] on p "Finally, [PERSON_NAME] designed specifically for AA-C cups that actually fit & …" at bounding box center [659, 258] width 199 height 20
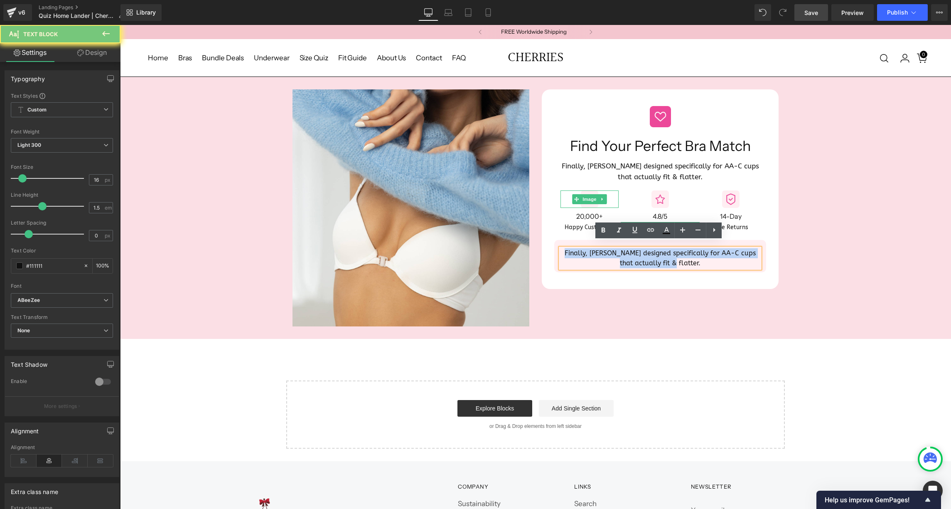
click at [625, 248] on p "Finally, [PERSON_NAME] designed specifically for AA-C cups that actually fit & …" at bounding box center [659, 258] width 199 height 20
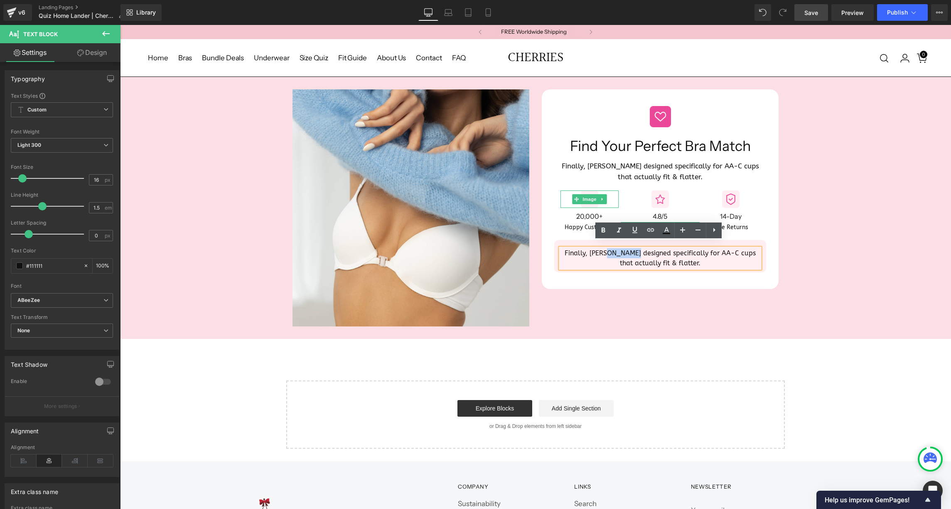
click at [625, 248] on p "Finally, [PERSON_NAME] designed specifically for AA-C cups that actually fit & …" at bounding box center [659, 258] width 199 height 20
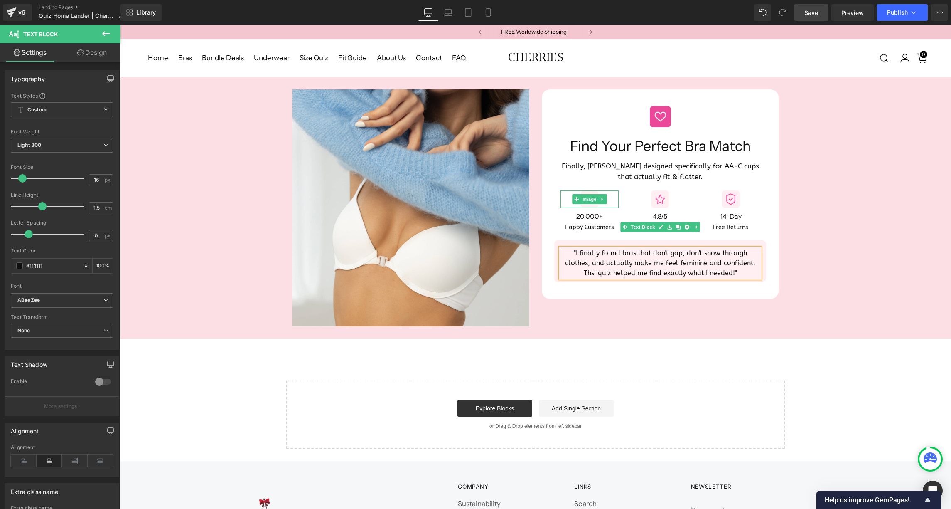
click at [596, 307] on div "Image Image Find Your Perfect Bra Match Heading Finally, bras designed specific…" at bounding box center [535, 207] width 499 height 237
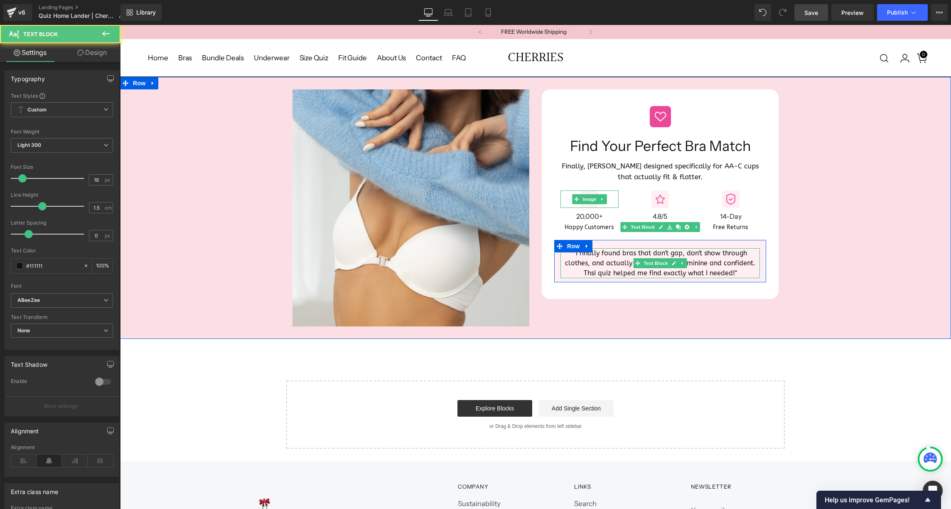
click at [593, 265] on p ""I finally found bras that don't gap, don't show through clothes, and actually …" at bounding box center [659, 263] width 199 height 30
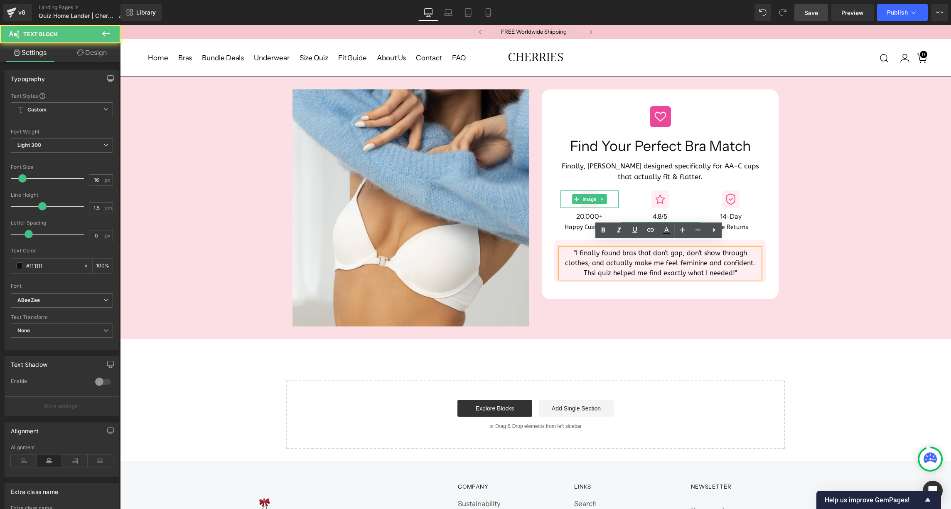
click at [595, 267] on p ""I finally found bras that don't gap, don't show through clothes, and actually …" at bounding box center [659, 263] width 199 height 30
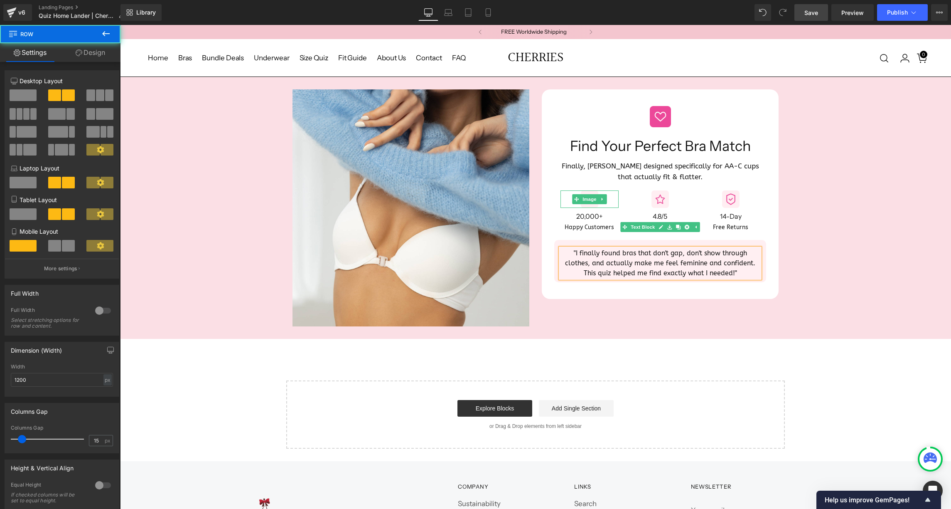
click at [582, 307] on div "Image Image Find Your Perfect Bra Match Heading Finally, bras designed specific…" at bounding box center [535, 207] width 499 height 237
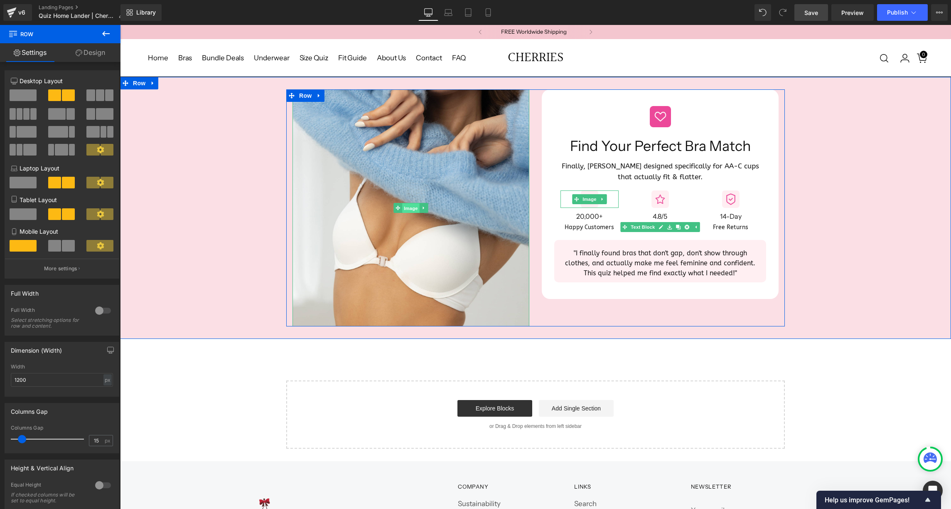
click at [408, 206] on span "Image" at bounding box center [410, 208] width 17 height 10
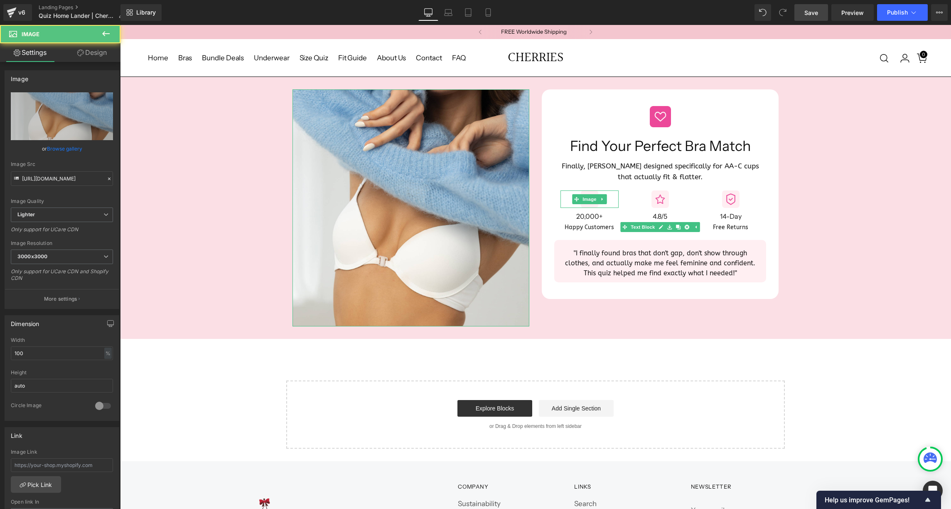
click at [95, 50] on link "Design" at bounding box center [92, 52] width 60 height 19
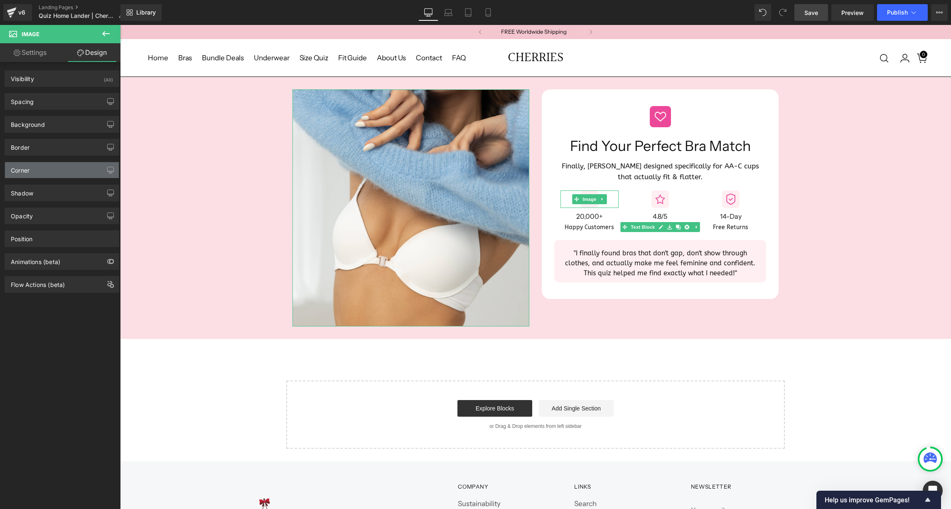
click at [54, 170] on div "Corner" at bounding box center [62, 170] width 114 height 16
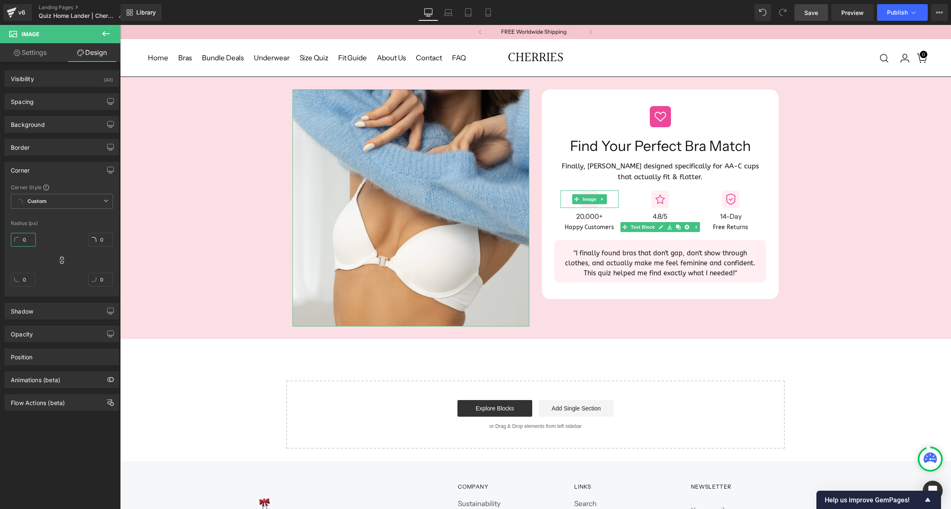
click at [22, 238] on input "0" at bounding box center [23, 240] width 25 height 14
type input "20"
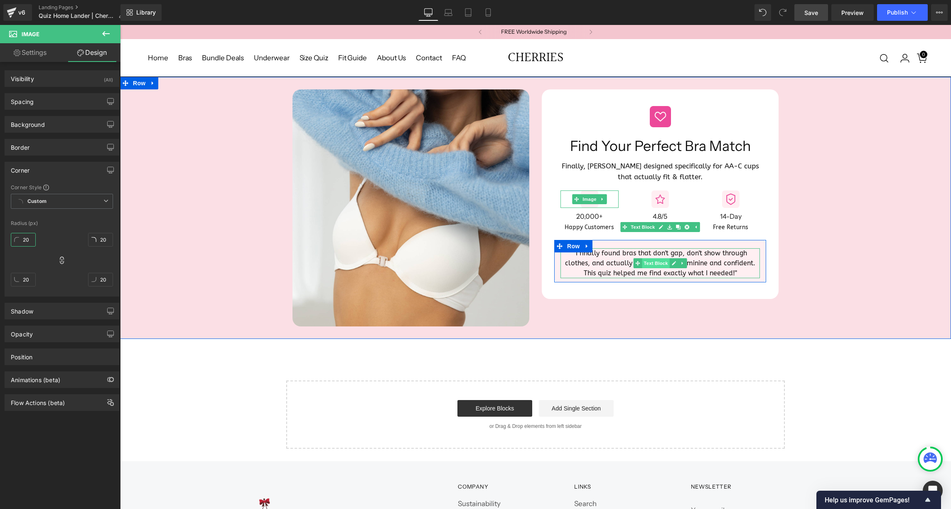
click at [649, 258] on span "Text Block" at bounding box center [655, 263] width 27 height 10
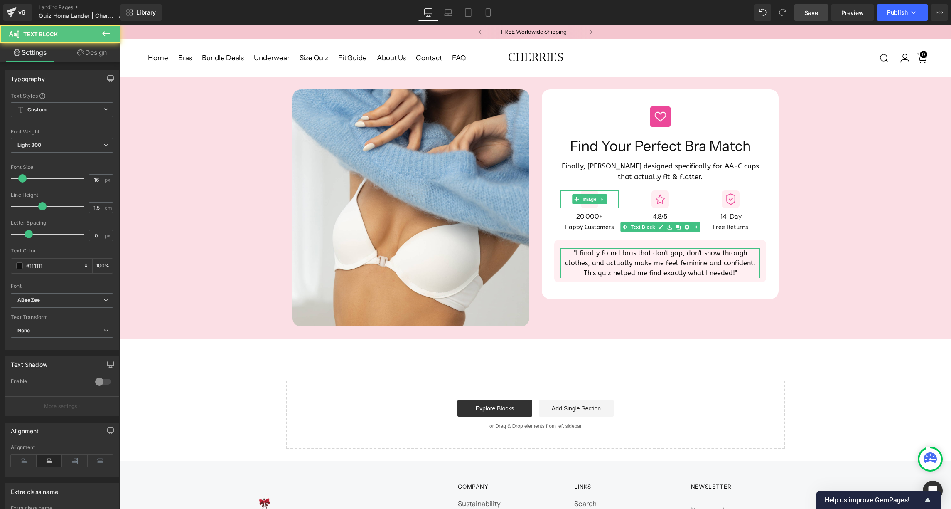
click at [93, 50] on link "Design" at bounding box center [92, 52] width 60 height 19
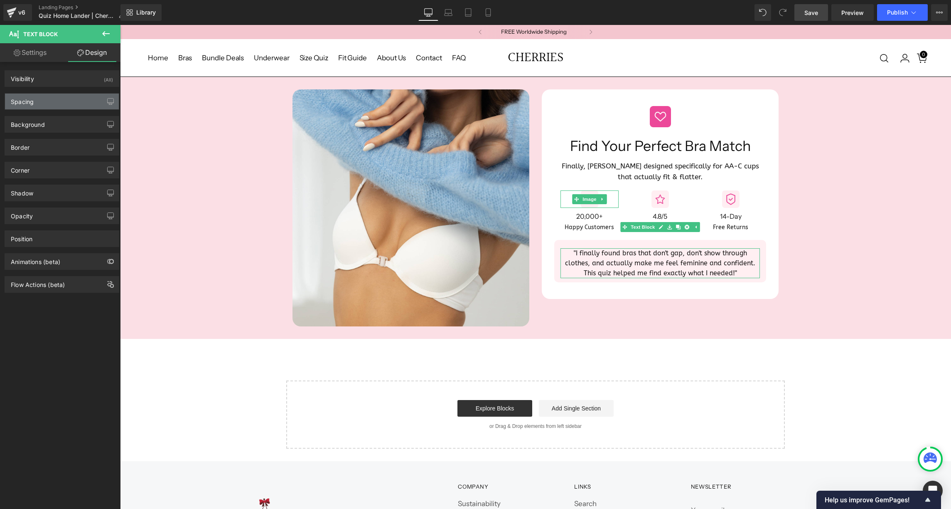
click at [56, 102] on div "Spacing" at bounding box center [62, 101] width 114 height 16
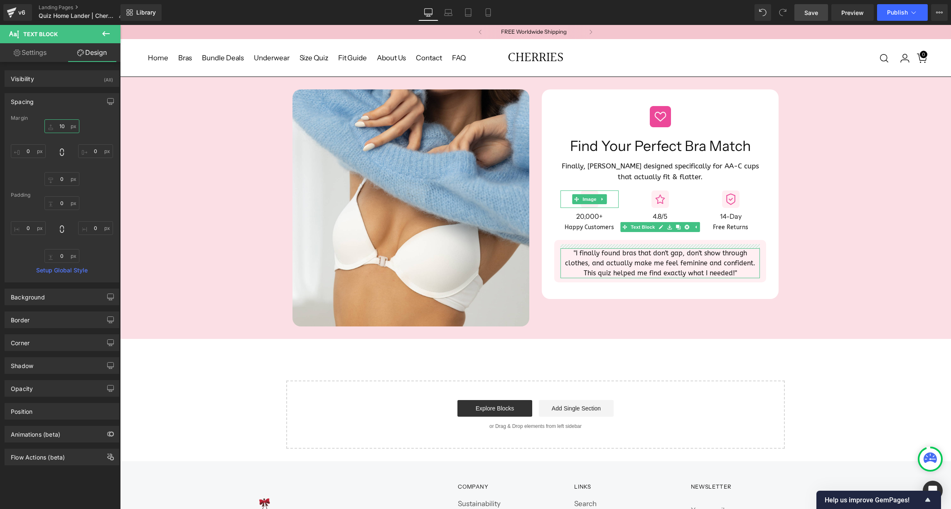
click at [60, 126] on input "10" at bounding box center [61, 126] width 35 height 14
type input "0"
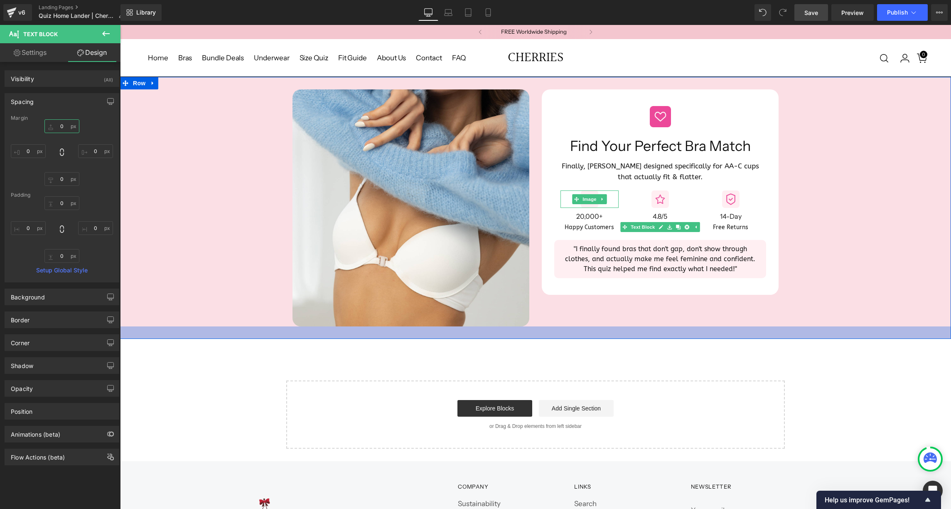
click at [602, 327] on div at bounding box center [535, 332] width 831 height 12
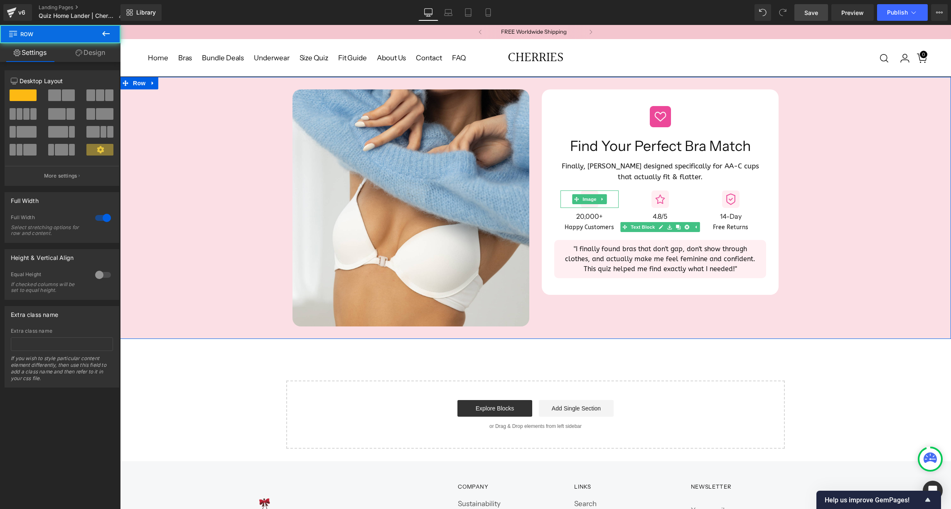
click at [797, 125] on div "Image Image Find Your Perfect Bra Match Heading Finally, bras designed specific…" at bounding box center [535, 207] width 831 height 237
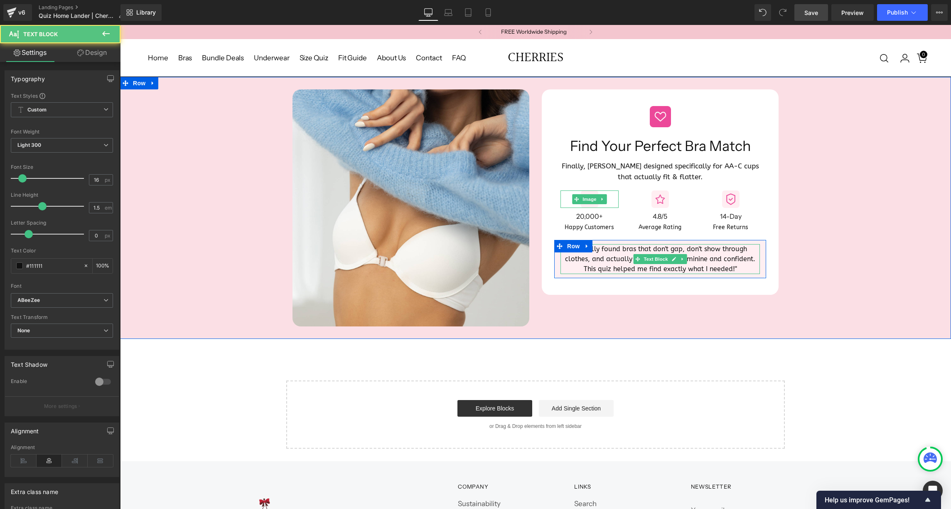
click at [634, 246] on p ""I finally found bras that don't gap, don't show through clothes, and actually …" at bounding box center [659, 259] width 199 height 30
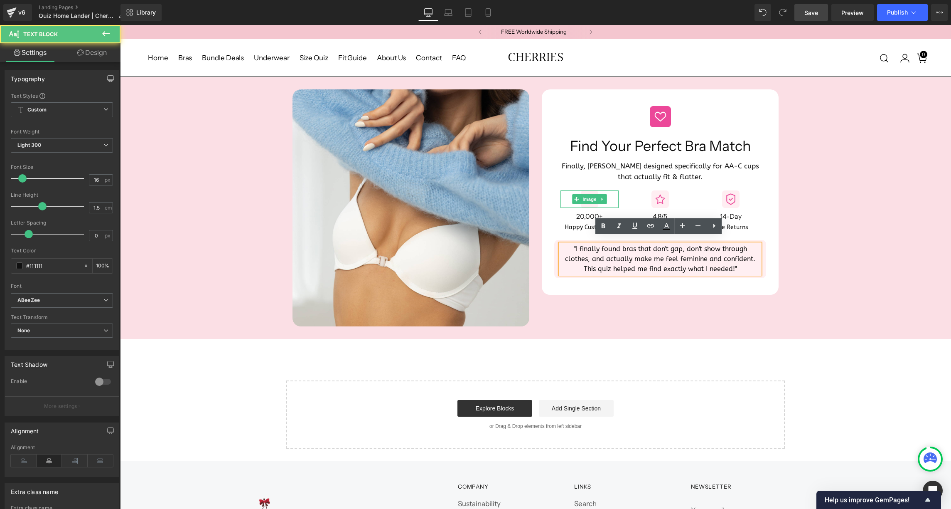
click at [649, 293] on div "Image Image Find Your Perfect Bra Match Heading Finally, bras designed specific…" at bounding box center [535, 207] width 499 height 237
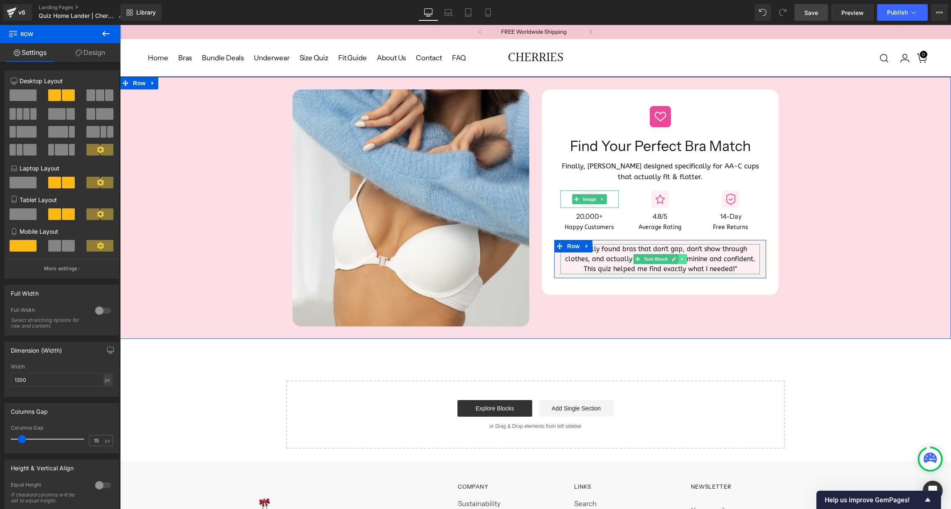
click at [683, 254] on link at bounding box center [682, 259] width 9 height 10
click at [678, 255] on link at bounding box center [678, 259] width 9 height 10
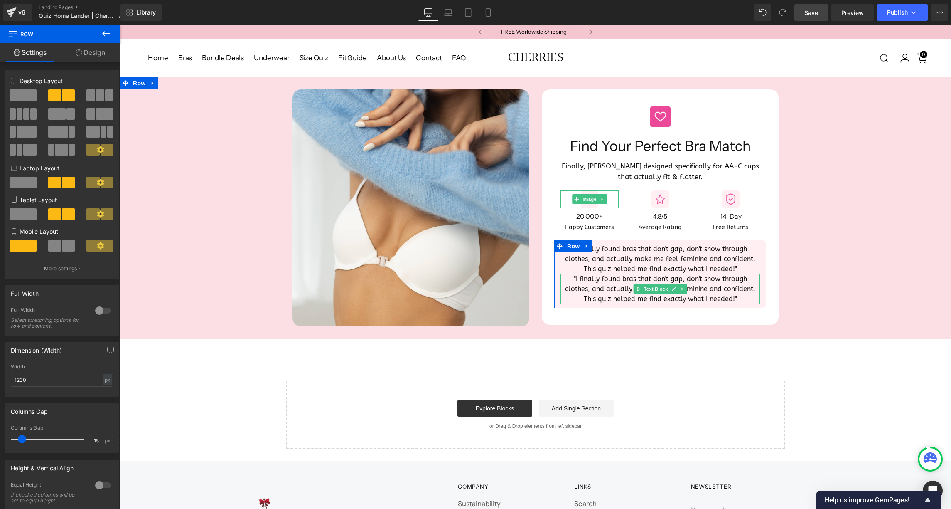
click at [624, 280] on p ""I finally found bras that don't gap, don't show through clothes, and actually …" at bounding box center [659, 289] width 199 height 30
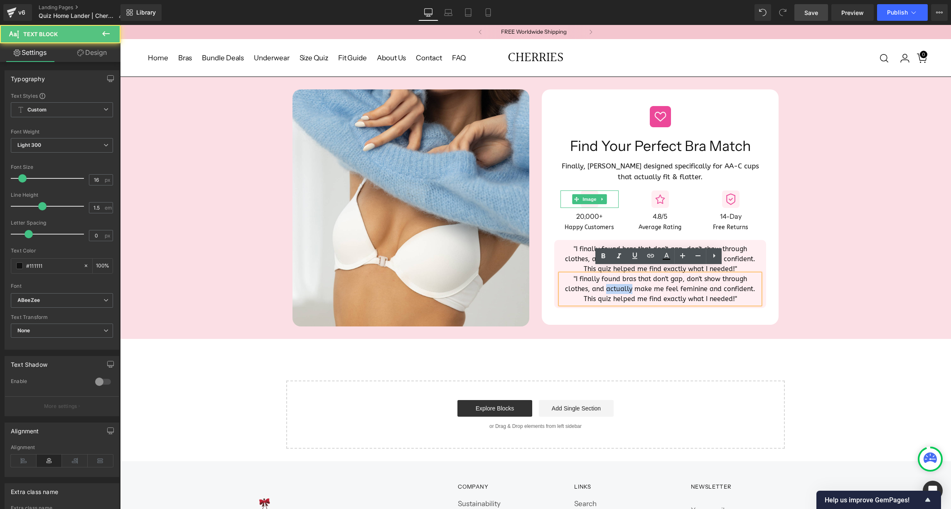
click at [624, 280] on p ""I finally found bras that don't gap, don't show through clothes, and actually …" at bounding box center [659, 289] width 199 height 30
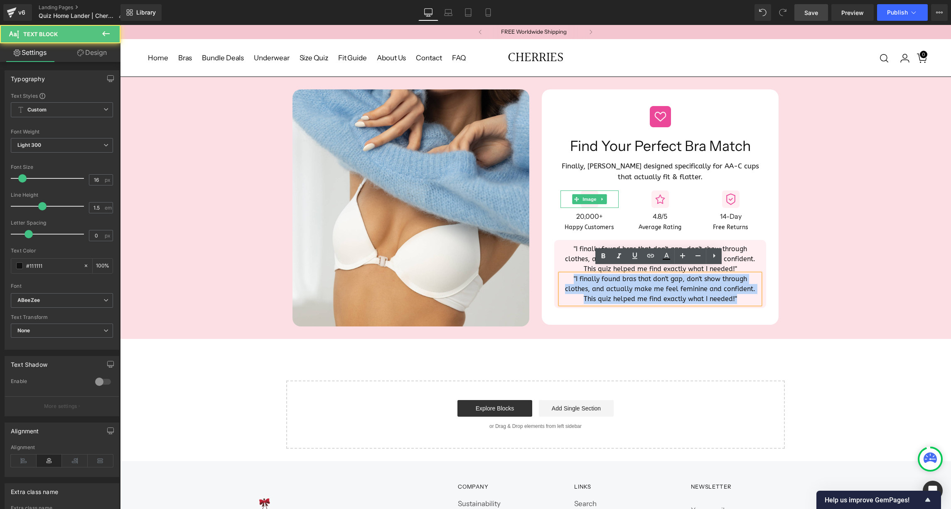
click at [624, 280] on p ""I finally found bras that don't gap, don't show through clothes, and actually …" at bounding box center [659, 289] width 199 height 30
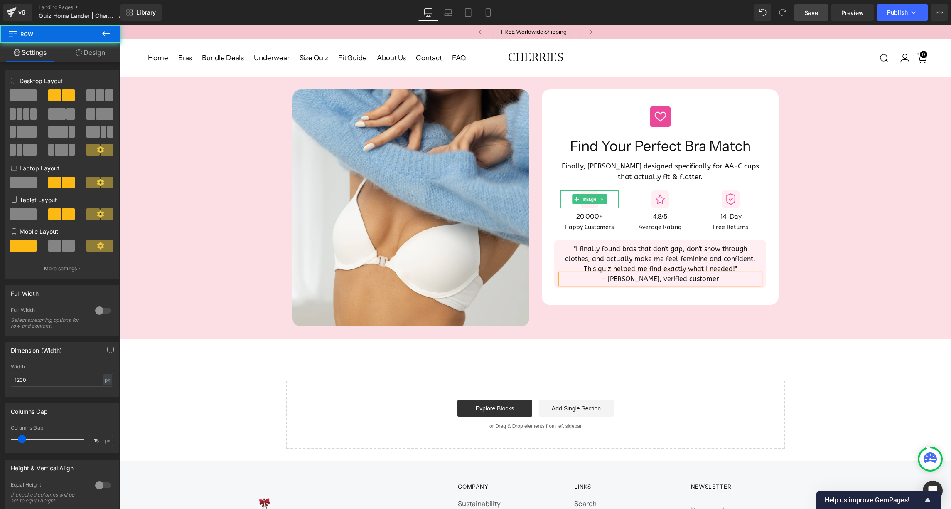
drag, startPoint x: 644, startPoint y: 314, endPoint x: 661, endPoint y: 275, distance: 41.9
click at [644, 314] on div "Image Image Find Your Perfect Bra Match Heading Finally, bras designed specific…" at bounding box center [535, 207] width 499 height 237
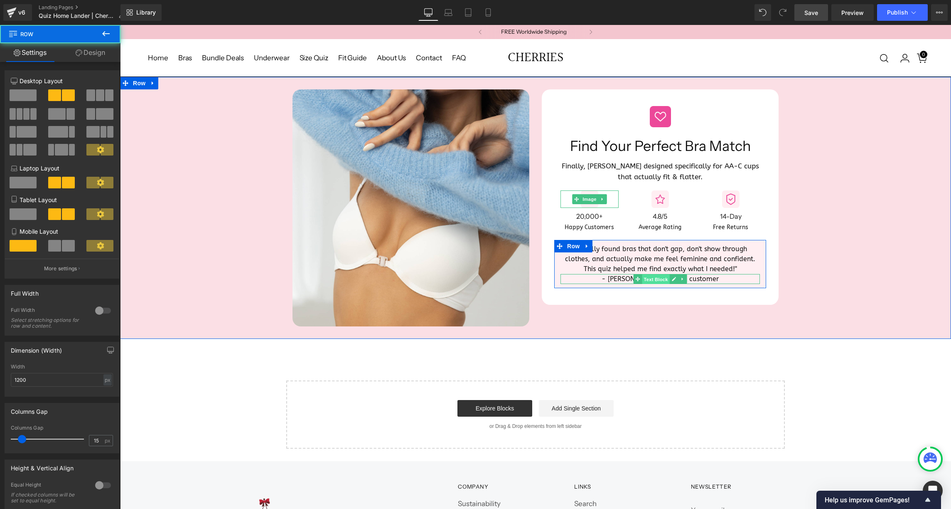
click at [656, 274] on span "Text Block" at bounding box center [655, 279] width 27 height 10
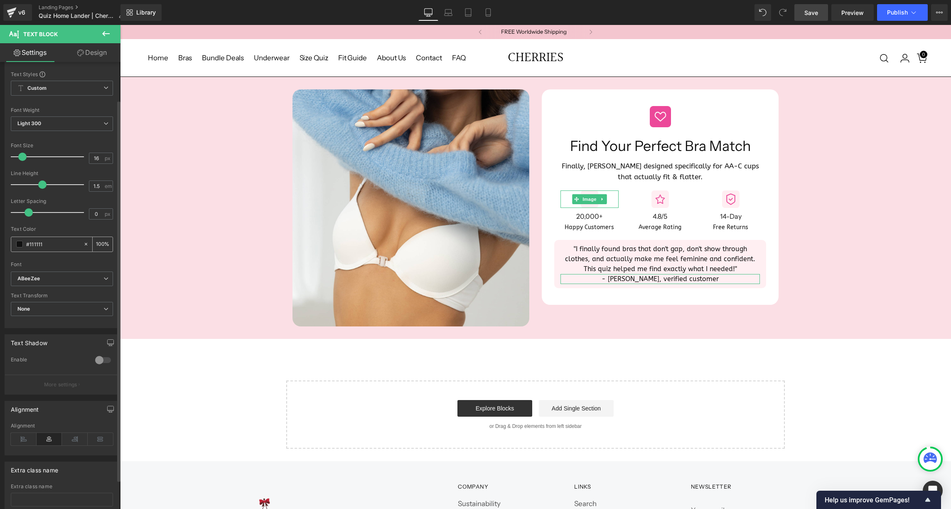
scroll to position [4, 0]
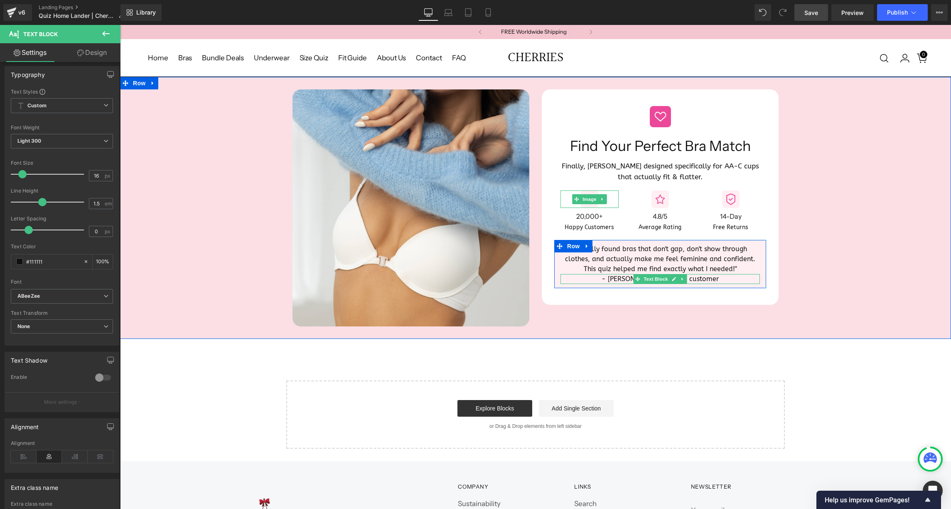
click at [625, 274] on p "- [PERSON_NAME], verified customer" at bounding box center [659, 279] width 199 height 10
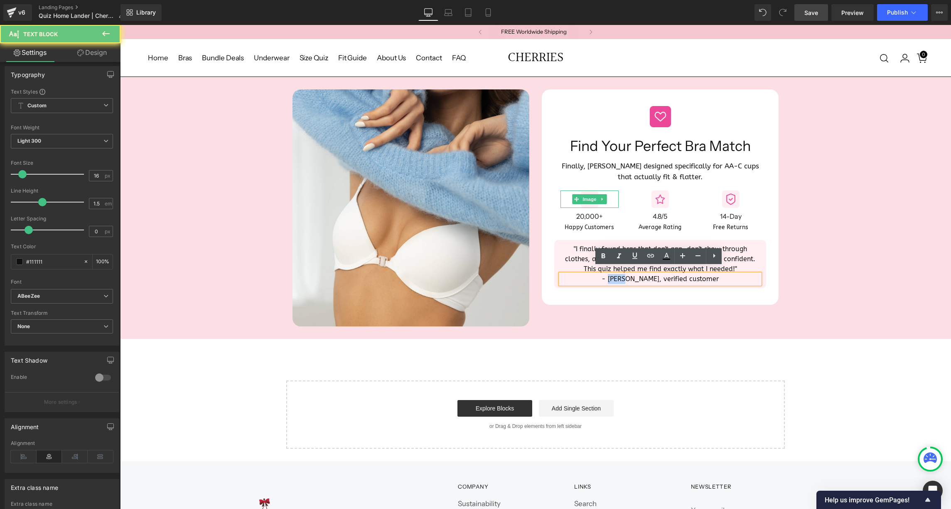
click at [625, 274] on p "- [PERSON_NAME], verified customer" at bounding box center [659, 279] width 199 height 10
click at [602, 255] on icon at bounding box center [604, 255] width 4 height 5
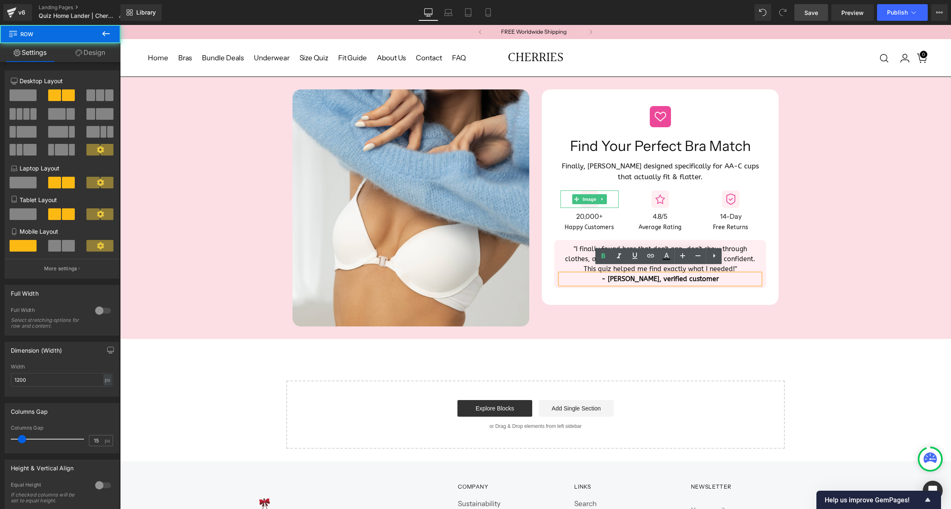
drag, startPoint x: 611, startPoint y: 312, endPoint x: 615, endPoint y: 309, distance: 5.0
click at [612, 312] on div "Image Image Find Your Perfect Bra Match Heading Finally, bras designed specific…" at bounding box center [535, 207] width 499 height 237
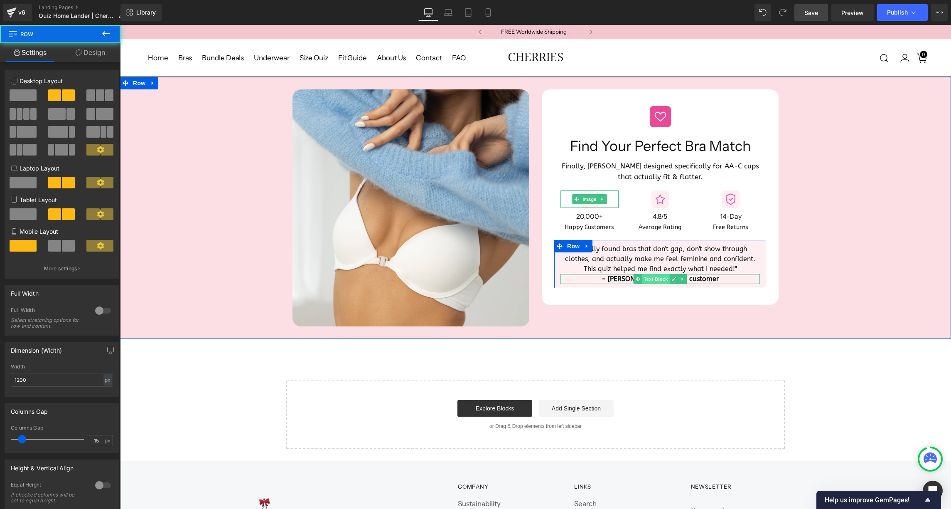
click at [650, 274] on span "Text Block" at bounding box center [655, 279] width 27 height 10
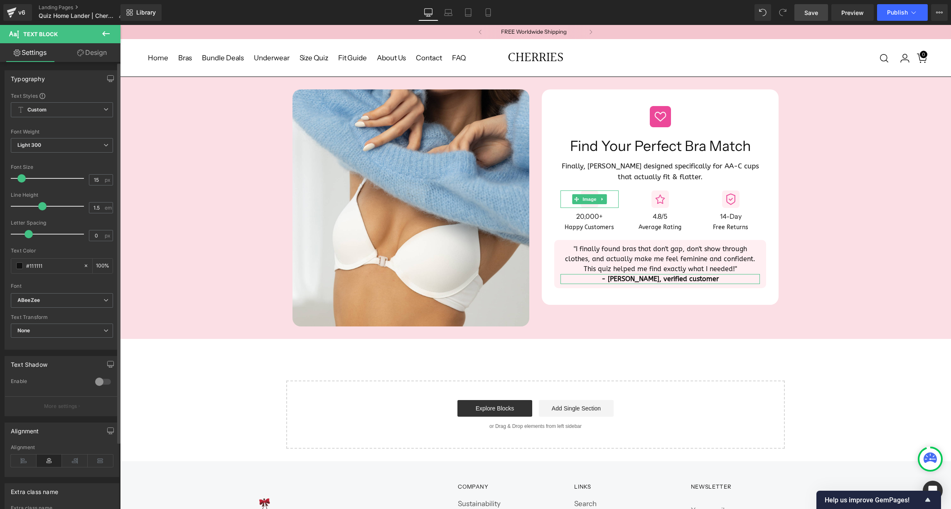
type input "14"
click at [20, 177] on span at bounding box center [21, 178] width 8 height 8
click at [93, 58] on link "Design" at bounding box center [92, 52] width 60 height 19
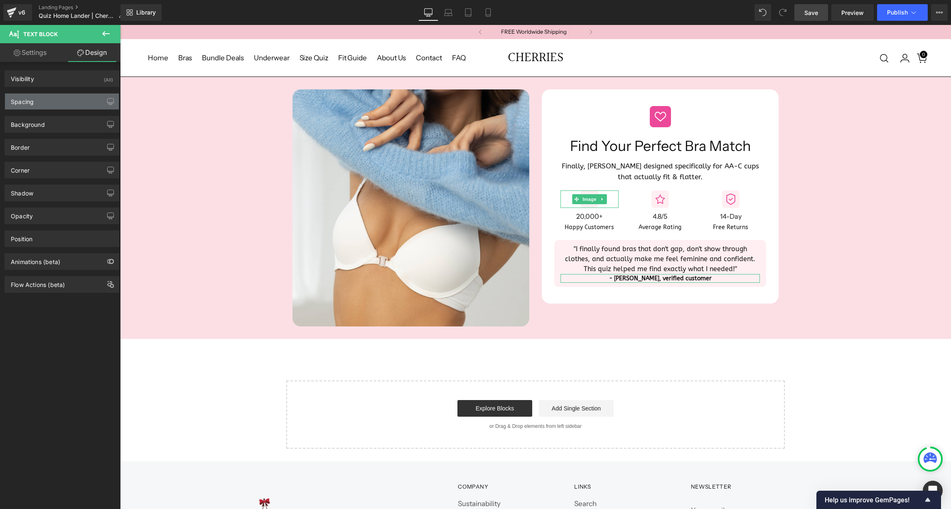
click at [42, 105] on div "Spacing" at bounding box center [62, 101] width 114 height 16
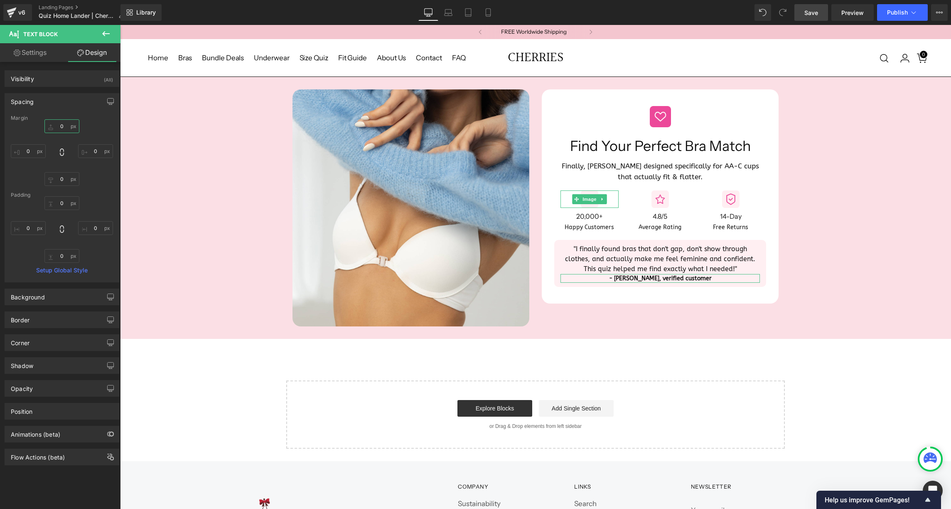
click at [56, 128] on input "0" at bounding box center [61, 126] width 35 height 14
click at [452, 20] on link "Laptop" at bounding box center [448, 12] width 20 height 17
type input "10"
type input "0"
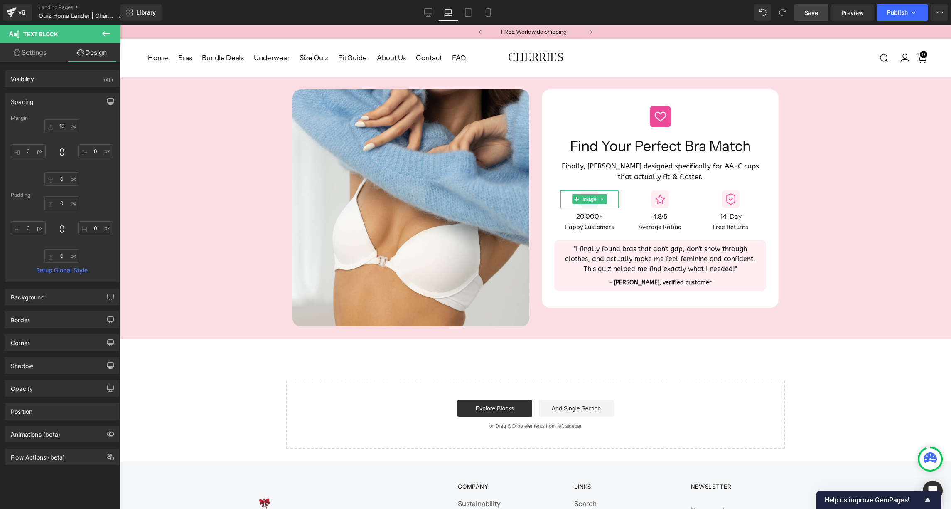
type input "0"
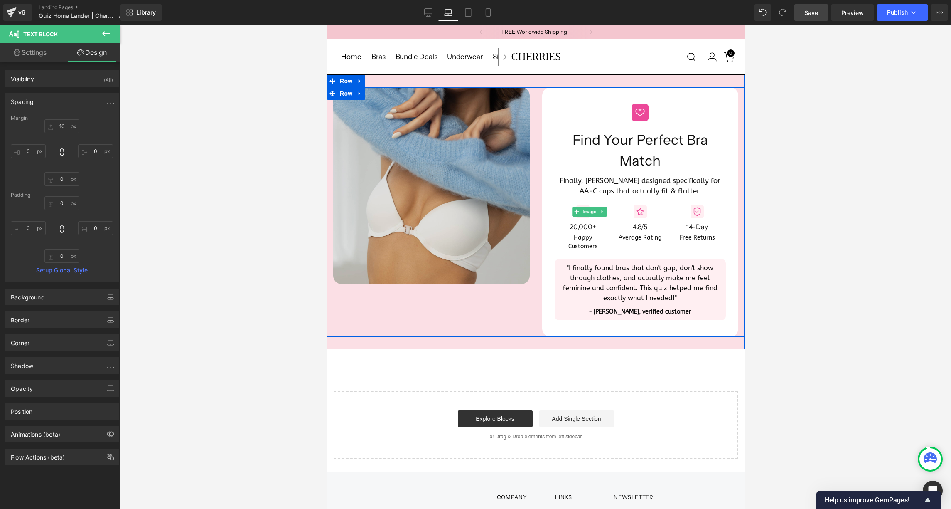
scroll to position [0, 0]
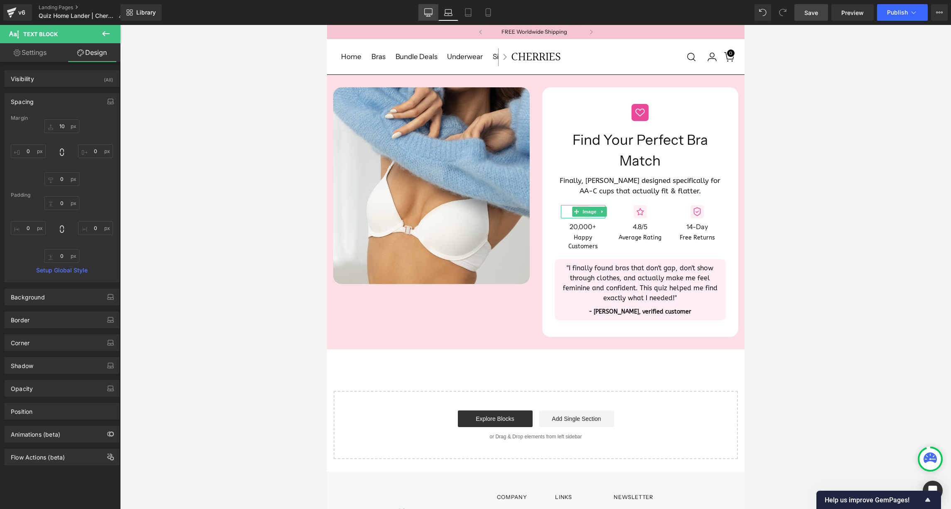
click at [427, 12] on icon at bounding box center [428, 12] width 8 height 8
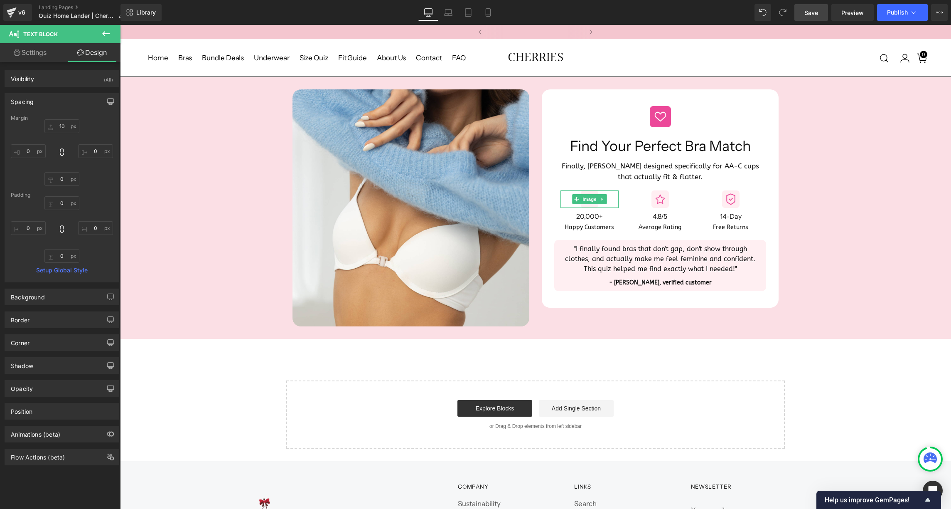
type input "10"
type input "0"
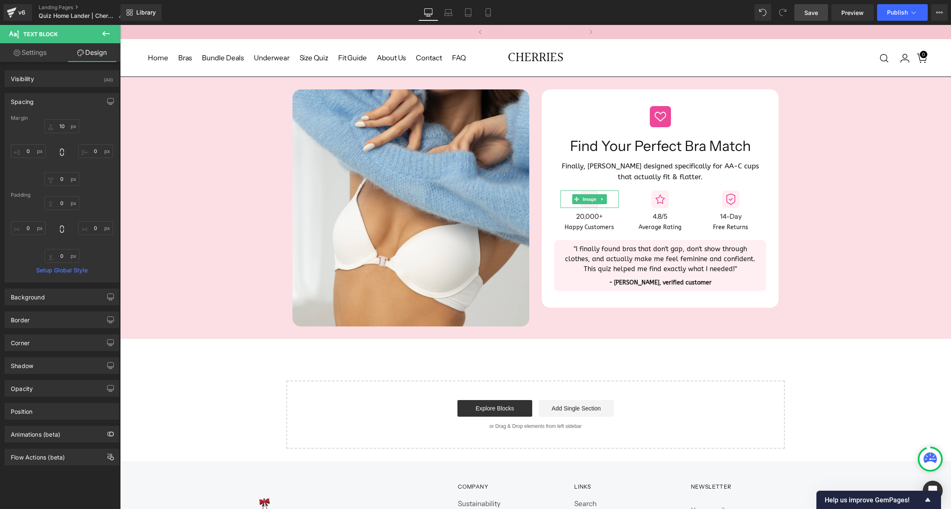
type input "0"
click at [38, 56] on link "Settings" at bounding box center [30, 52] width 60 height 19
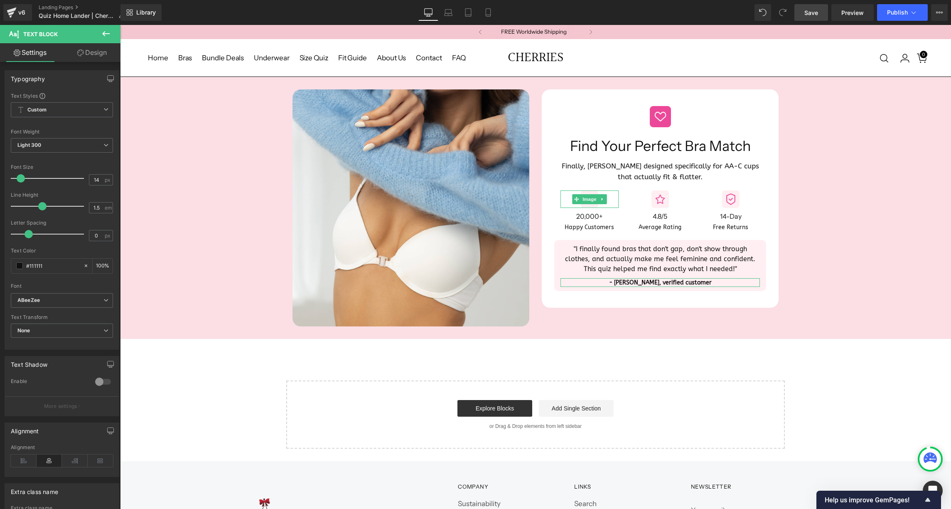
type input "100"
click at [64, 76] on div "Typography" at bounding box center [62, 79] width 114 height 16
click at [104, 31] on icon at bounding box center [106, 34] width 10 height 10
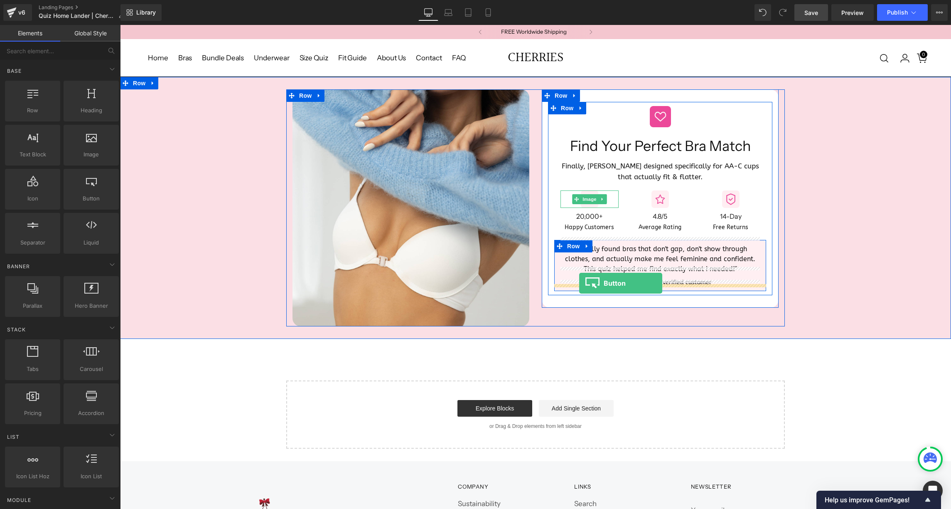
drag, startPoint x: 194, startPoint y: 222, endPoint x: 579, endPoint y: 283, distance: 390.0
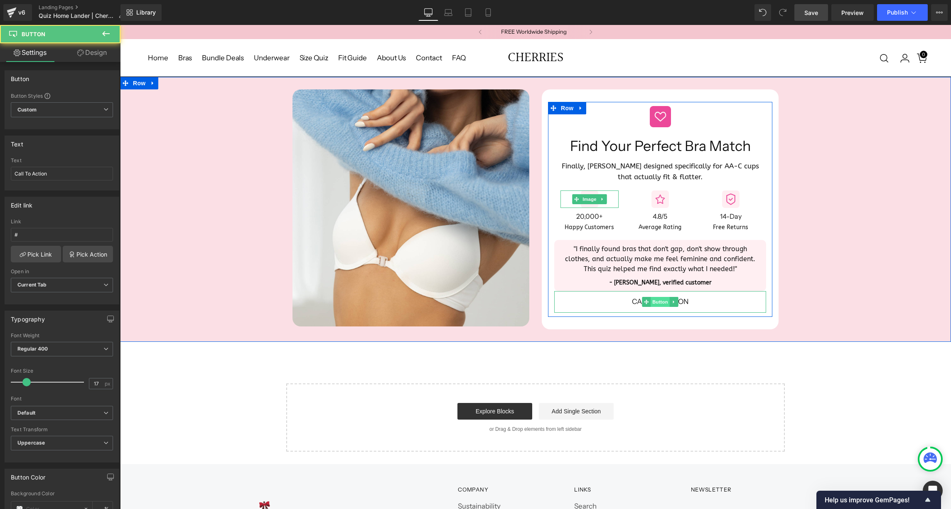
click at [659, 297] on span "Button" at bounding box center [660, 302] width 19 height 10
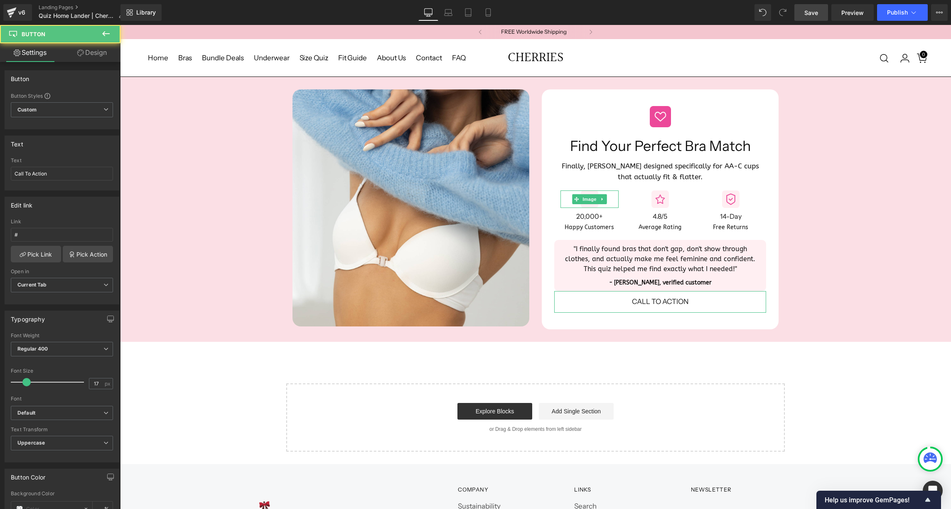
click at [80, 51] on icon at bounding box center [80, 52] width 7 height 7
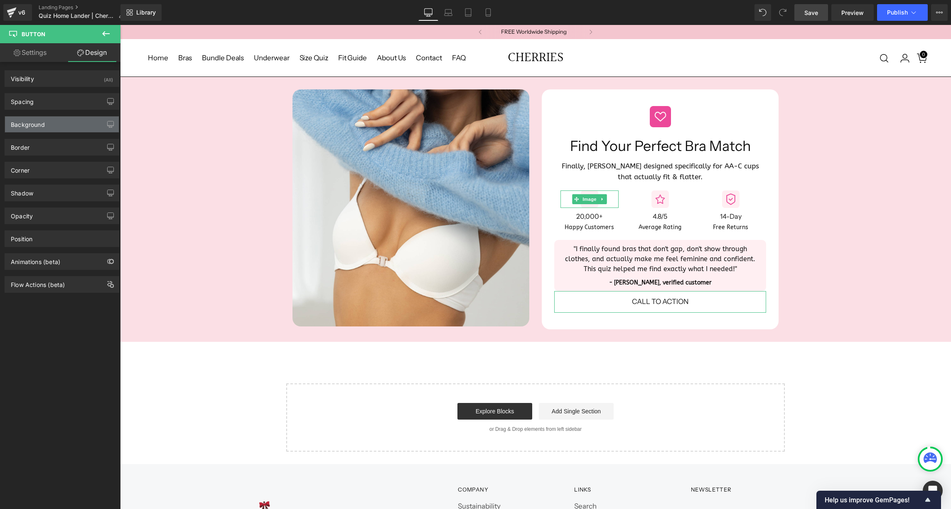
click at [42, 124] on div "Background" at bounding box center [28, 122] width 34 height 12
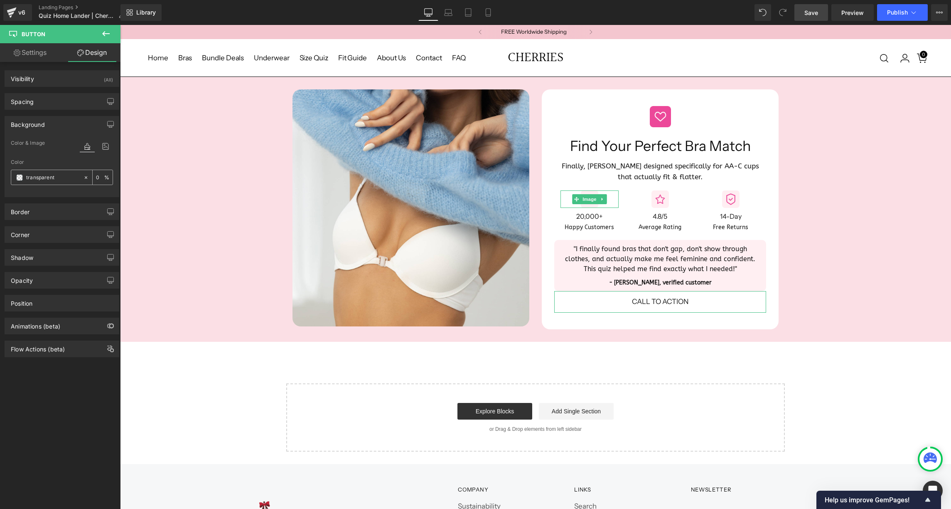
click at [18, 176] on span at bounding box center [19, 177] width 7 height 7
click at [641, 297] on body "FREE Worldwide Shipping Buy 1, Get 1 FREE Buy 1, Get 1 FREE Buy 1, Get 1 FREE B…" at bounding box center [535, 400] width 831 height 751
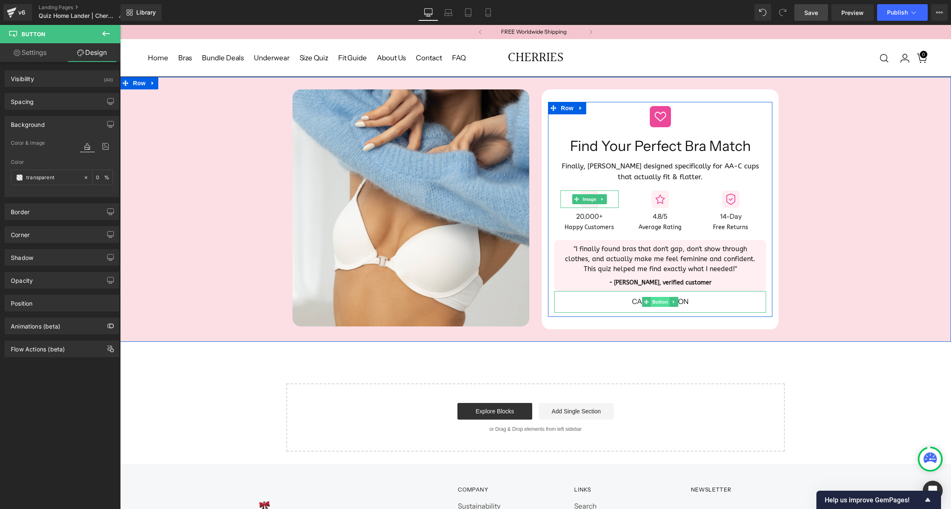
click at [654, 297] on span "Button" at bounding box center [660, 302] width 19 height 10
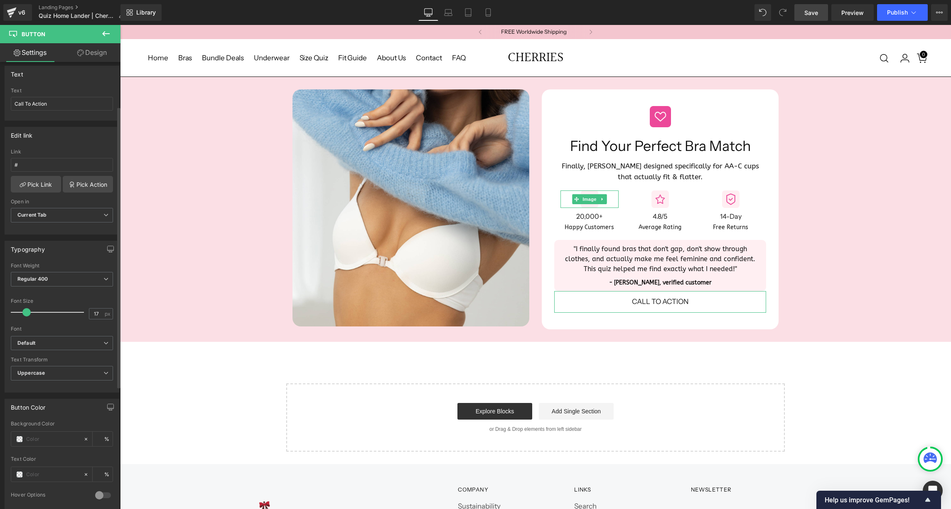
scroll to position [70, 0]
click at [42, 435] on input "text" at bounding box center [52, 438] width 53 height 9
paste input "#EC4899"
type input "#EC4899"
type input "100"
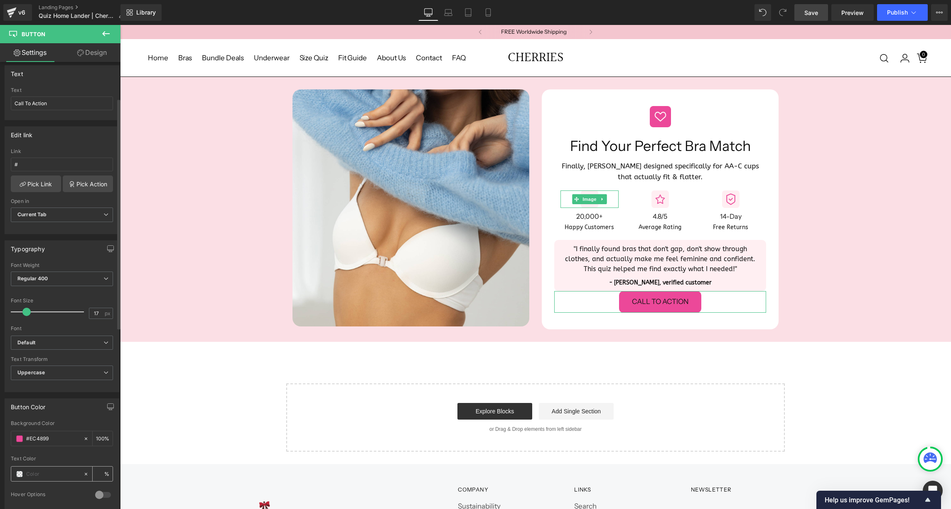
type input "#ec4899"
click at [20, 471] on span at bounding box center [19, 473] width 7 height 7
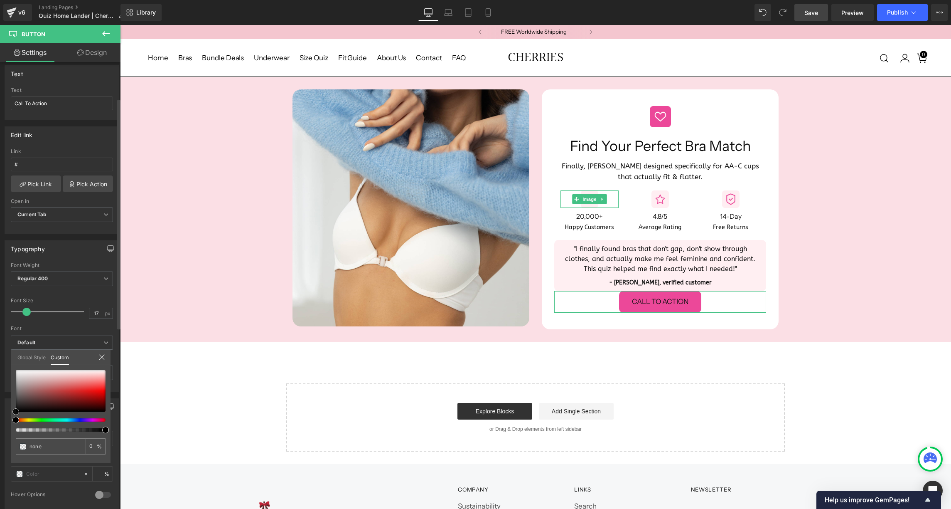
type input "#582c2c"
type input "100"
type input "#582c2c"
type input "100"
drag, startPoint x: 45, startPoint y: 401, endPoint x: 7, endPoint y: 351, distance: 62.5
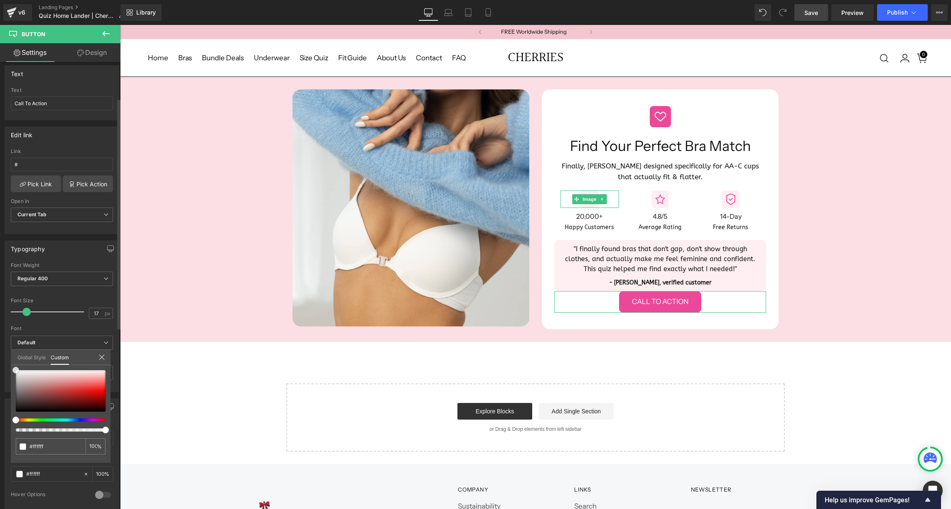
click at [7, 392] on div "Button Color rgba(236, 72, 153, 1) Background Color #ec4899 100 % rgba(255, 255…" at bounding box center [62, 451] width 124 height 118
click at [281, 356] on body "FREE Worldwide Shipping Buy 1, Get 1 FREE Buy 1, Get 1 FREE Buy 1, Get 1 FREE B…" at bounding box center [535, 400] width 831 height 751
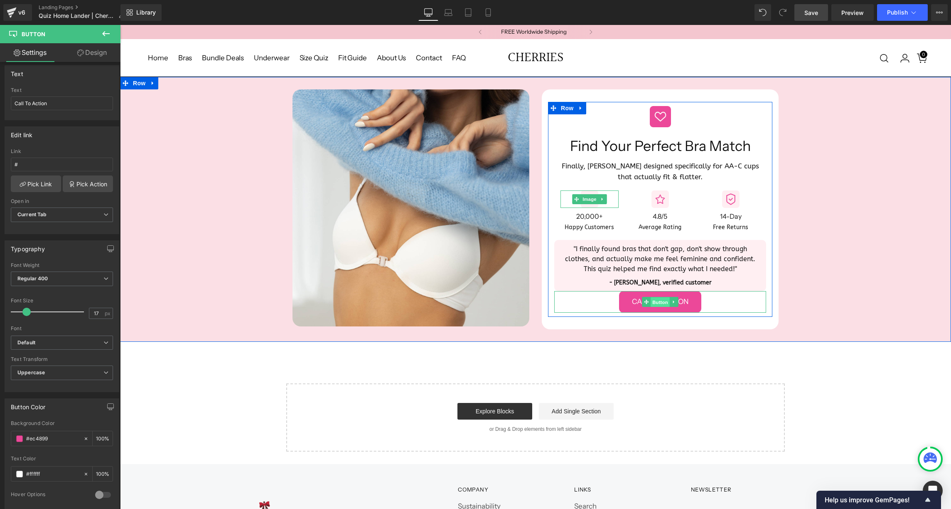
click at [655, 297] on span "Button" at bounding box center [660, 302] width 19 height 10
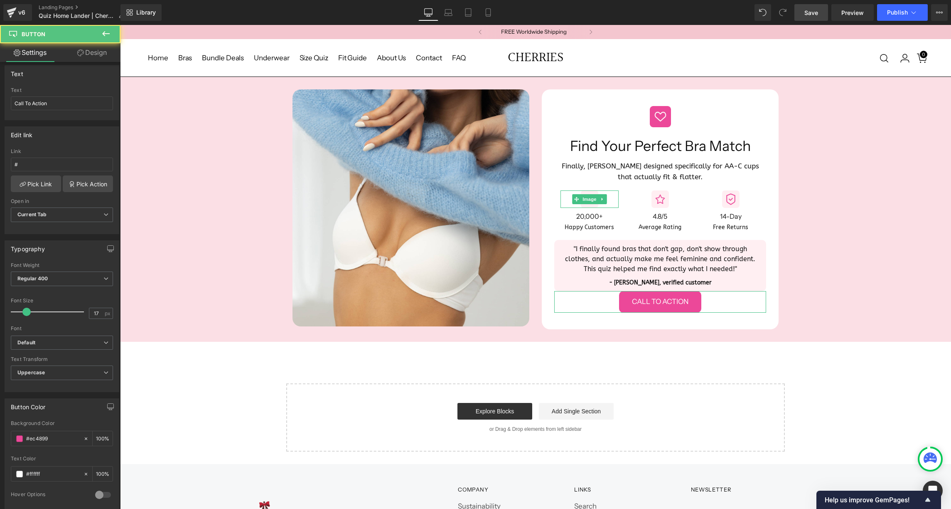
click at [94, 54] on link "Design" at bounding box center [92, 52] width 60 height 19
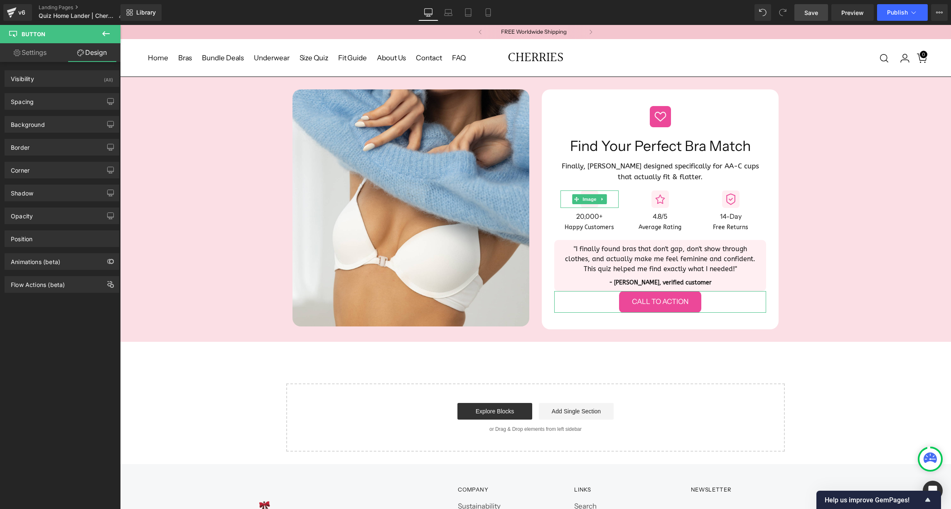
click at [37, 53] on link "Settings" at bounding box center [30, 52] width 60 height 19
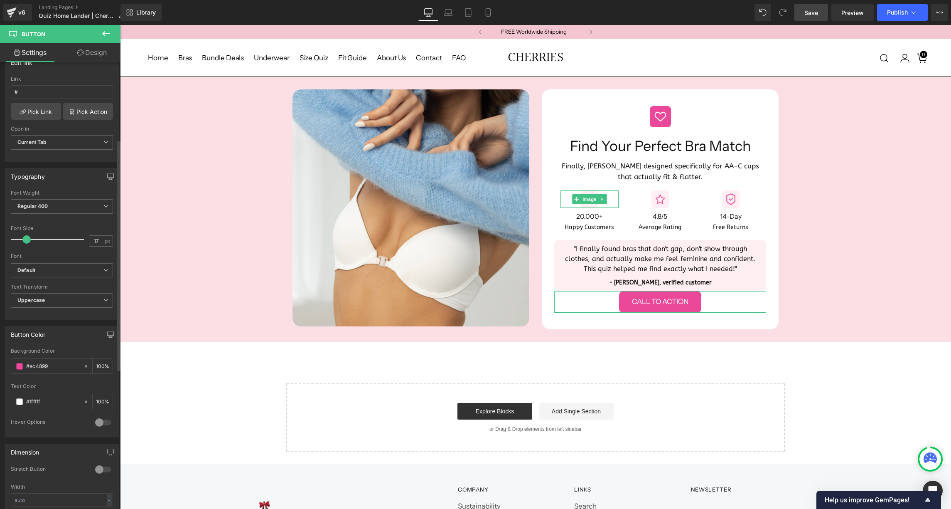
scroll to position [150, 0]
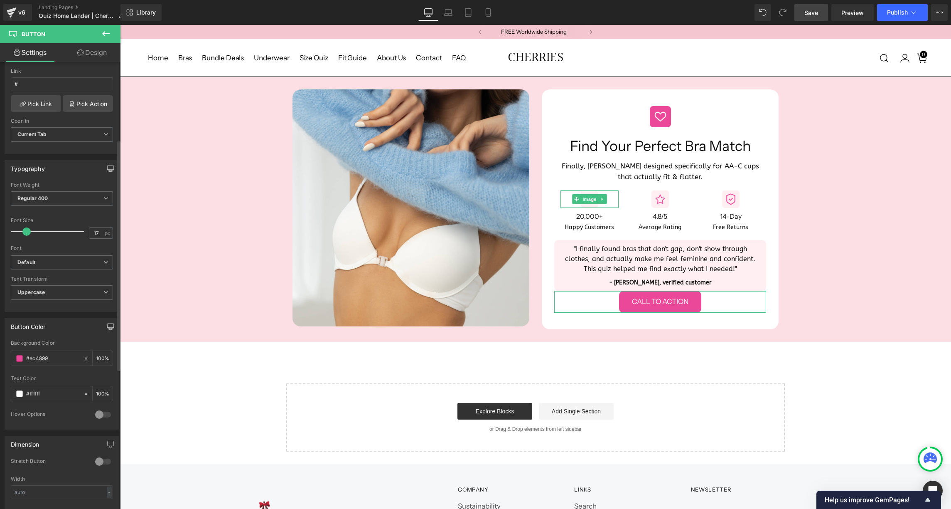
click at [96, 460] on div at bounding box center [103, 461] width 20 height 13
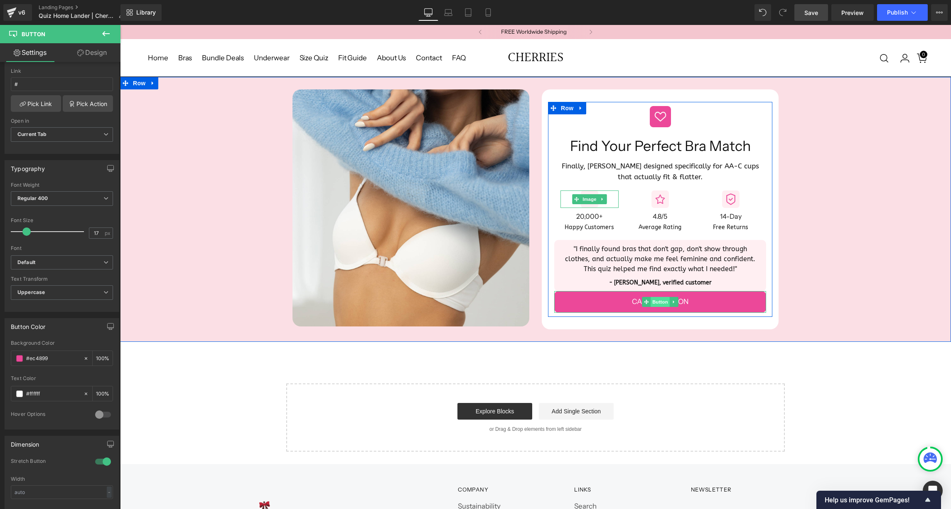
click at [656, 297] on span "Button" at bounding box center [660, 302] width 19 height 10
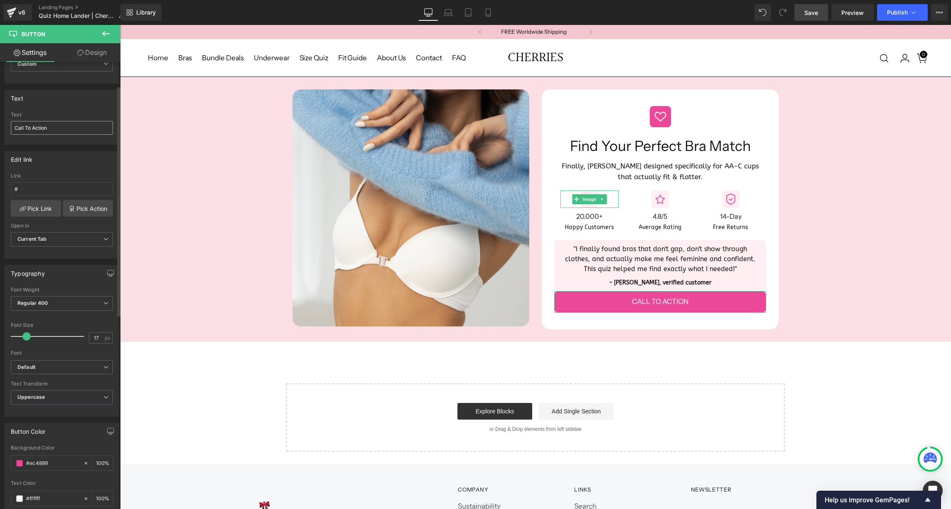
scroll to position [21, 0]
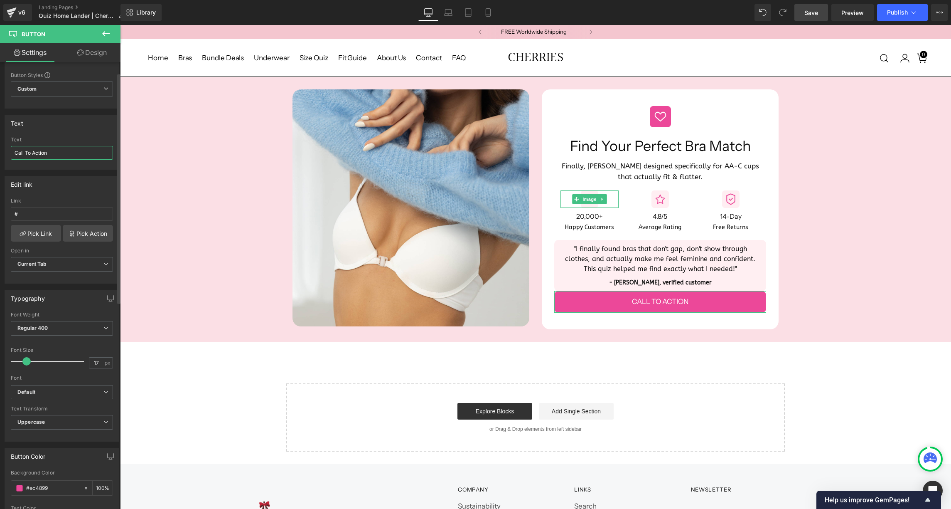
click at [34, 147] on input "Call To Action" at bounding box center [62, 153] width 102 height 14
click at [58, 419] on span "Uppercase" at bounding box center [62, 422] width 102 height 15
click at [47, 438] on li "None" at bounding box center [60, 436] width 99 height 12
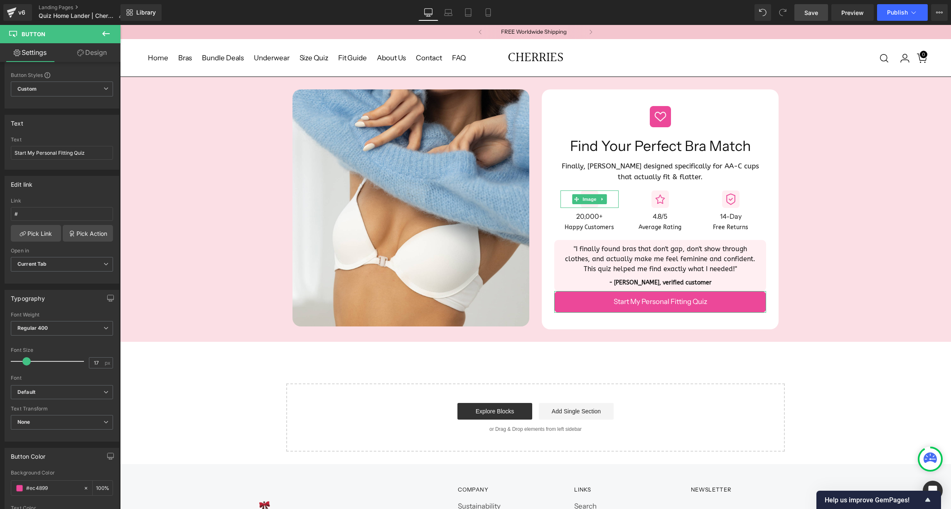
click at [91, 54] on link "Design" at bounding box center [92, 52] width 60 height 19
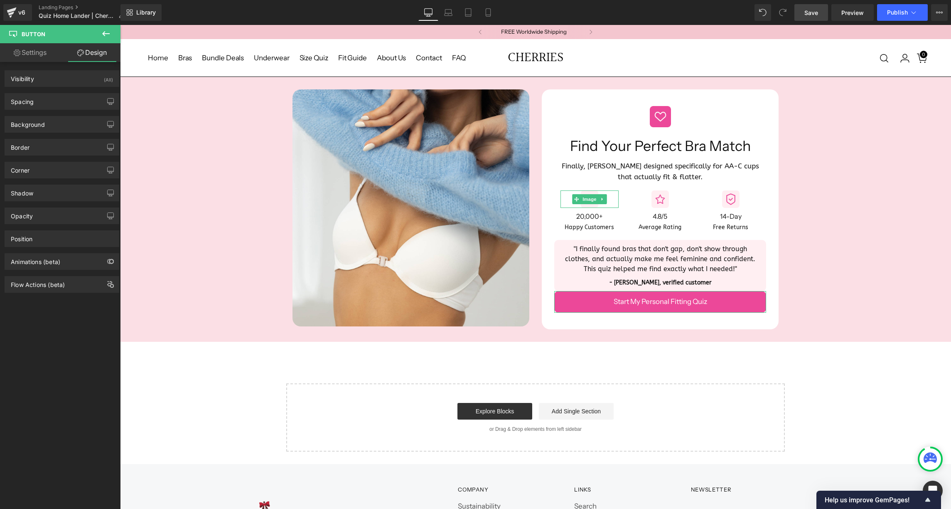
click at [52, 112] on div "Background Color & Image color rgba(236, 72, 153, 1) Color #ec4899 100 % Image …" at bounding box center [62, 121] width 124 height 23
click at [50, 102] on div "Spacing" at bounding box center [62, 101] width 114 height 16
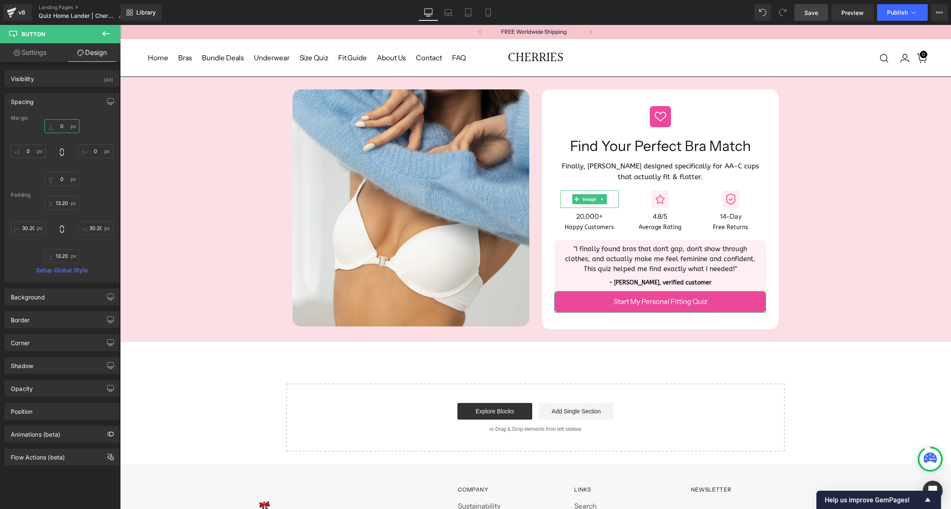
click at [54, 127] on input "0" at bounding box center [61, 126] width 35 height 14
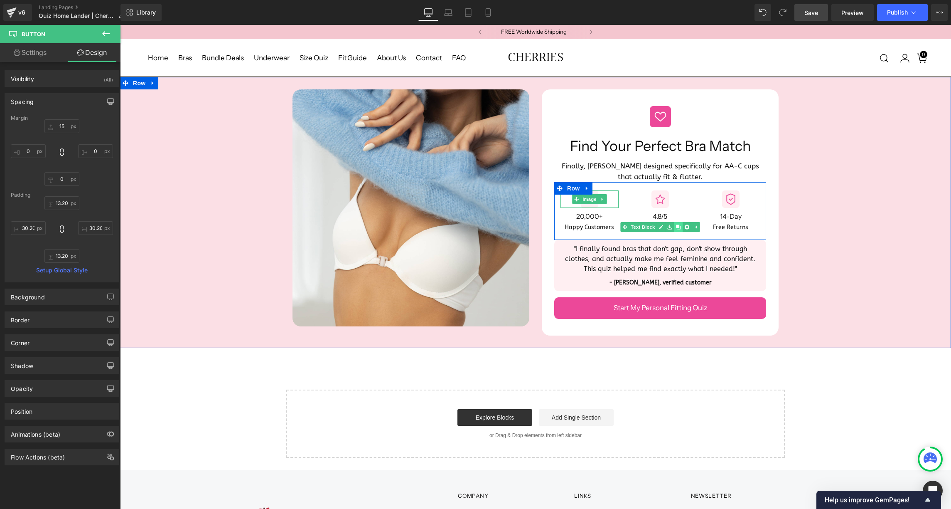
click at [678, 225] on icon at bounding box center [678, 227] width 5 height 5
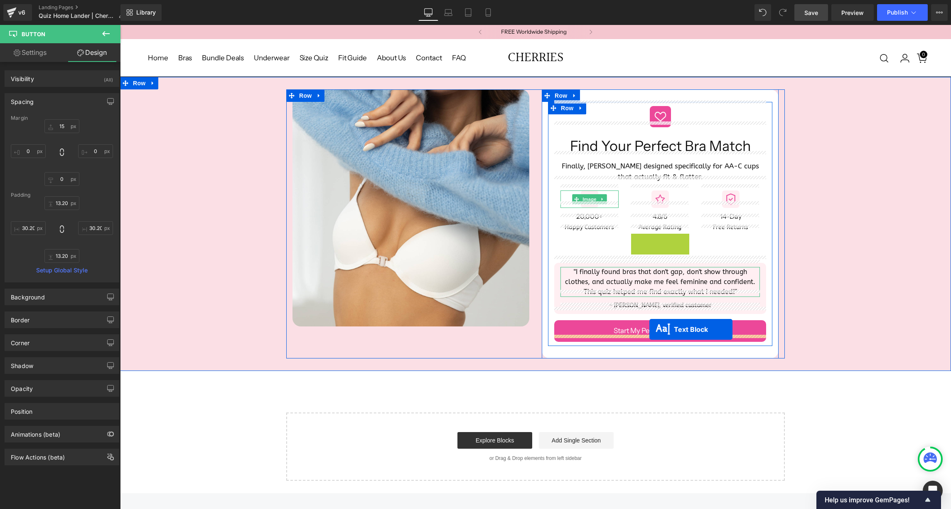
drag, startPoint x: 637, startPoint y: 232, endPoint x: 649, endPoint y: 330, distance: 99.2
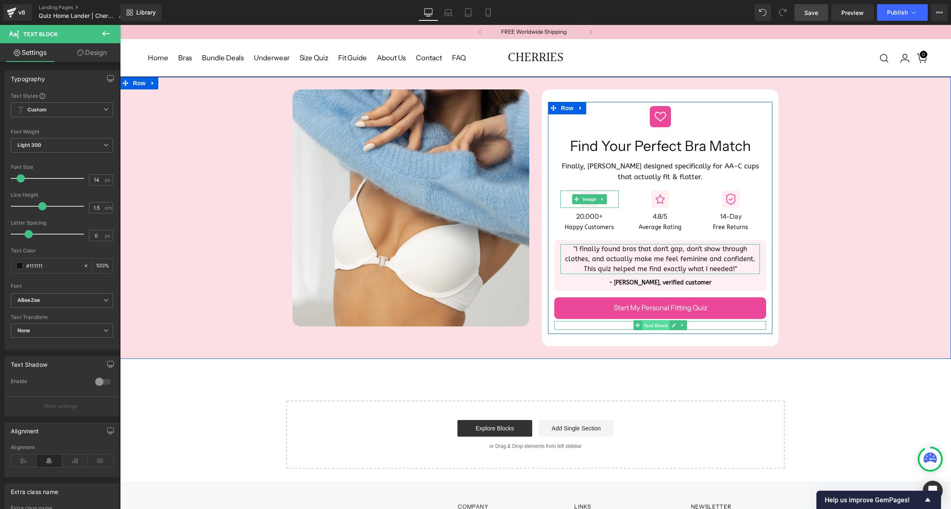
click at [655, 320] on span "Text Block" at bounding box center [655, 325] width 27 height 10
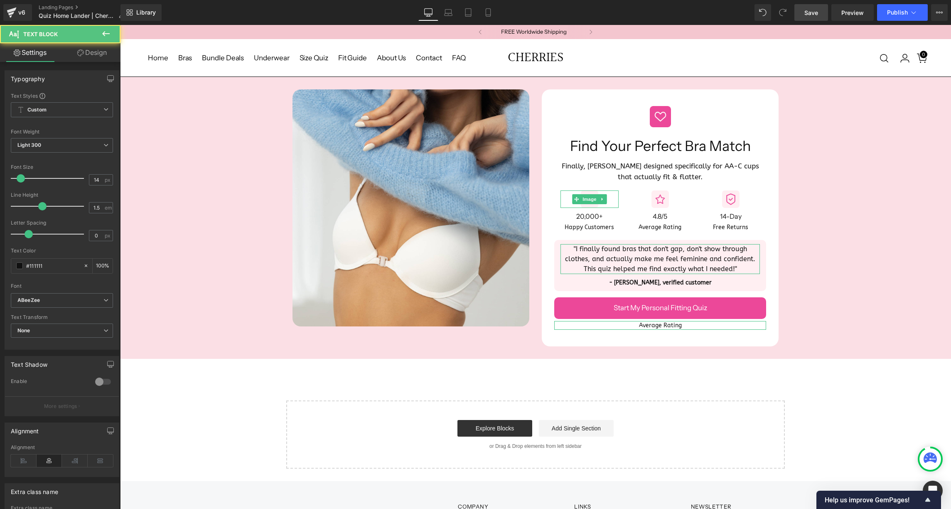
click at [79, 55] on icon at bounding box center [80, 52] width 7 height 7
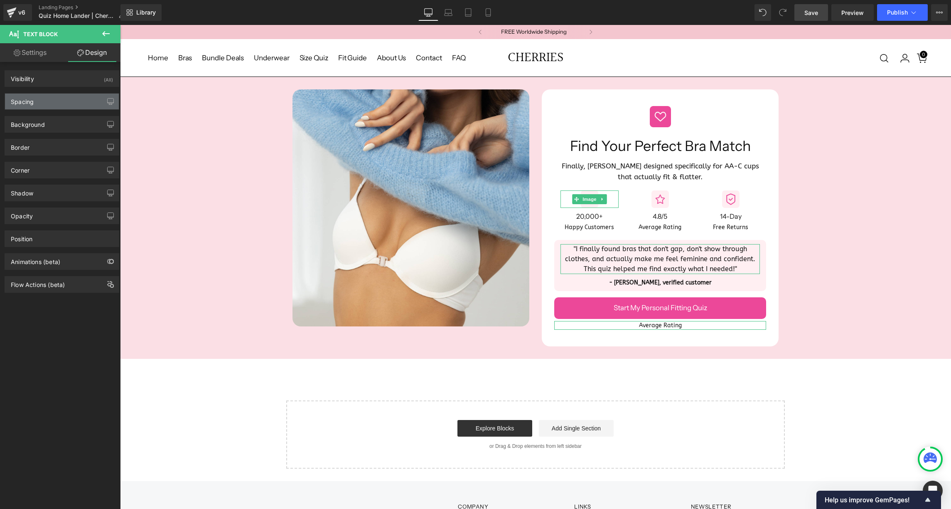
click at [57, 100] on div "Spacing" at bounding box center [62, 101] width 114 height 16
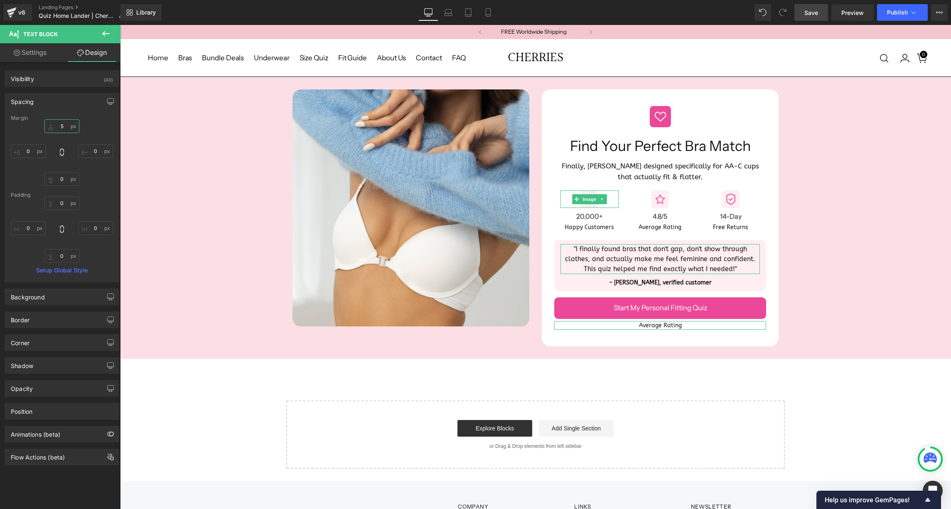
click at [64, 127] on input "5" at bounding box center [61, 126] width 35 height 14
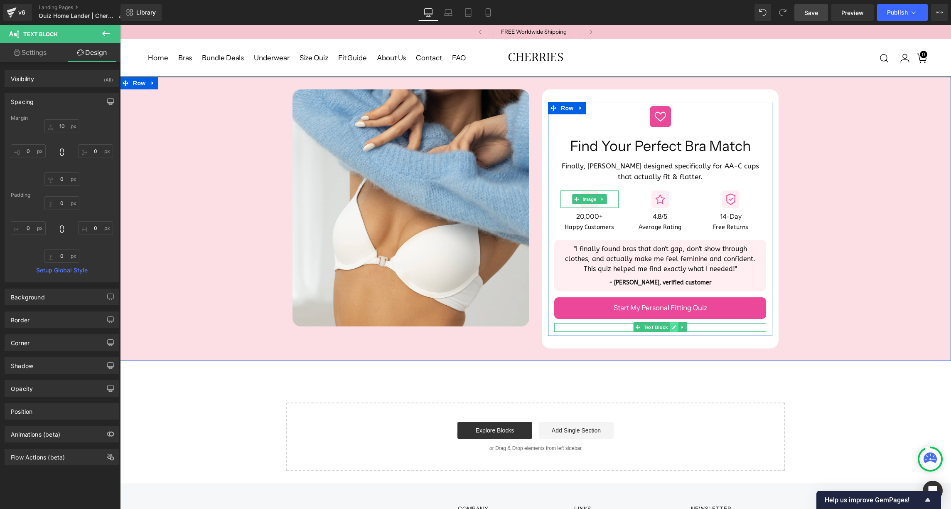
click at [675, 322] on link at bounding box center [674, 327] width 9 height 10
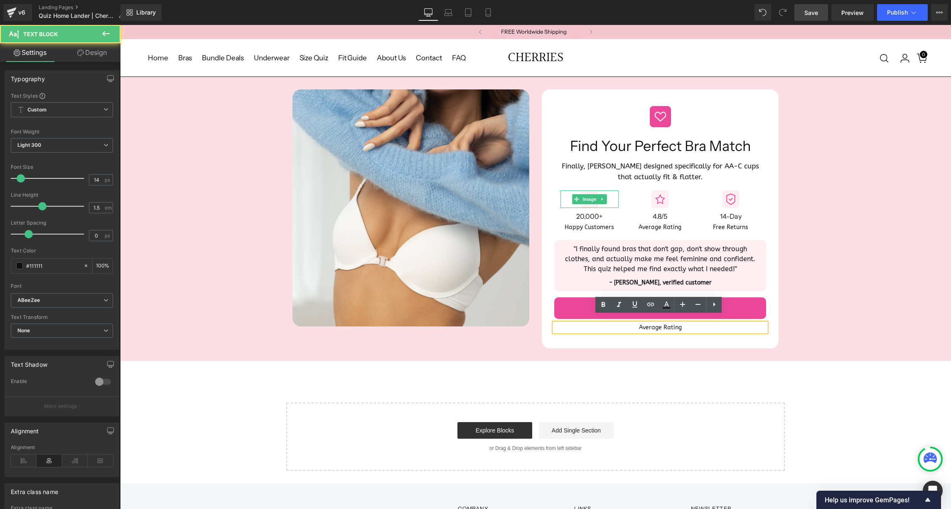
click at [652, 323] on p "Average Rating" at bounding box center [660, 327] width 212 height 9
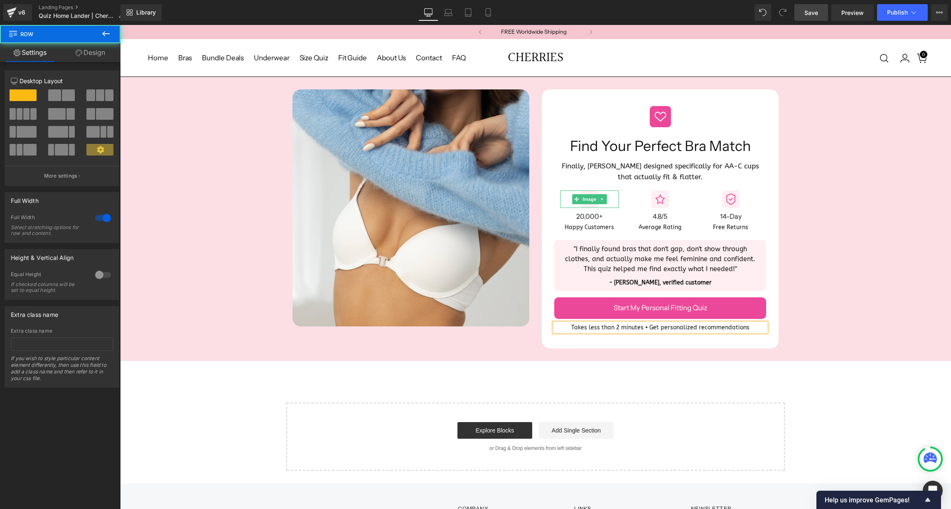
click at [790, 344] on div "Image Image Find Your Perfect Bra Match Heading Finally, bras designed specific…" at bounding box center [535, 219] width 831 height 284
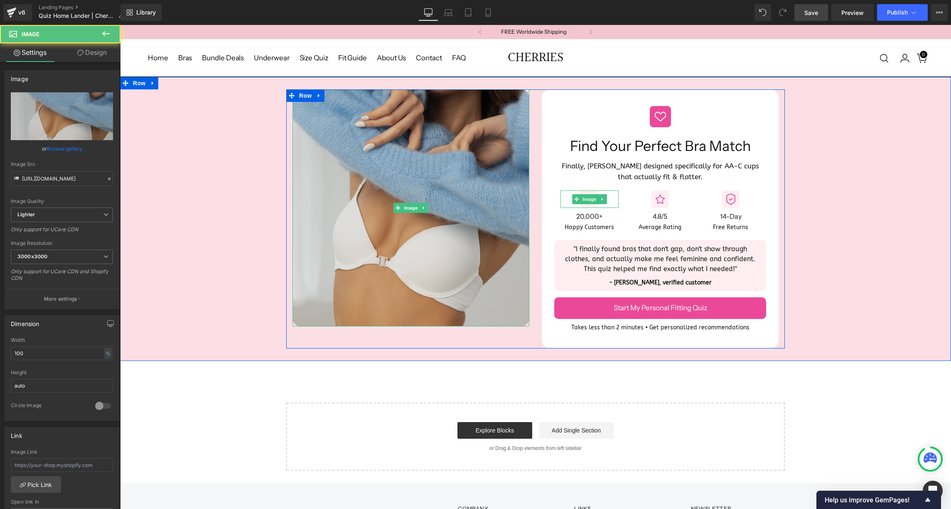
click at [418, 273] on img at bounding box center [411, 207] width 237 height 237
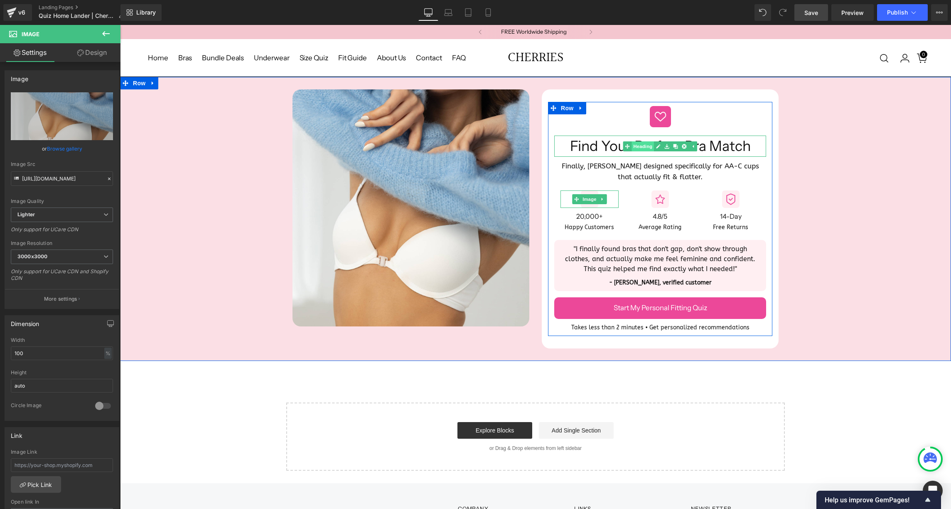
click at [649, 142] on span "Heading" at bounding box center [643, 146] width 22 height 10
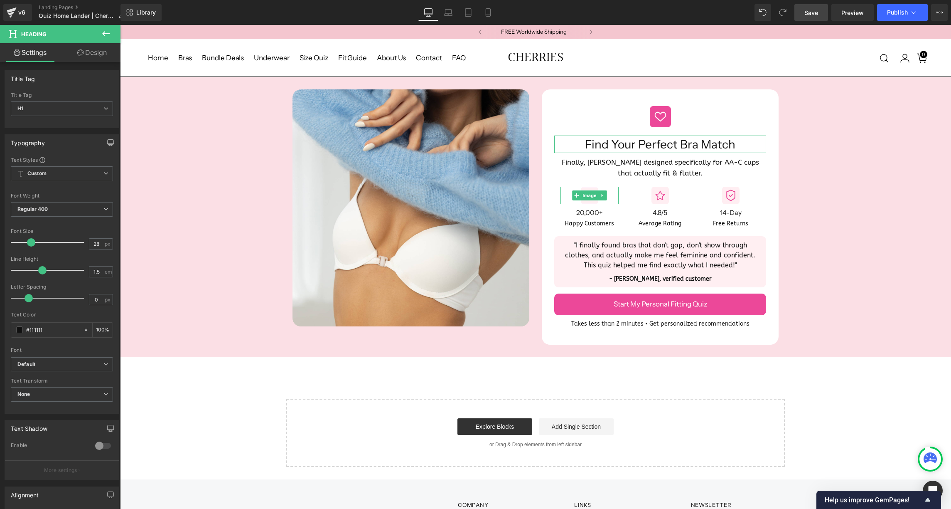
click at [28, 243] on span at bounding box center [31, 242] width 8 height 8
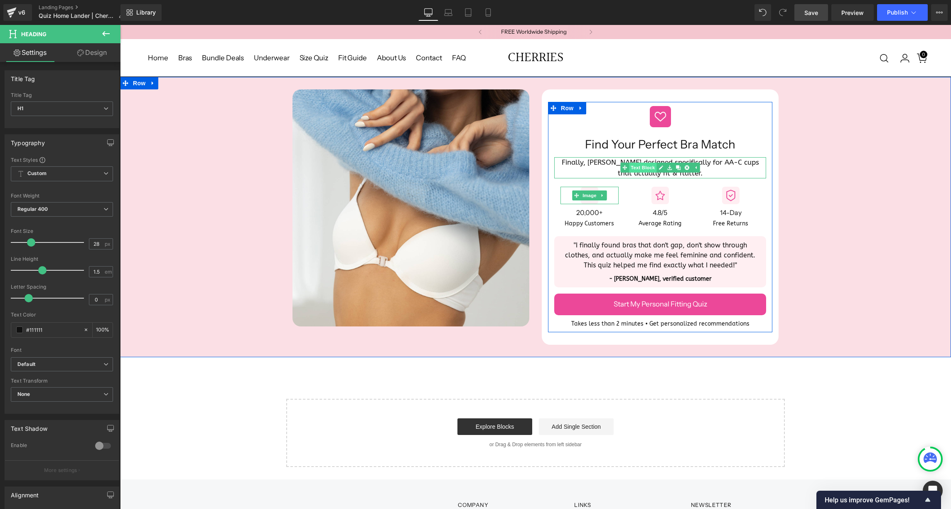
click at [647, 162] on span "Text Block" at bounding box center [642, 167] width 27 height 10
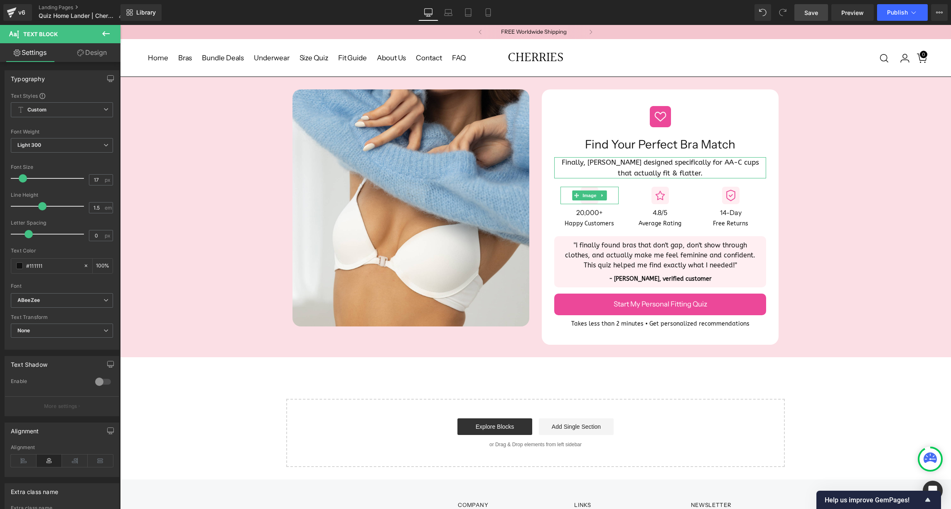
click at [22, 177] on span at bounding box center [23, 178] width 8 height 8
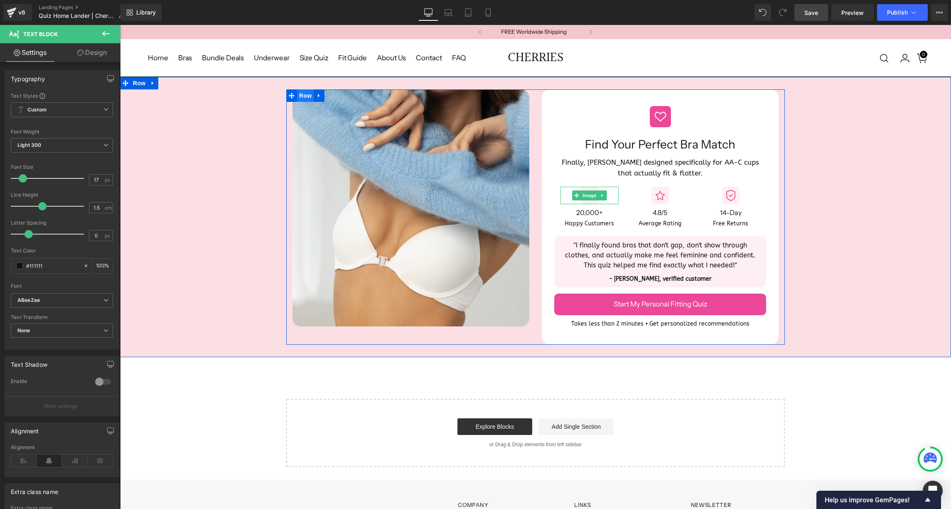
click at [305, 90] on span "Row" at bounding box center [305, 95] width 17 height 12
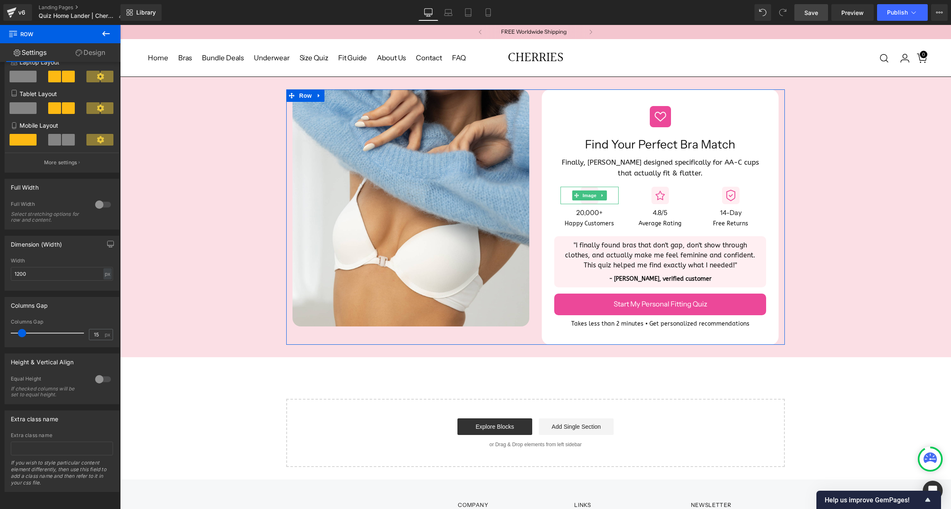
scroll to position [113, 0]
click at [96, 372] on div at bounding box center [103, 378] width 20 height 13
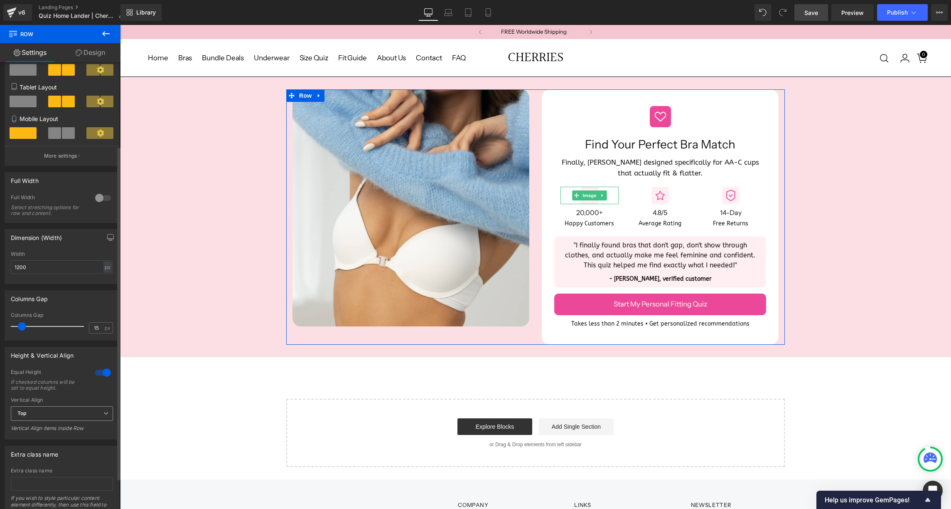
click at [72, 416] on span "Top" at bounding box center [62, 413] width 102 height 15
click at [61, 437] on li "Middle" at bounding box center [60, 440] width 99 height 12
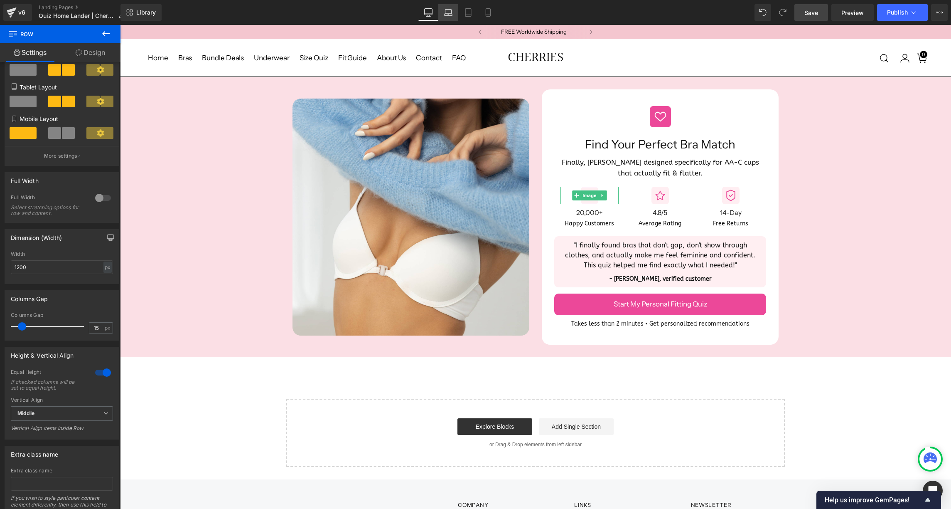
click at [446, 18] on link "Laptop" at bounding box center [448, 12] width 20 height 17
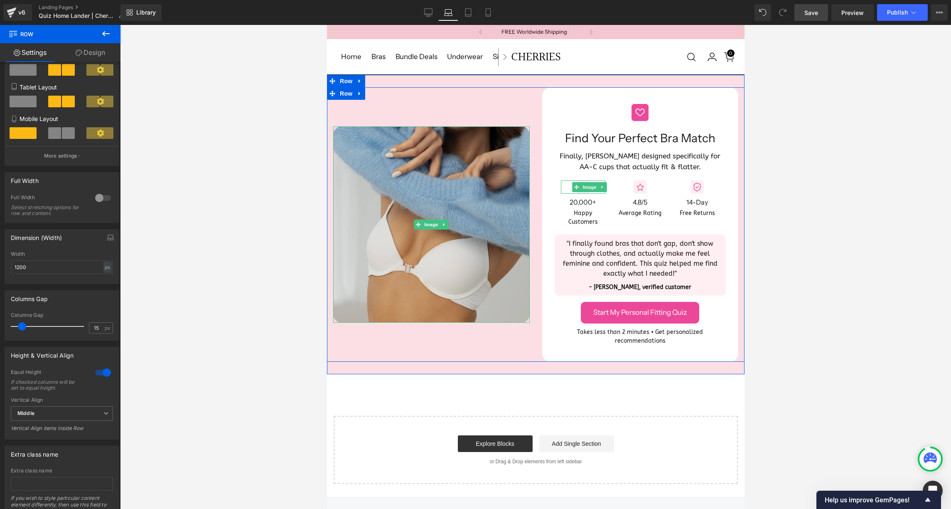
click at [394, 260] on img at bounding box center [431, 224] width 197 height 197
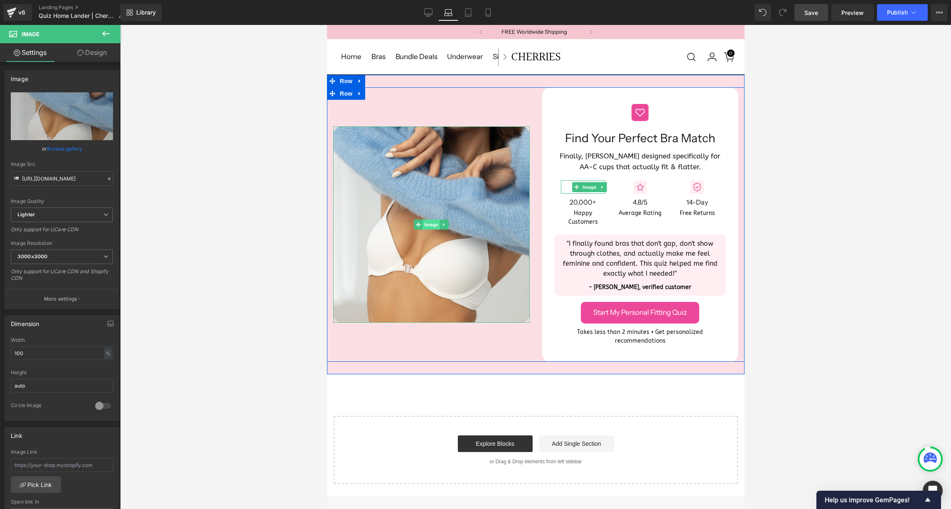
click at [429, 219] on span "Image" at bounding box center [430, 224] width 17 height 10
click at [443, 222] on icon at bounding box center [444, 224] width 5 height 5
click at [440, 222] on icon at bounding box center [439, 224] width 5 height 5
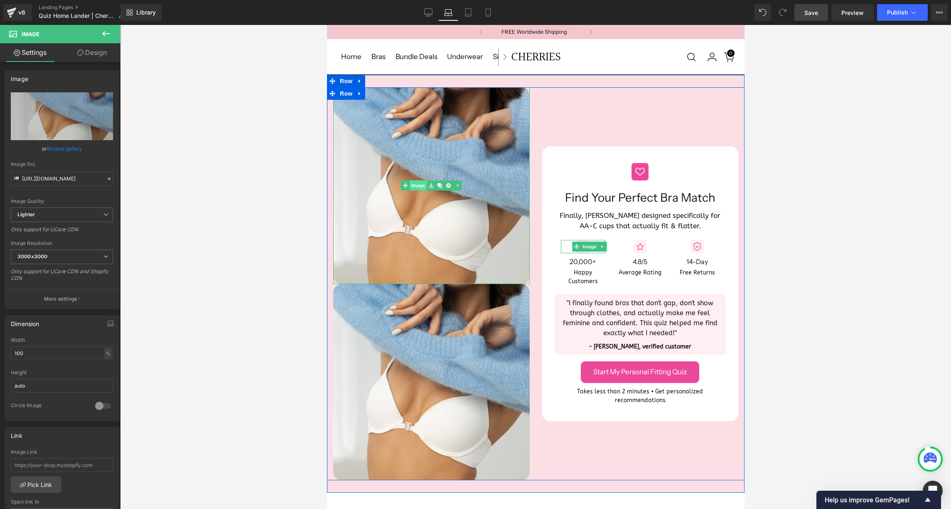
click at [418, 180] on link "Image" at bounding box center [414, 185] width 26 height 10
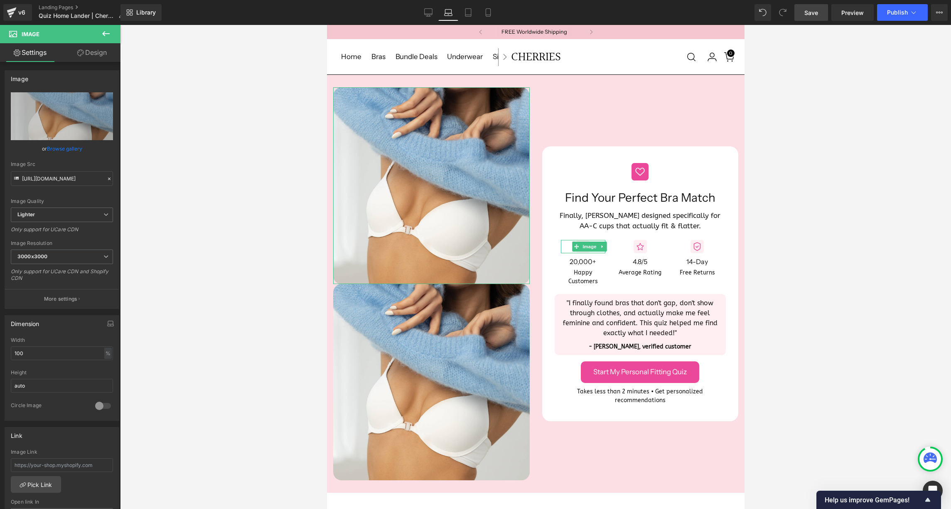
click at [92, 51] on link "Design" at bounding box center [92, 52] width 60 height 19
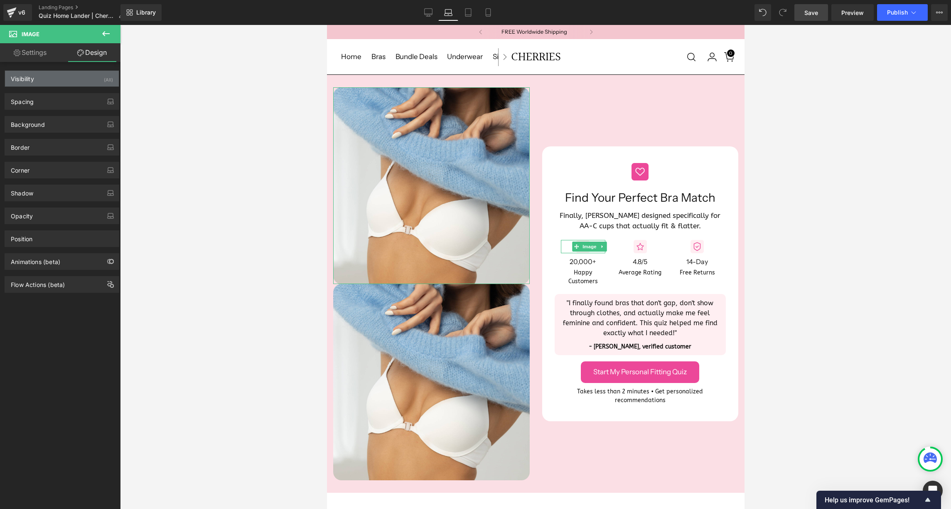
click at [49, 84] on div "Visibility (All)" at bounding box center [62, 79] width 114 height 16
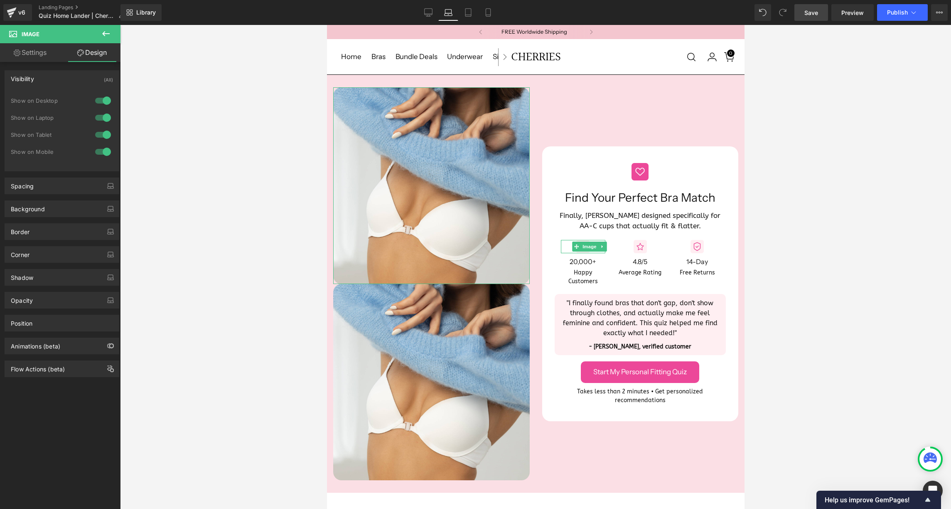
click at [100, 115] on div at bounding box center [103, 117] width 20 height 13
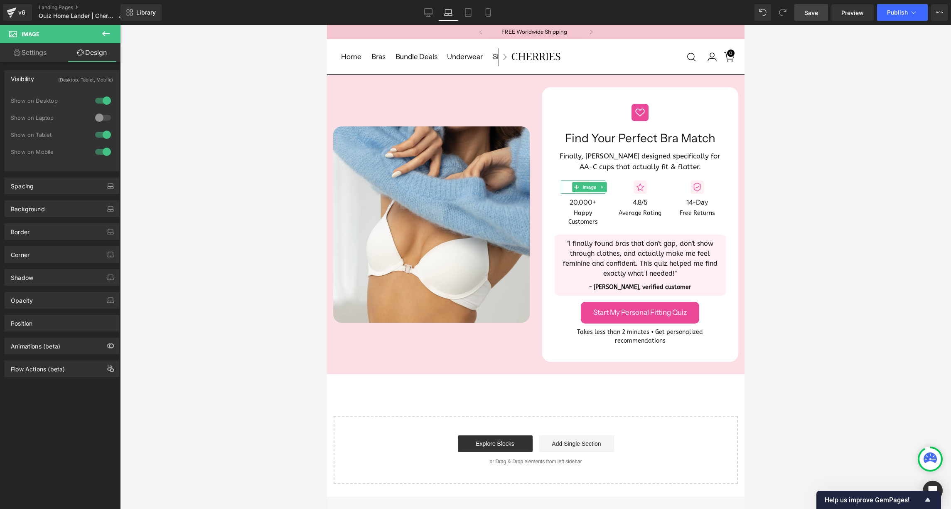
click at [101, 135] on div at bounding box center [103, 134] width 20 height 13
click at [101, 152] on div at bounding box center [103, 151] width 20 height 13
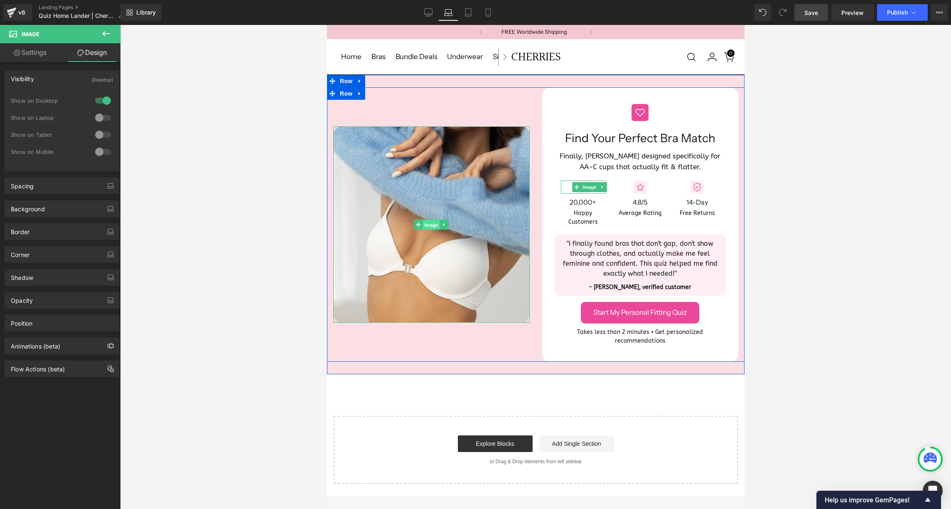
click at [427, 220] on span "Image" at bounding box center [430, 225] width 17 height 10
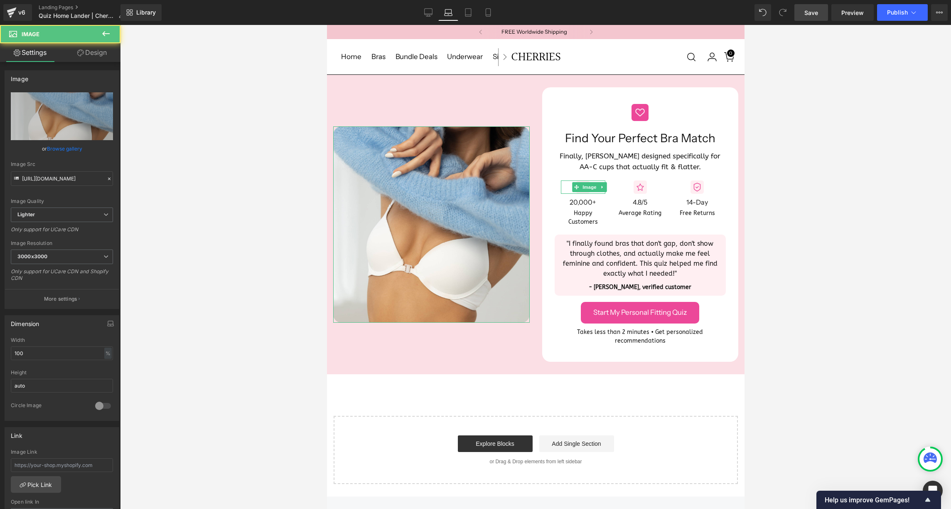
click at [104, 55] on link "Design" at bounding box center [92, 52] width 60 height 19
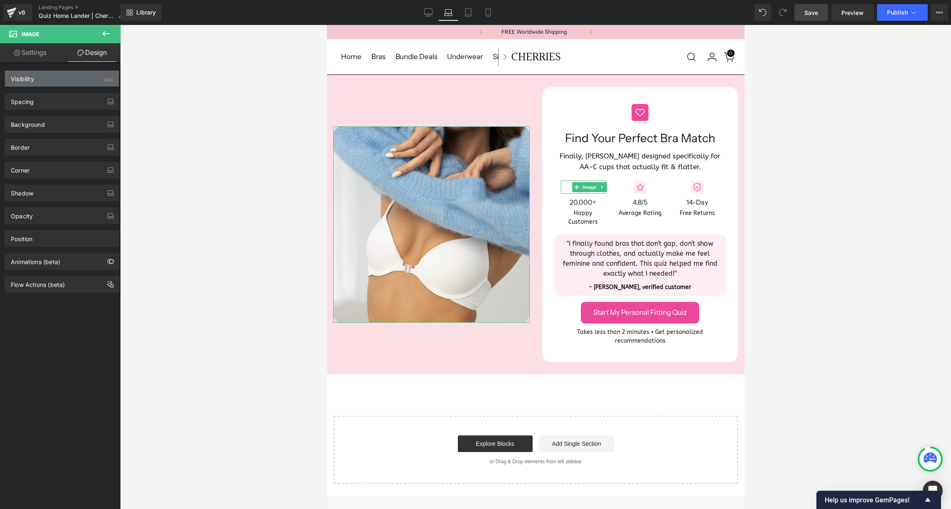
click at [72, 79] on div "Visibility (All)" at bounding box center [62, 79] width 114 height 16
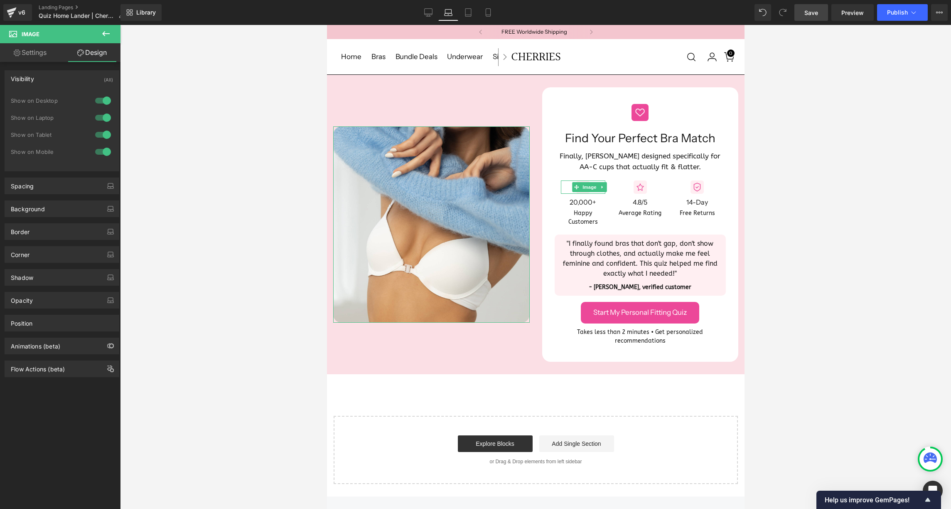
click at [100, 101] on div at bounding box center [103, 100] width 20 height 13
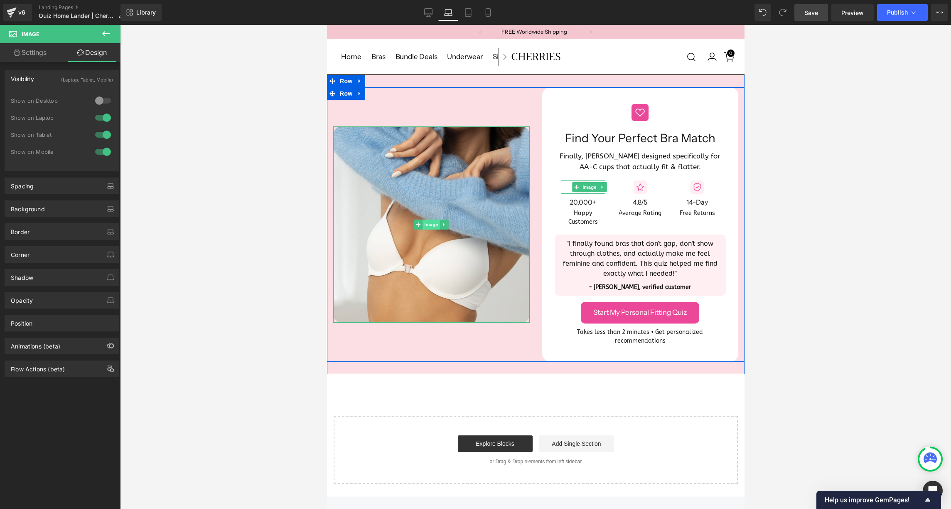
click at [432, 219] on span "Image" at bounding box center [430, 224] width 17 height 10
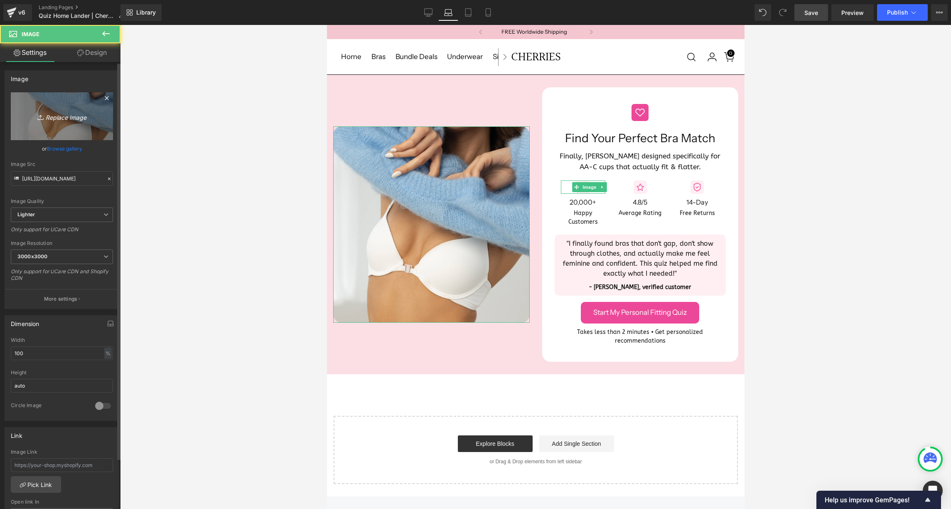
click at [49, 118] on icon "Replace Image" at bounding box center [62, 116] width 66 height 10
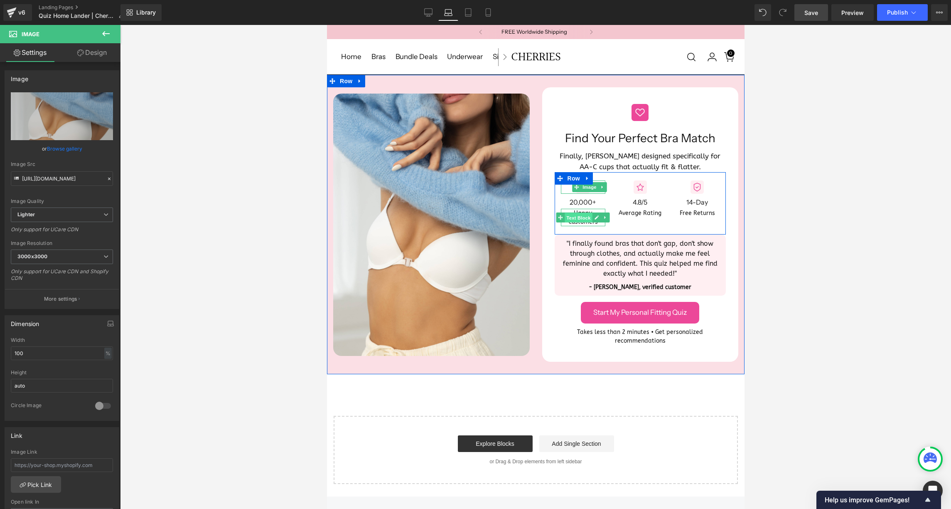
click at [565, 213] on span "Text Block" at bounding box center [578, 218] width 27 height 10
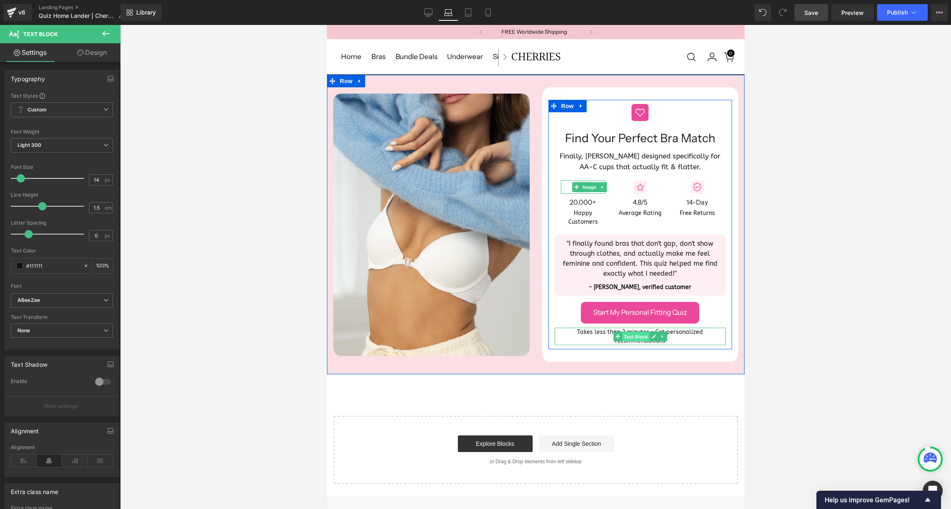
click at [629, 332] on span "Text Block" at bounding box center [635, 337] width 27 height 10
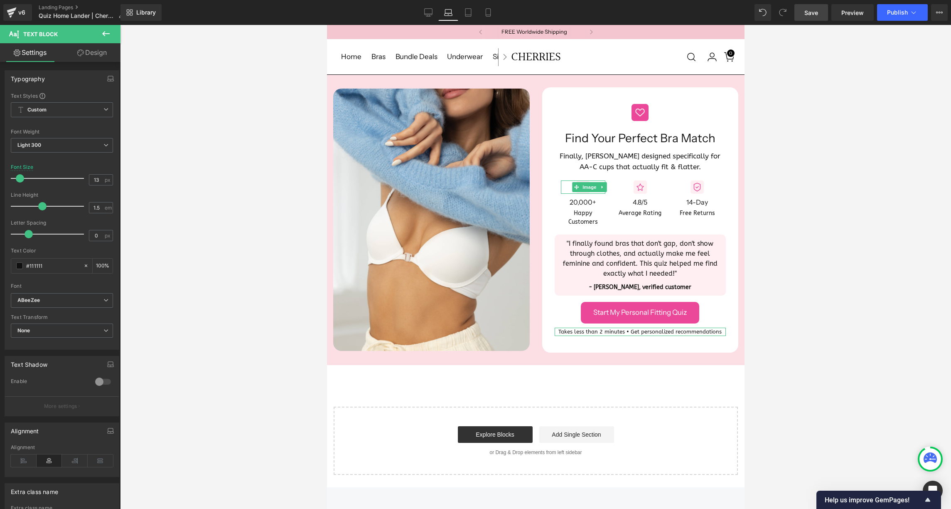
click at [20, 179] on span at bounding box center [20, 178] width 8 height 8
click at [187, 335] on div at bounding box center [535, 267] width 831 height 484
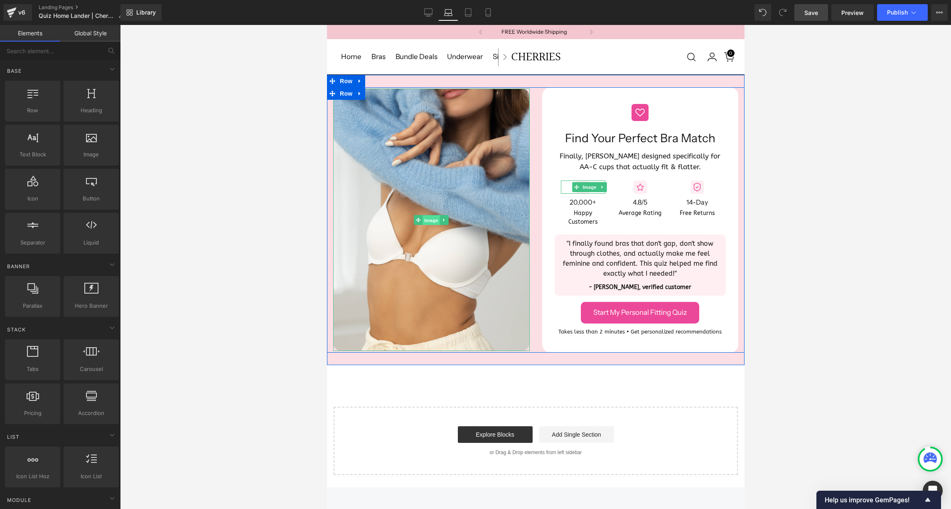
click at [430, 215] on span "Image" at bounding box center [430, 220] width 17 height 10
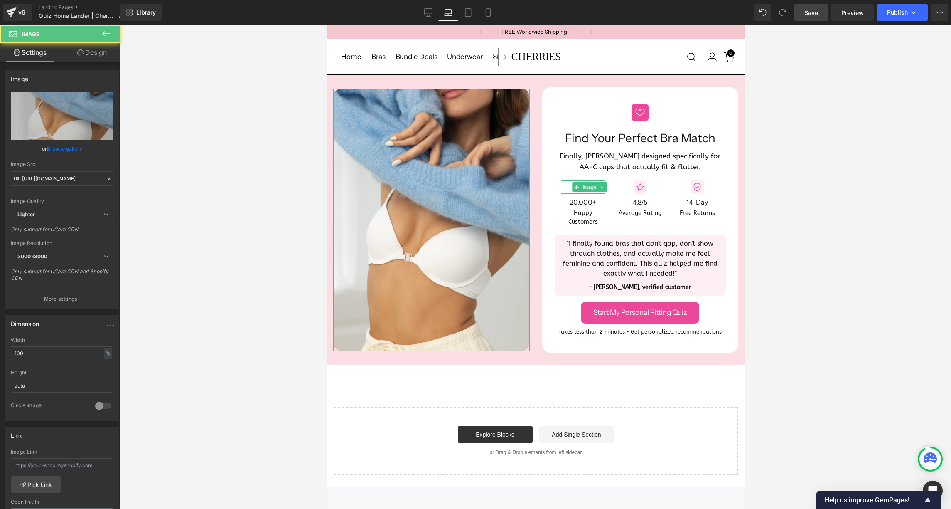
click at [82, 54] on icon at bounding box center [80, 52] width 7 height 7
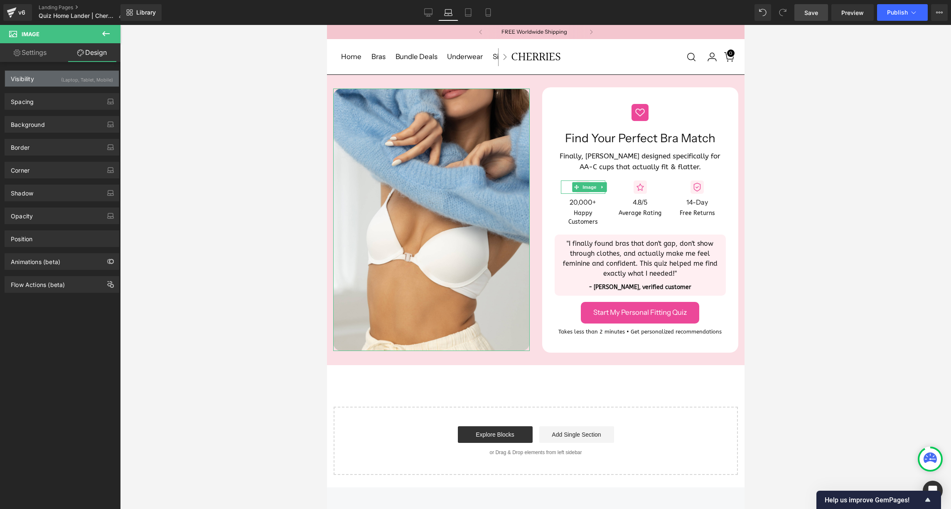
click at [52, 81] on div "Visibility (Laptop, Tablet, Mobile)" at bounding box center [62, 79] width 114 height 16
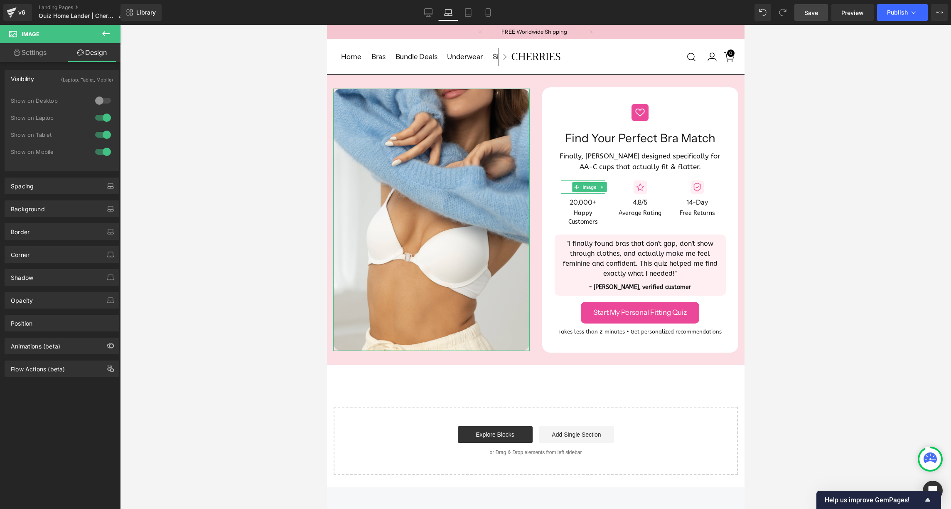
click at [103, 135] on div at bounding box center [103, 134] width 20 height 13
click at [101, 153] on div at bounding box center [103, 151] width 20 height 13
click at [424, 12] on link "Desktop" at bounding box center [428, 12] width 20 height 17
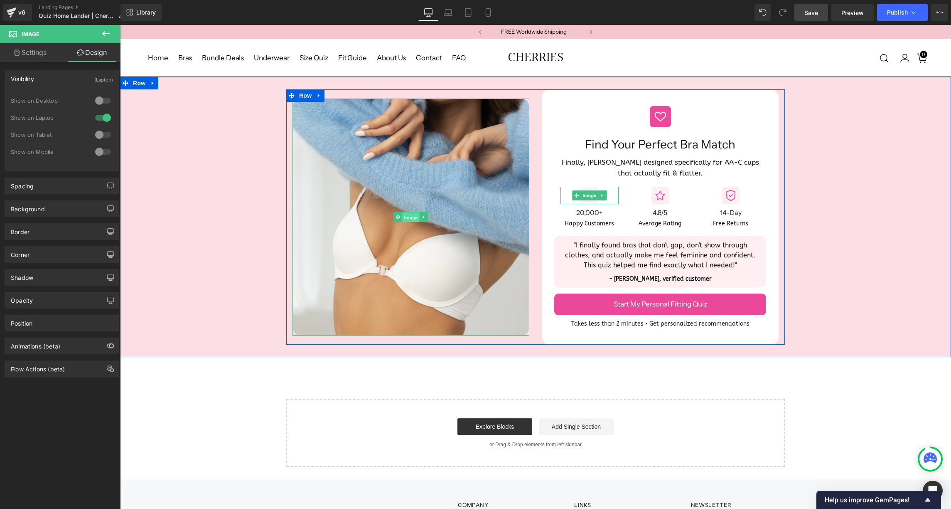
click at [406, 212] on span "Image" at bounding box center [410, 217] width 17 height 10
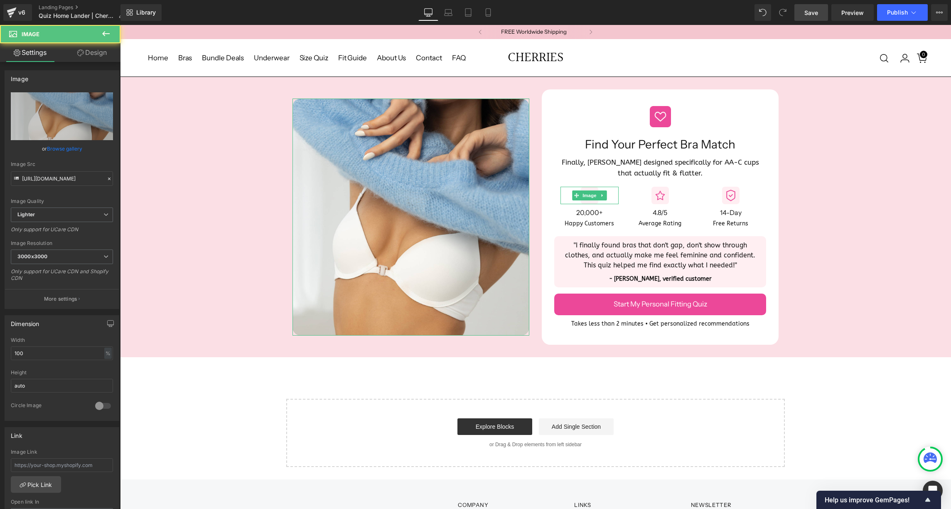
click at [93, 55] on link "Design" at bounding box center [92, 52] width 60 height 19
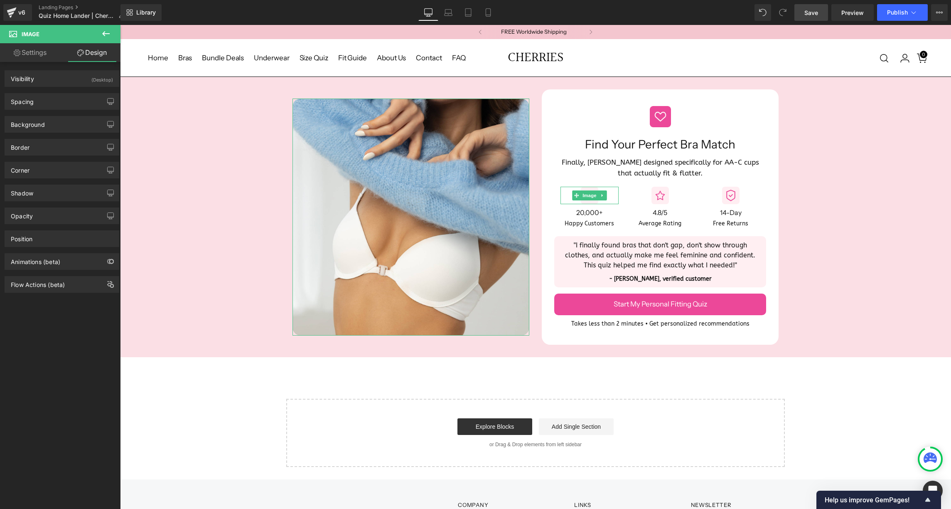
click at [70, 87] on div "Spacing [GEOGRAPHIC_DATA] 0px 0 0px 0 0px 0 0px 0 [GEOGRAPHIC_DATA] 0px 0 0px 0…" at bounding box center [62, 98] width 124 height 23
click at [75, 79] on div "Visibility (Desktop)" at bounding box center [62, 79] width 114 height 16
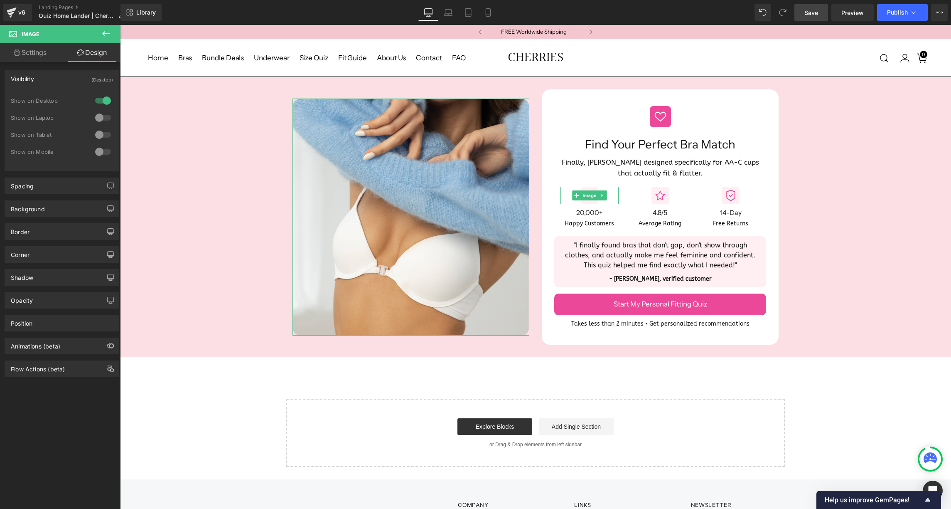
click at [96, 135] on div at bounding box center [103, 134] width 20 height 13
click at [97, 151] on div at bounding box center [103, 151] width 20 height 13
click at [465, 13] on icon at bounding box center [468, 13] width 6 height 8
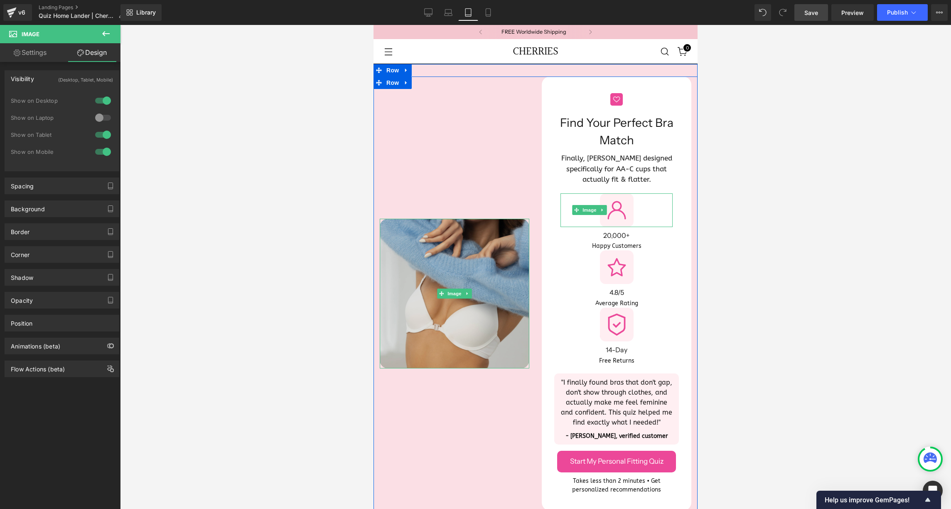
scroll to position [0, 0]
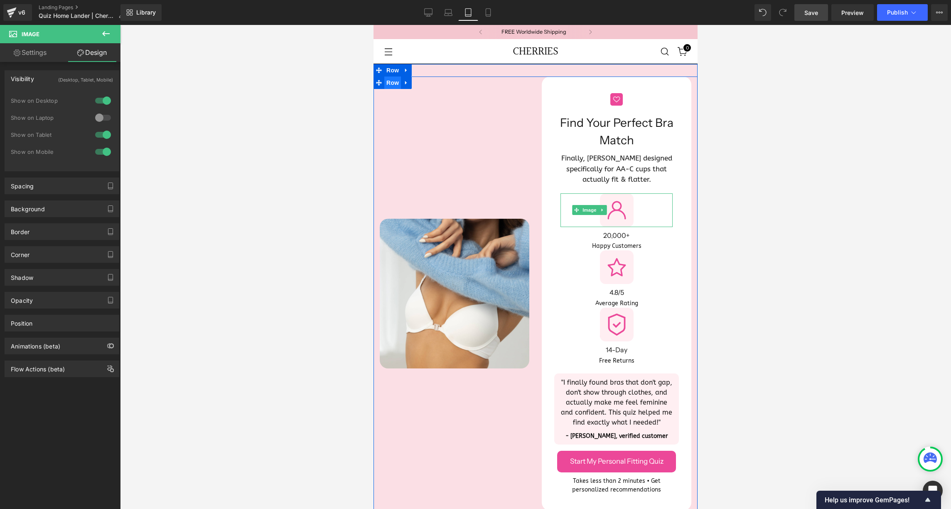
click at [397, 82] on span "Row" at bounding box center [392, 82] width 17 height 12
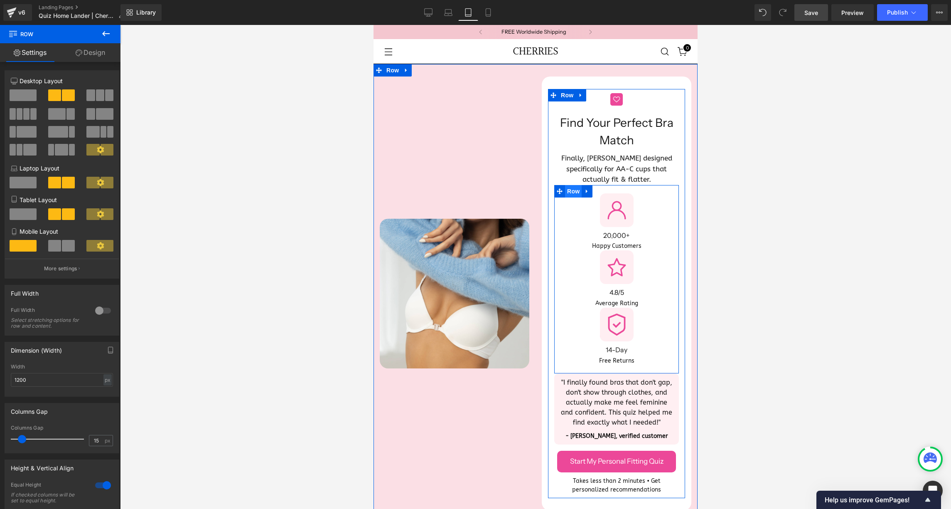
click at [570, 185] on span "Row" at bounding box center [573, 191] width 17 height 12
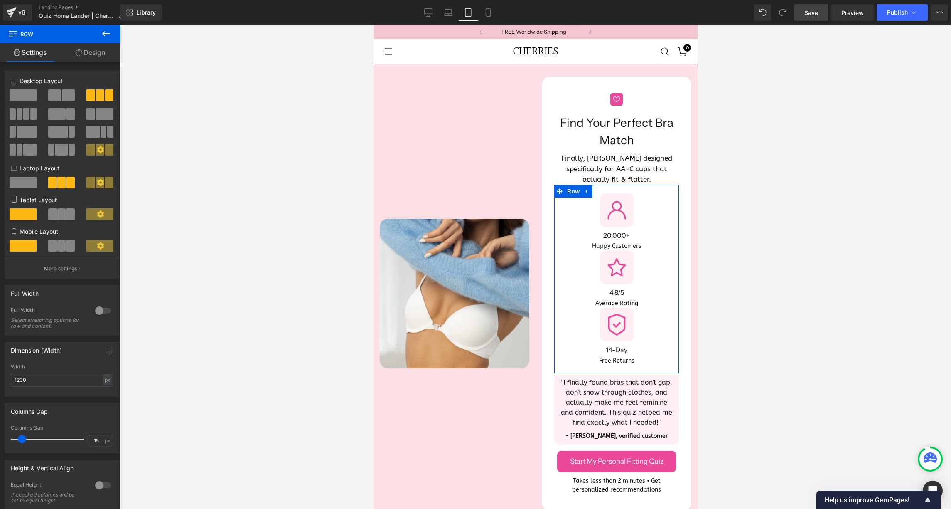
click at [59, 214] on span at bounding box center [61, 214] width 8 height 12
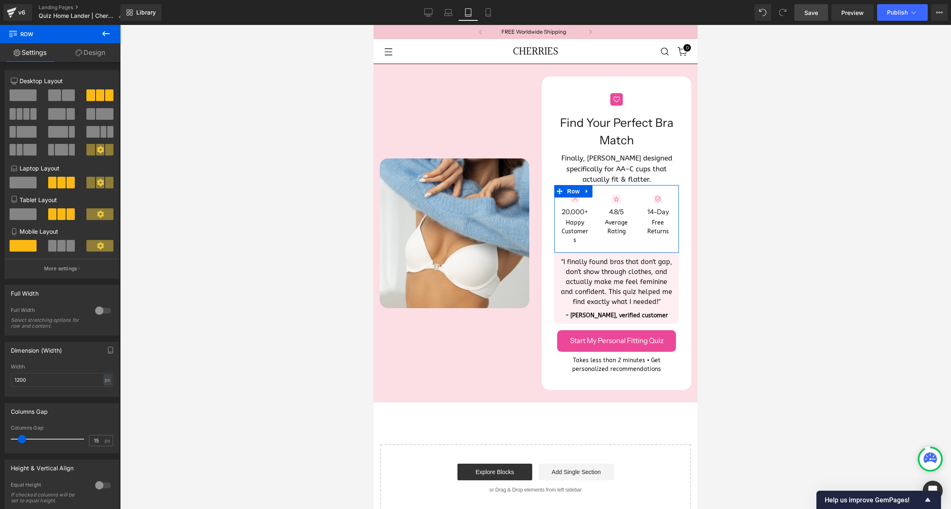
click at [59, 248] on span at bounding box center [61, 246] width 8 height 12
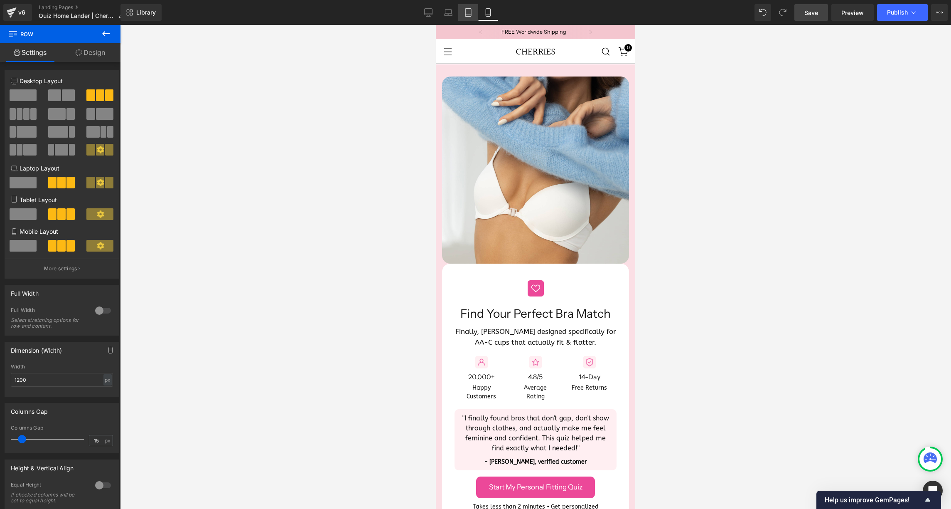
click at [466, 13] on icon at bounding box center [468, 12] width 8 height 8
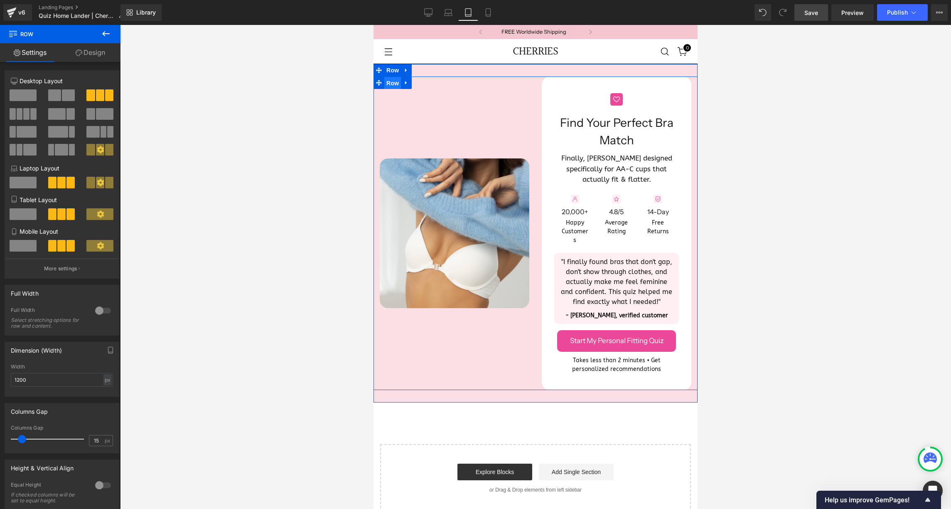
click at [394, 86] on span "Row" at bounding box center [392, 83] width 17 height 12
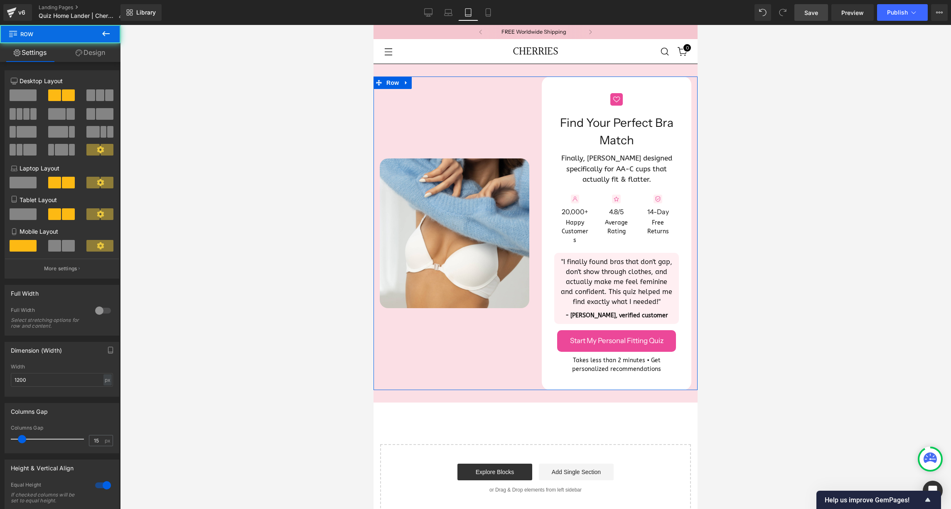
click at [23, 212] on span at bounding box center [23, 214] width 27 height 12
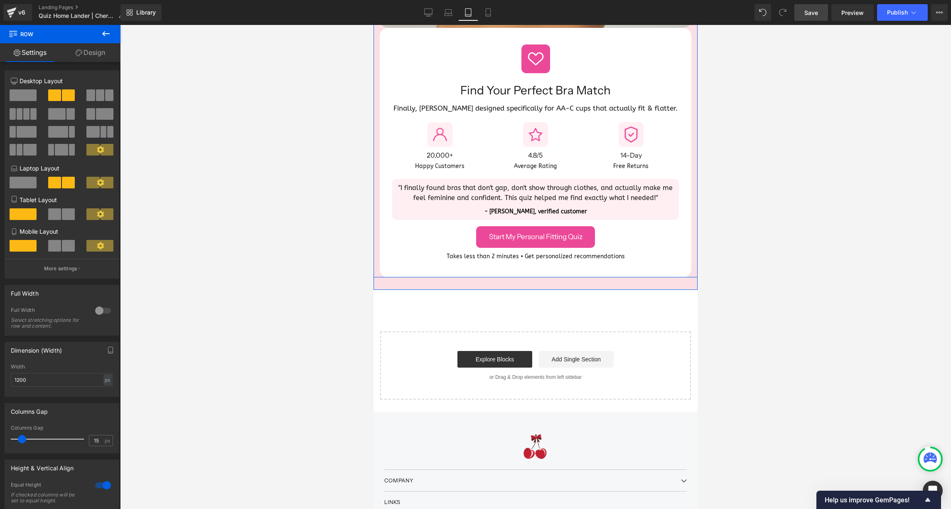
scroll to position [239, 0]
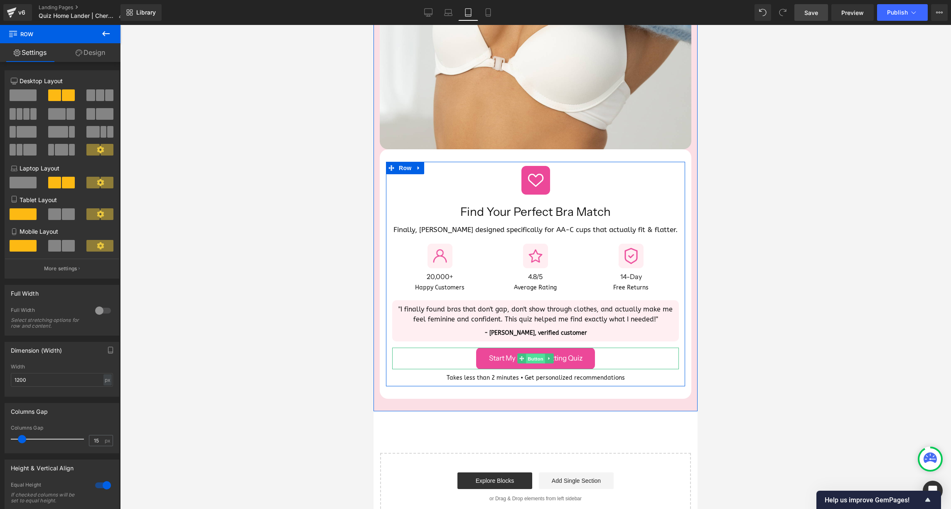
click at [532, 357] on span "Button" at bounding box center [535, 359] width 19 height 10
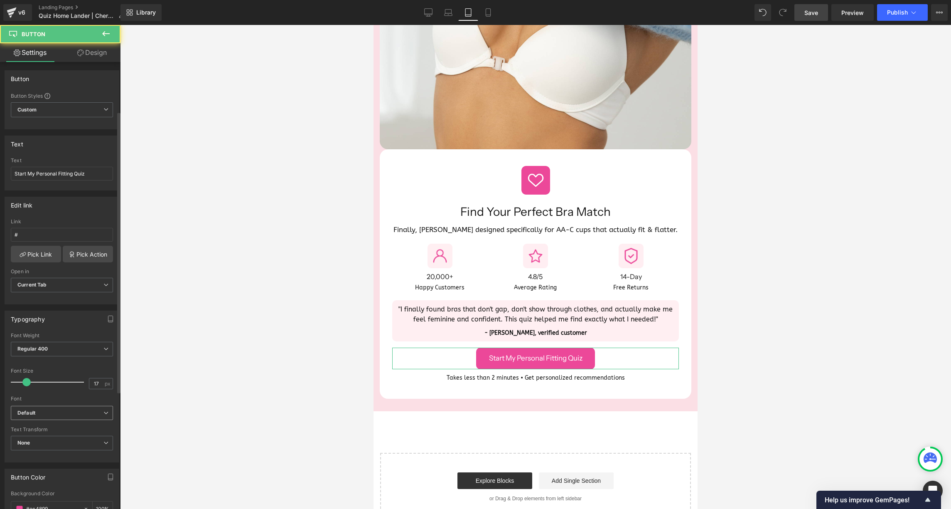
scroll to position [275, 0]
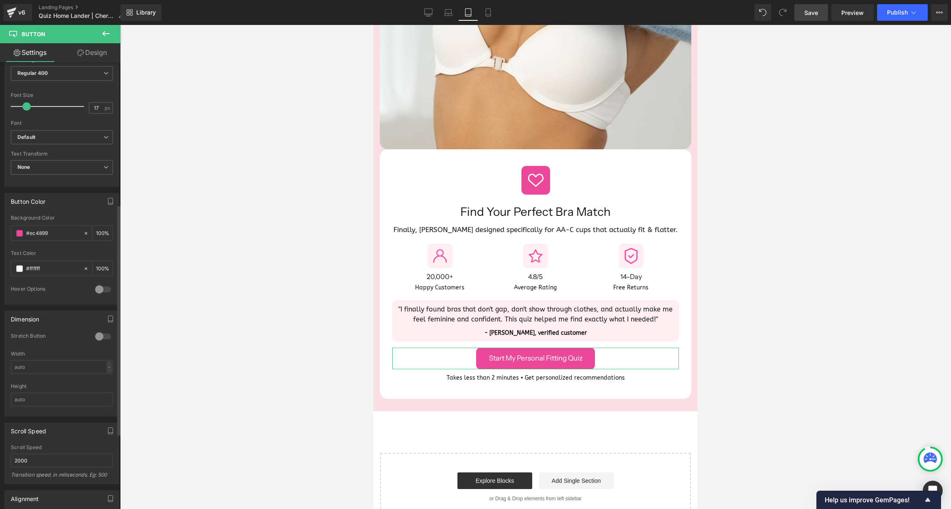
click at [98, 335] on div at bounding box center [103, 335] width 20 height 13
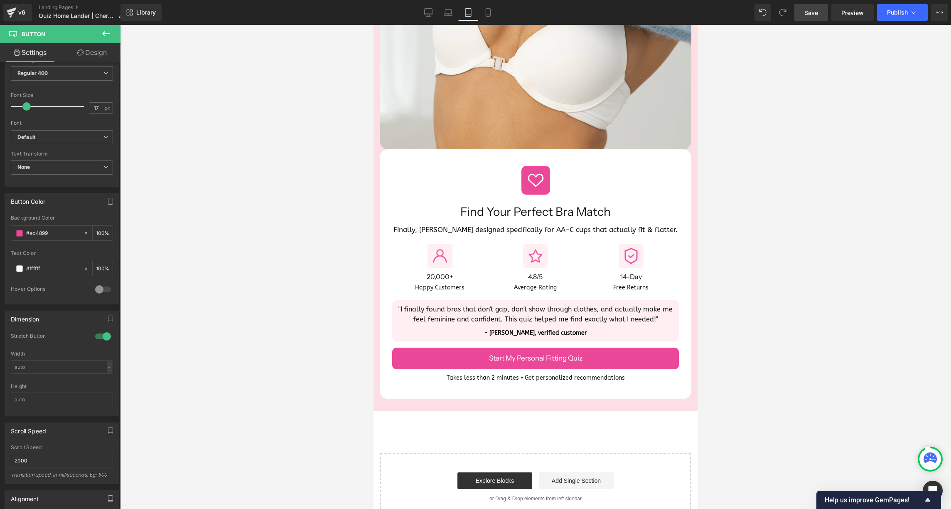
click at [175, 366] on div at bounding box center [535, 267] width 831 height 484
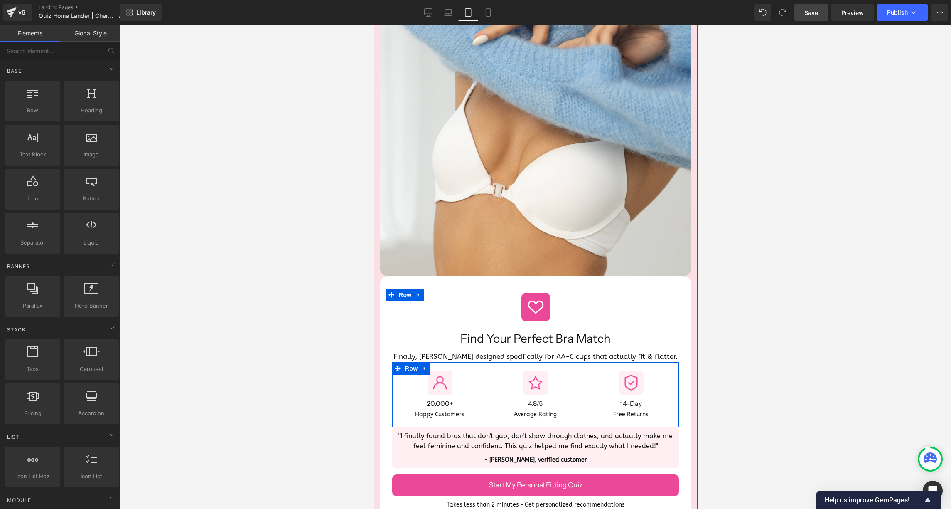
scroll to position [0, 0]
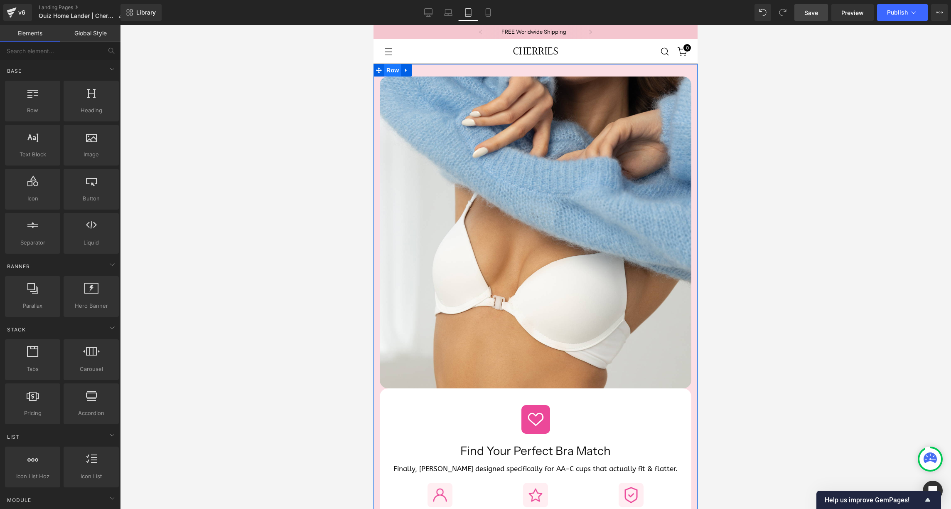
click at [391, 71] on span "Row" at bounding box center [392, 70] width 17 height 12
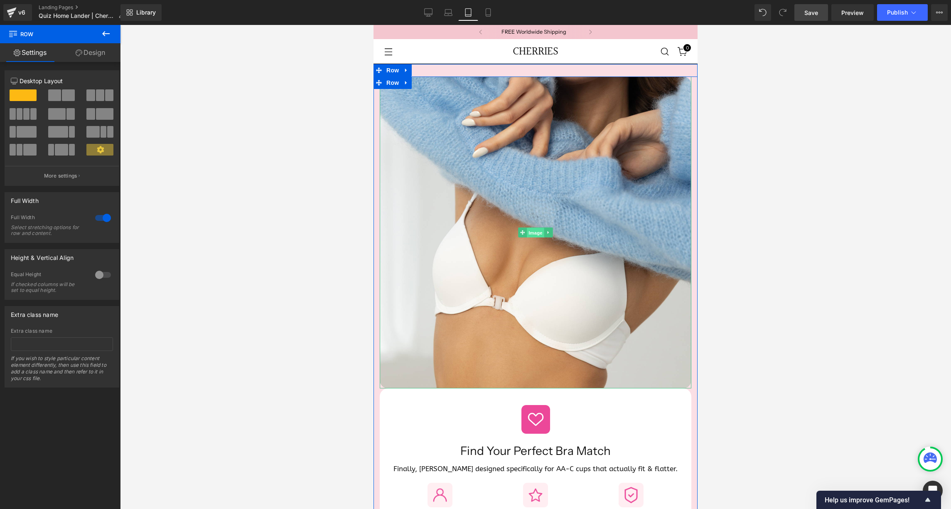
click at [534, 233] on span "Image" at bounding box center [535, 233] width 17 height 10
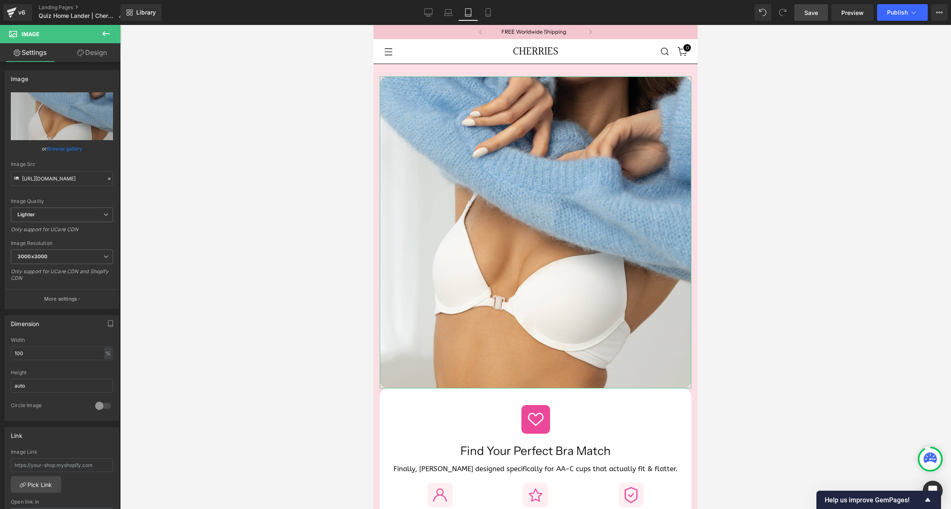
click at [99, 58] on link "Design" at bounding box center [92, 52] width 60 height 19
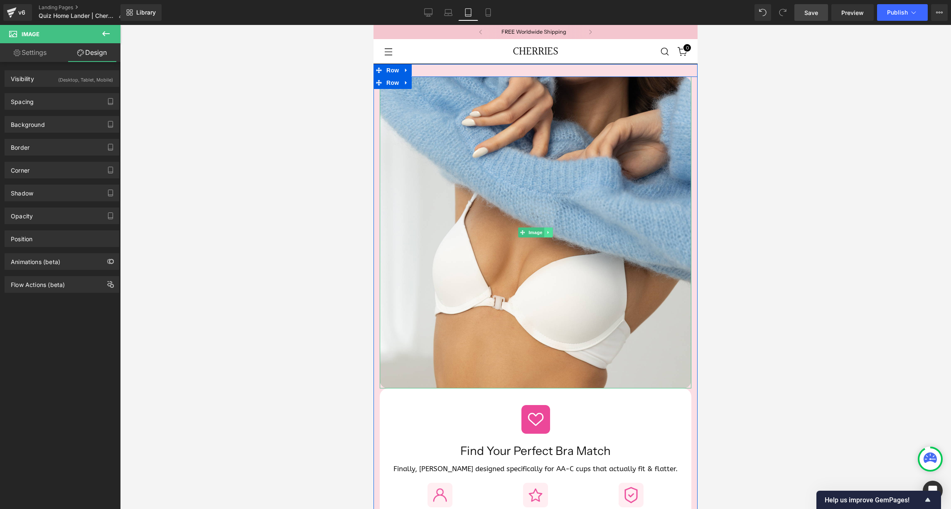
click at [548, 234] on icon at bounding box center [548, 232] width 1 height 3
click at [542, 232] on icon at bounding box center [544, 232] width 5 height 5
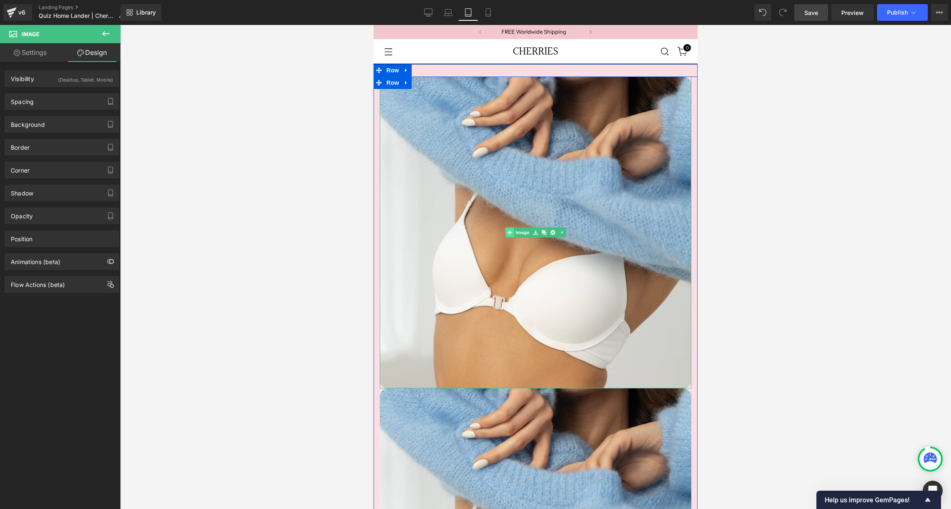
click at [520, 231] on link "Image" at bounding box center [518, 232] width 26 height 10
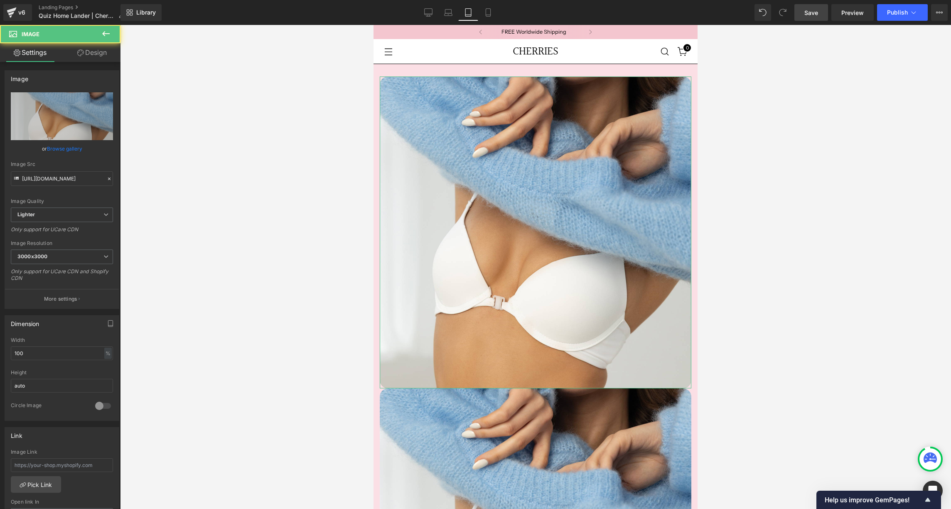
click at [101, 56] on link "Design" at bounding box center [92, 52] width 60 height 19
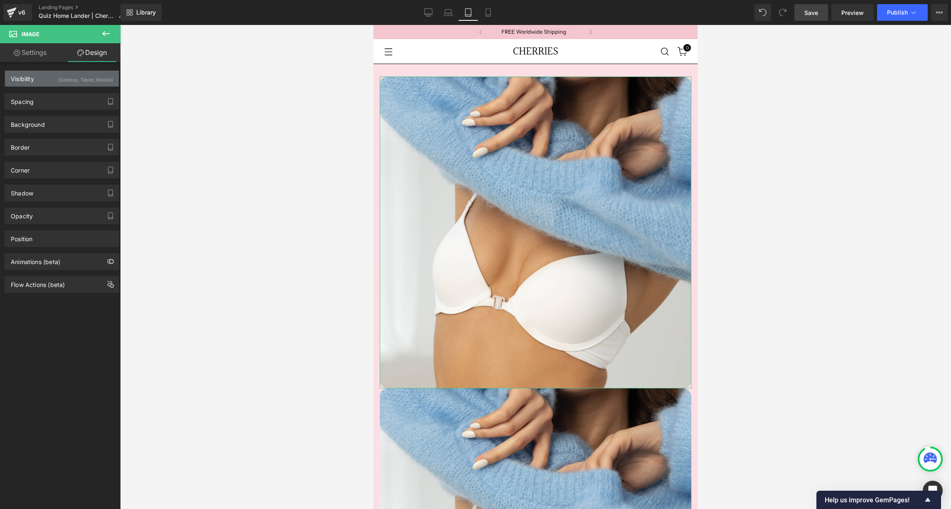
click at [63, 81] on div "(Desktop, Tablet, Mobile)" at bounding box center [85, 78] width 55 height 14
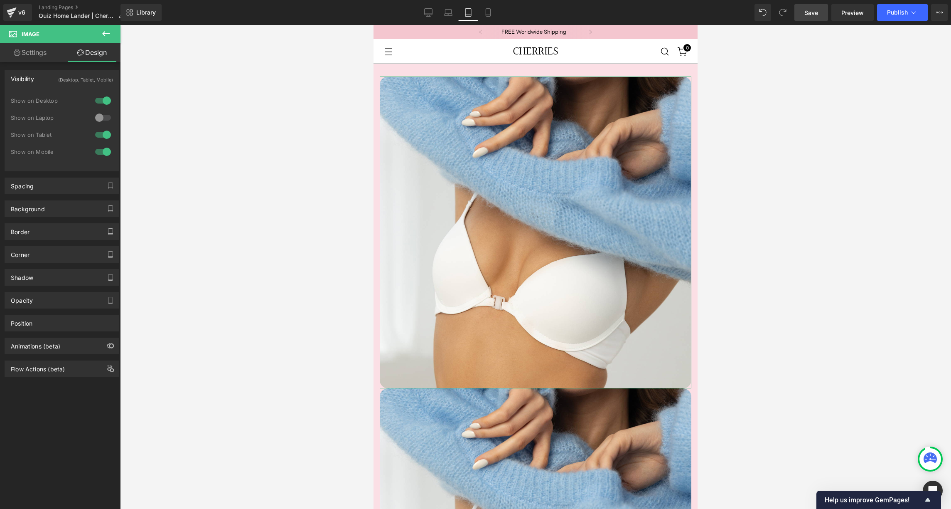
click at [102, 152] on div at bounding box center [103, 151] width 20 height 13
click at [101, 131] on div at bounding box center [103, 134] width 20 height 13
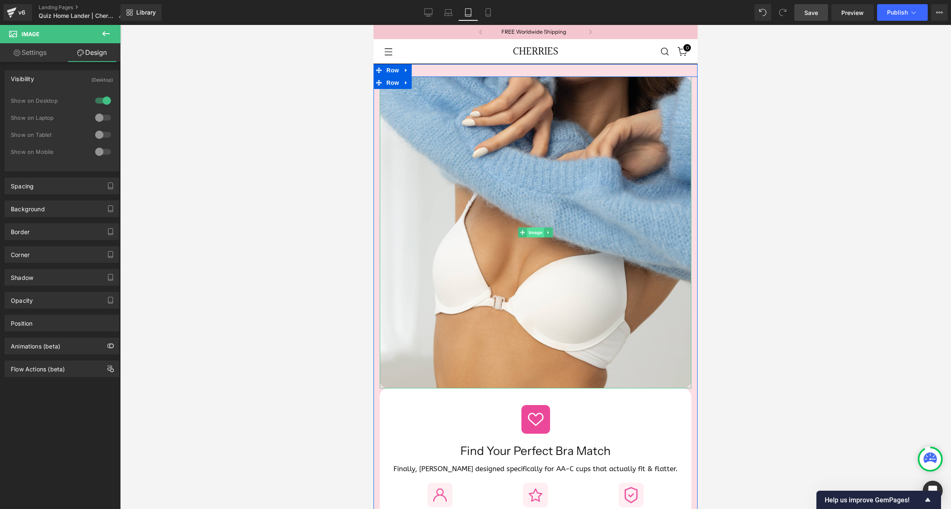
click at [531, 229] on span "Image" at bounding box center [535, 232] width 17 height 10
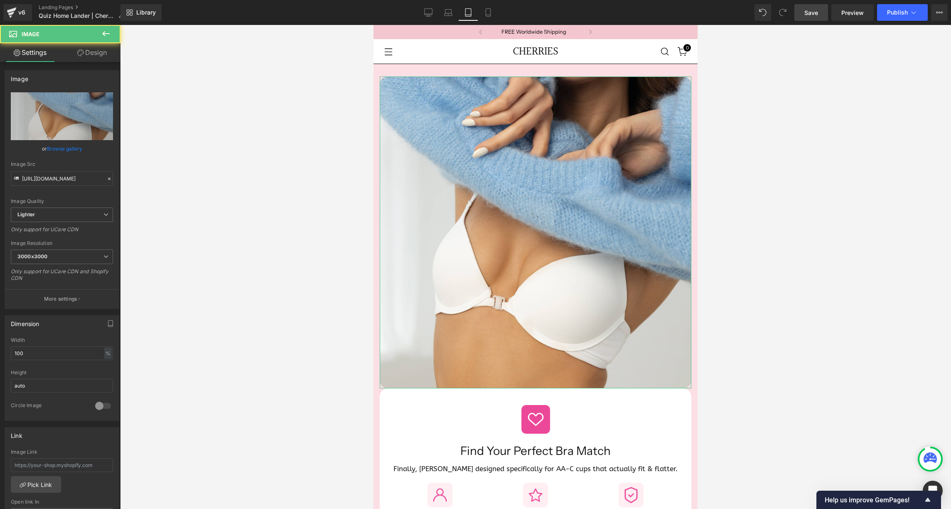
click at [97, 54] on link "Design" at bounding box center [92, 52] width 60 height 19
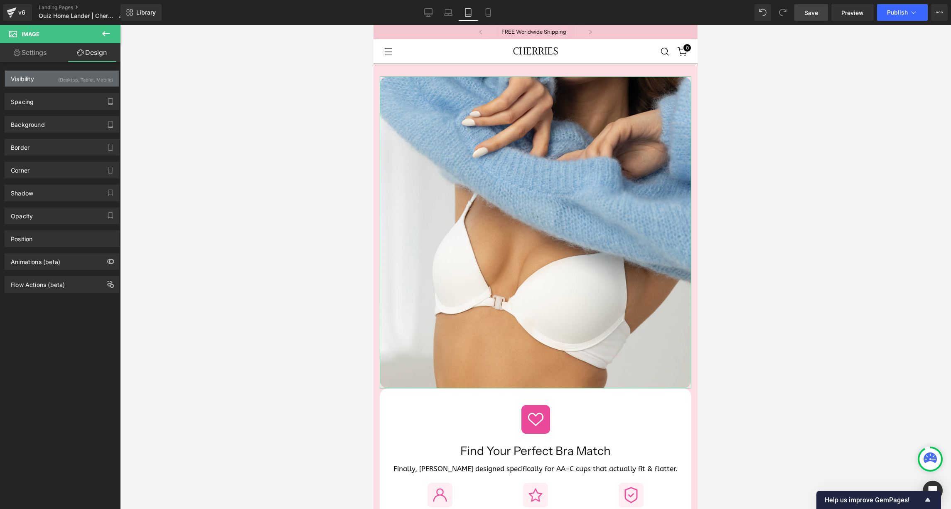
click at [67, 79] on div "(Desktop, Tablet, Mobile)" at bounding box center [85, 78] width 55 height 14
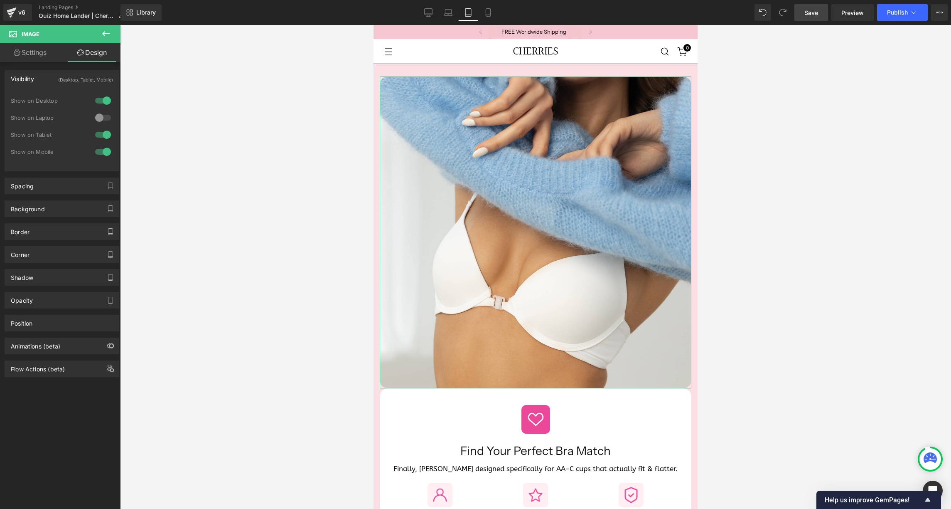
click at [99, 101] on div at bounding box center [103, 100] width 20 height 13
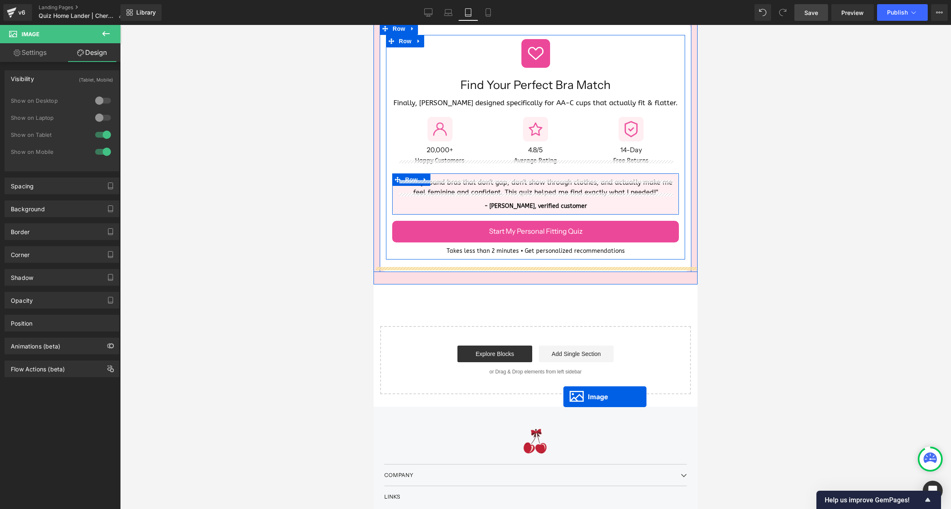
scroll to position [91, 0]
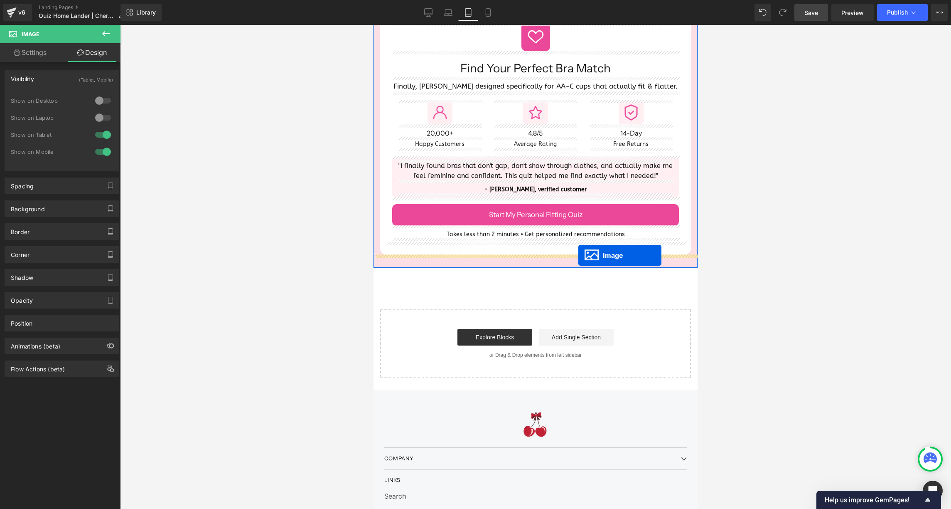
drag, startPoint x: 518, startPoint y: 234, endPoint x: 578, endPoint y: 255, distance: 64.4
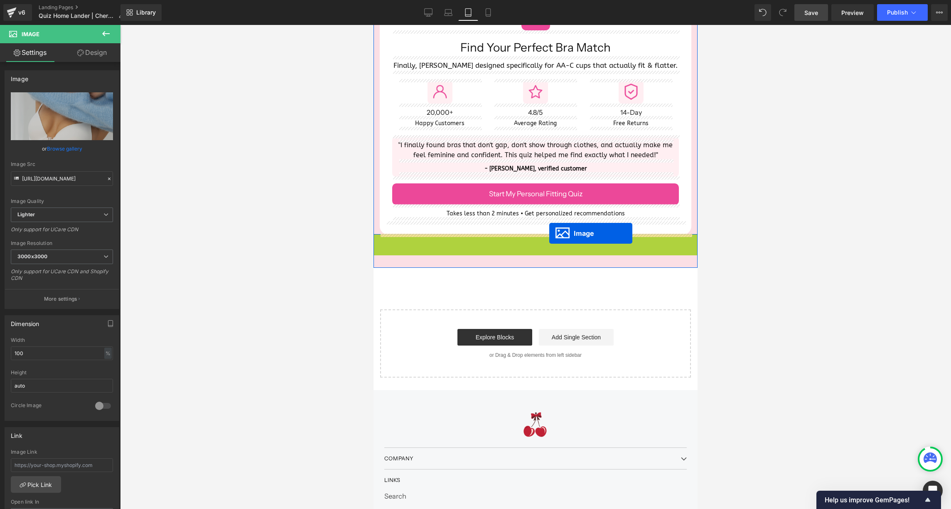
drag, startPoint x: 517, startPoint y: 396, endPoint x: 549, endPoint y: 233, distance: 165.6
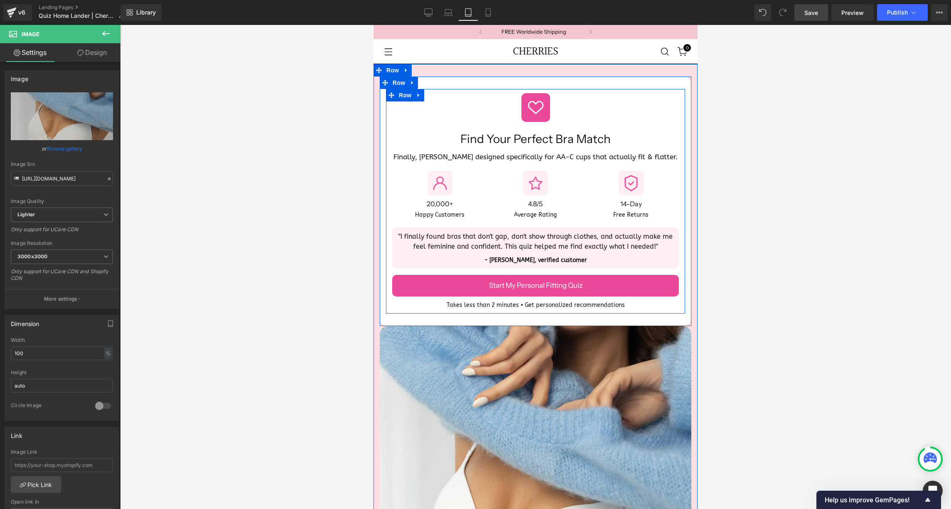
scroll to position [82, 0]
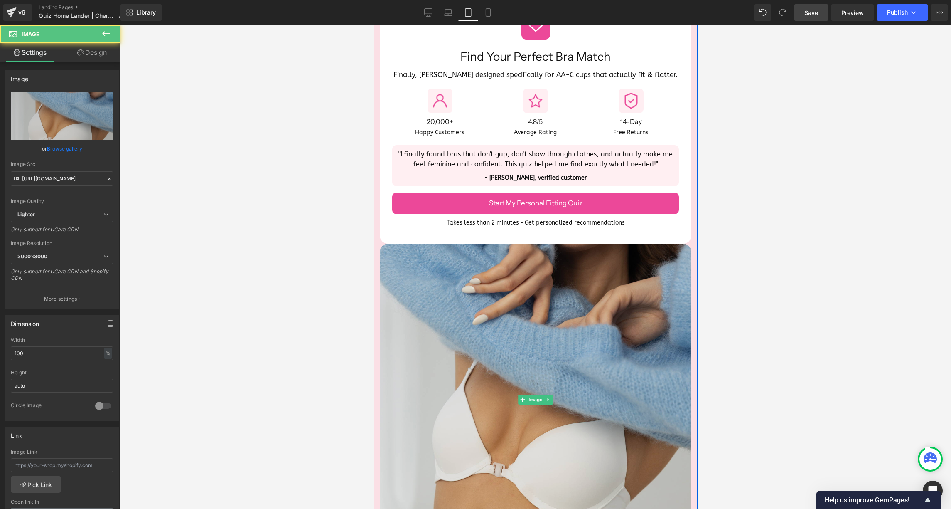
click at [425, 258] on img at bounding box center [536, 399] width 312 height 312
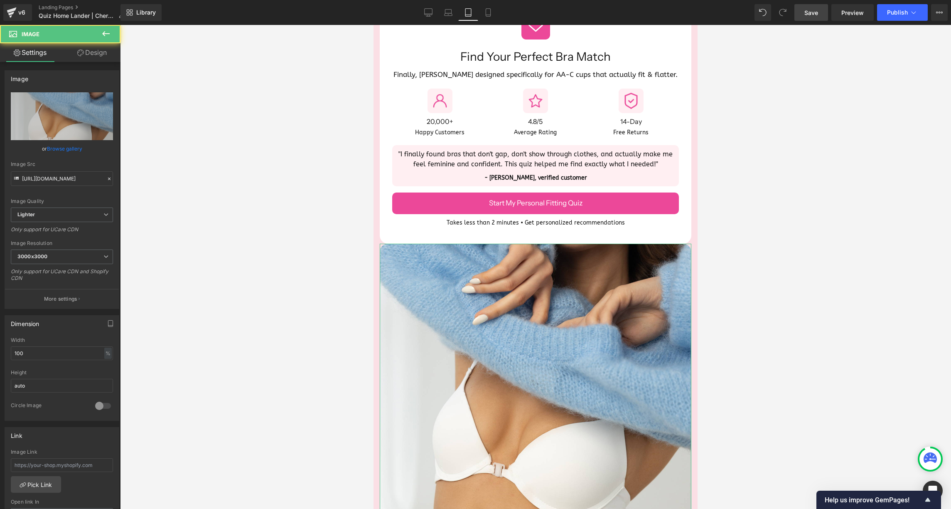
click at [101, 56] on link "Design" at bounding box center [92, 52] width 60 height 19
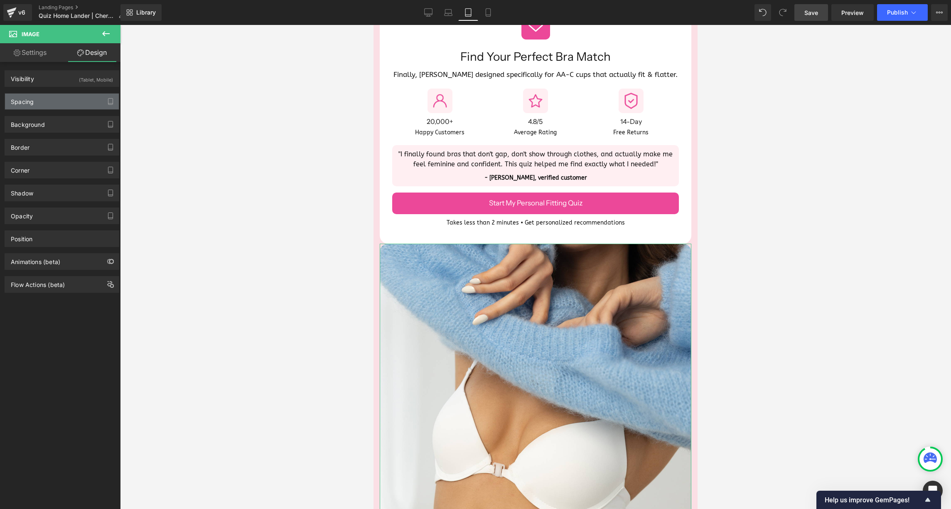
click at [50, 101] on div "Spacing" at bounding box center [62, 101] width 114 height 16
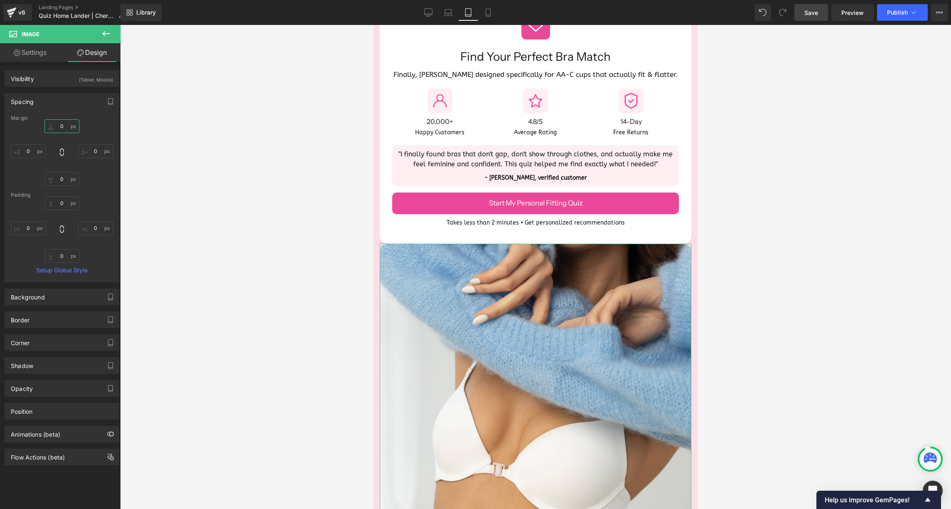
click at [54, 125] on input "0" at bounding box center [61, 126] width 35 height 14
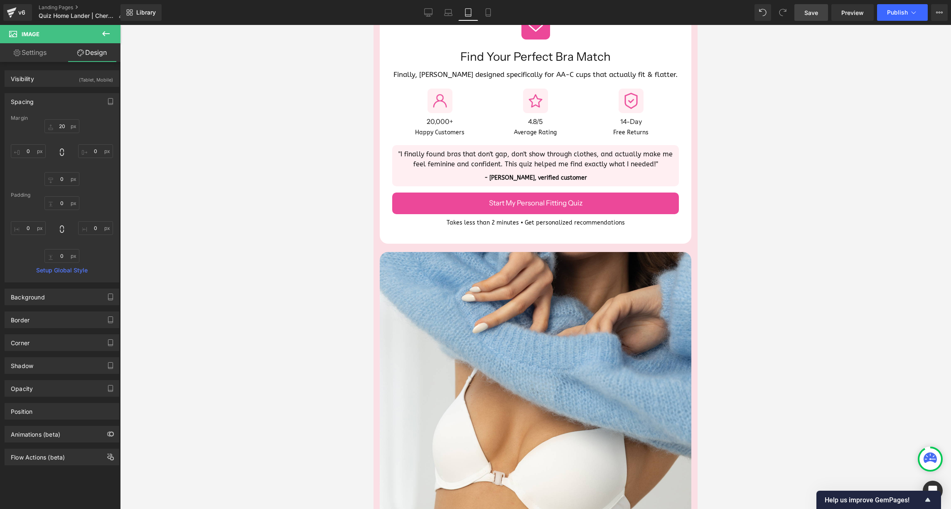
click at [327, 283] on div at bounding box center [535, 267] width 831 height 484
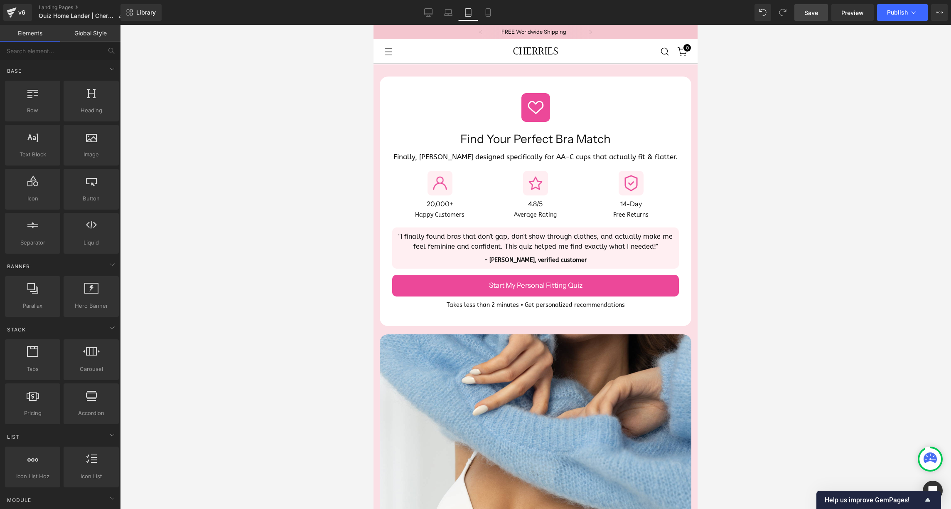
scroll to position [0, 0]
click at [485, 16] on icon at bounding box center [488, 12] width 8 height 8
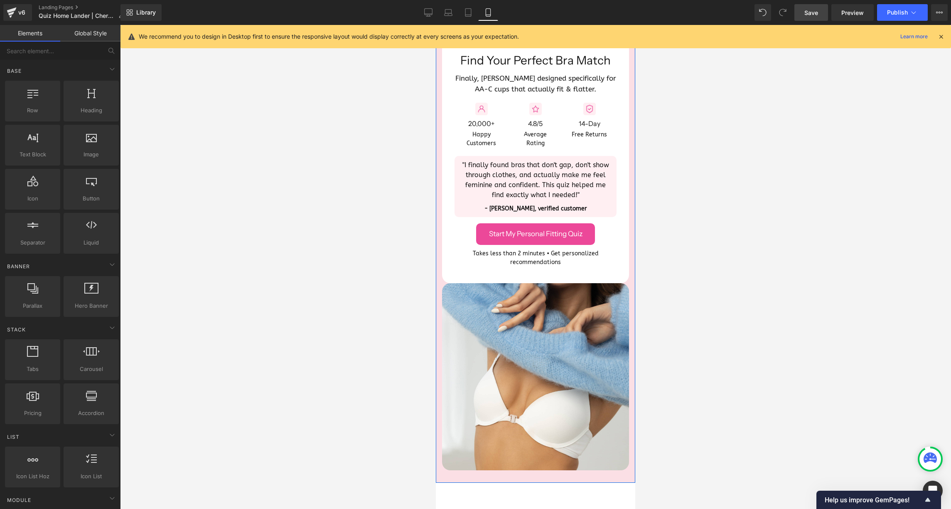
scroll to position [99, 0]
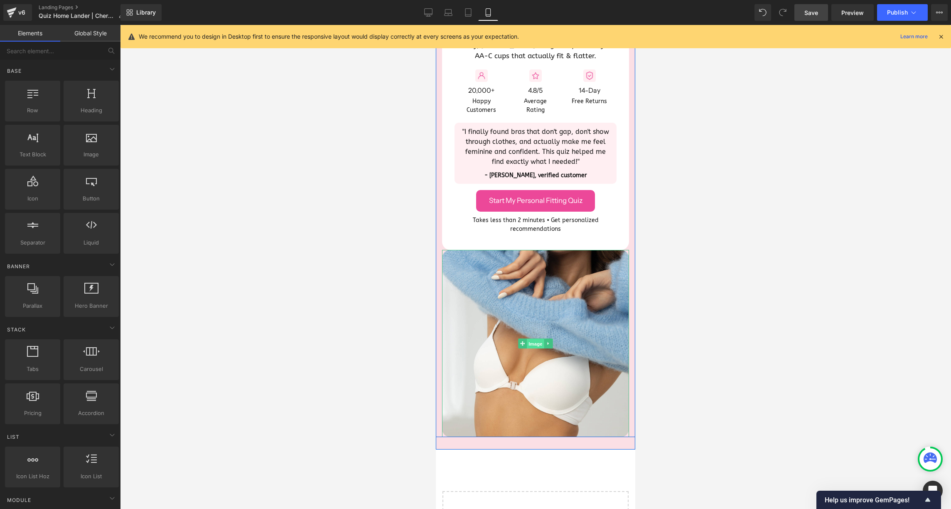
click at [532, 346] on span "Image" at bounding box center [535, 343] width 17 height 10
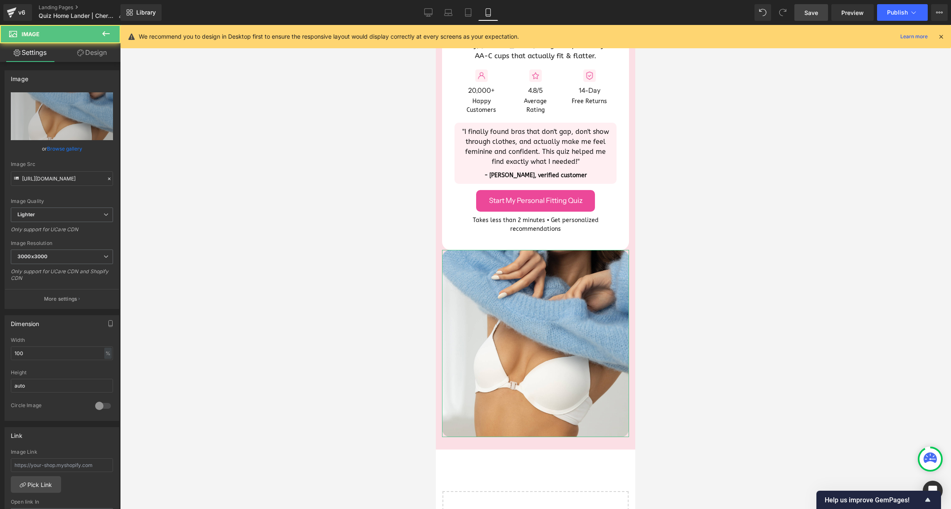
click at [95, 51] on link "Design" at bounding box center [92, 52] width 60 height 19
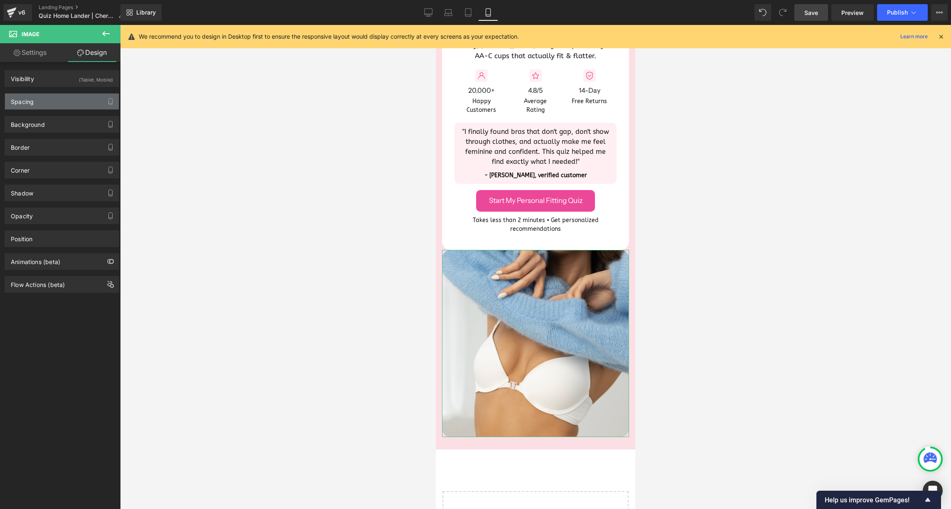
click at [52, 101] on div "Spacing" at bounding box center [62, 101] width 114 height 16
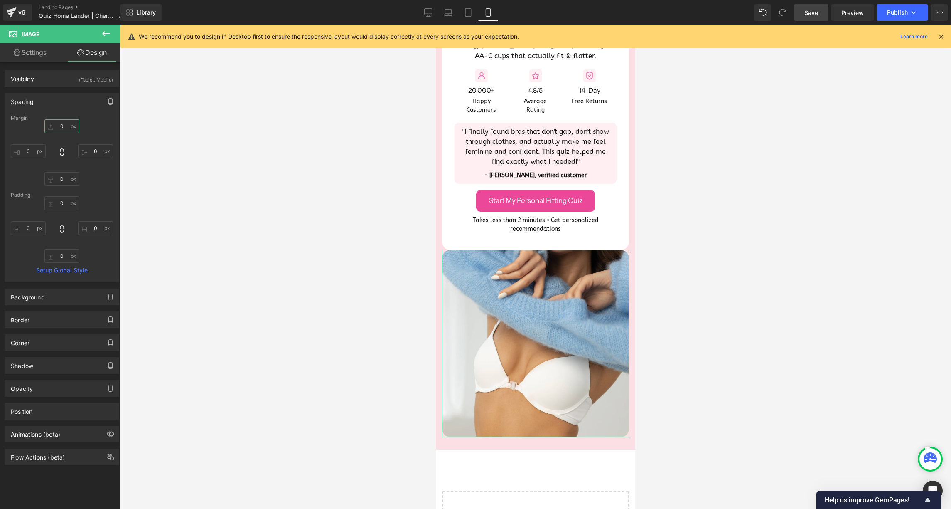
click at [54, 125] on input "0" at bounding box center [61, 126] width 35 height 14
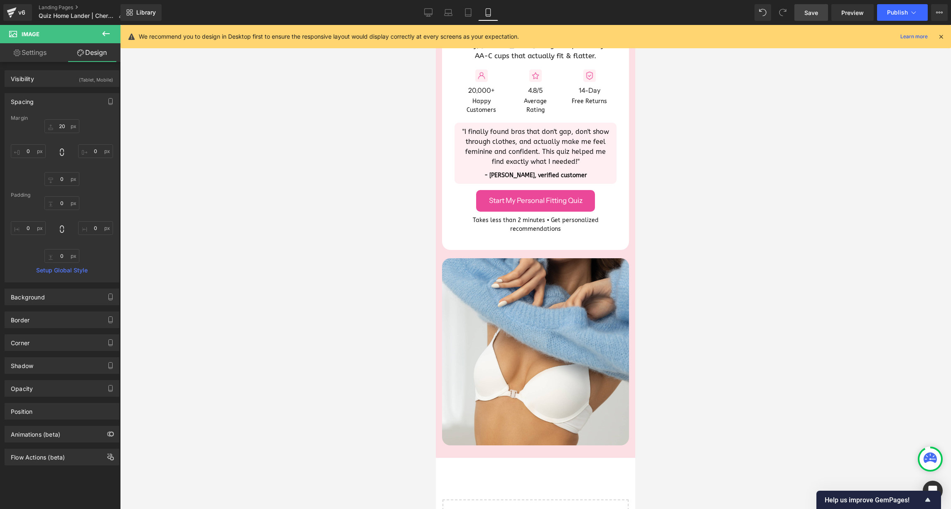
click at [341, 167] on div at bounding box center [535, 267] width 831 height 484
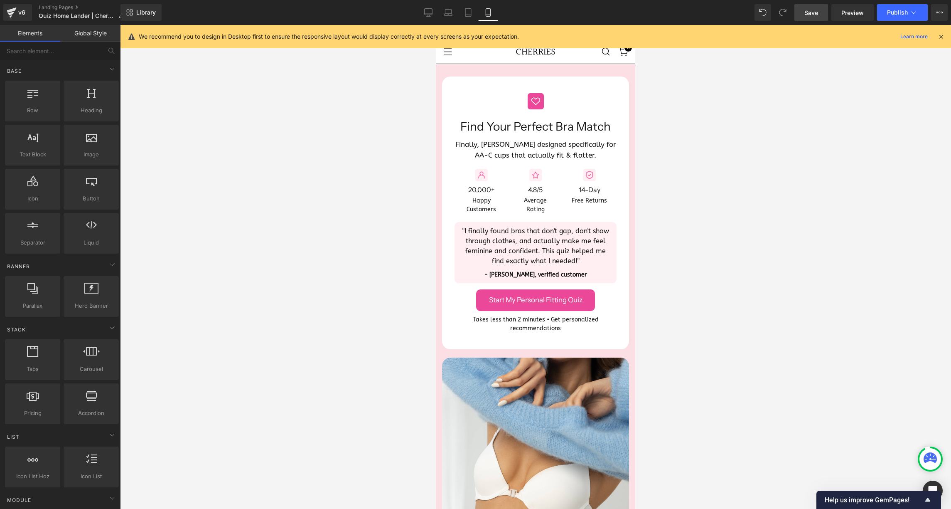
scroll to position [0, 0]
click at [894, 15] on span "Publish" at bounding box center [897, 12] width 21 height 7
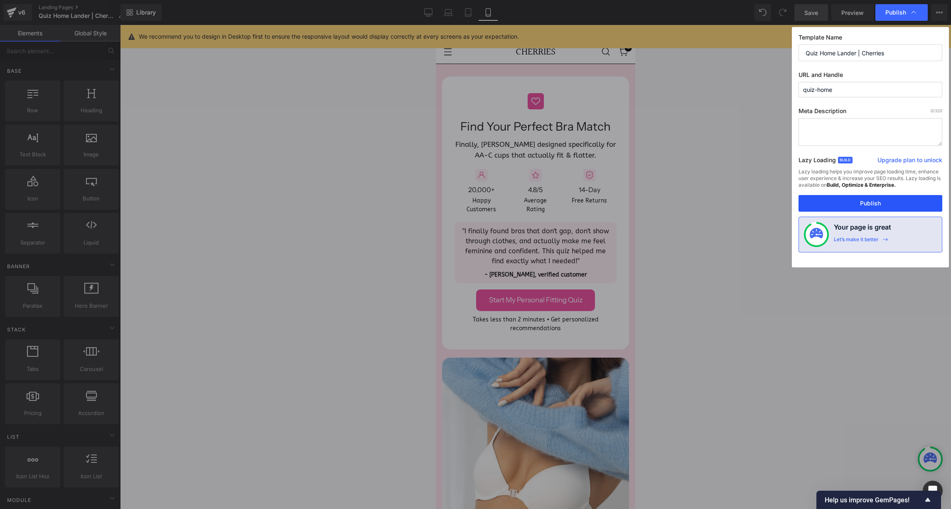
click at [853, 204] on button "Publish" at bounding box center [871, 203] width 144 height 17
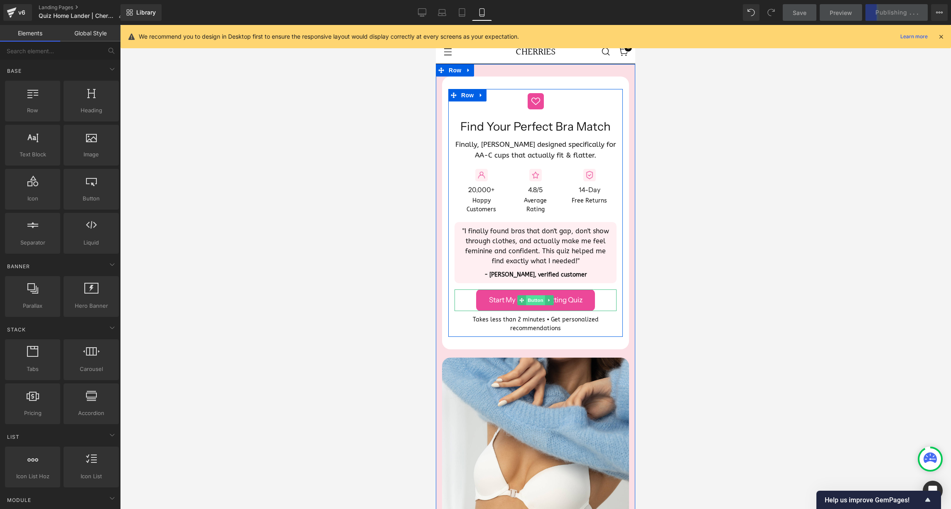
click at [532, 298] on span "Button" at bounding box center [535, 300] width 19 height 10
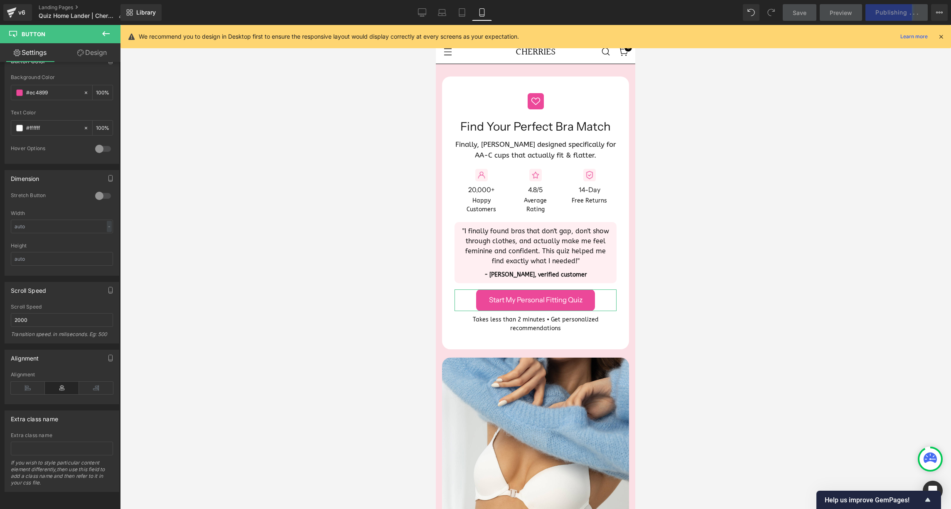
scroll to position [421, 0]
click at [99, 189] on div at bounding box center [103, 195] width 20 height 13
click at [723, 241] on div at bounding box center [535, 267] width 831 height 484
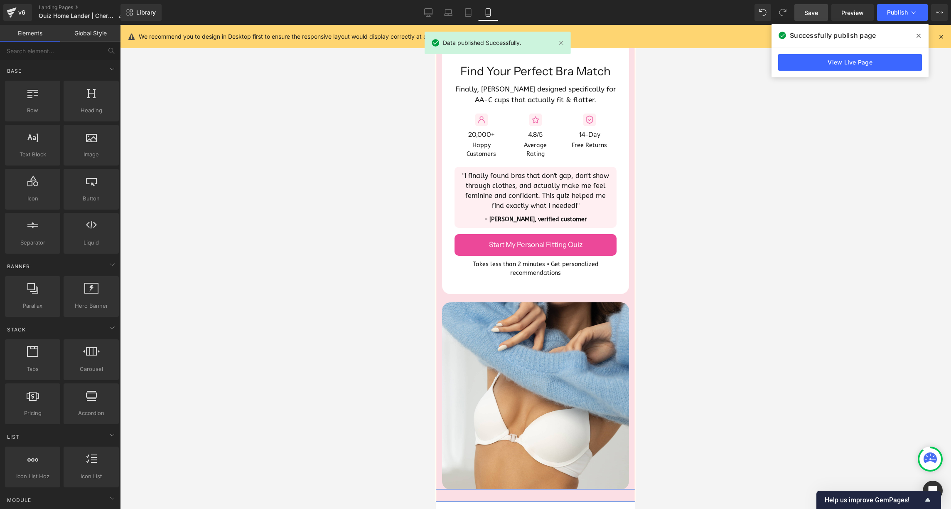
scroll to position [81, 0]
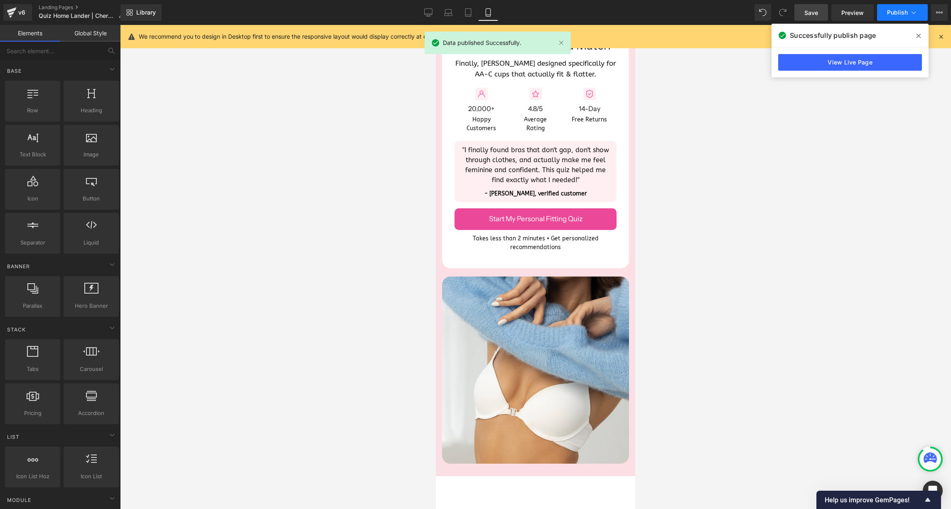
click at [897, 15] on span "Publish" at bounding box center [897, 12] width 21 height 7
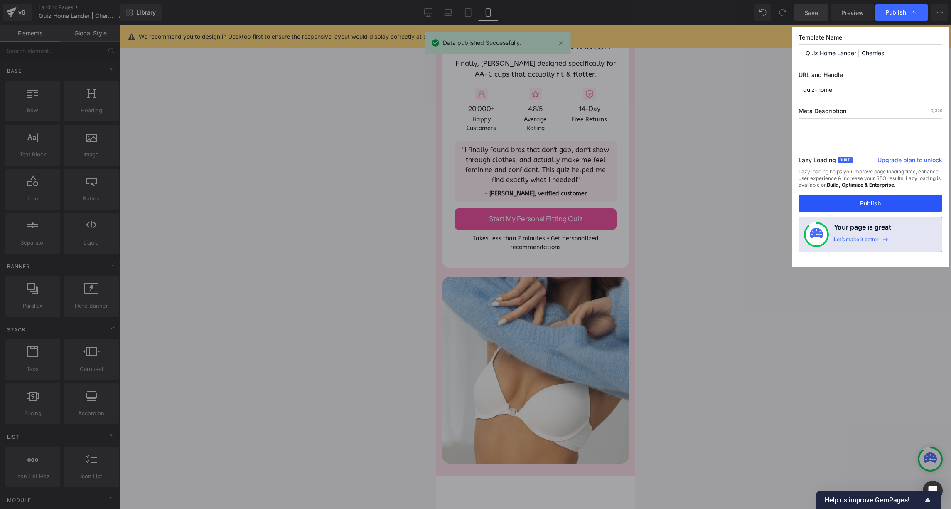
click at [861, 200] on button "Publish" at bounding box center [871, 203] width 144 height 17
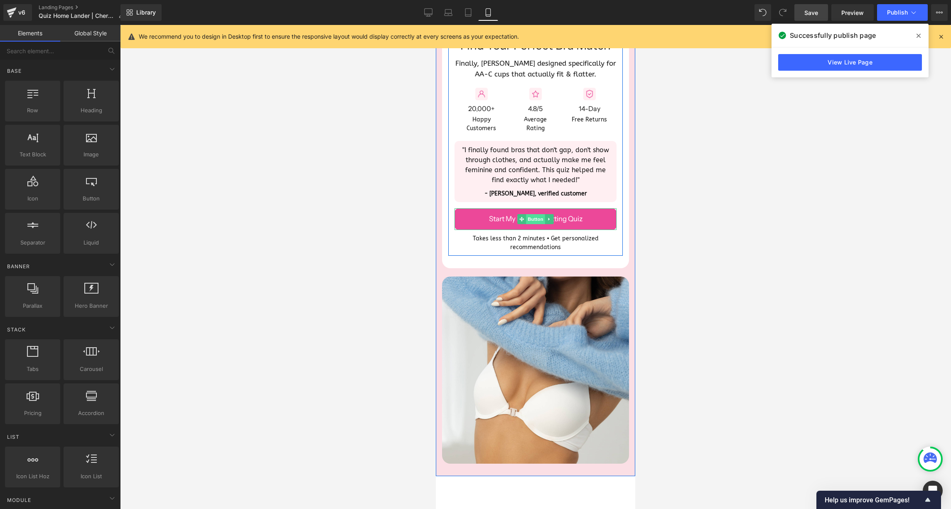
click at [527, 218] on span "Button" at bounding box center [535, 219] width 19 height 10
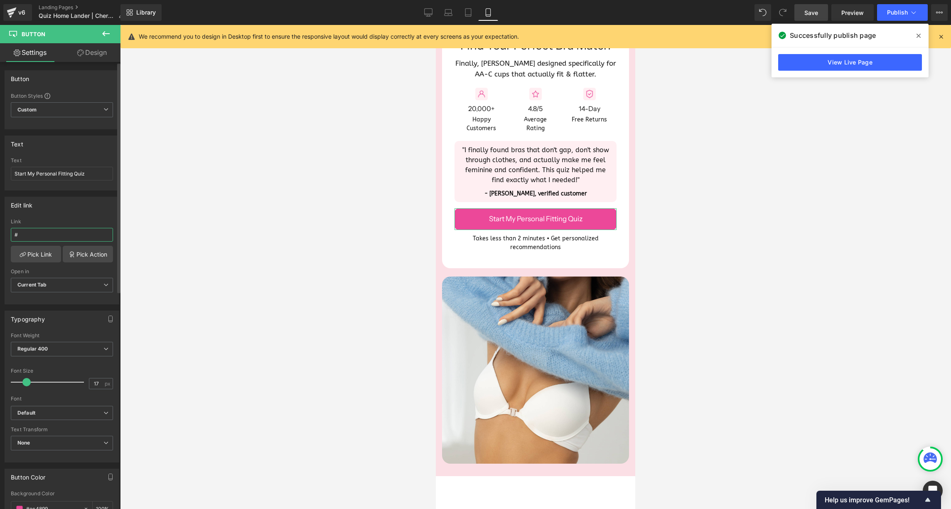
click at [43, 237] on input "#" at bounding box center [62, 235] width 102 height 14
paste input "[URL][DOMAIN_NAME]"
click at [85, 204] on div "Edit link" at bounding box center [62, 205] width 114 height 16
click at [467, 10] on icon at bounding box center [468, 12] width 8 height 8
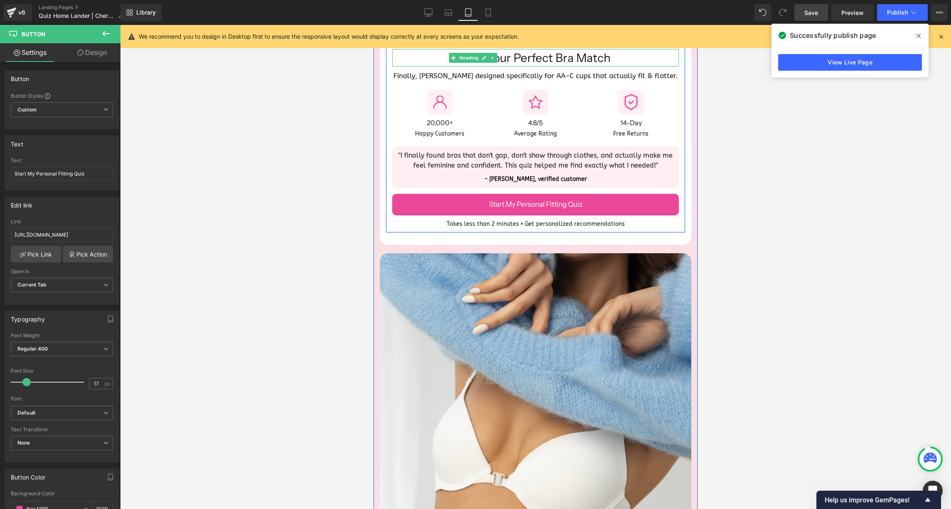
scroll to position [67, 0]
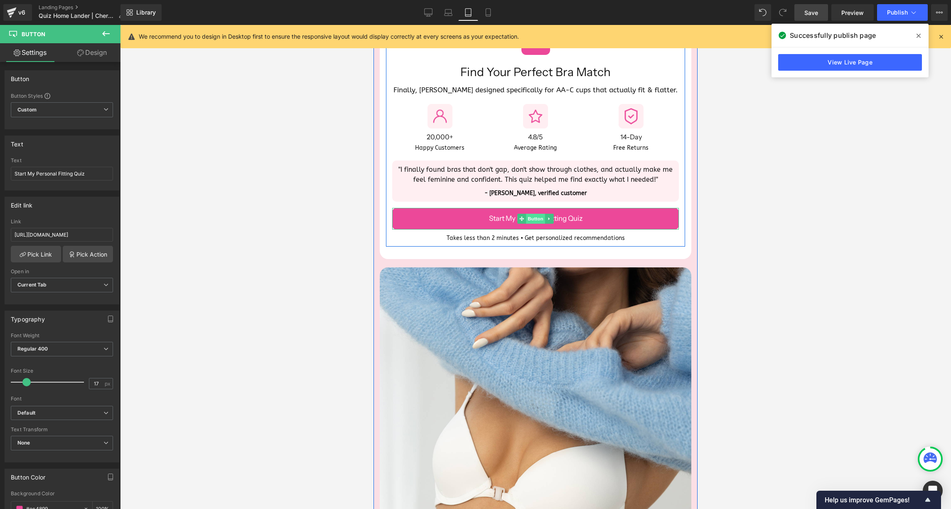
click at [531, 218] on span "Button" at bounding box center [535, 219] width 19 height 10
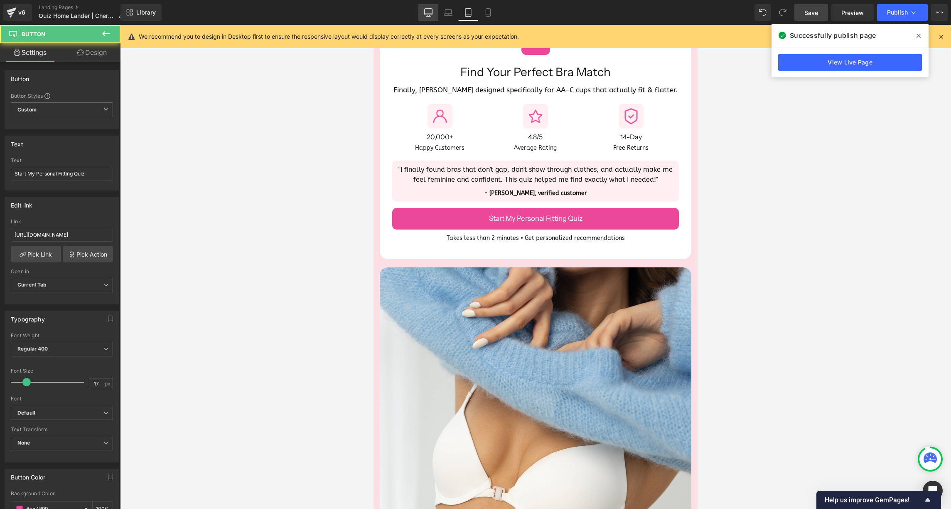
click at [430, 12] on icon at bounding box center [428, 12] width 8 height 8
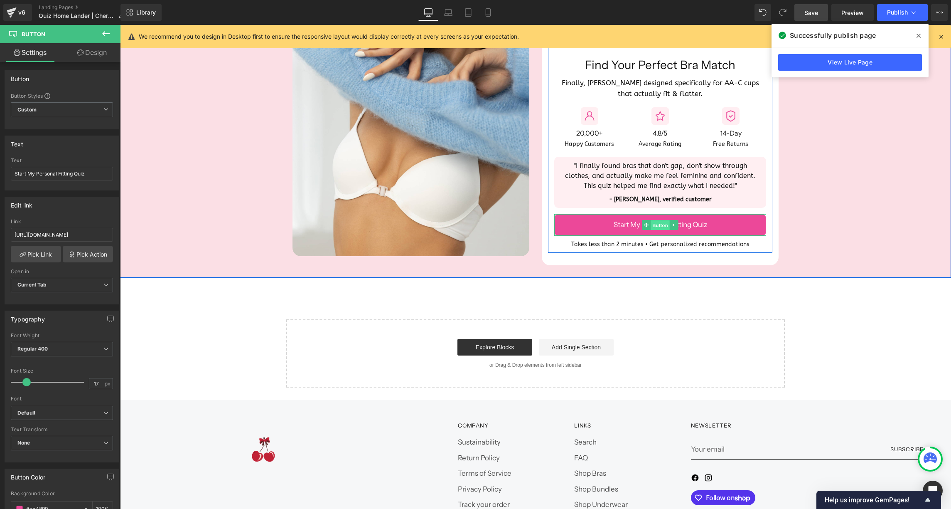
click at [659, 220] on span "Button" at bounding box center [660, 225] width 19 height 10
click at [895, 18] on button "Publish" at bounding box center [902, 12] width 51 height 17
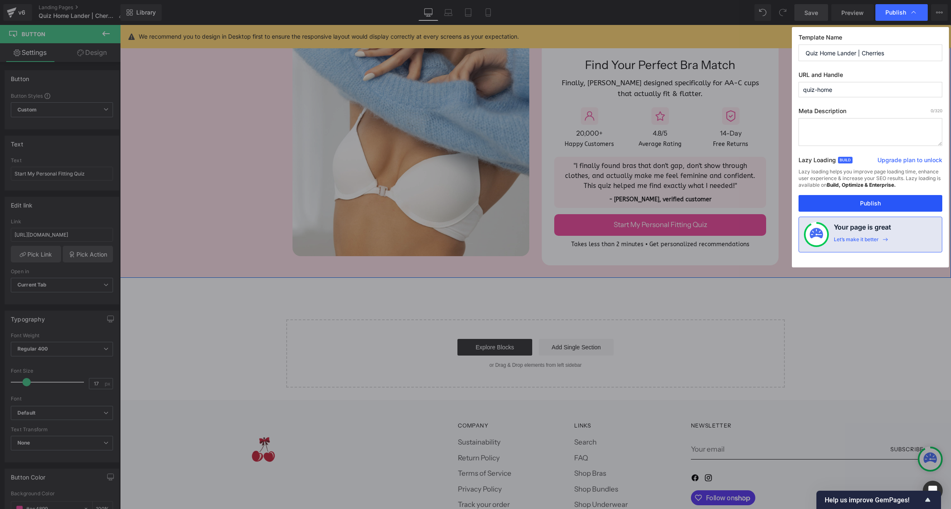
click at [853, 202] on button "Publish" at bounding box center [871, 203] width 144 height 17
